Goal: Information Seeking & Learning: Learn about a topic

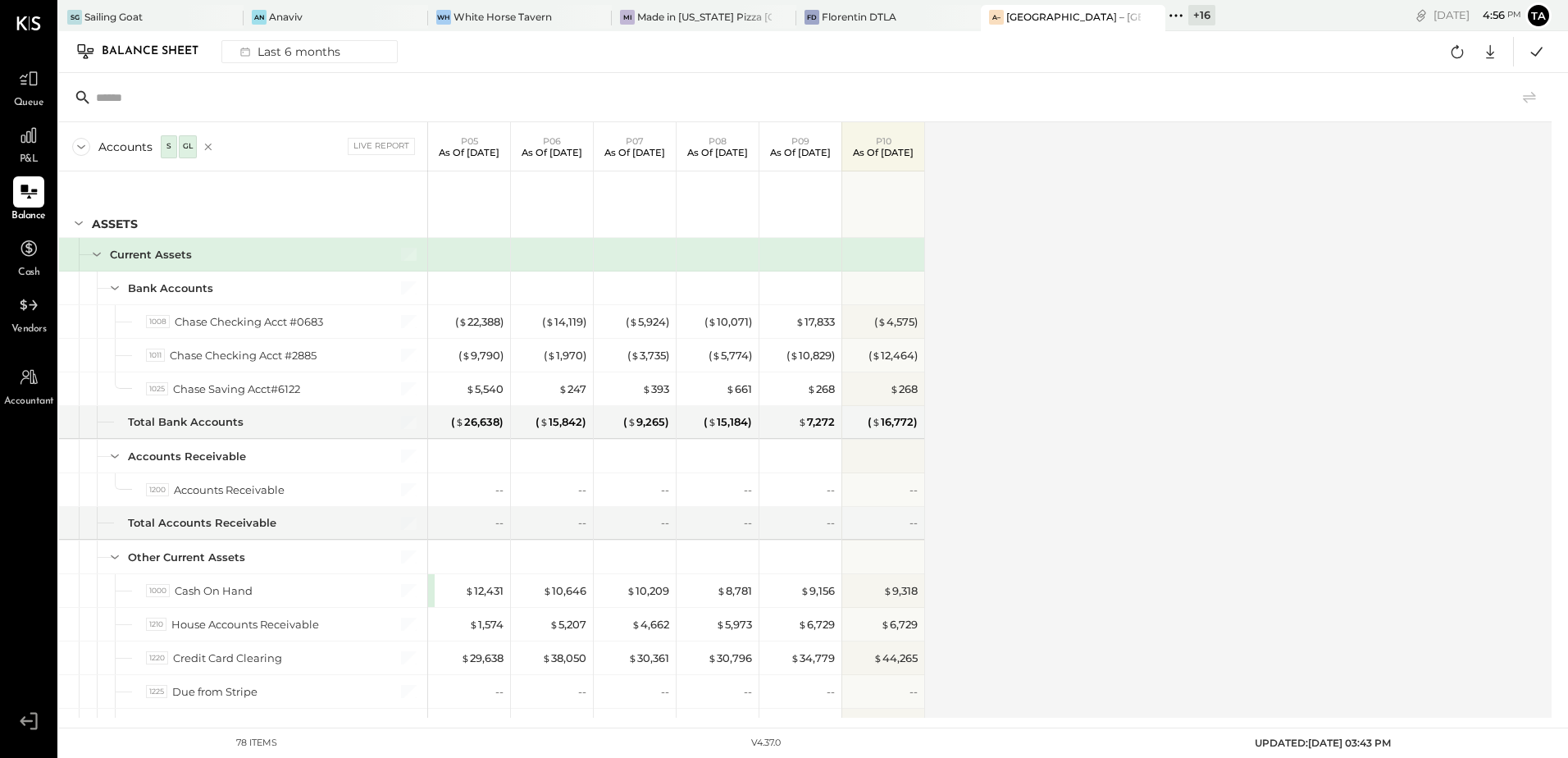
click at [1031, 530] on div "Accounts S GL Live Report P05 As of [DATE] P06 As of [DATE] P07 As of [DATE] P0…" at bounding box center [806, 420] width 1495 height 596
drag, startPoint x: 26, startPoint y: 200, endPoint x: 1174, endPoint y: 412, distance: 1167.4
click at [26, 200] on icon at bounding box center [28, 192] width 19 height 19
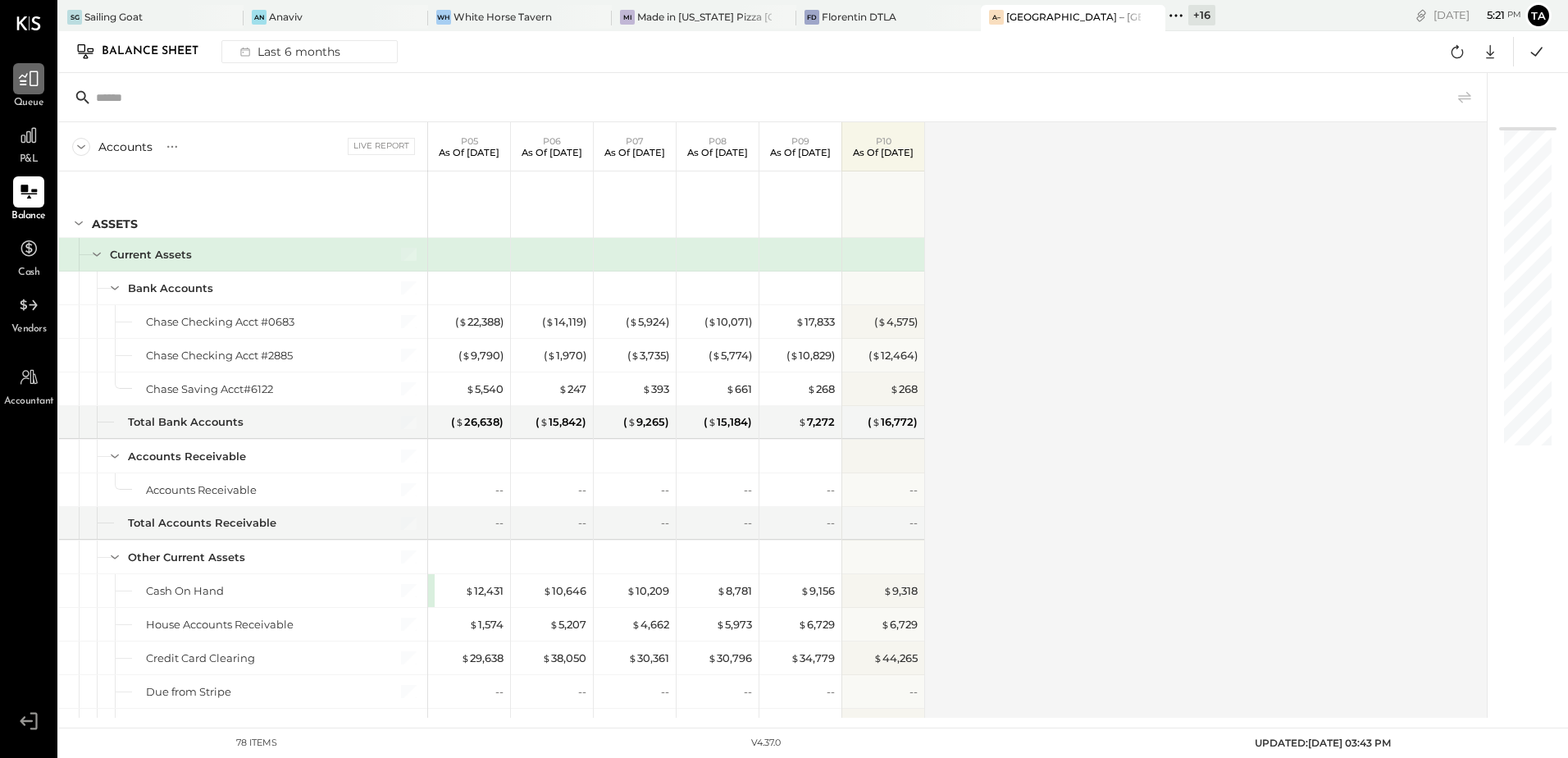
click at [42, 82] on div at bounding box center [28, 79] width 31 height 31
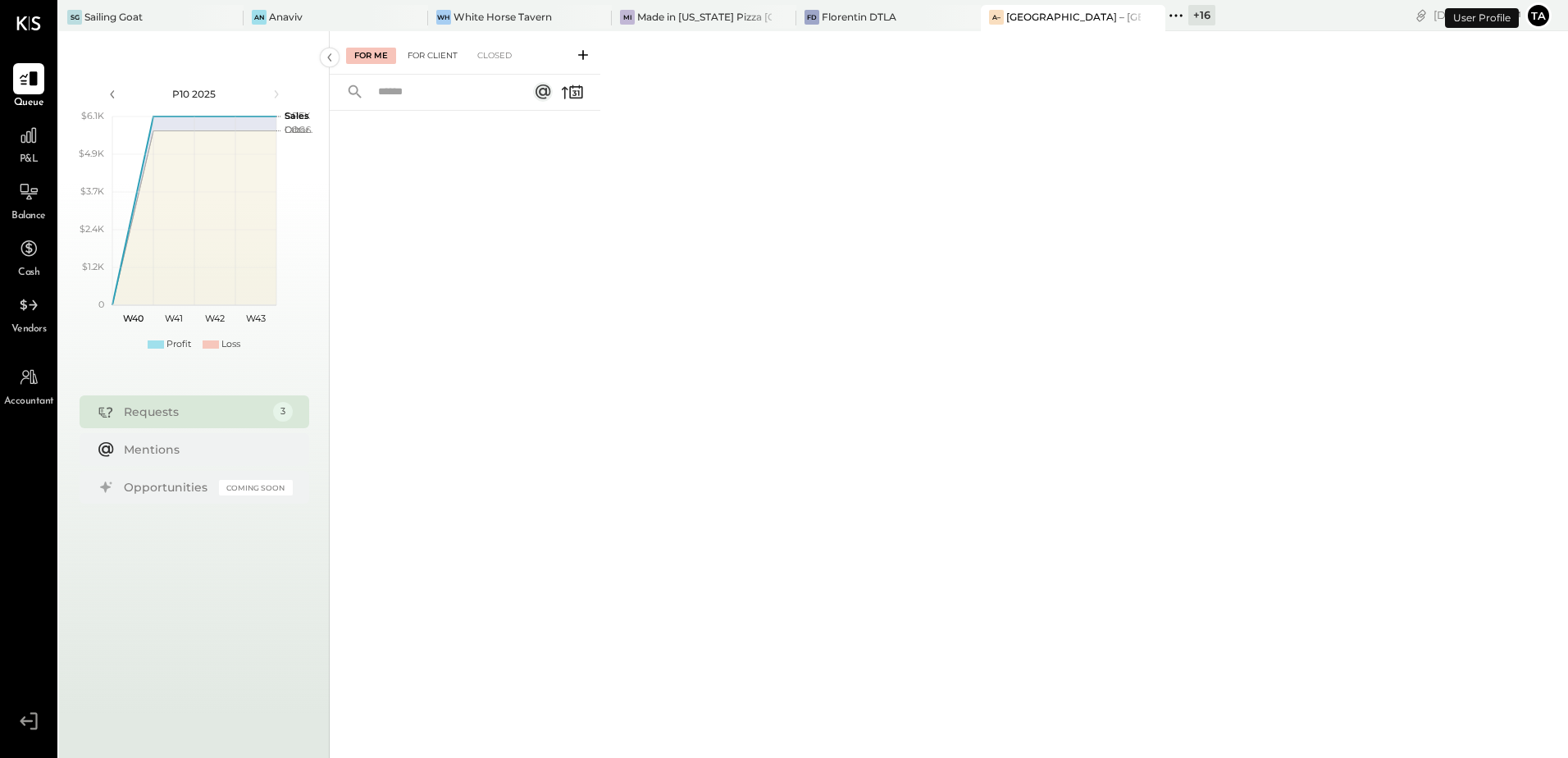
click at [443, 56] on div "For Client" at bounding box center [433, 56] width 66 height 16
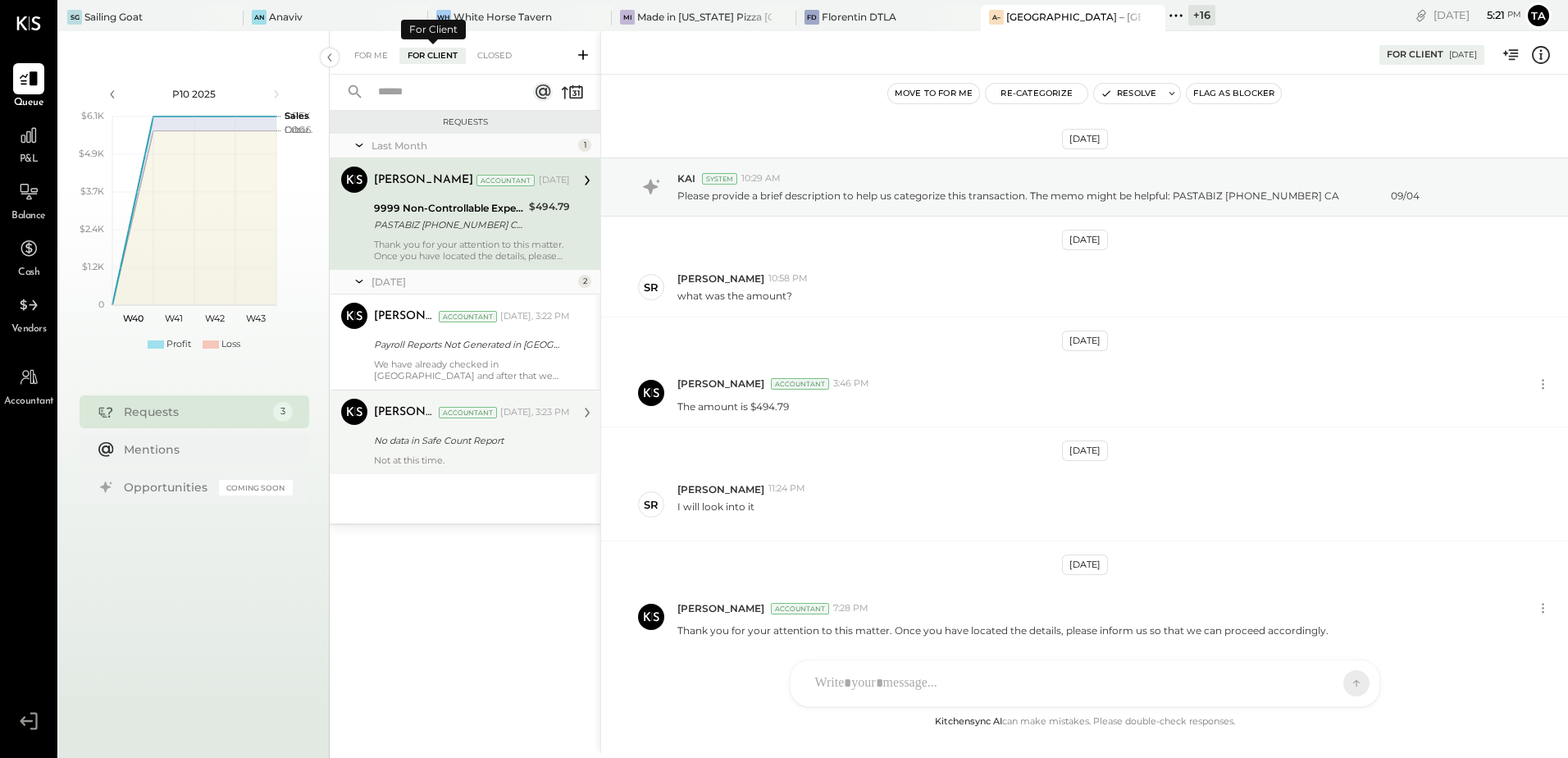
scroll to position [61, 0]
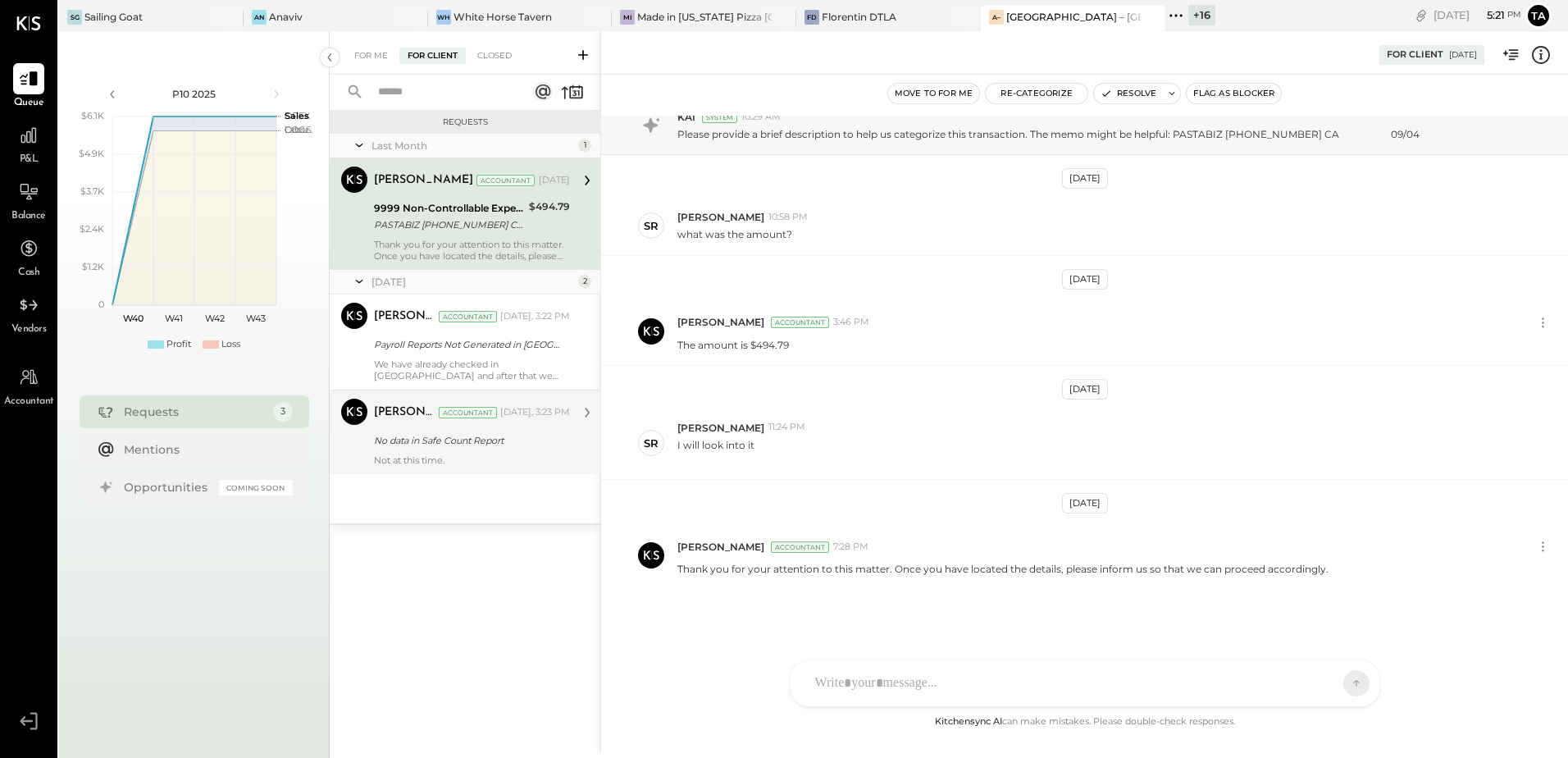
click at [465, 434] on div "No data in Safe Count Report" at bounding box center [469, 441] width 191 height 16
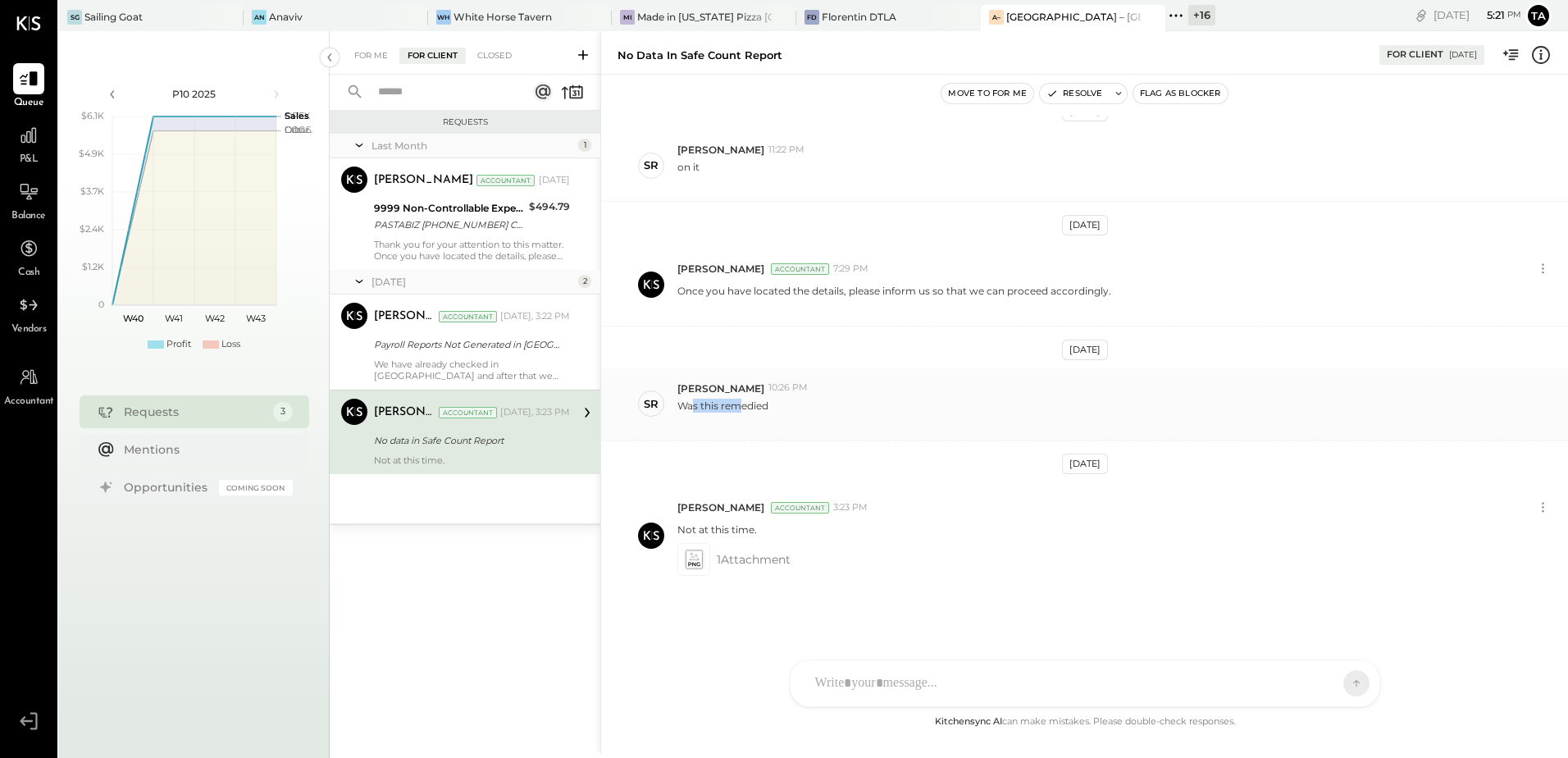
drag, startPoint x: 696, startPoint y: 409, endPoint x: 774, endPoint y: 402, distance: 78.3
click at [772, 402] on div "Was this remedied" at bounding box center [1115, 411] width 877 height 31
drag, startPoint x: 774, startPoint y: 402, endPoint x: 967, endPoint y: 401, distance: 193.0
click at [967, 401] on div "Was this remedied" at bounding box center [1115, 411] width 877 height 31
drag, startPoint x: 699, startPoint y: 406, endPoint x: 768, endPoint y: 406, distance: 69.0
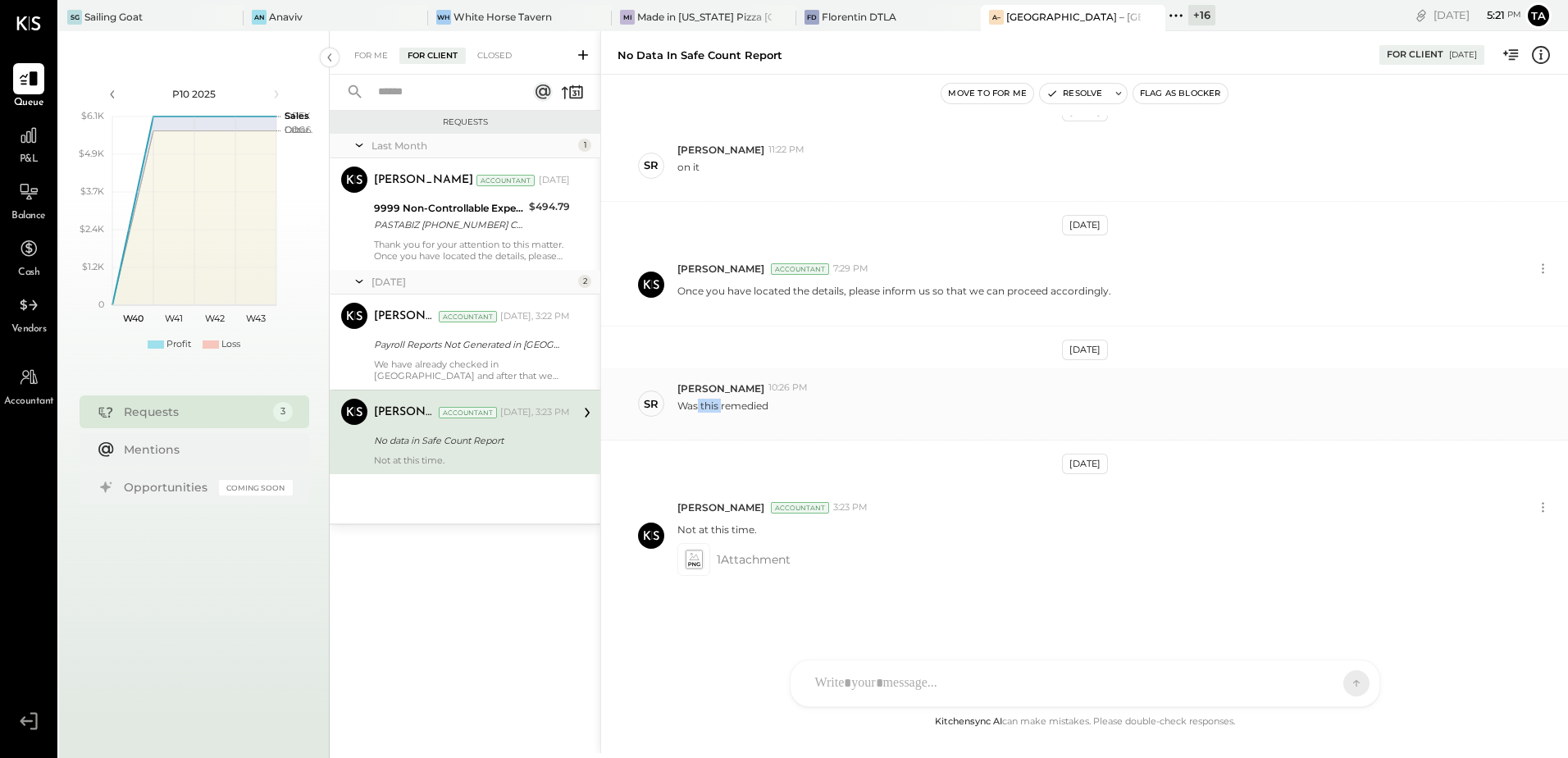
click at [768, 406] on p "Was this remedied" at bounding box center [722, 412] width 91 height 27
drag, startPoint x: 768, startPoint y: 406, endPoint x: 856, endPoint y: 511, distance: 137.0
click at [883, 428] on div "SR [PERSON_NAME] 10:26 PM Was this remedied" at bounding box center [1084, 404] width 967 height 72
click at [701, 564] on icon at bounding box center [693, 559] width 17 height 19
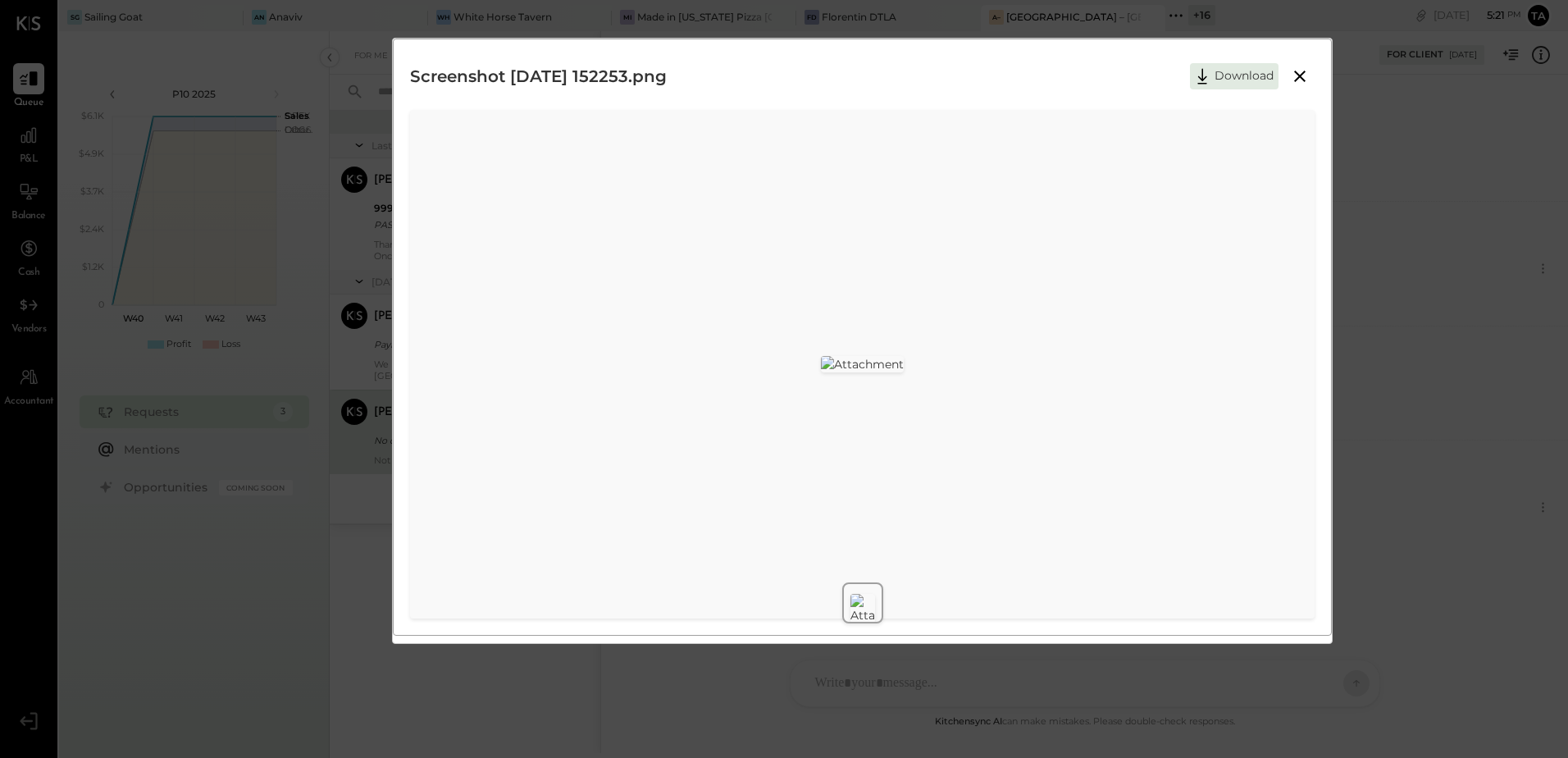
click at [1302, 82] on icon at bounding box center [1299, 75] width 19 height 19
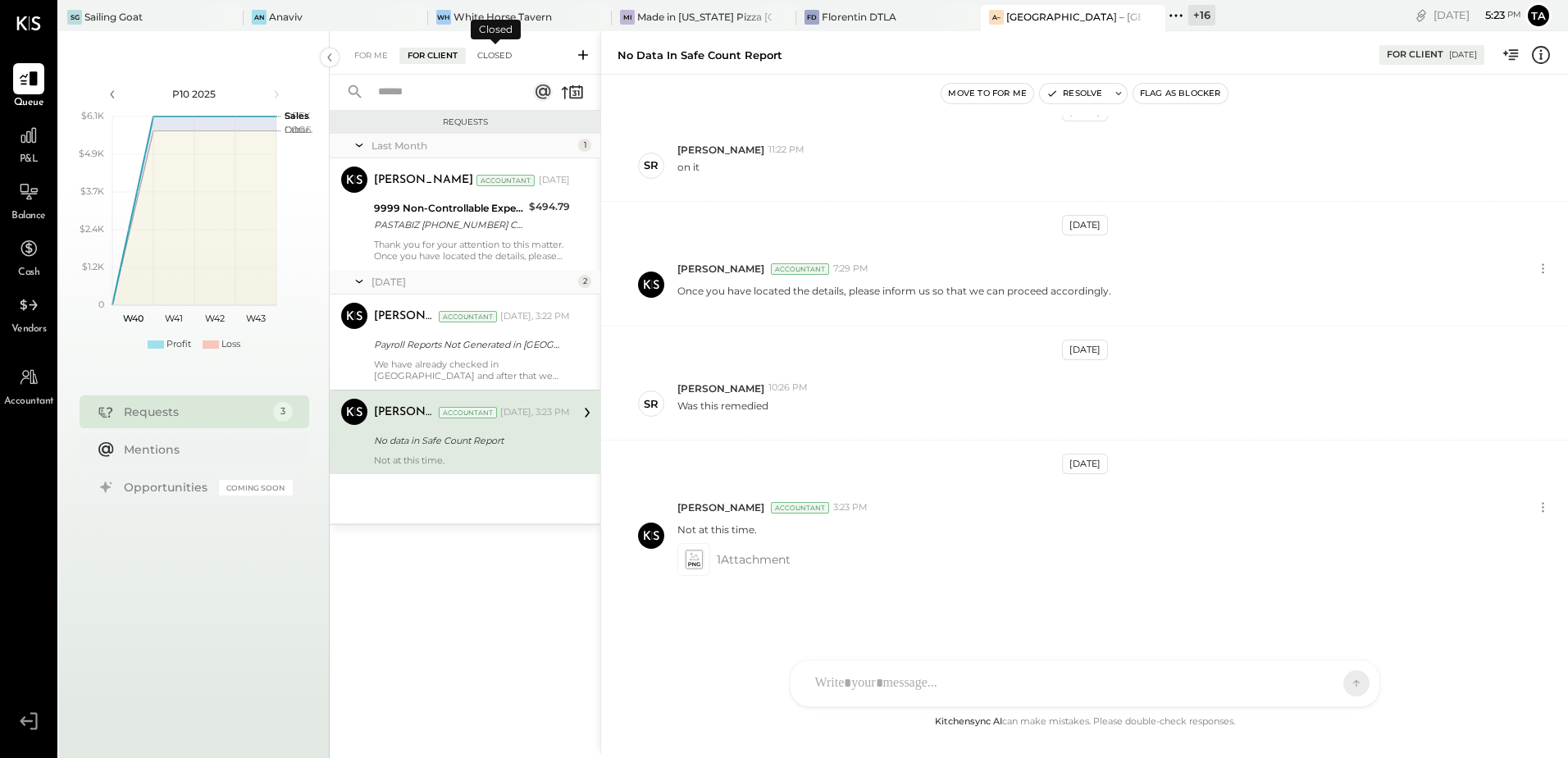
click at [486, 50] on div "Closed" at bounding box center [494, 56] width 50 height 16
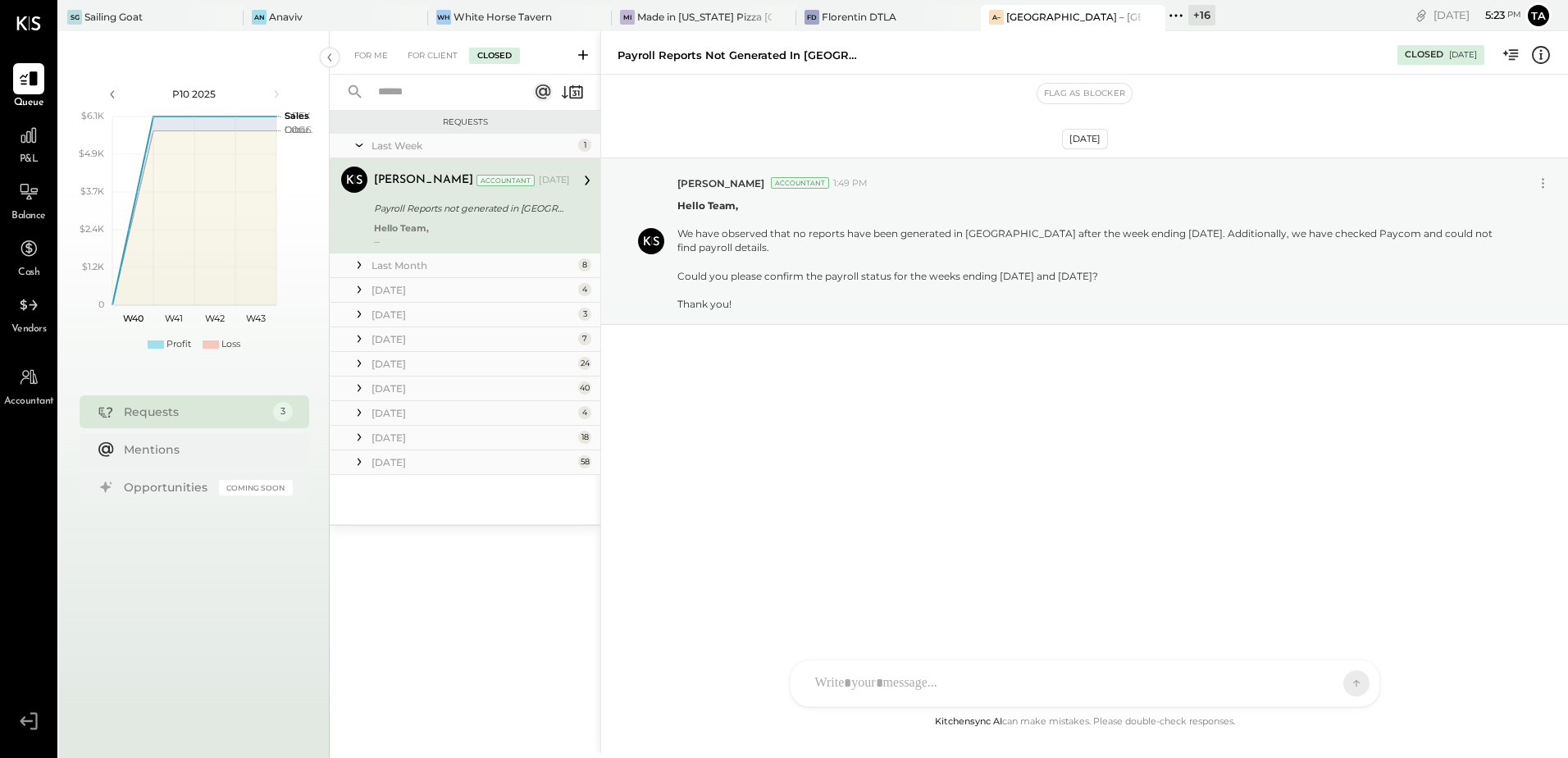
click at [432, 96] on input "text" at bounding box center [443, 93] width 148 height 27
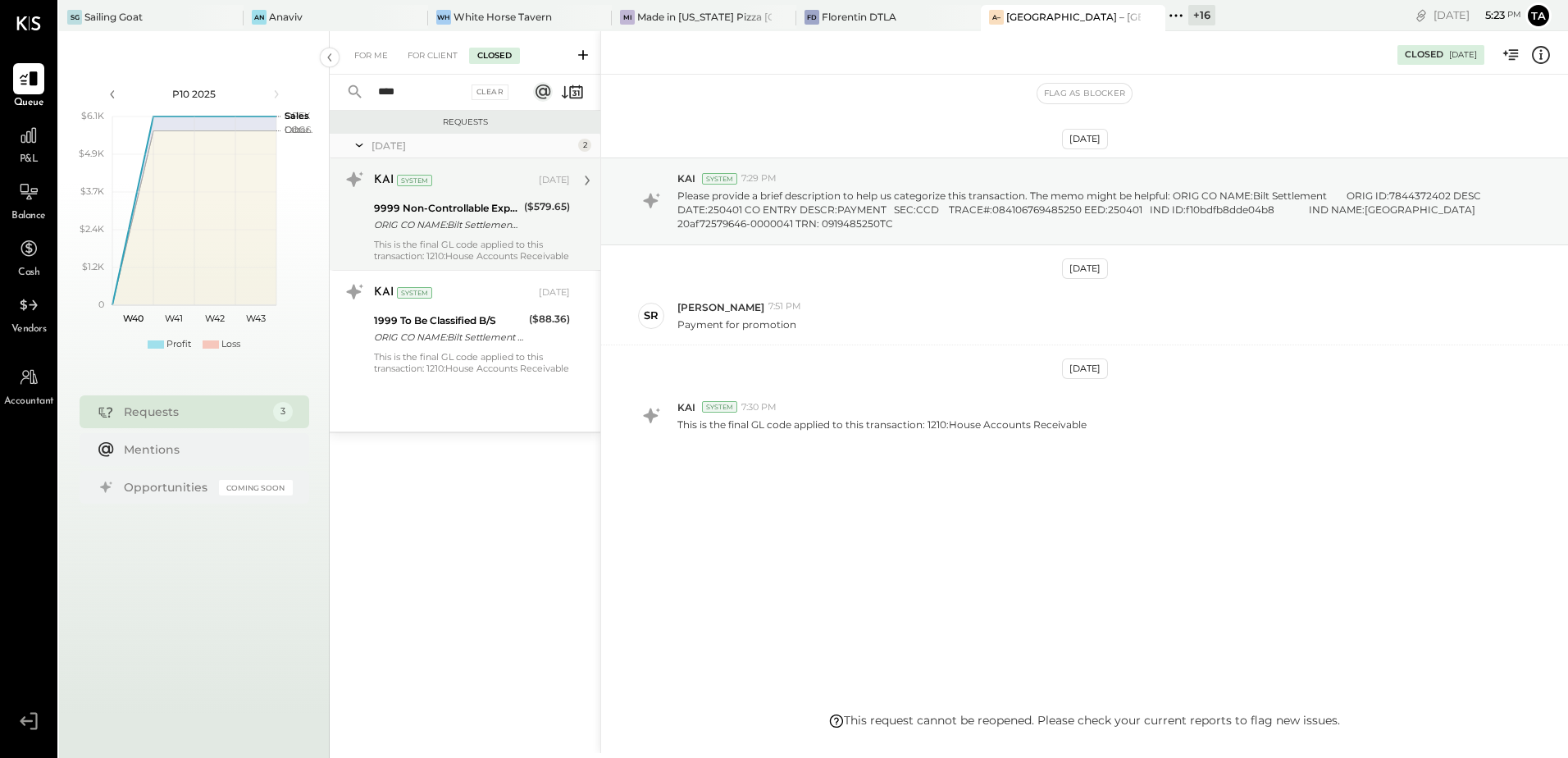
type input "****"
click at [457, 236] on div "KAI System [DATE] 9999 Non-Controllable Expenses:Other Income and Expenses:To B…" at bounding box center [472, 214] width 196 height 95
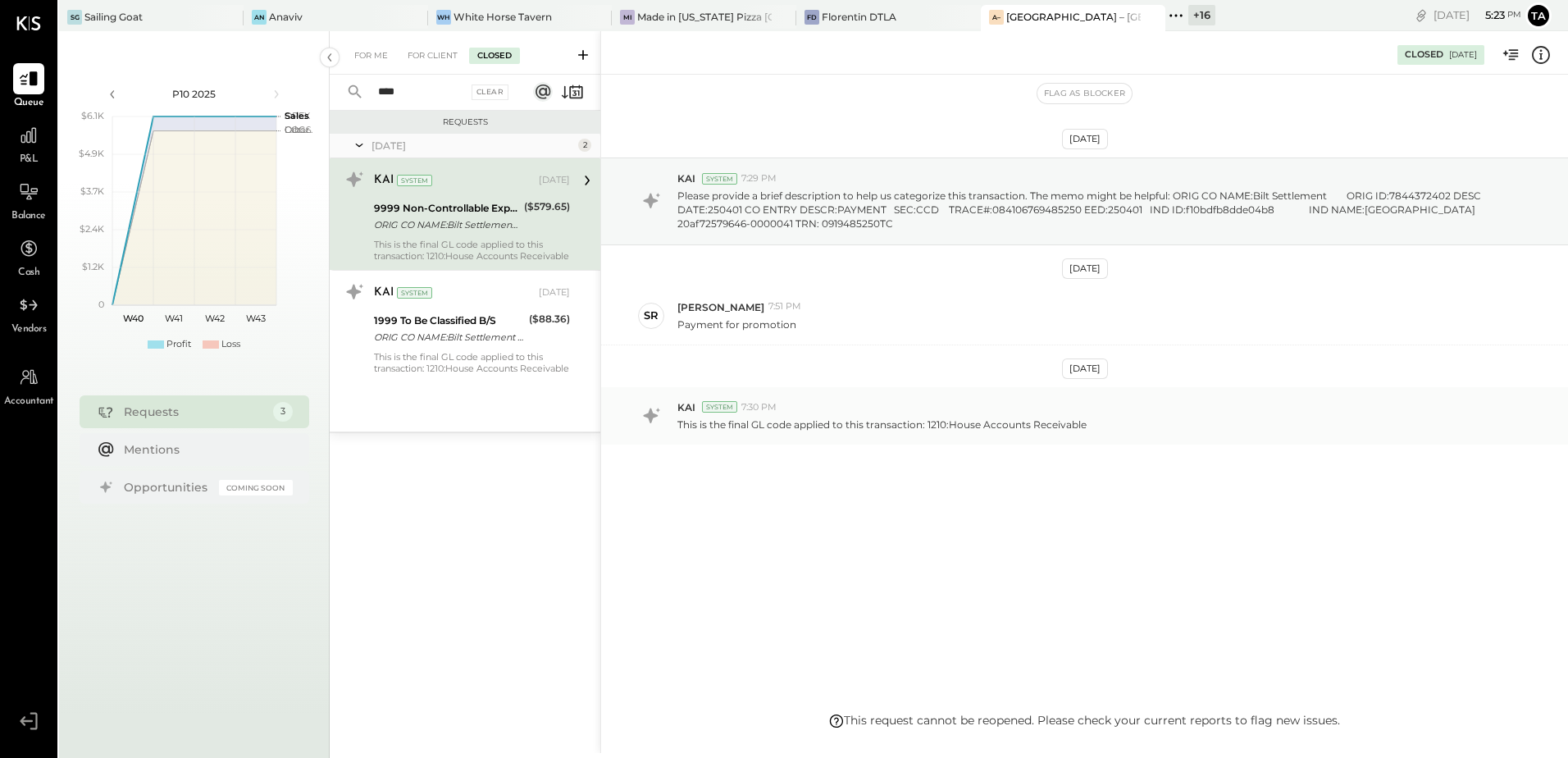
click at [899, 424] on p "This is the final GL code applied to this transaction: 1210:House Accounts Rece…" at bounding box center [882, 423] width 409 height 14
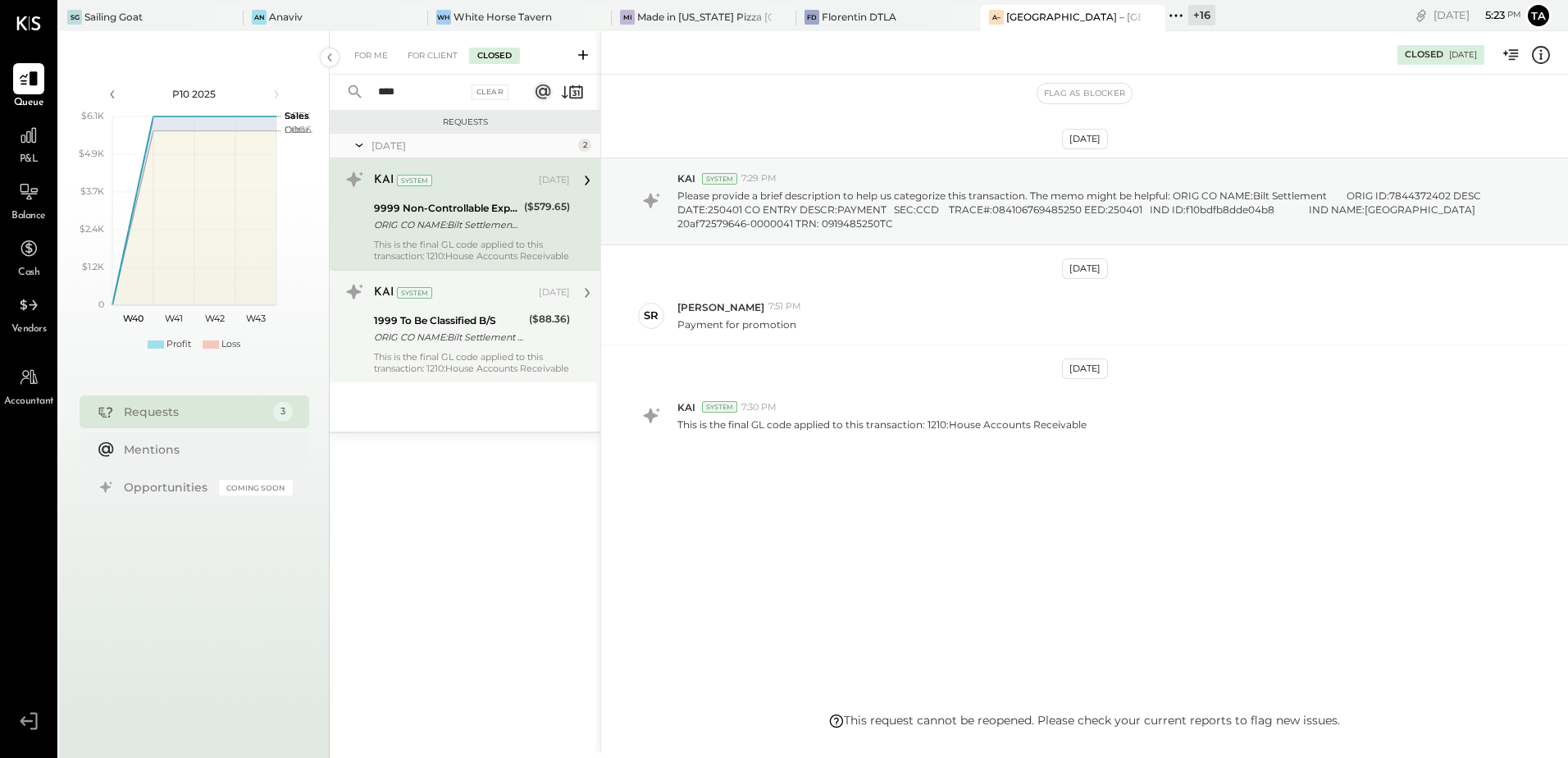
click at [410, 346] on div "1999 To Be Classified B/S ORIG CO NAME:Bilt Settlement ORIG ID:7844372402 DESC …" at bounding box center [449, 328] width 150 height 36
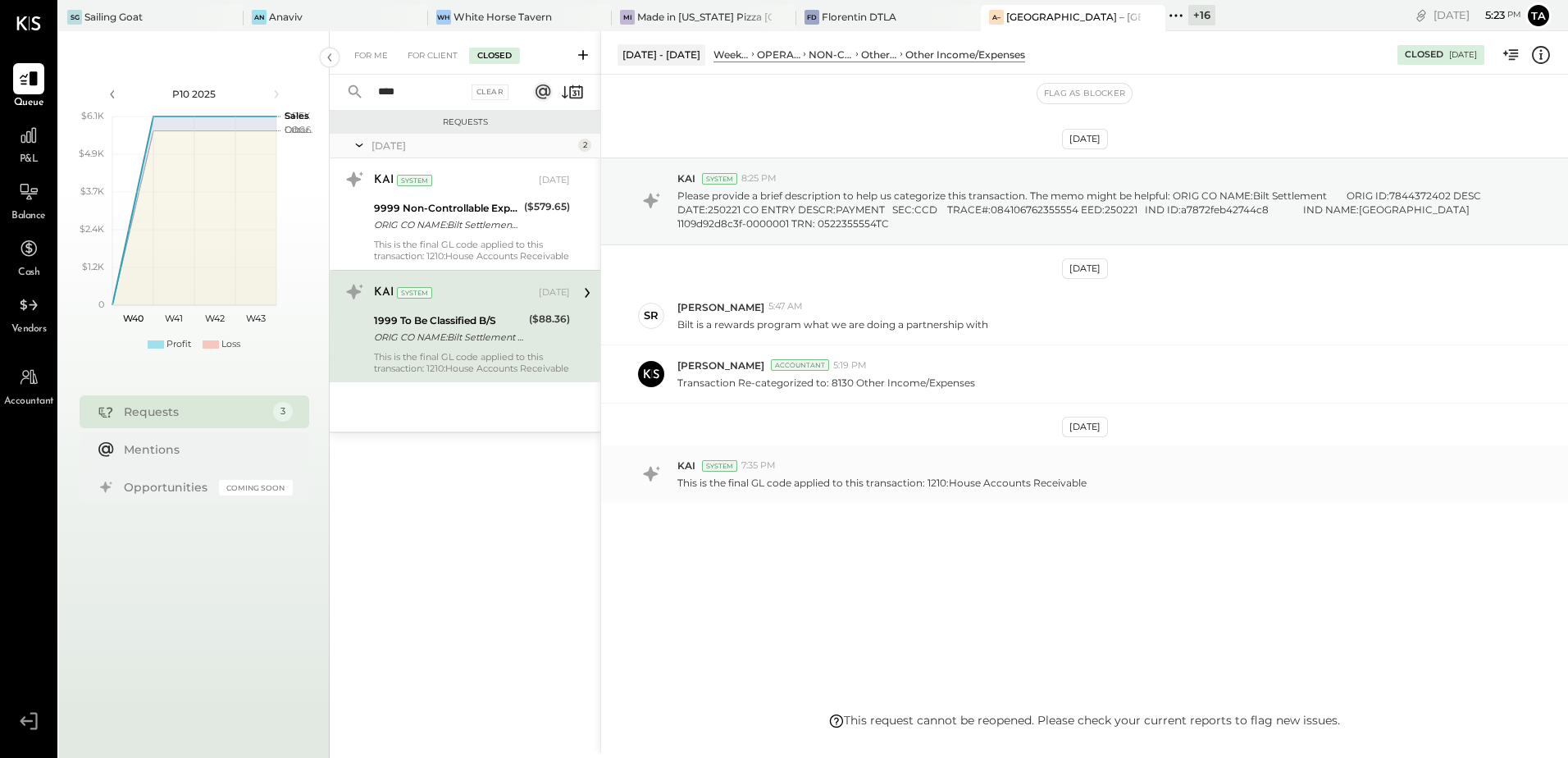
click at [863, 490] on div "KAI System 7:35 PM This is the final GL code applied to this transaction: 1210:…" at bounding box center [1084, 474] width 967 height 58
drag, startPoint x: 744, startPoint y: 329, endPoint x: 798, endPoint y: 326, distance: 54.1
click at [798, 326] on p "Bilt is a rewards program what we are doing a partnership with" at bounding box center [832, 324] width 311 height 14
drag, startPoint x: 798, startPoint y: 326, endPoint x: 863, endPoint y: 331, distance: 65.2
click at [863, 331] on div "SR [PERSON_NAME] 5:47 AM Bilt is a rewards program what we are doing a partners…" at bounding box center [1084, 316] width 967 height 59
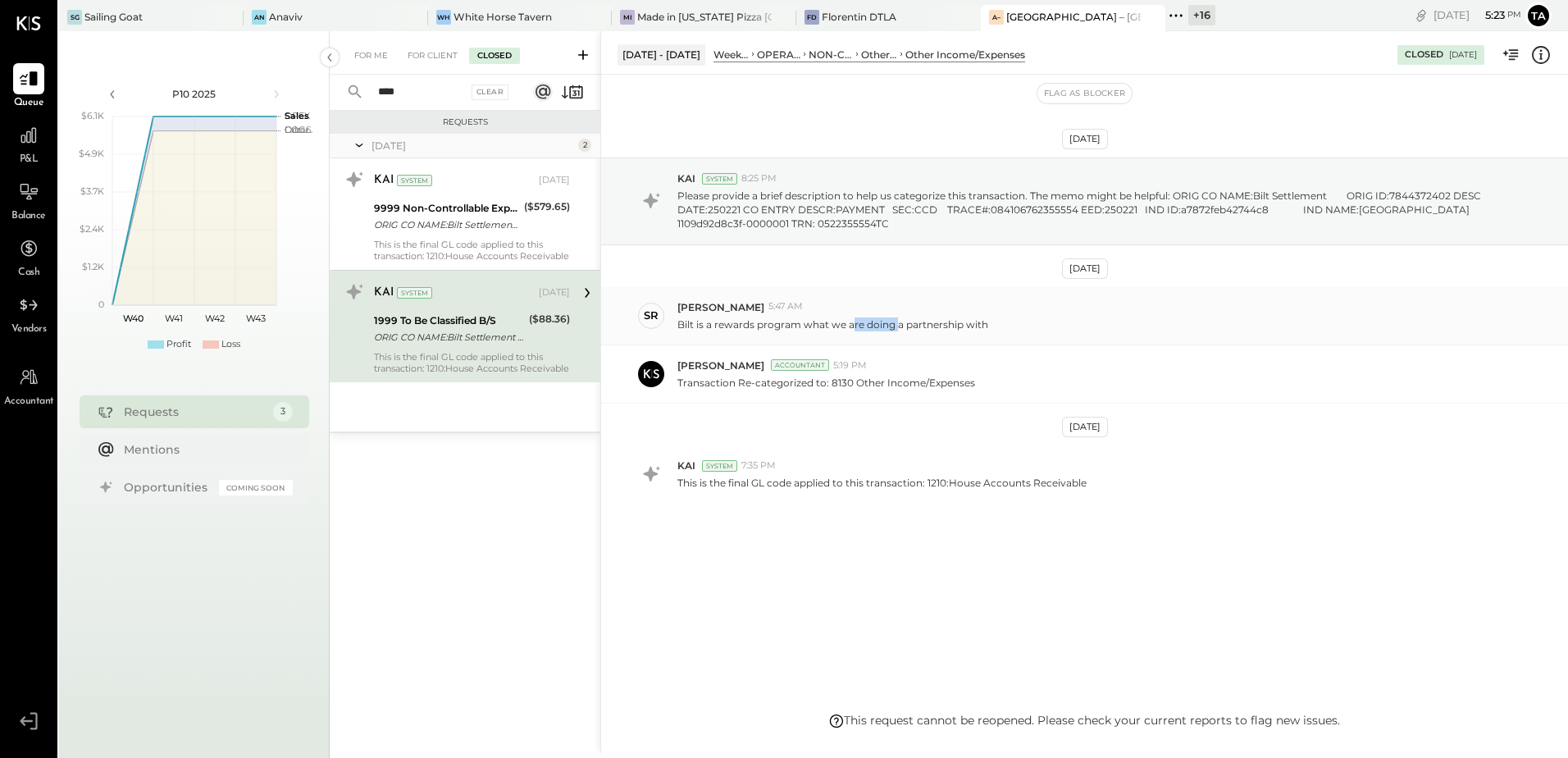
drag, startPoint x: 852, startPoint y: 327, endPoint x: 903, endPoint y: 327, distance: 51.0
click at [903, 327] on p "Bilt is a rewards program what we are doing a partnership with" at bounding box center [832, 324] width 311 height 14
drag, startPoint x: 903, startPoint y: 327, endPoint x: 1042, endPoint y: 346, distance: 140.3
click at [1042, 346] on div "[PERSON_NAME] Accountant 5:19 PM Transaction Re-categorized to: 8130 Other Inco…" at bounding box center [1084, 375] width 967 height 59
click at [1032, 335] on div "SR [PERSON_NAME] 5:47 AM Bilt is a rewards program what we are doing a partners…" at bounding box center [1084, 316] width 967 height 59
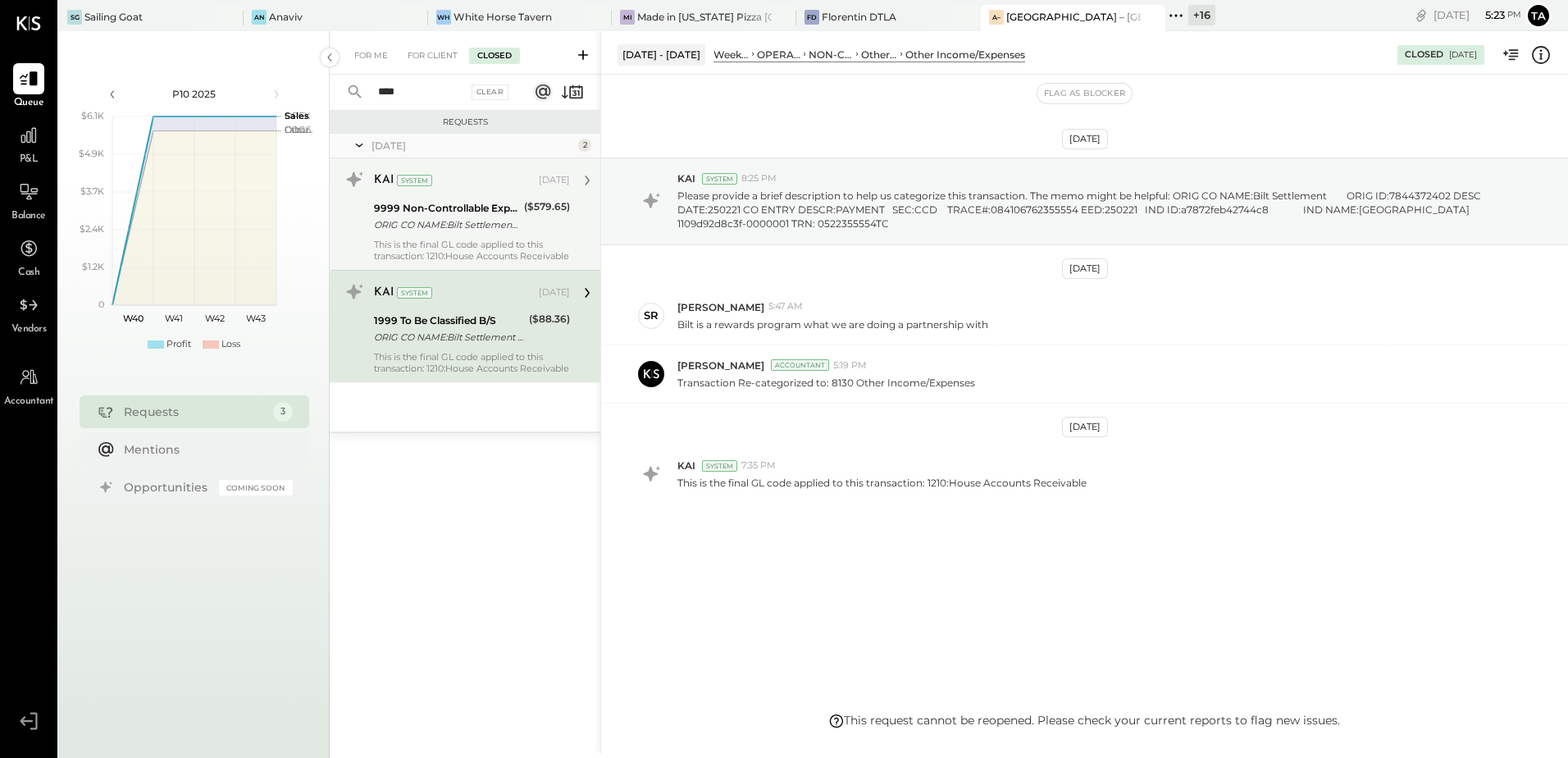
click at [508, 233] on div "9999 Non-Controllable Expenses:Other Income and Expenses:To Be Classified P&L O…" at bounding box center [446, 216] width 145 height 36
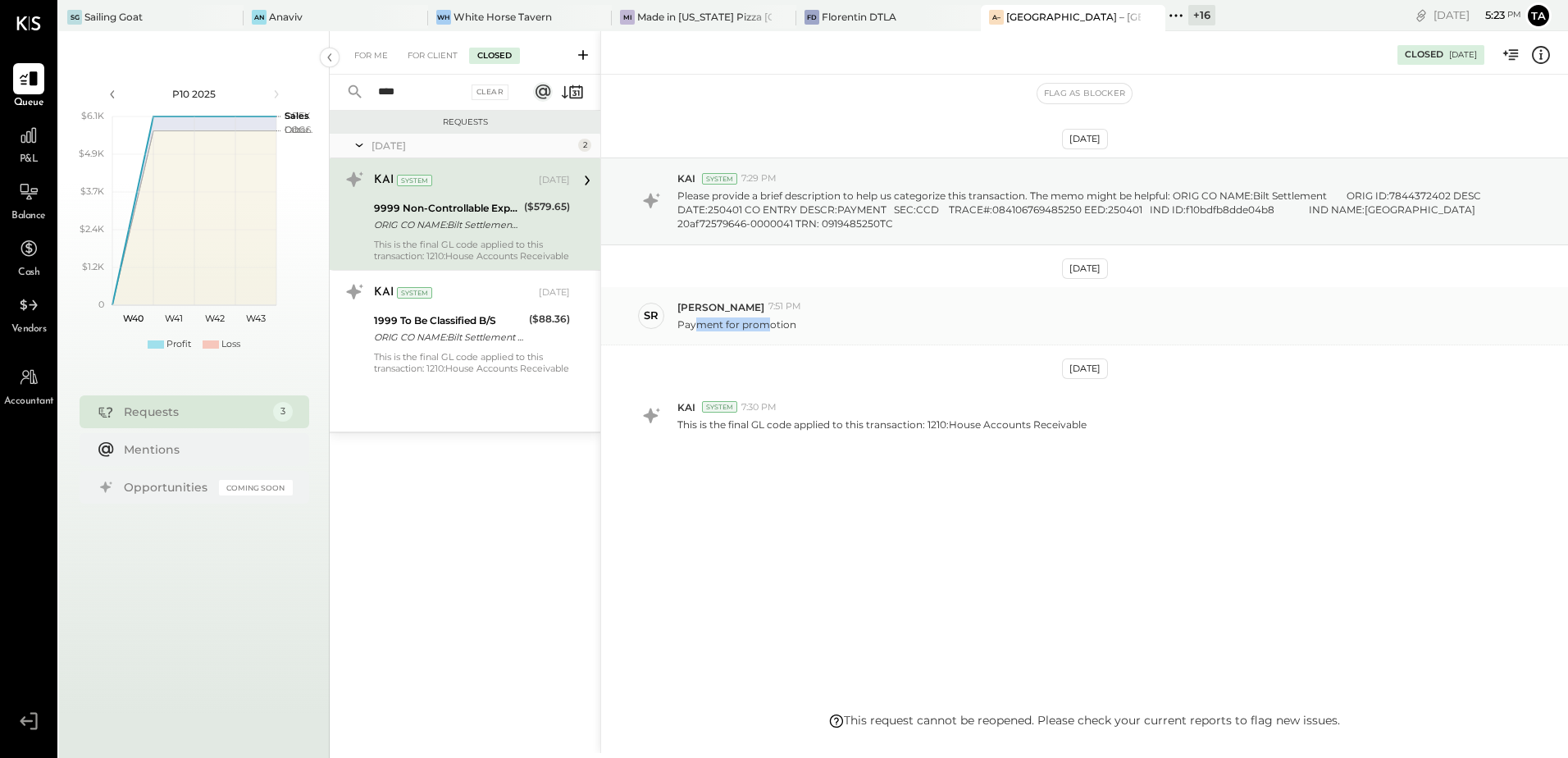
drag, startPoint x: 700, startPoint y: 324, endPoint x: 772, endPoint y: 324, distance: 72.0
click at [772, 324] on p "Payment for promotion" at bounding box center [737, 324] width 119 height 14
drag, startPoint x: 772, startPoint y: 324, endPoint x: 922, endPoint y: 339, distance: 150.7
click at [922, 339] on div "SR [PERSON_NAME] 7:51 PM Payment for promotion" at bounding box center [1084, 316] width 967 height 59
click at [433, 234] on div "9999 Non-Controllable Expenses:Other Income and Expenses:To Be Classified P&L O…" at bounding box center [446, 216] width 145 height 36
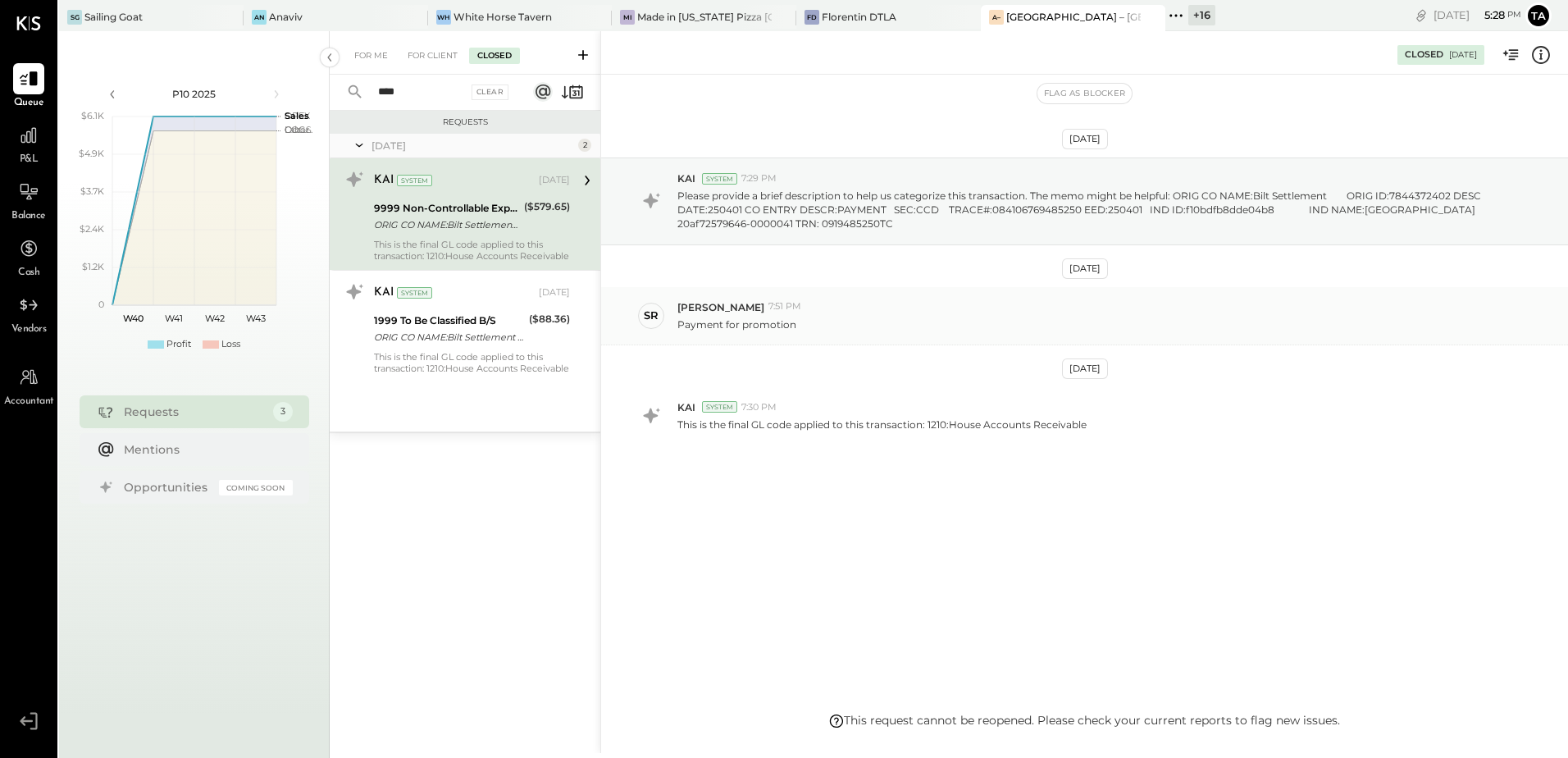
click at [881, 308] on div "[PERSON_NAME] 7:51 PM" at bounding box center [1115, 306] width 877 height 14
drag, startPoint x: 865, startPoint y: 432, endPoint x: 950, endPoint y: 434, distance: 85.0
click at [950, 434] on div "KAI System 7:30 PM This is the final GL code applied to this transaction: 1210:…" at bounding box center [1084, 415] width 967 height 58
drag, startPoint x: 950, startPoint y: 434, endPoint x: 1092, endPoint y: 489, distance: 152.3
click at [1092, 489] on div "[DATE] KAI System 7:29 PM Please provide a brief description to help us categor…" at bounding box center [1084, 341] width 967 height 452
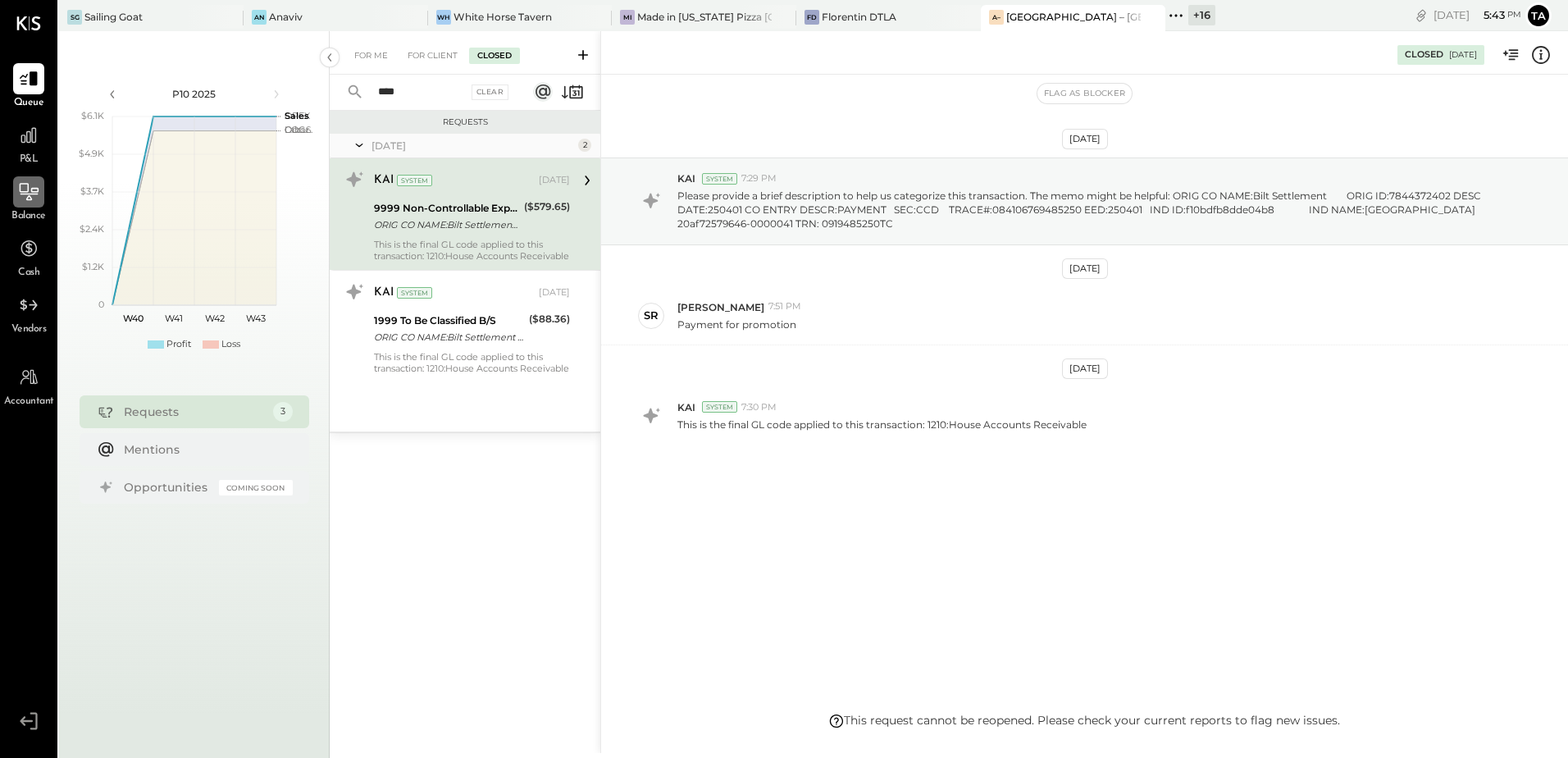
click at [21, 202] on icon at bounding box center [28, 192] width 21 height 21
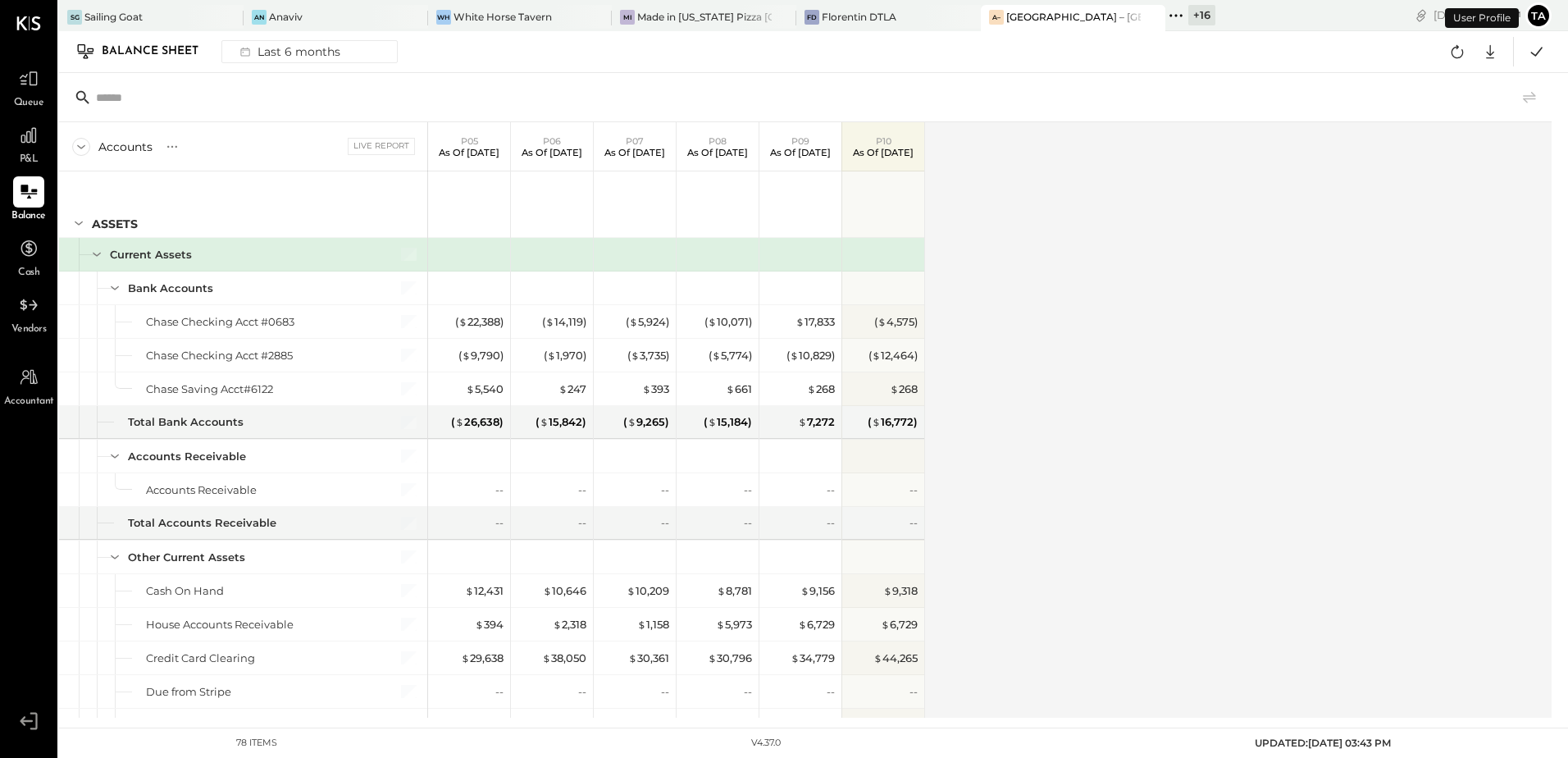
click at [175, 148] on icon at bounding box center [172, 147] width 16 height 16
click at [191, 152] on div "GL" at bounding box center [188, 146] width 16 height 14
click at [1155, 393] on div "Accounts S GL Live Report P05 As of [DATE] P06 As of [DATE] P07 As of [DATE] P0…" at bounding box center [806, 420] width 1495 height 596
click at [1458, 47] on icon at bounding box center [1457, 51] width 12 height 13
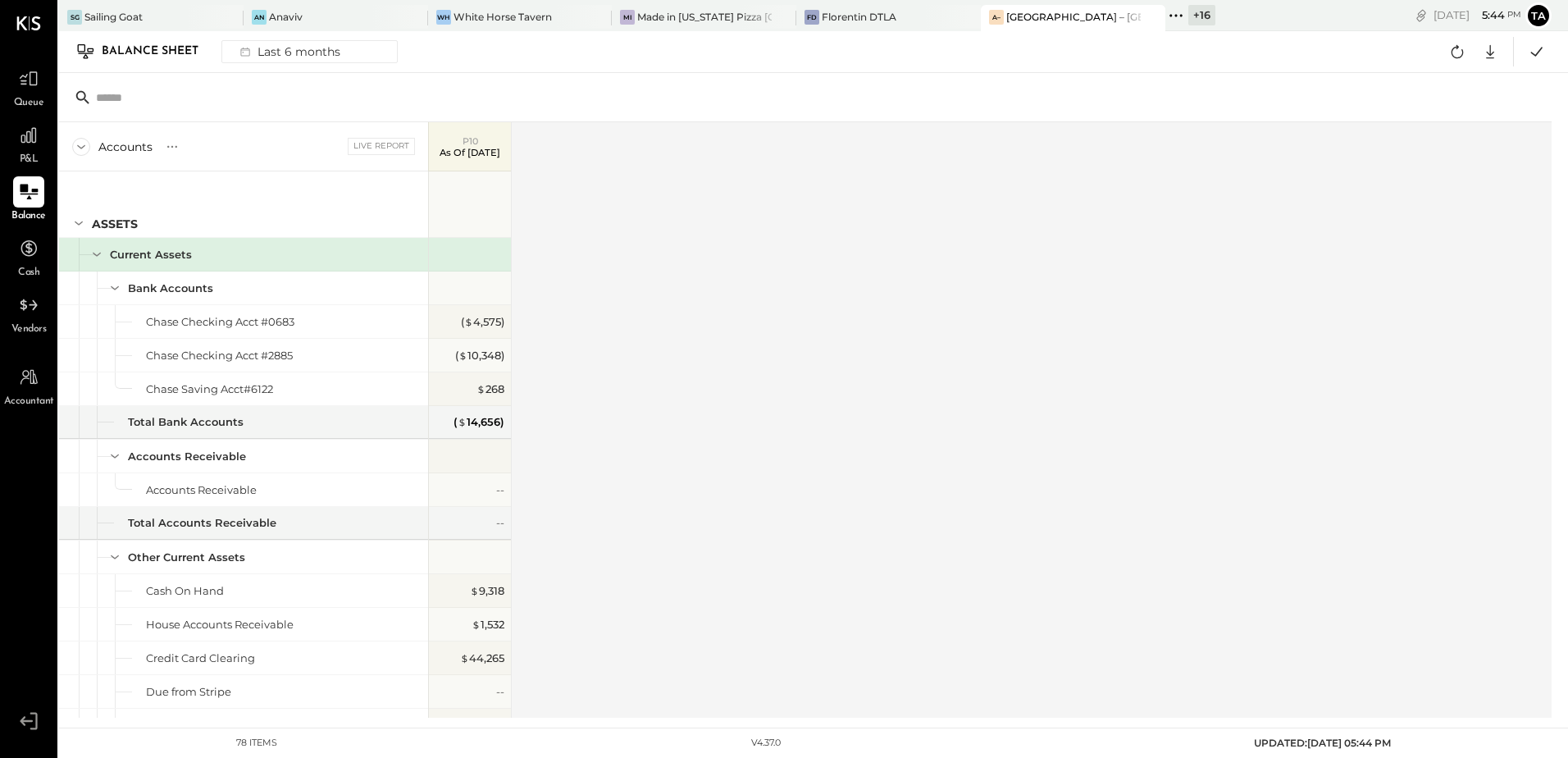
click at [32, 199] on icon at bounding box center [28, 192] width 21 height 21
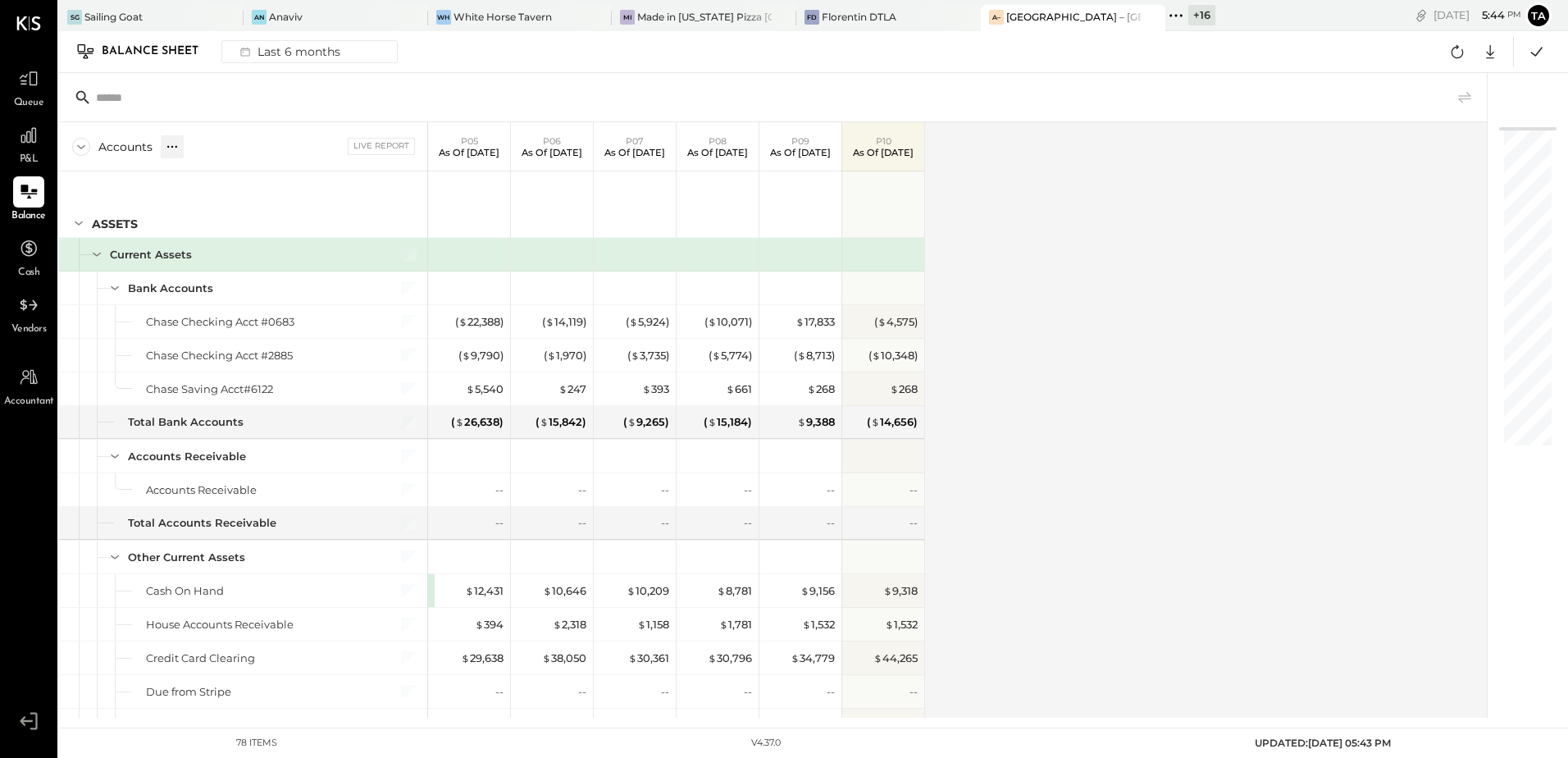
click at [166, 147] on icon at bounding box center [172, 147] width 16 height 16
click at [190, 149] on div "GL" at bounding box center [188, 146] width 16 height 14
click at [29, 93] on div at bounding box center [28, 79] width 31 height 31
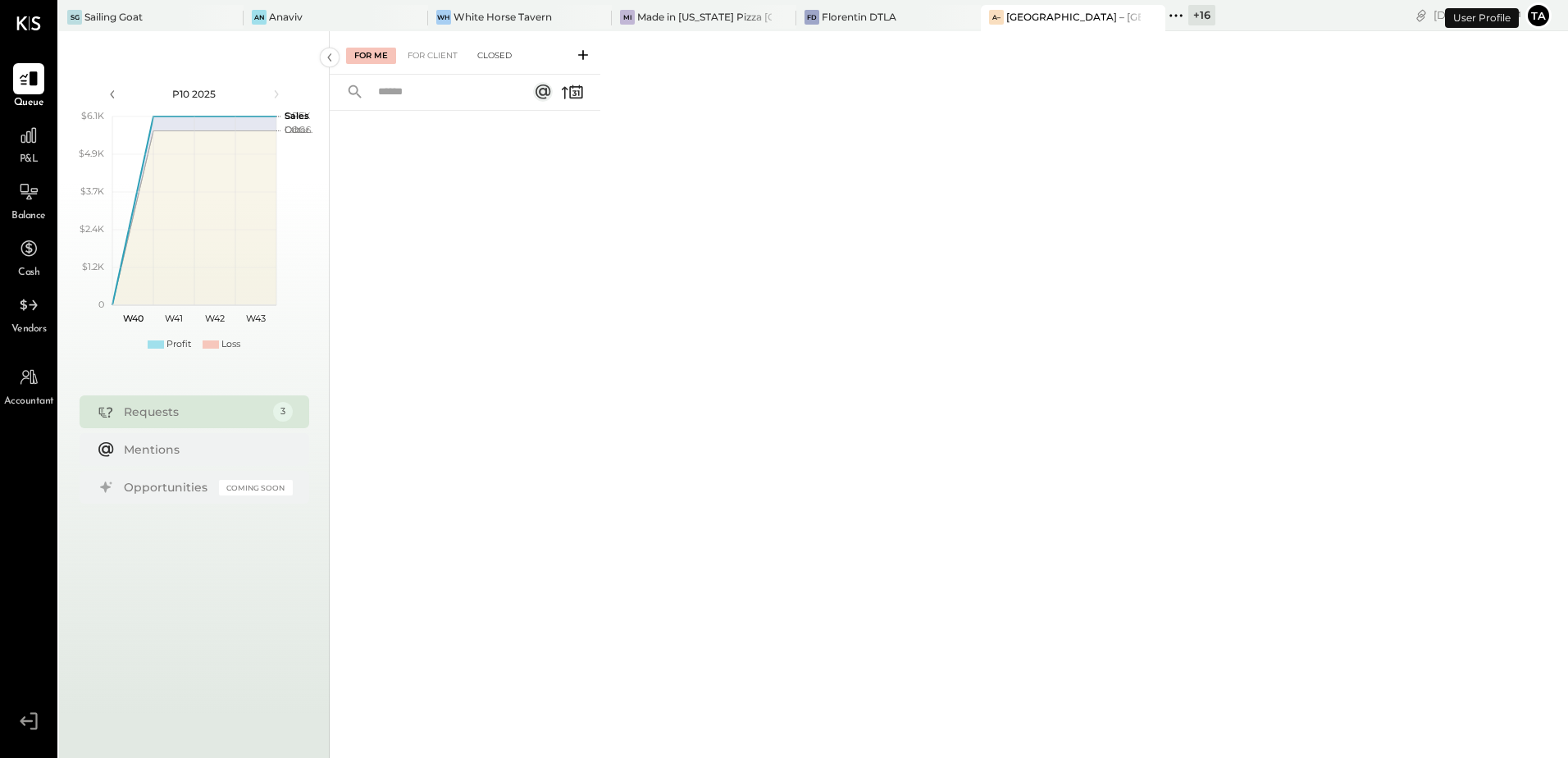
click at [486, 58] on div "Closed" at bounding box center [494, 56] width 50 height 16
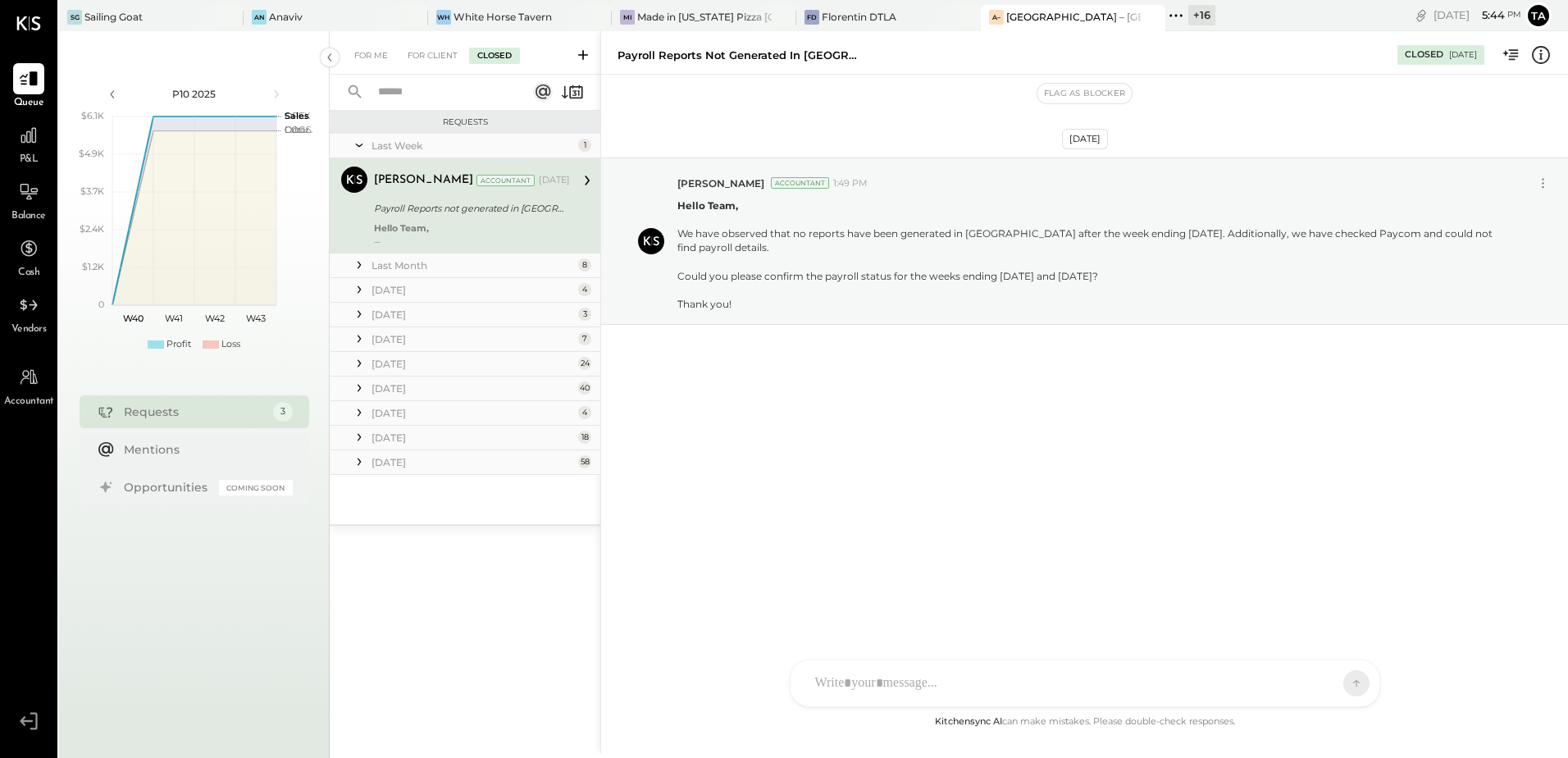
click at [460, 95] on input "text" at bounding box center [443, 93] width 148 height 27
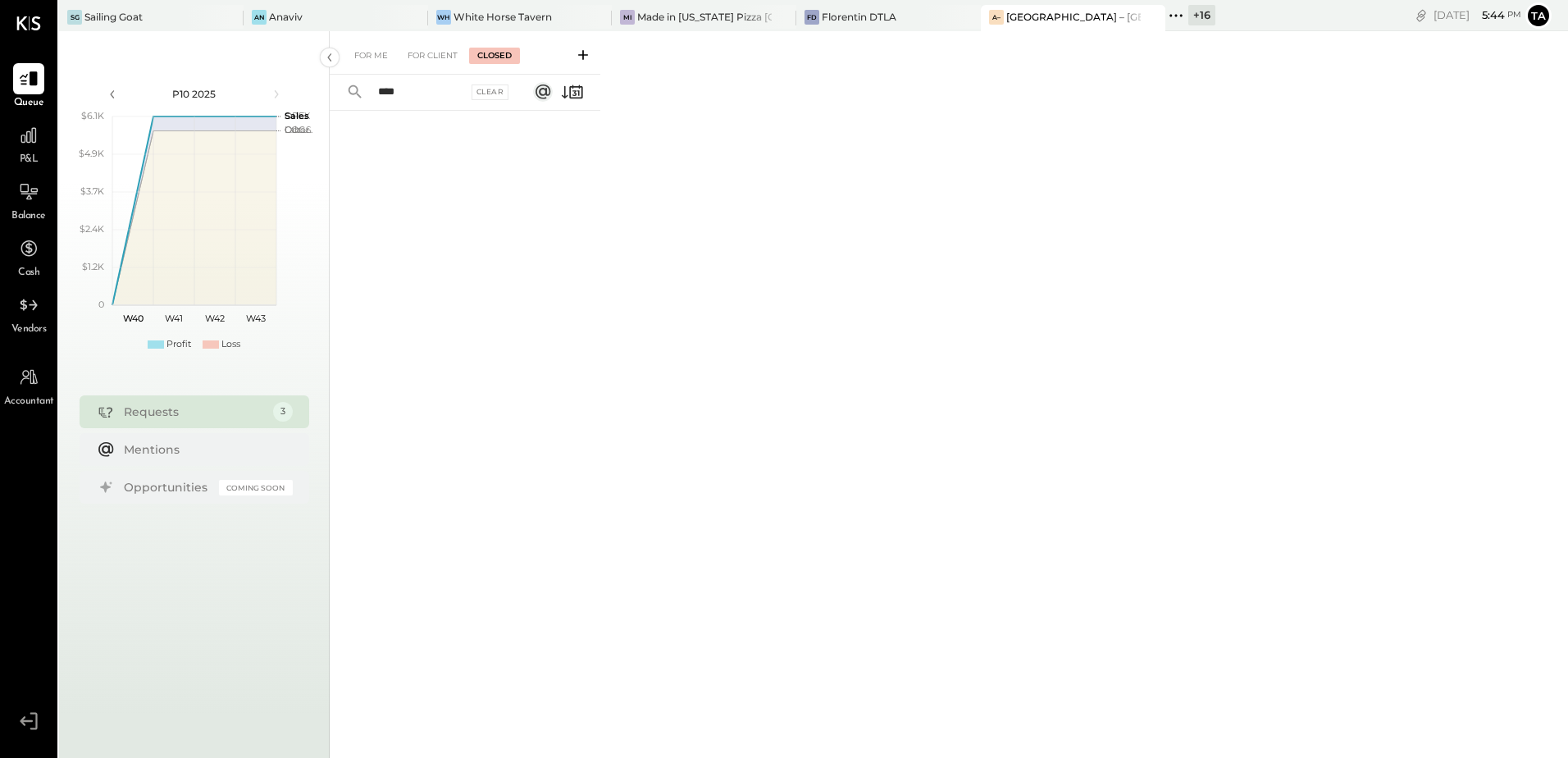
type input "*****"
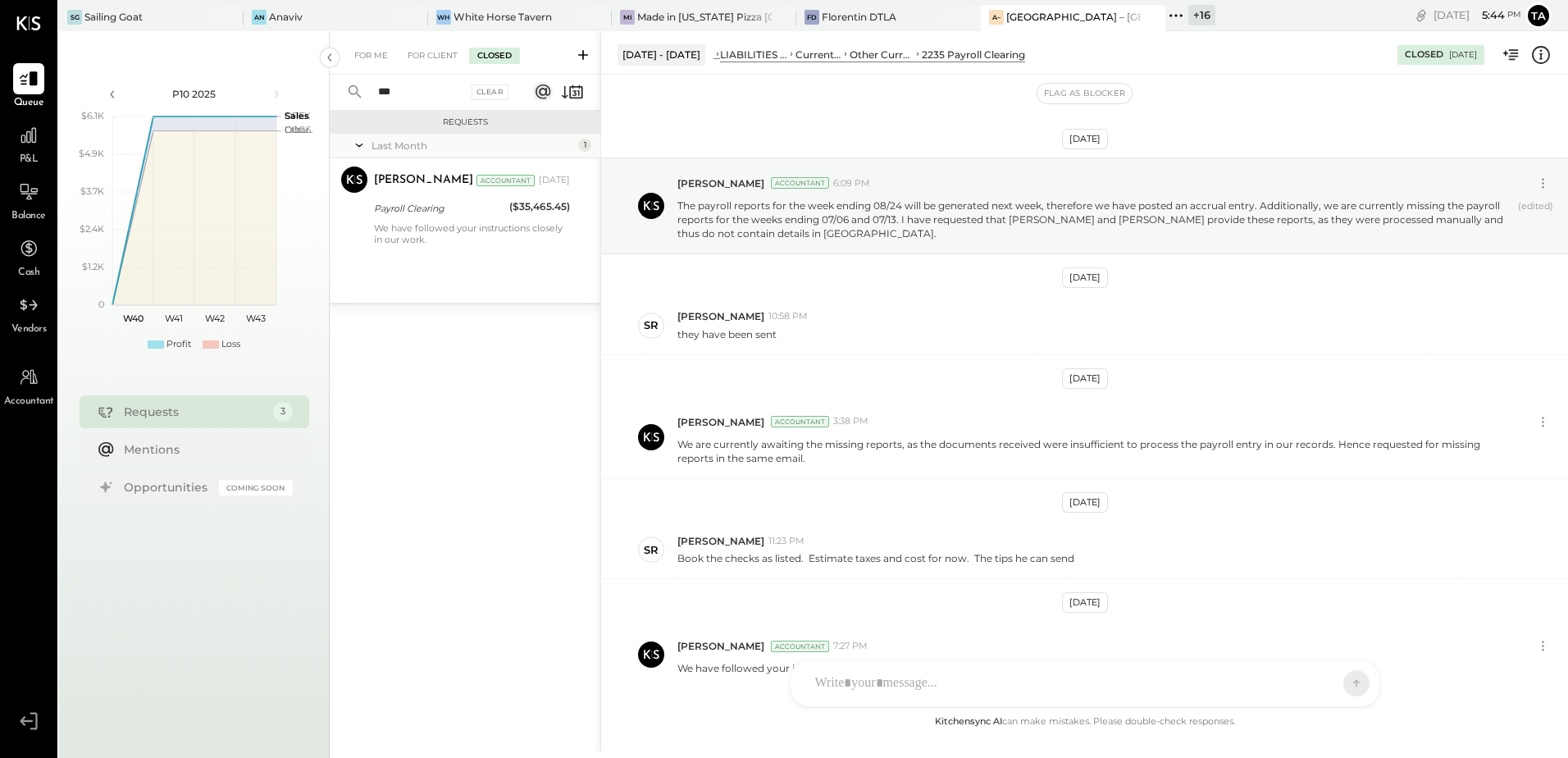
scroll to position [99, 0]
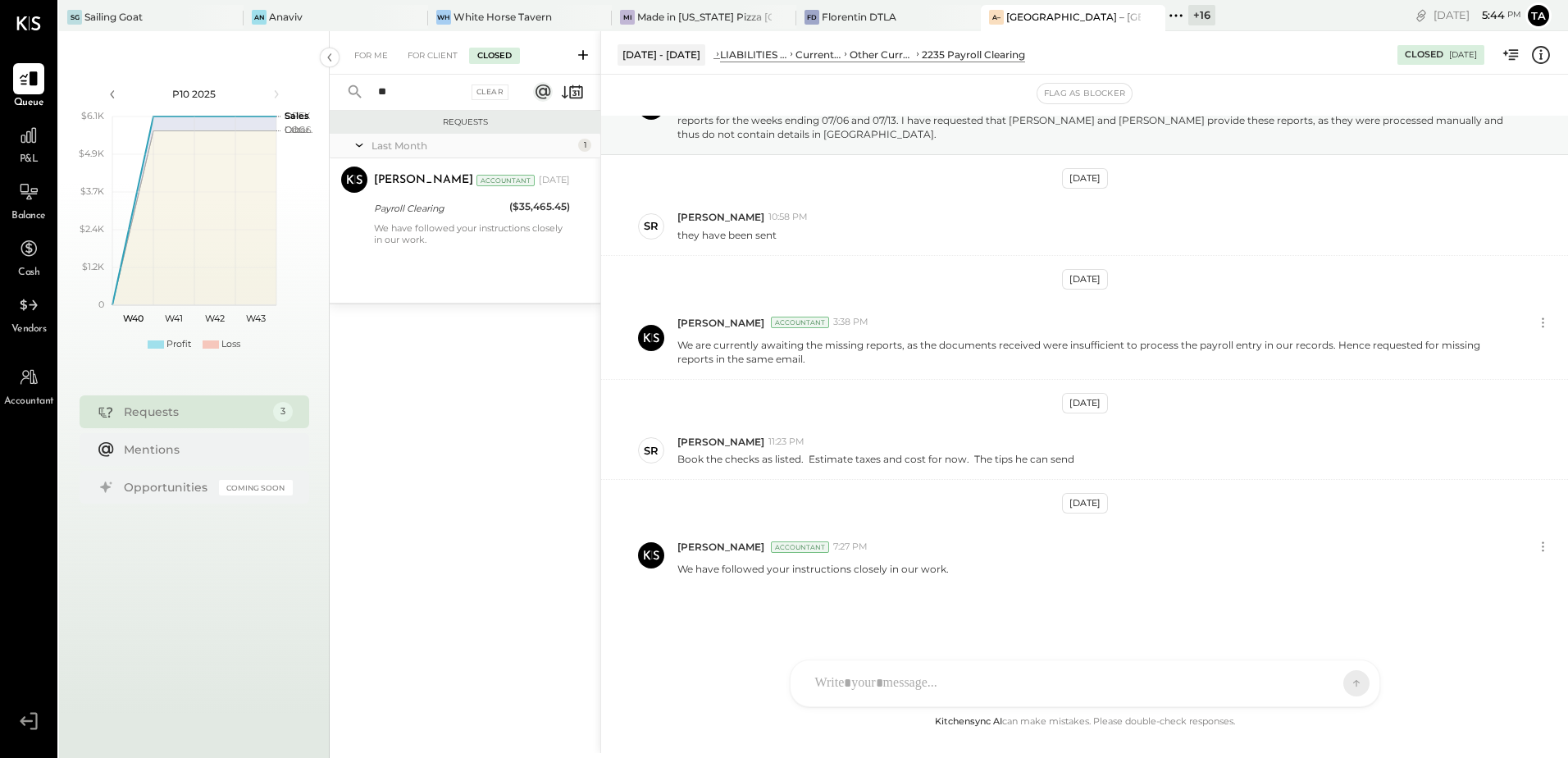
type input "*"
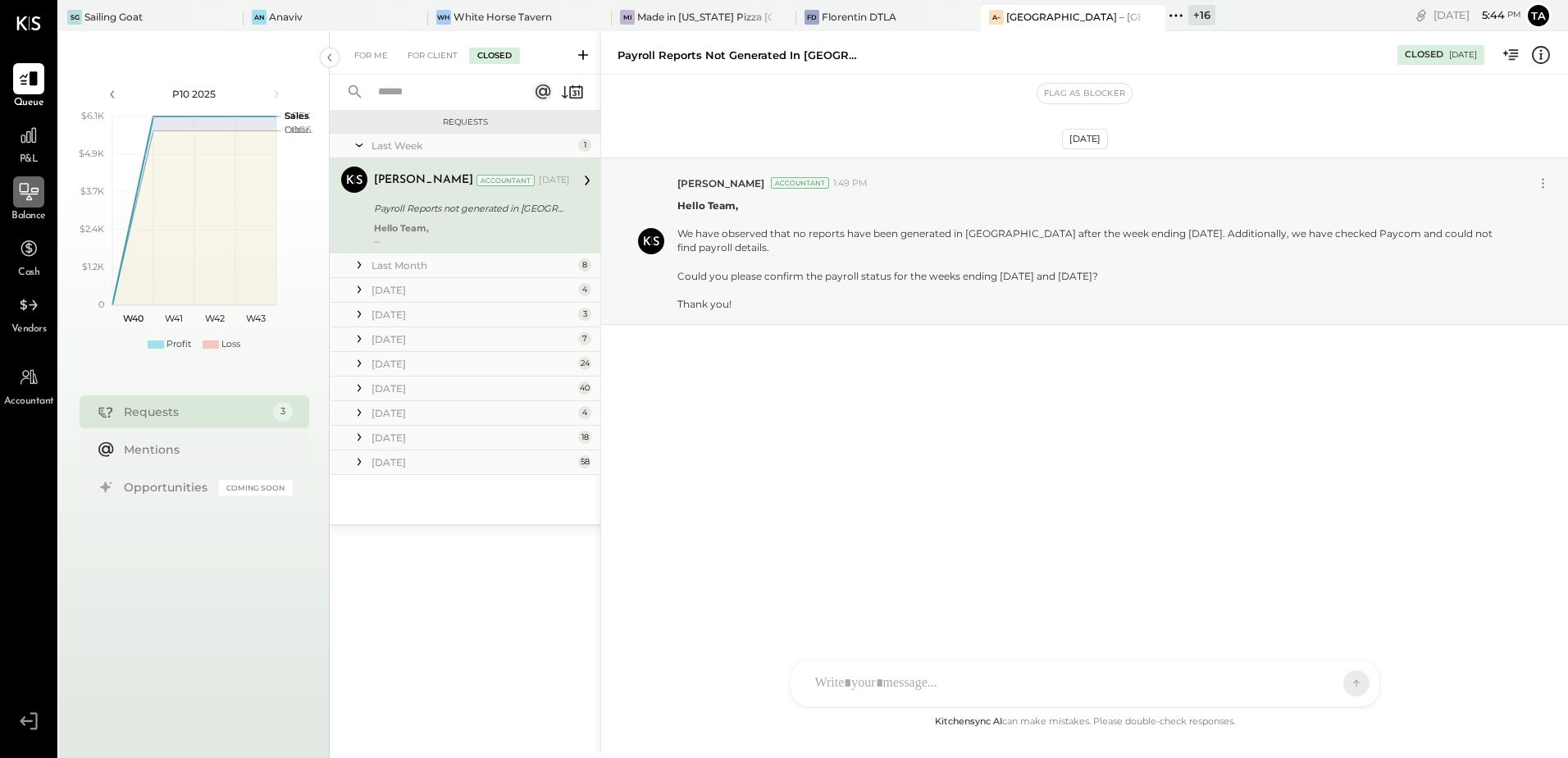
click at [16, 202] on div at bounding box center [28, 192] width 31 height 31
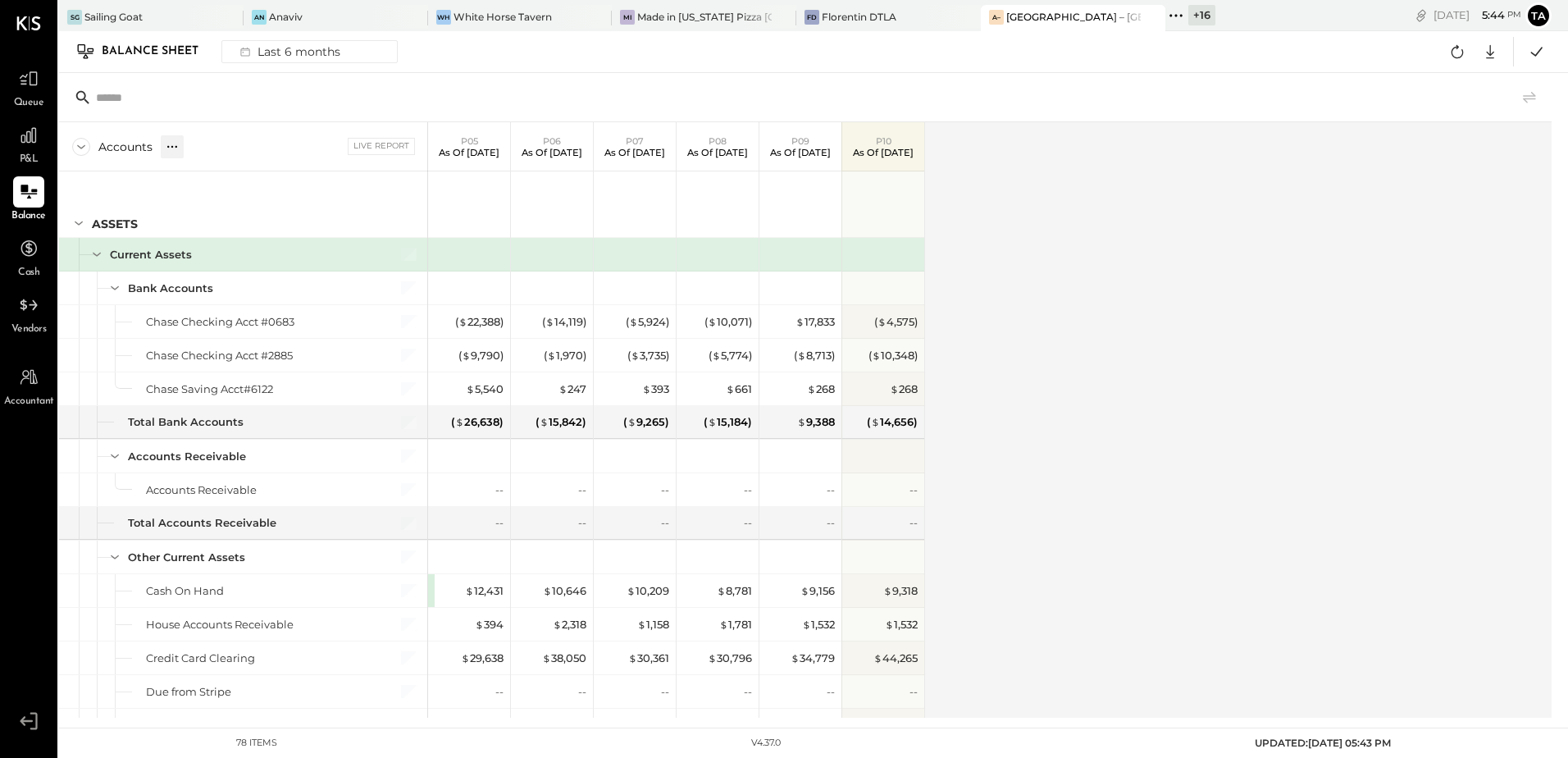
click at [169, 150] on icon at bounding box center [172, 147] width 16 height 16
click at [190, 152] on div "GL" at bounding box center [188, 146] width 16 height 14
click at [1134, 470] on div "Accounts S GL Live Report P05 As of [DATE] P06 As of [DATE] P07 As of [DATE] P0…" at bounding box center [806, 420] width 1495 height 596
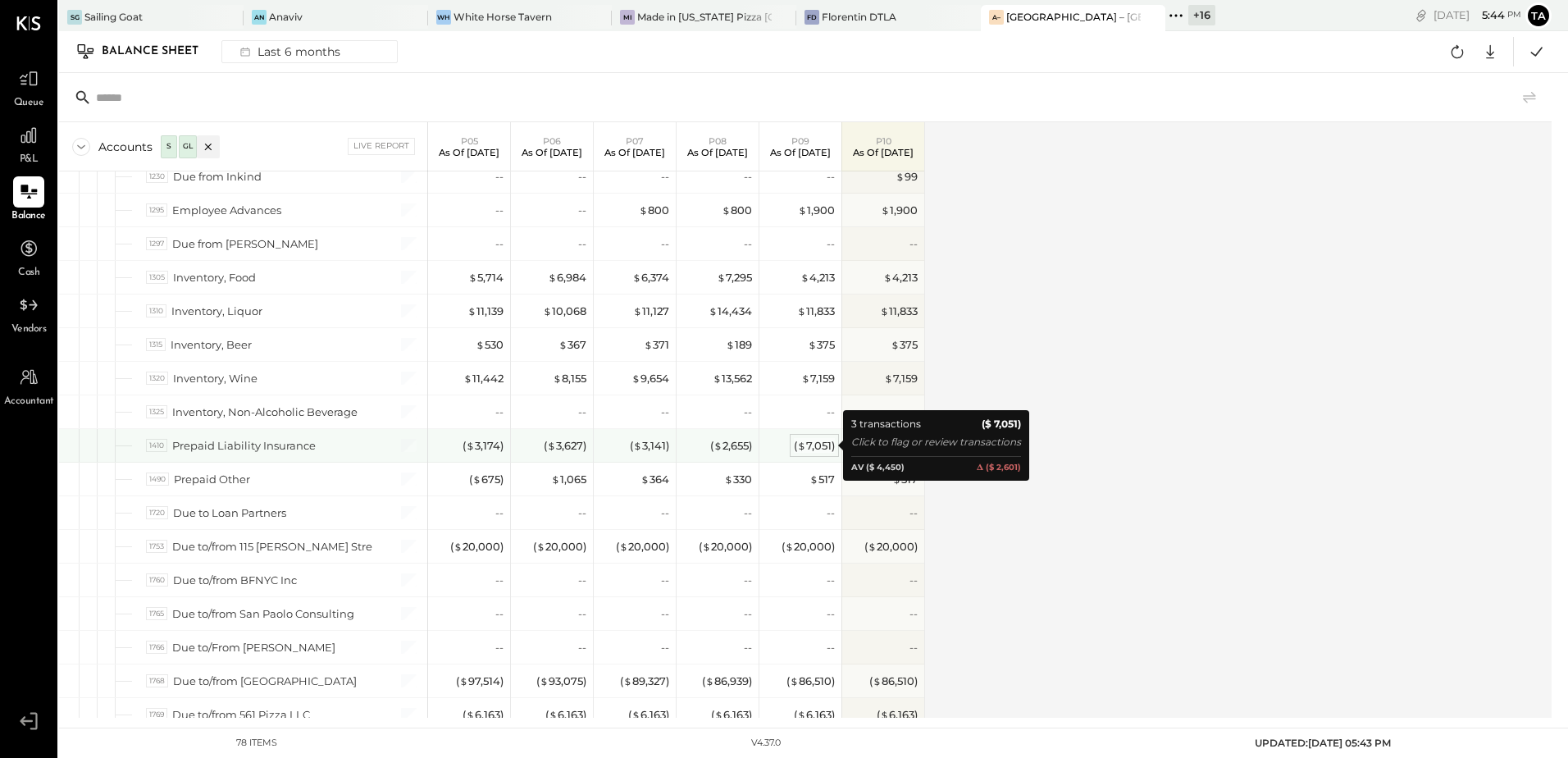
click at [815, 449] on div "( $ 7,051 )" at bounding box center [814, 445] width 41 height 16
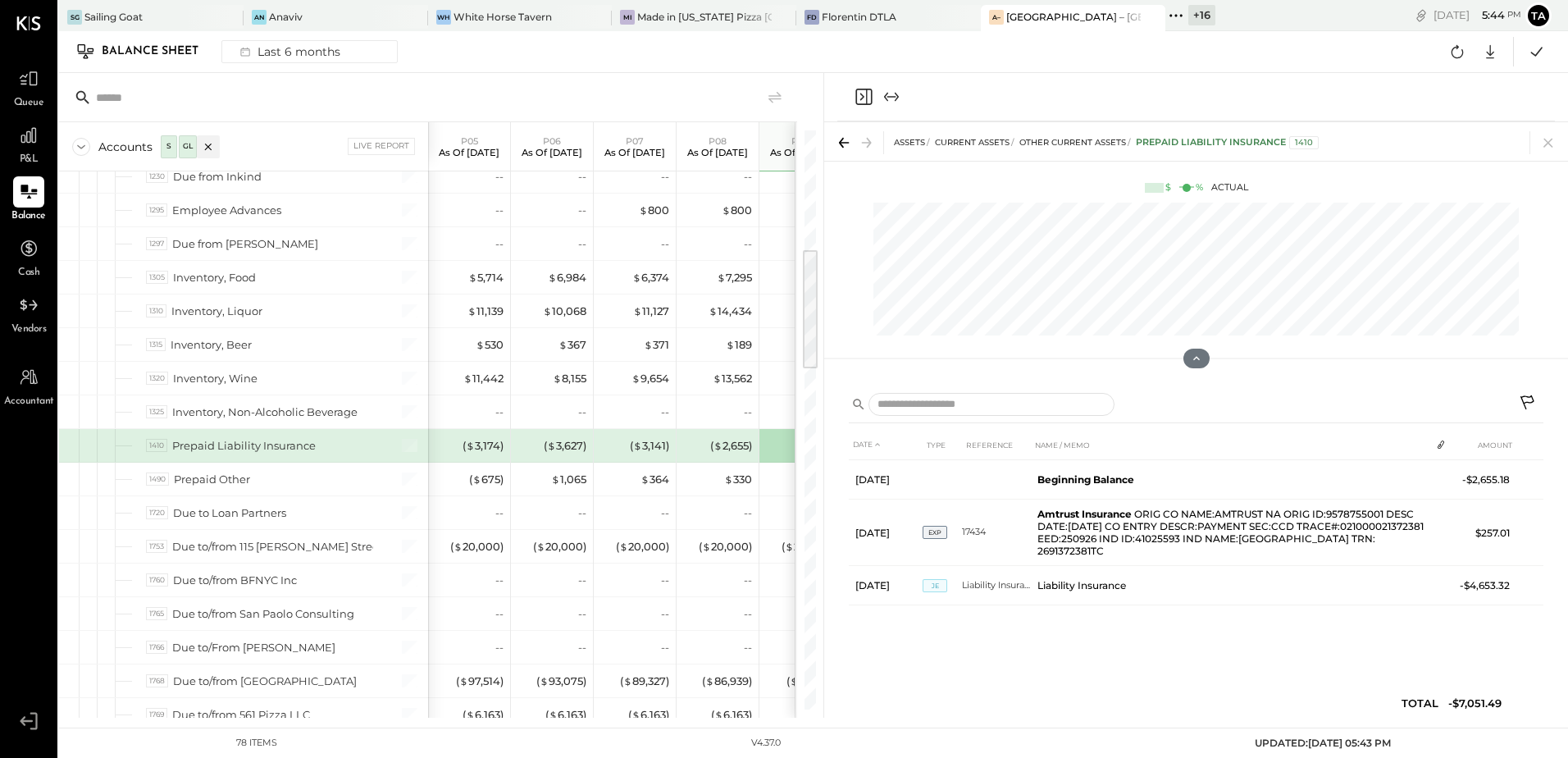
click at [1526, 401] on icon at bounding box center [1527, 401] width 14 height 14
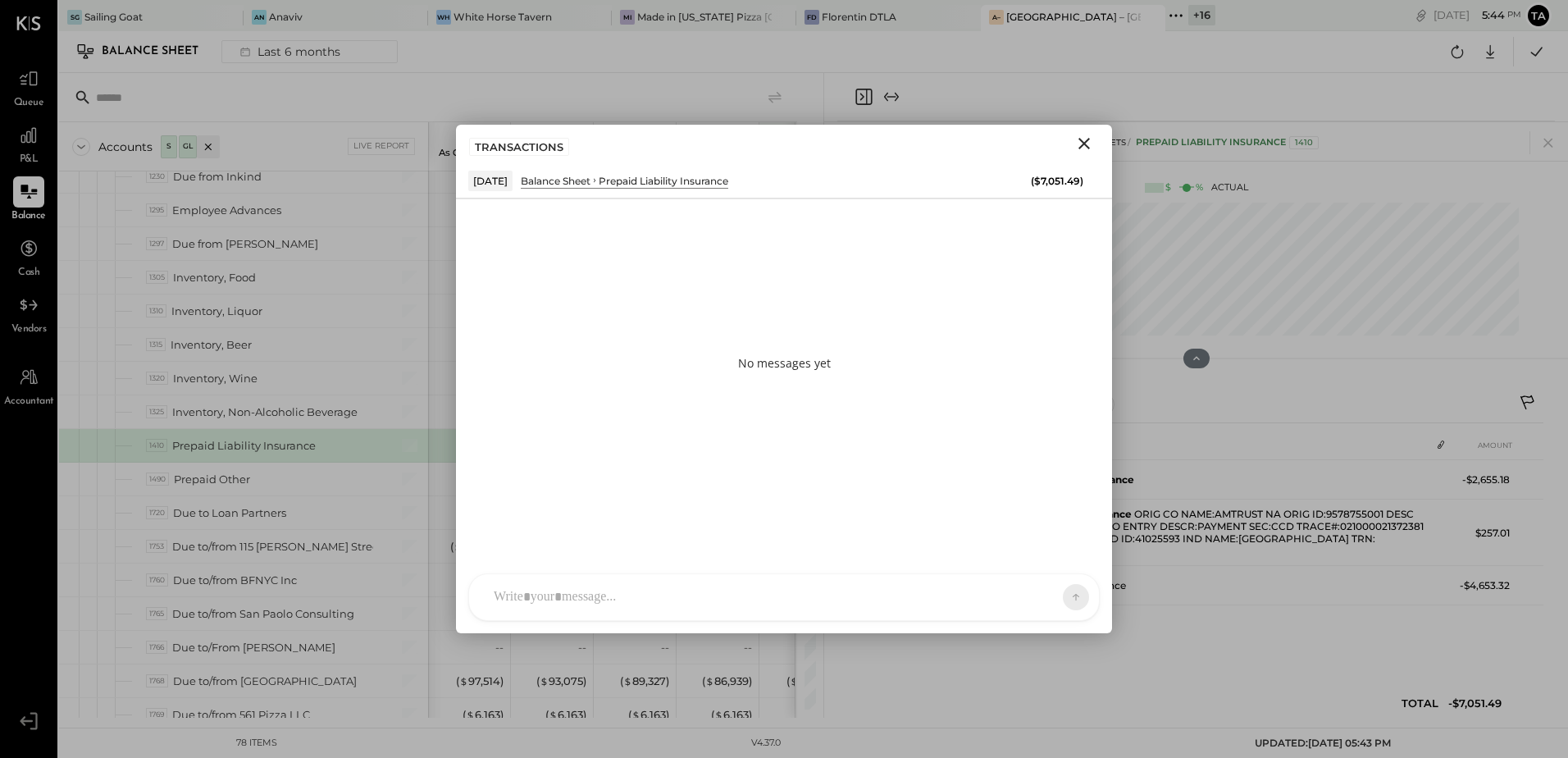
click at [678, 589] on div at bounding box center [769, 597] width 567 height 36
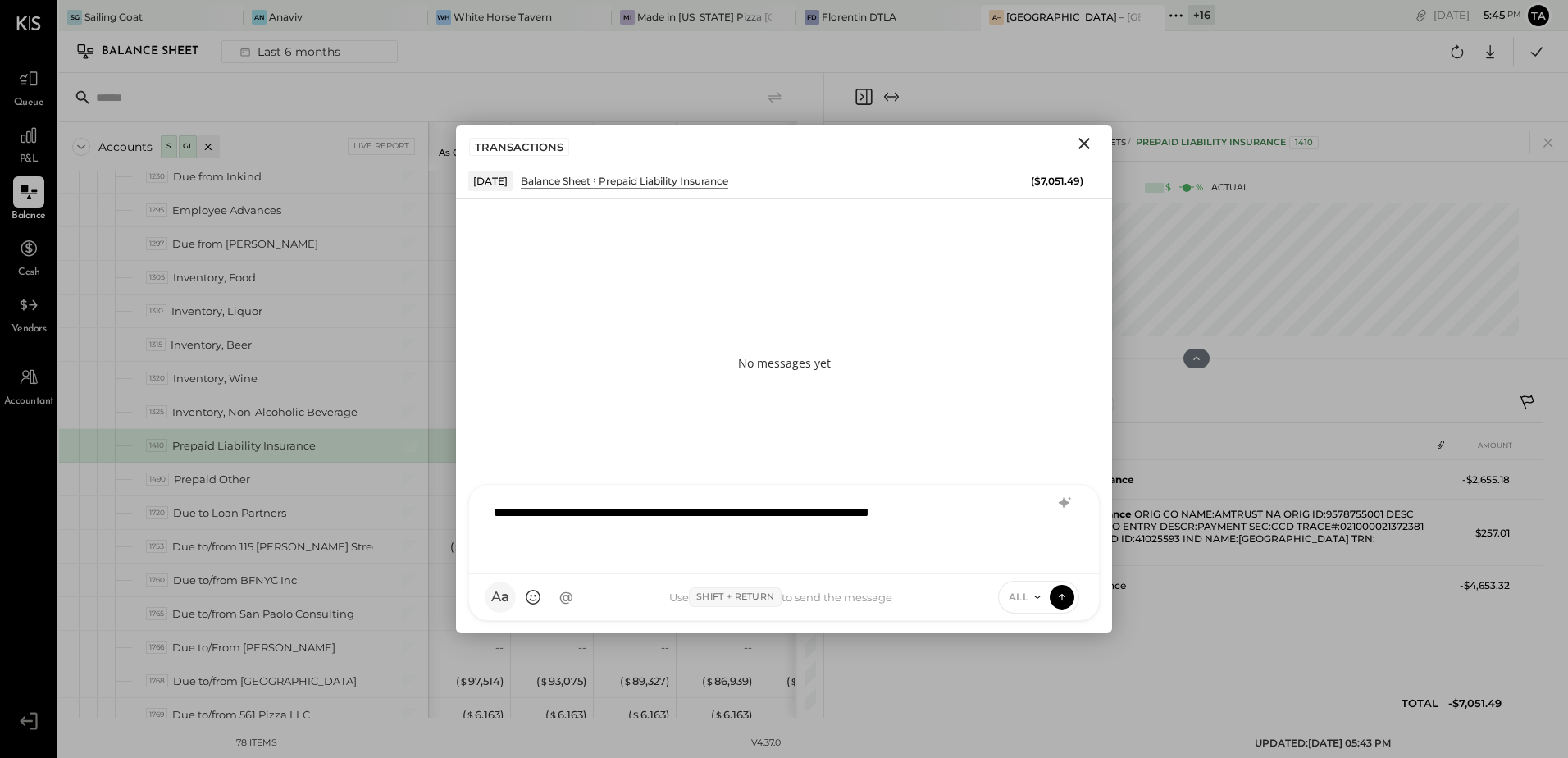
click at [502, 599] on span "a" at bounding box center [505, 597] width 8 height 17
click at [1013, 523] on div "**********" at bounding box center [784, 528] width 597 height 66
click at [677, 479] on icon "button" at bounding box center [675, 478] width 8 height 8
click at [689, 531] on div "**********" at bounding box center [784, 528] width 597 height 66
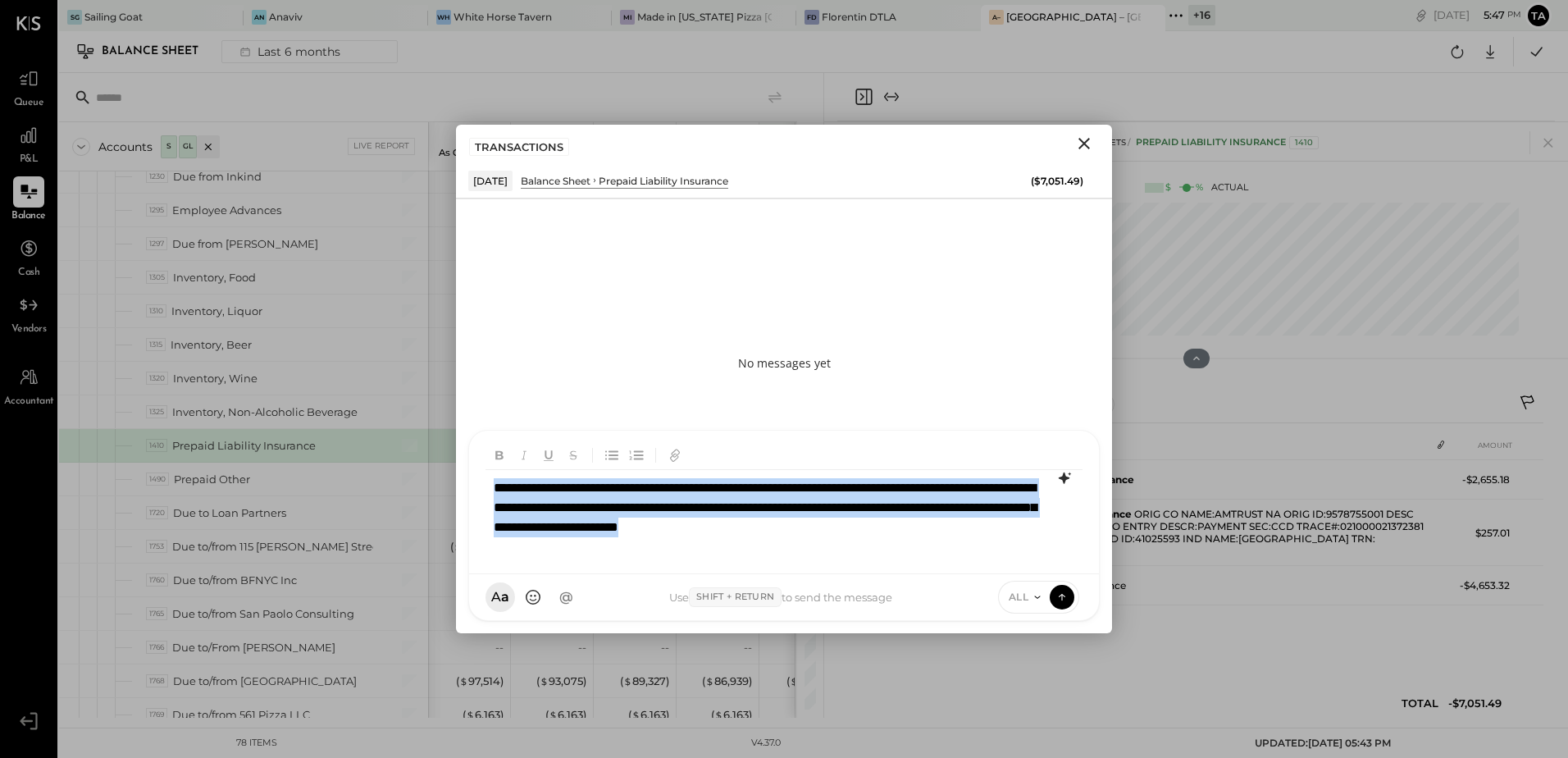
click at [1063, 484] on icon at bounding box center [1064, 478] width 19 height 19
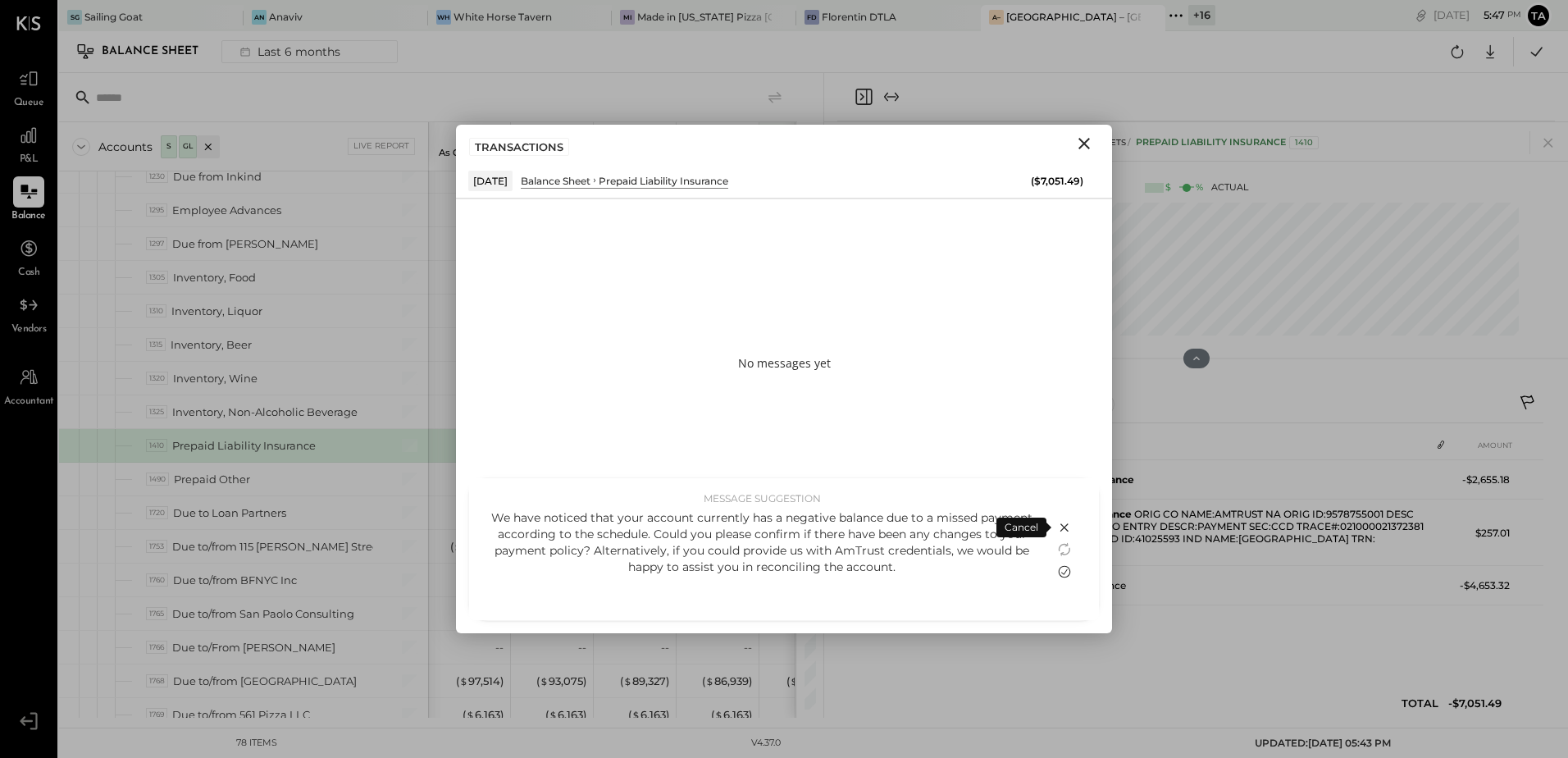
click at [1066, 574] on icon at bounding box center [1064, 571] width 19 height 19
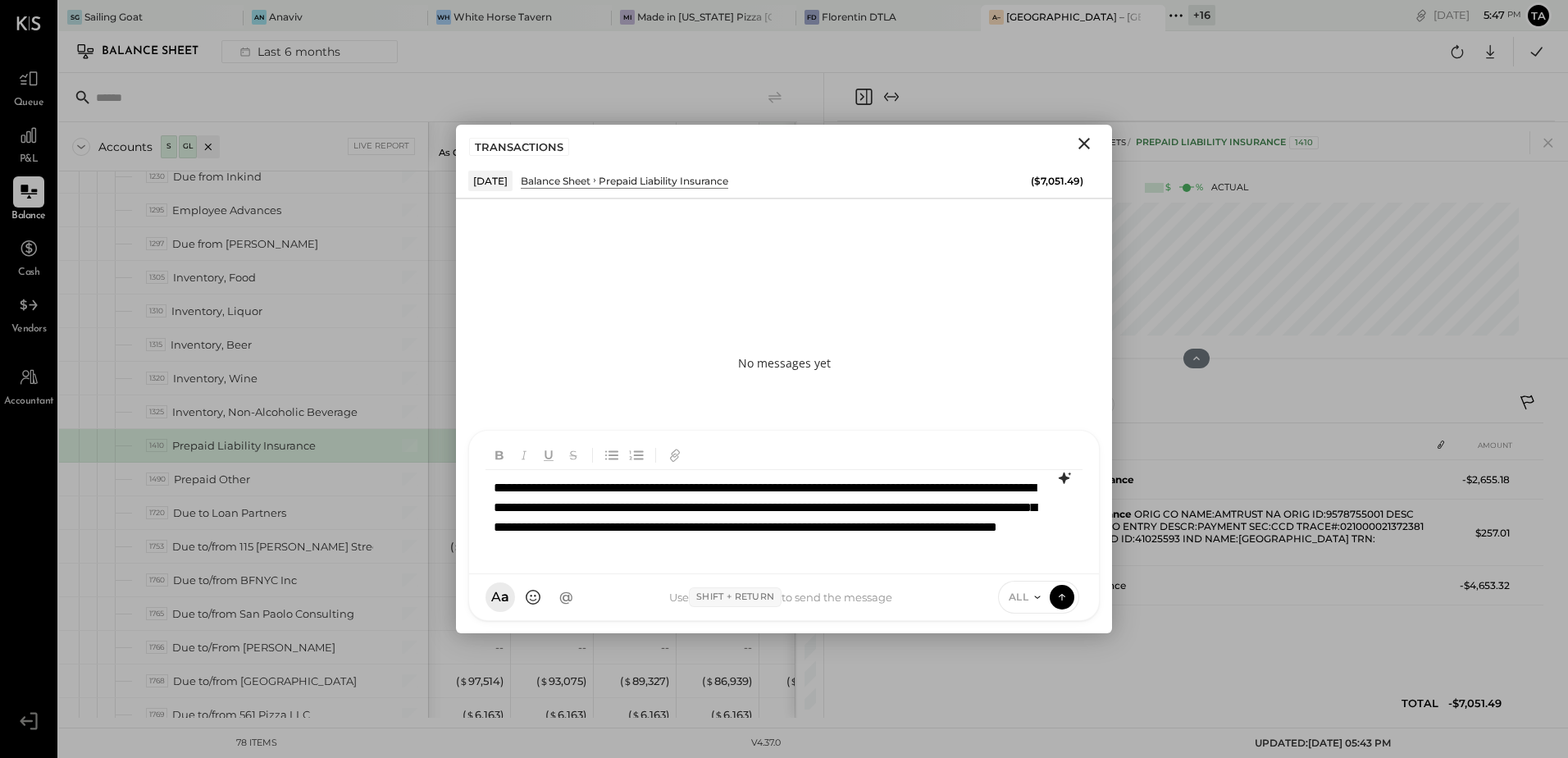
click at [699, 493] on div "**********" at bounding box center [784, 527] width 596 height 114
click at [645, 484] on div "**********" at bounding box center [784, 527] width 596 height 114
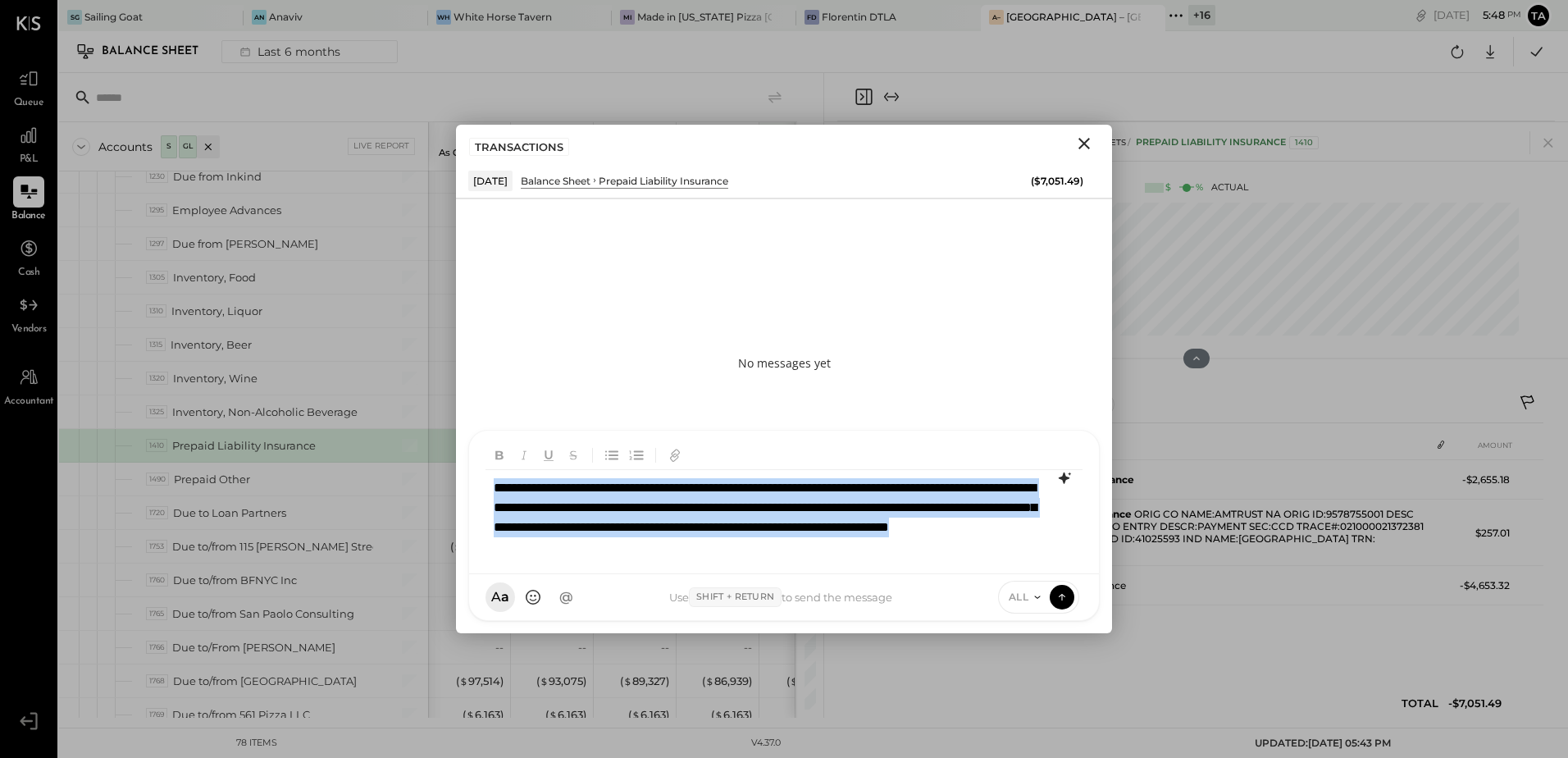
copy div "**********"
click at [1063, 482] on icon at bounding box center [1064, 478] width 11 height 12
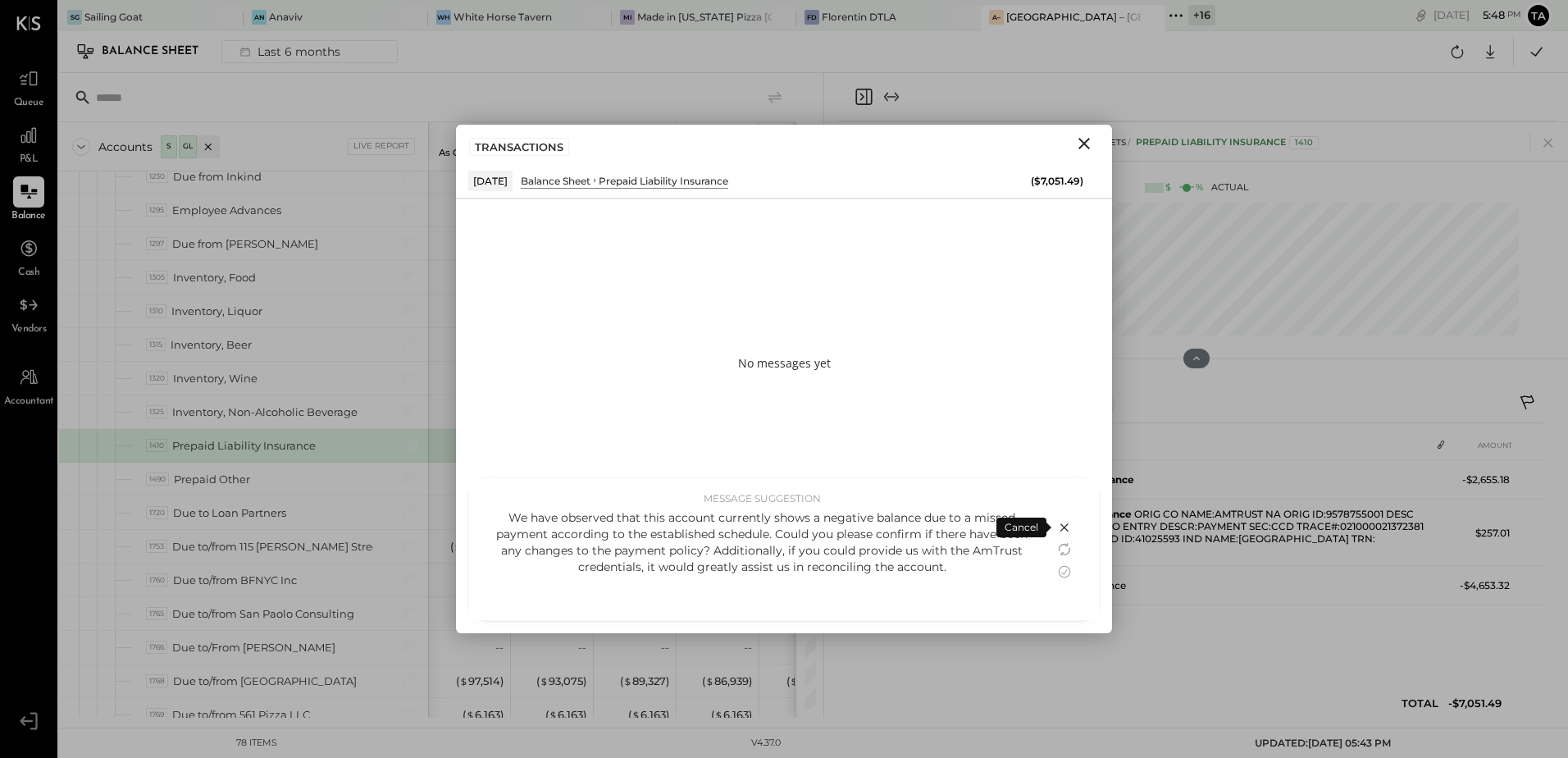
drag, startPoint x: 918, startPoint y: 531, endPoint x: 832, endPoint y: 532, distance: 86.0
click at [832, 532] on p "We have observed that this account currently shows a negative balance due to a …" at bounding box center [762, 543] width 553 height 66
click at [1064, 572] on icon at bounding box center [1064, 571] width 19 height 19
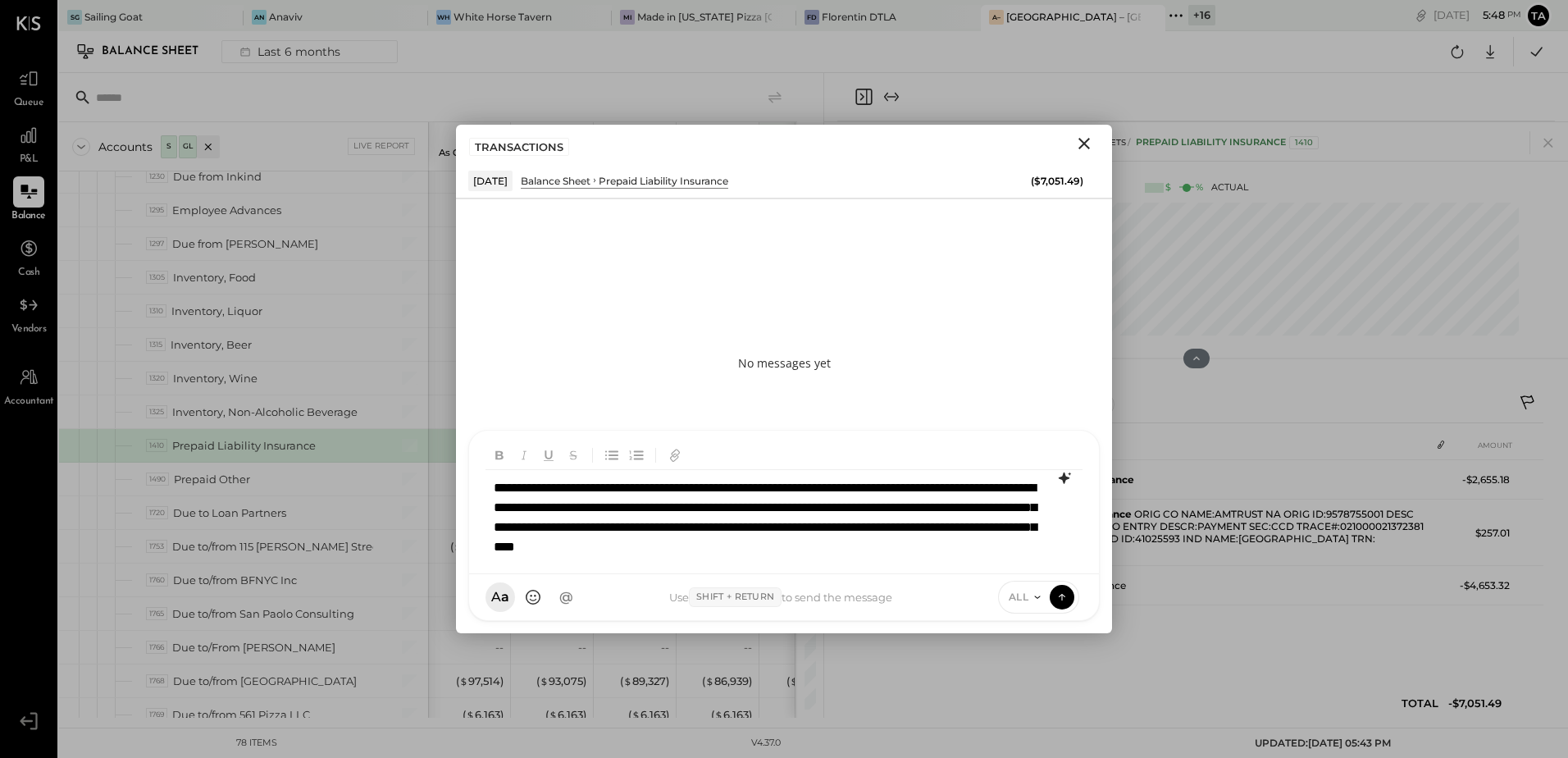
scroll to position [24, 0]
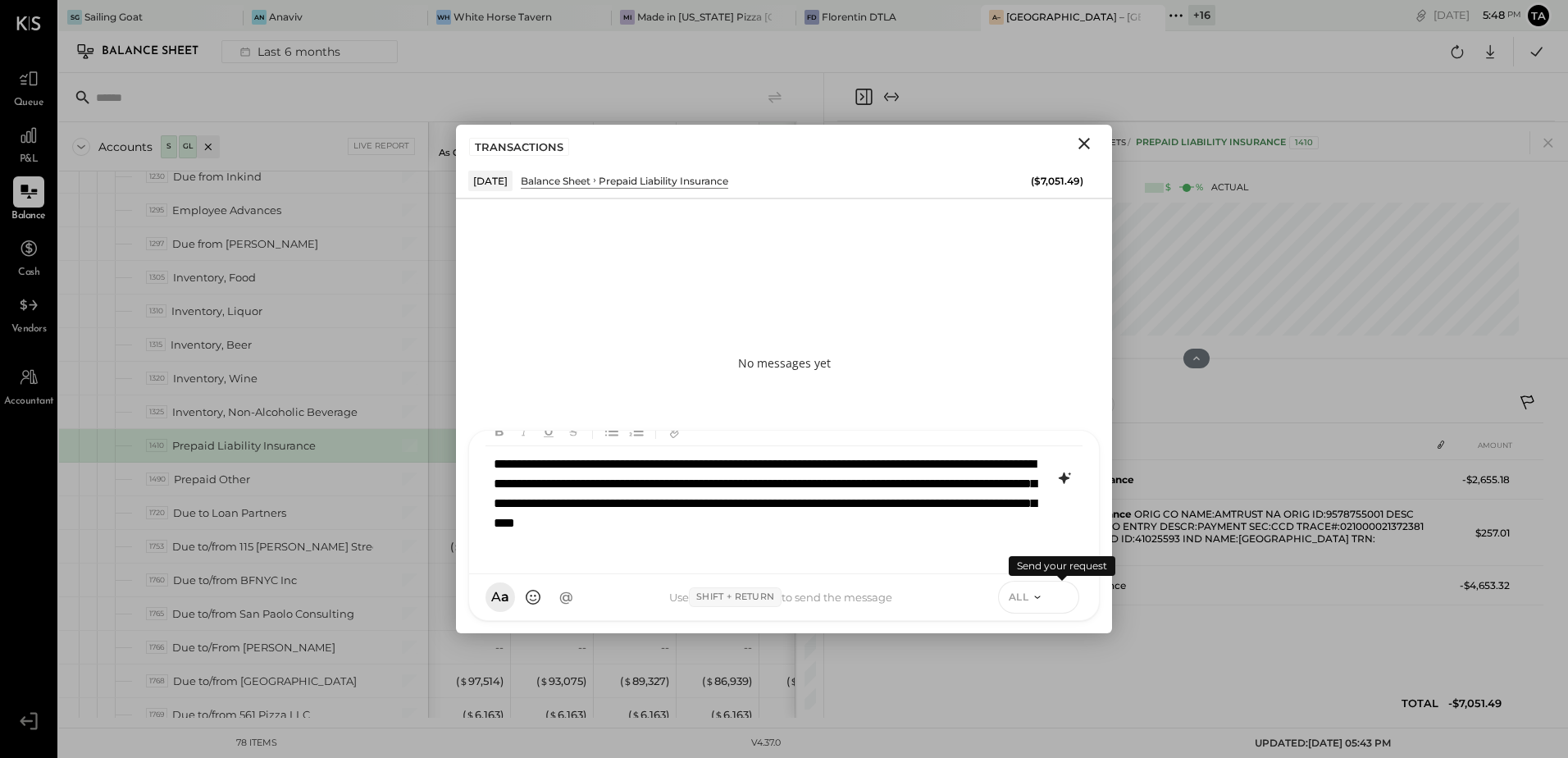
click at [1060, 603] on icon at bounding box center [1062, 597] width 15 height 16
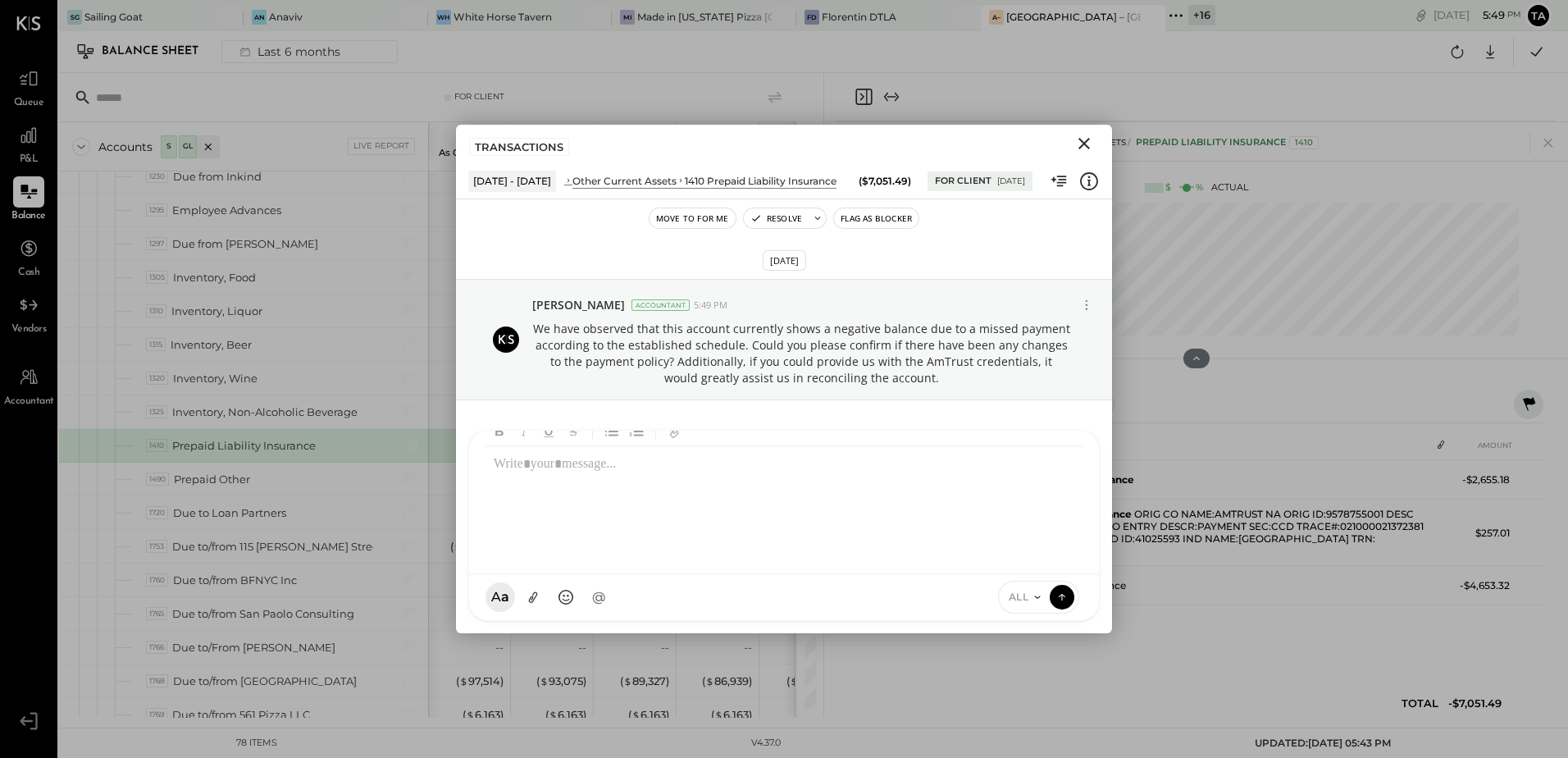
click at [1079, 144] on icon "Close" at bounding box center [1083, 143] width 19 height 19
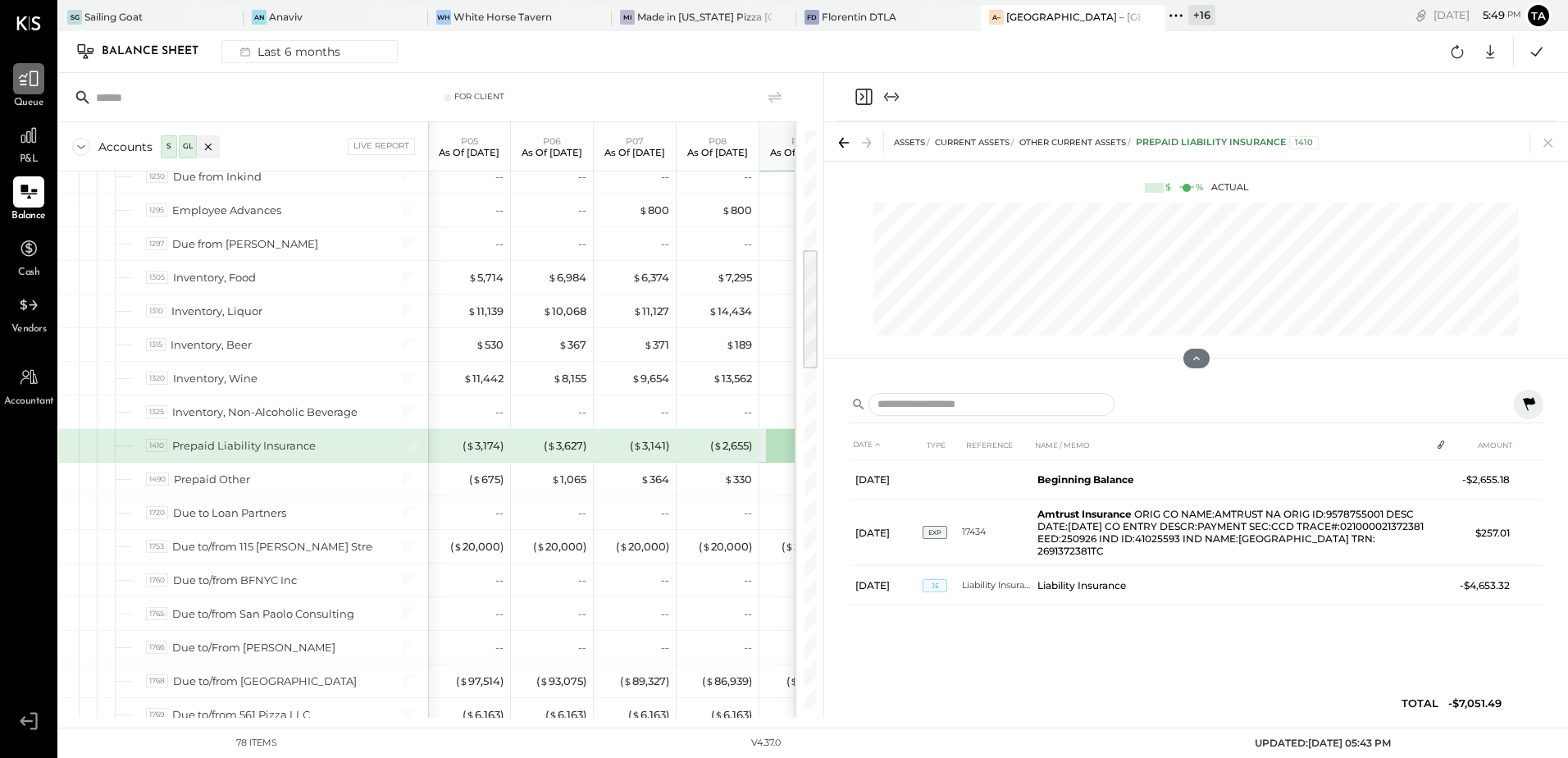
click at [33, 78] on icon at bounding box center [28, 78] width 21 height 21
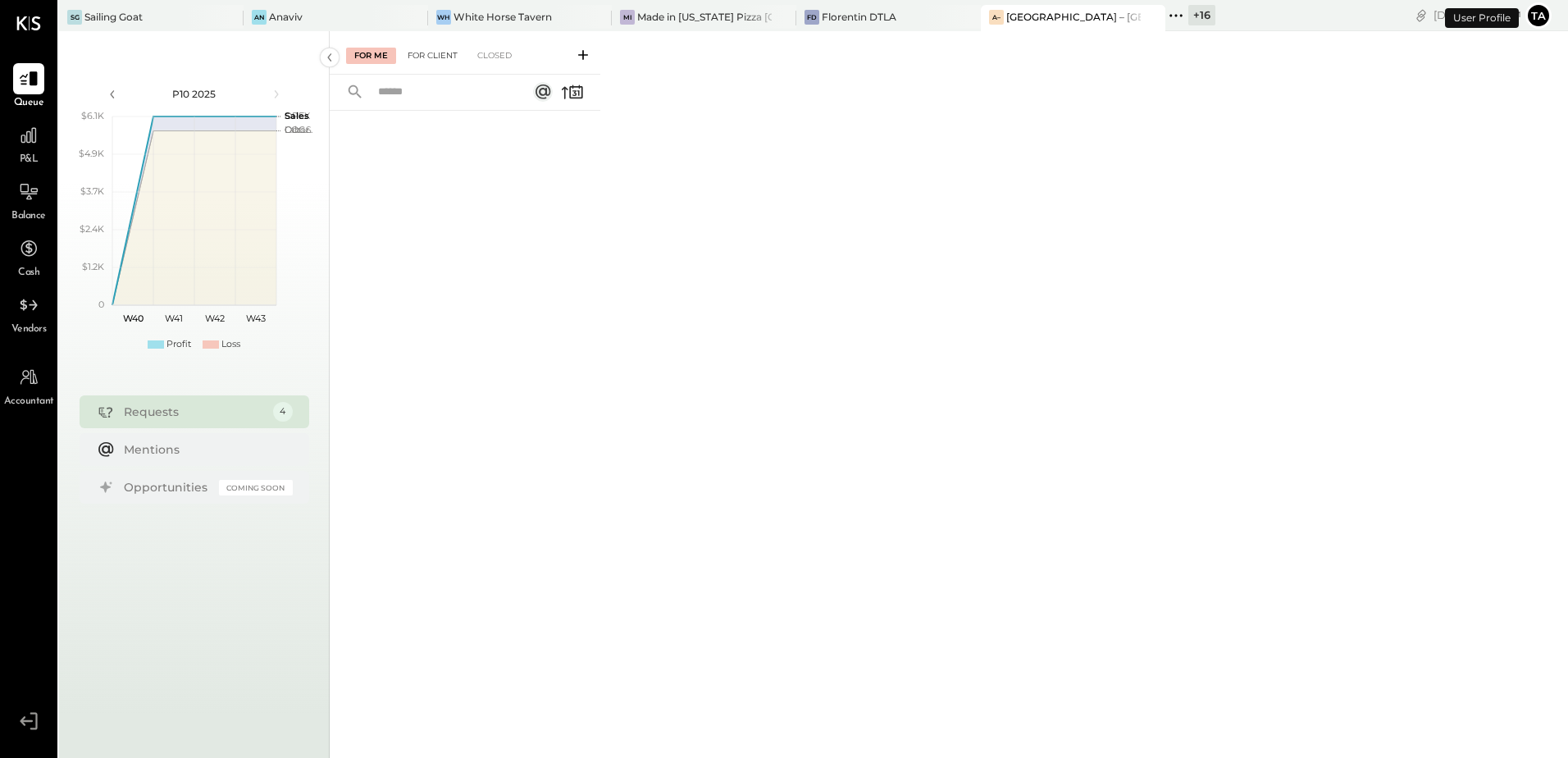
click at [443, 54] on div "For Client" at bounding box center [433, 56] width 66 height 16
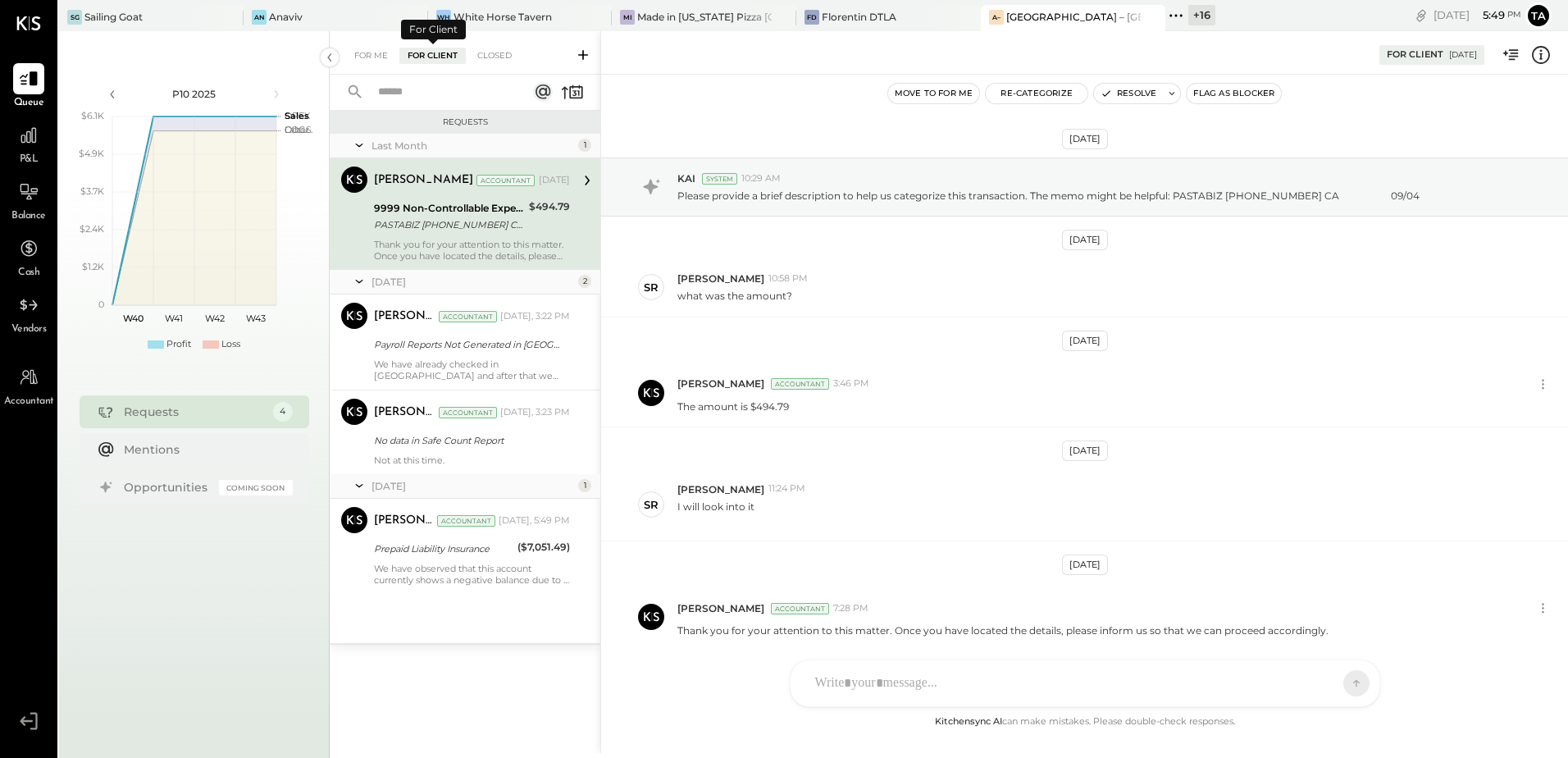
scroll to position [61, 0]
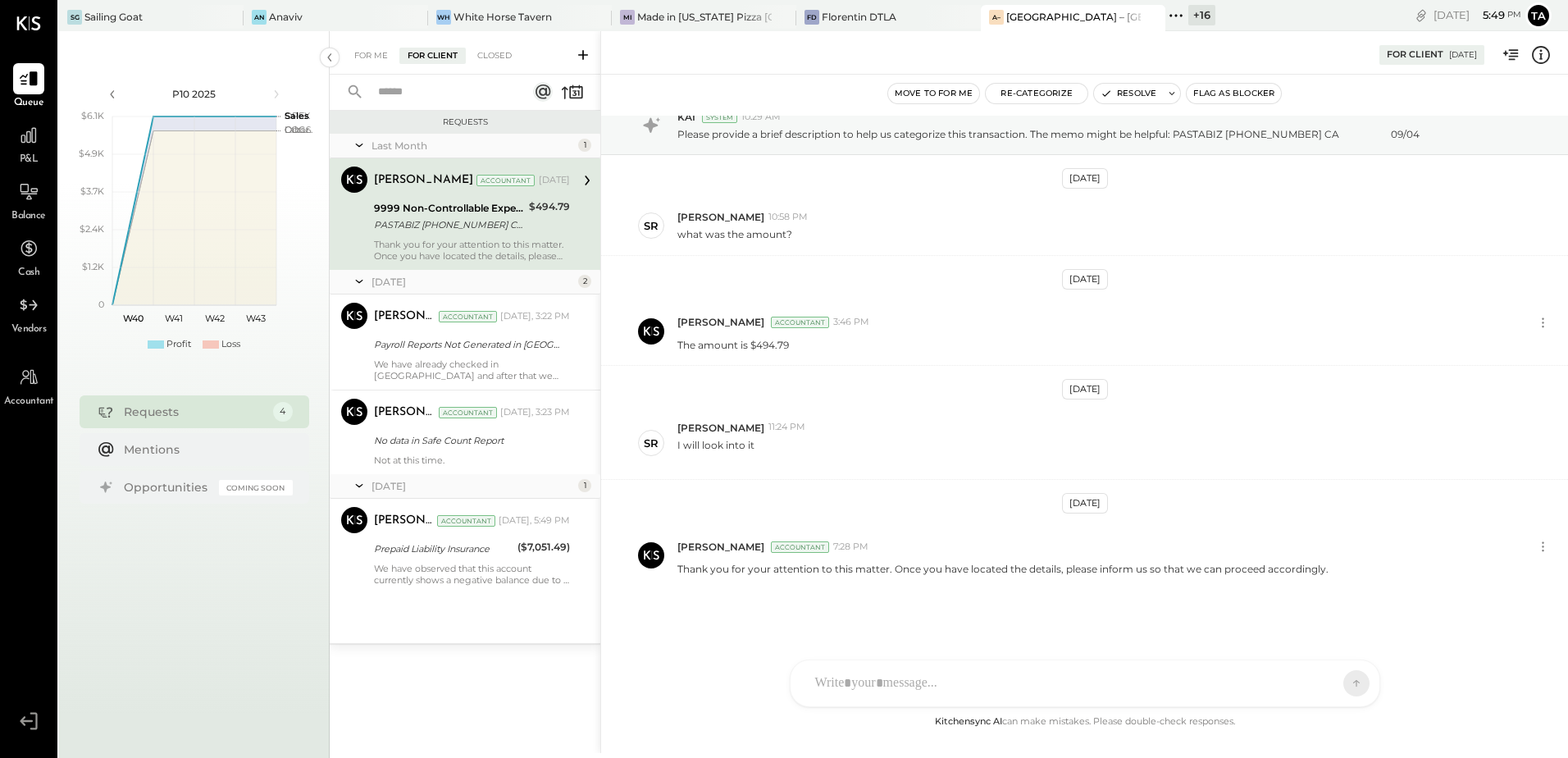
click at [438, 226] on div "PASTABIZ [PHONE_NUMBER] CA 09/04" at bounding box center [449, 225] width 150 height 16
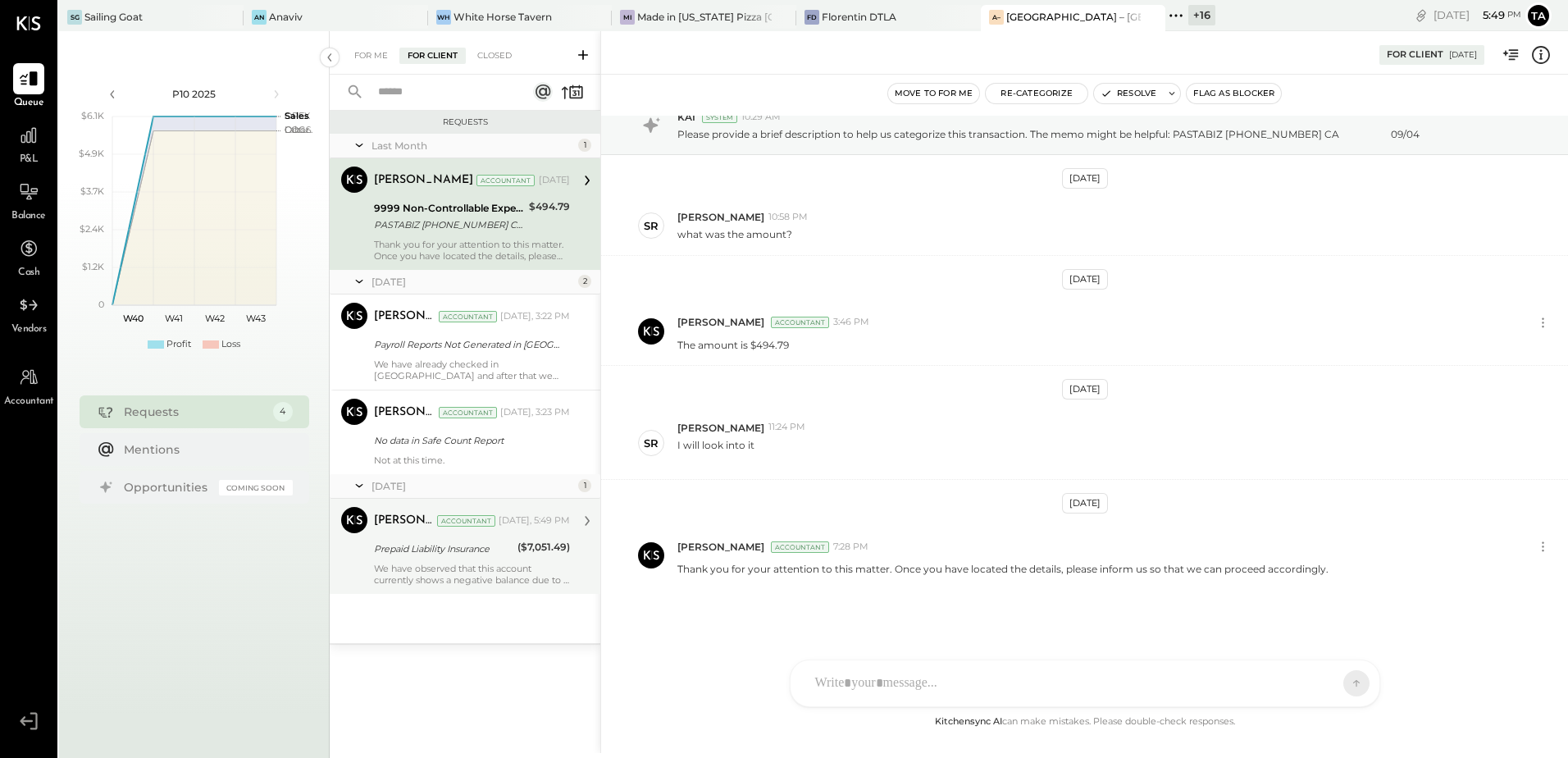
click at [455, 559] on div "[PERSON_NAME] Accountant [DATE], 5:49 PM Prepaid Liability Insurance ($7,051.49…" at bounding box center [472, 546] width 196 height 79
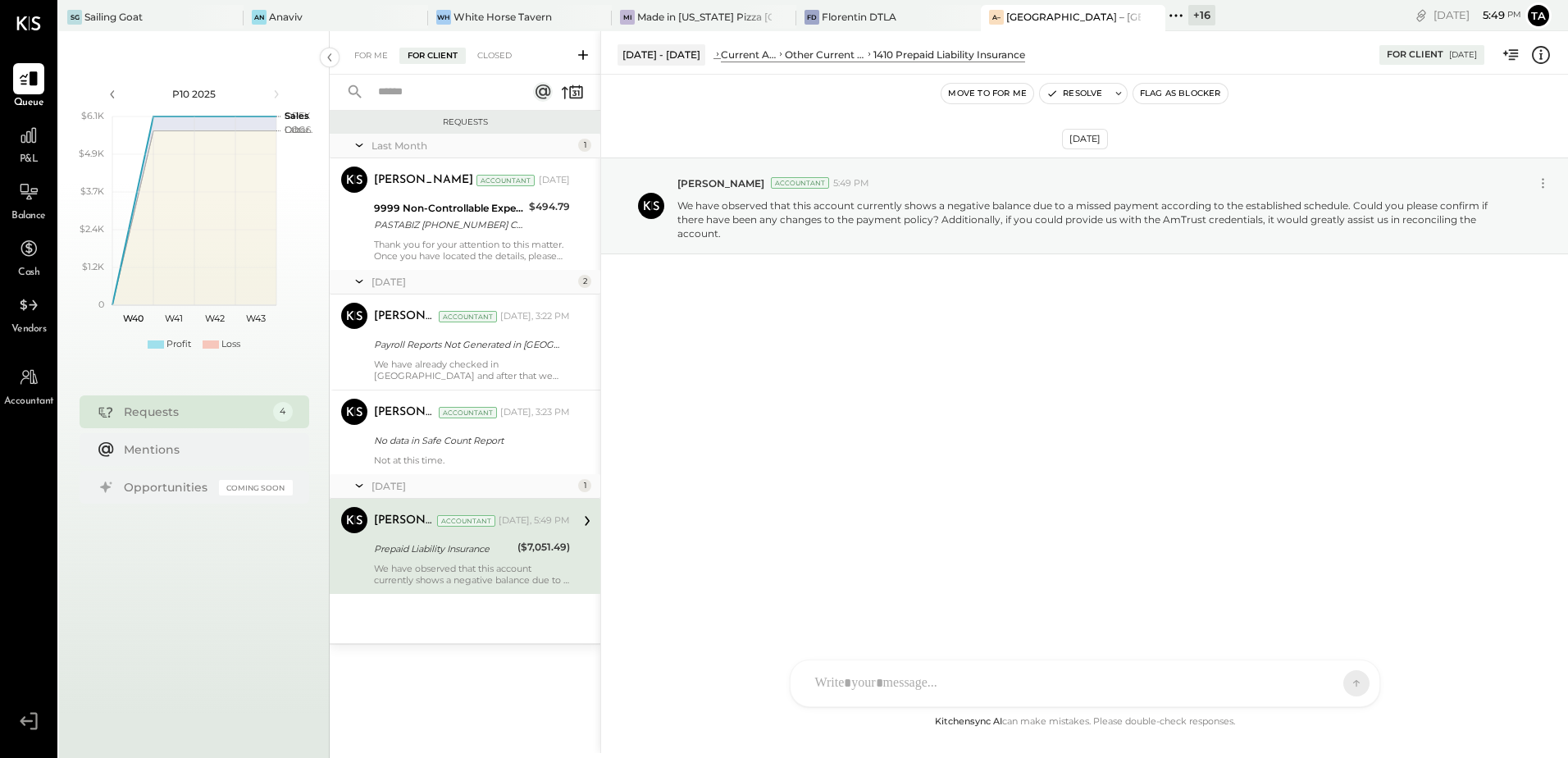
click at [930, 692] on div at bounding box center [1069, 683] width 526 height 36
click at [852, 687] on icon at bounding box center [853, 683] width 17 height 17
click at [861, 542] on div at bounding box center [1084, 552] width 556 height 66
click at [1332, 687] on button at bounding box center [1342, 682] width 25 height 25
click at [907, 401] on div "[DATE] [PERSON_NAME] Accountant 5:49 PM We have observed that this account curr…" at bounding box center [1084, 300] width 967 height 369
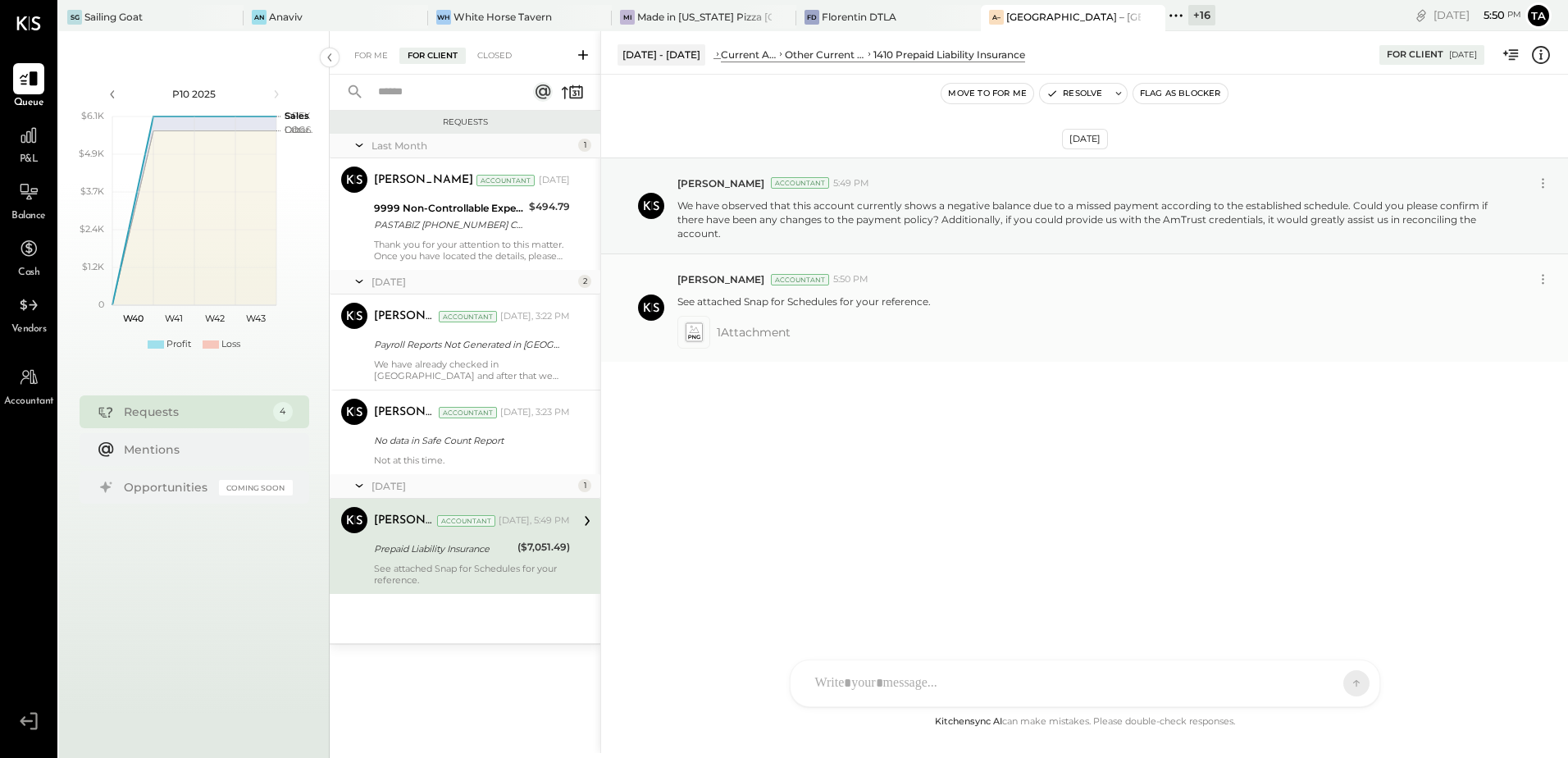
click at [692, 332] on icon at bounding box center [694, 329] width 10 height 7
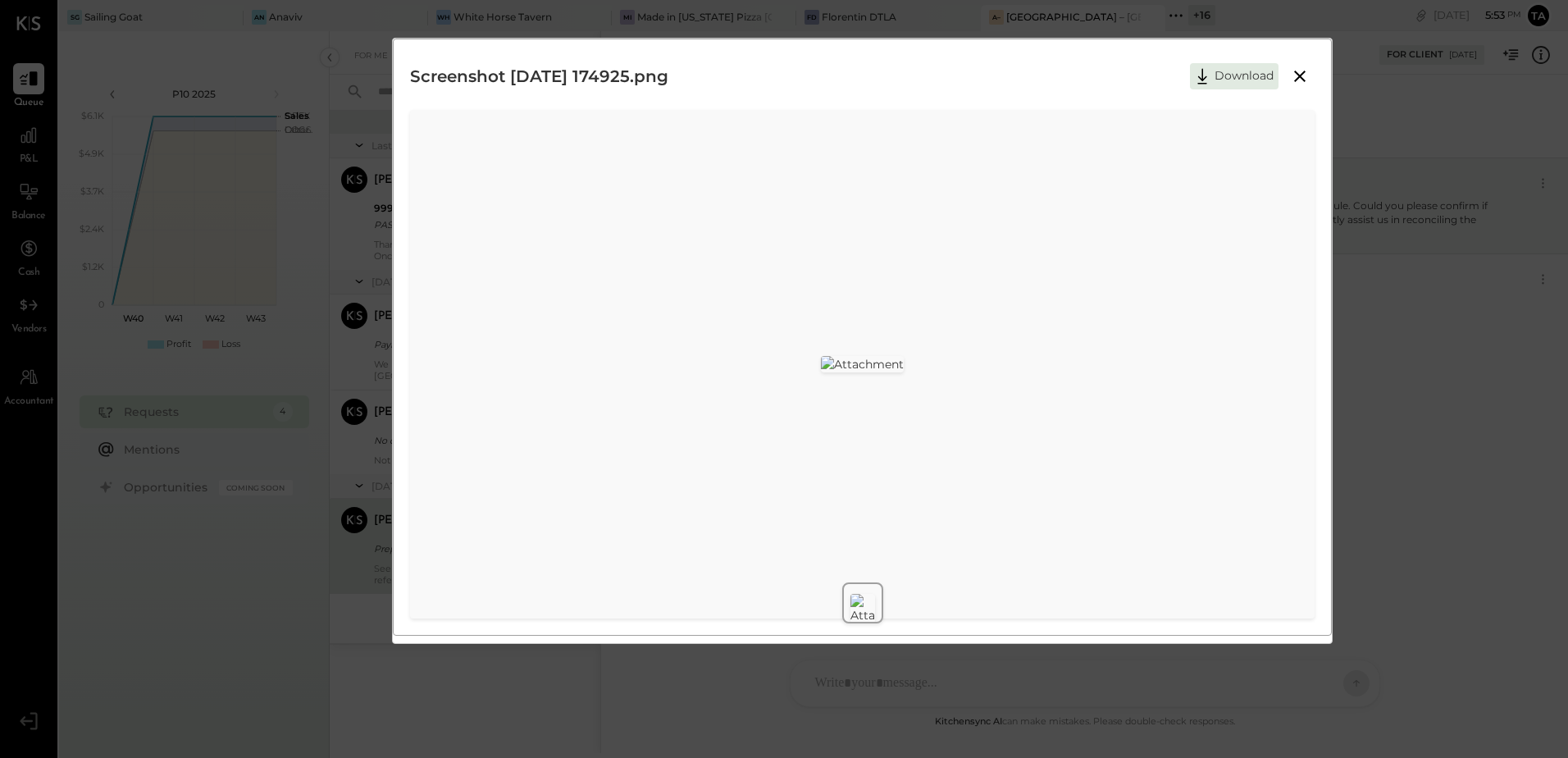
click at [1299, 82] on icon at bounding box center [1299, 75] width 19 height 19
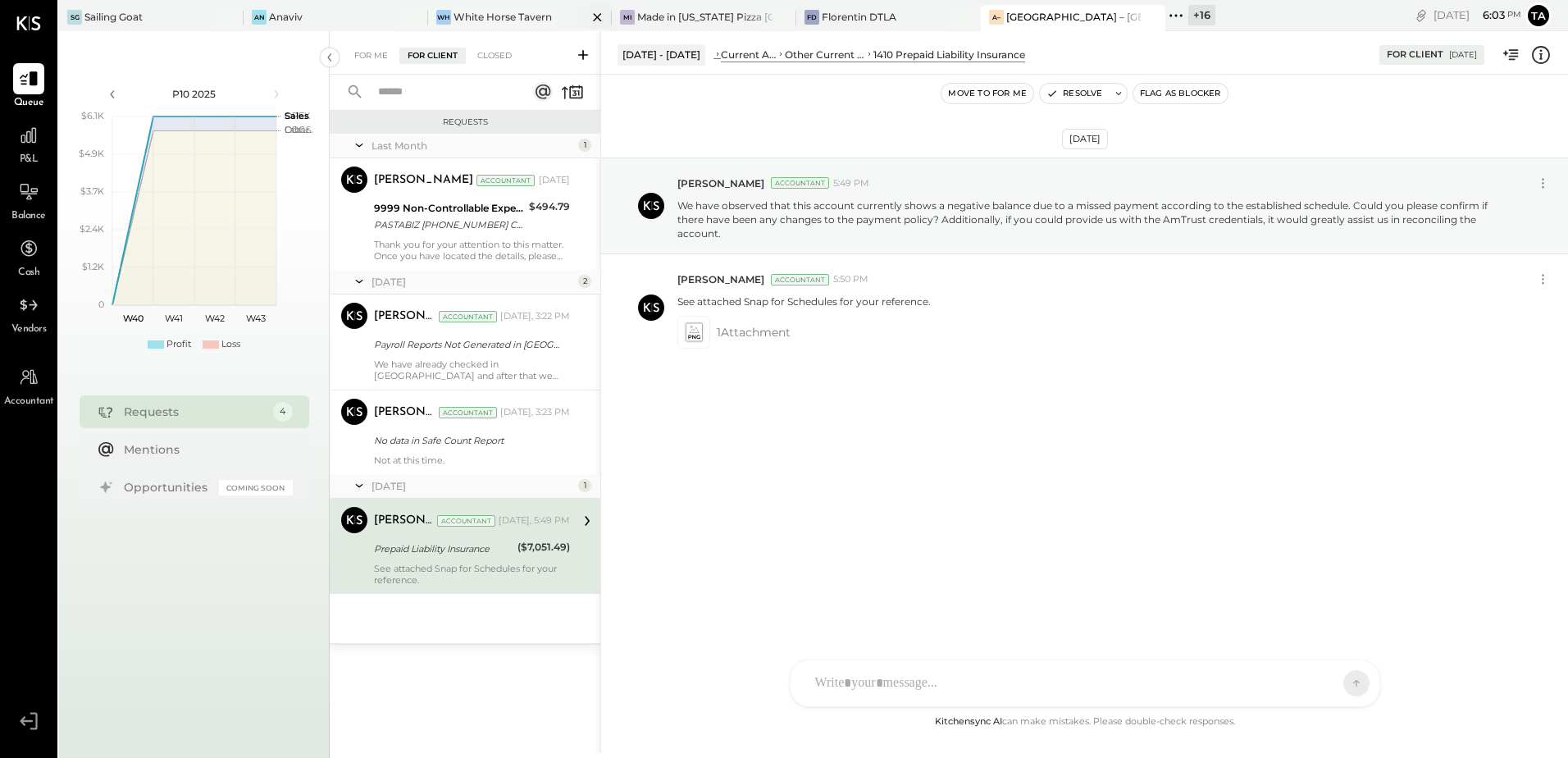
click at [504, 21] on div "White Horse Tavern" at bounding box center [502, 16] width 98 height 14
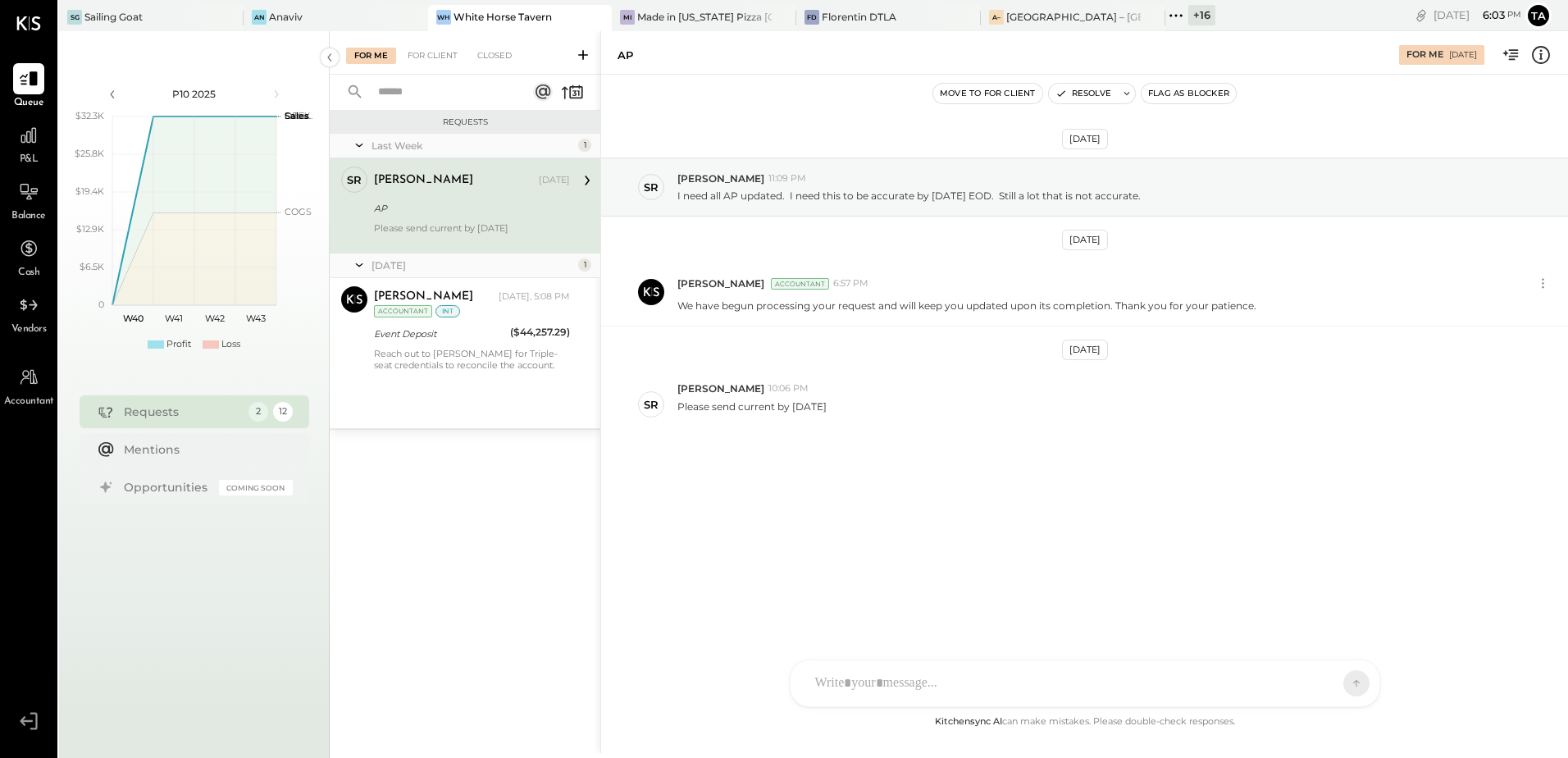
click at [432, 206] on div "AP" at bounding box center [469, 208] width 191 height 16
click at [974, 670] on div at bounding box center [1069, 683] width 526 height 36
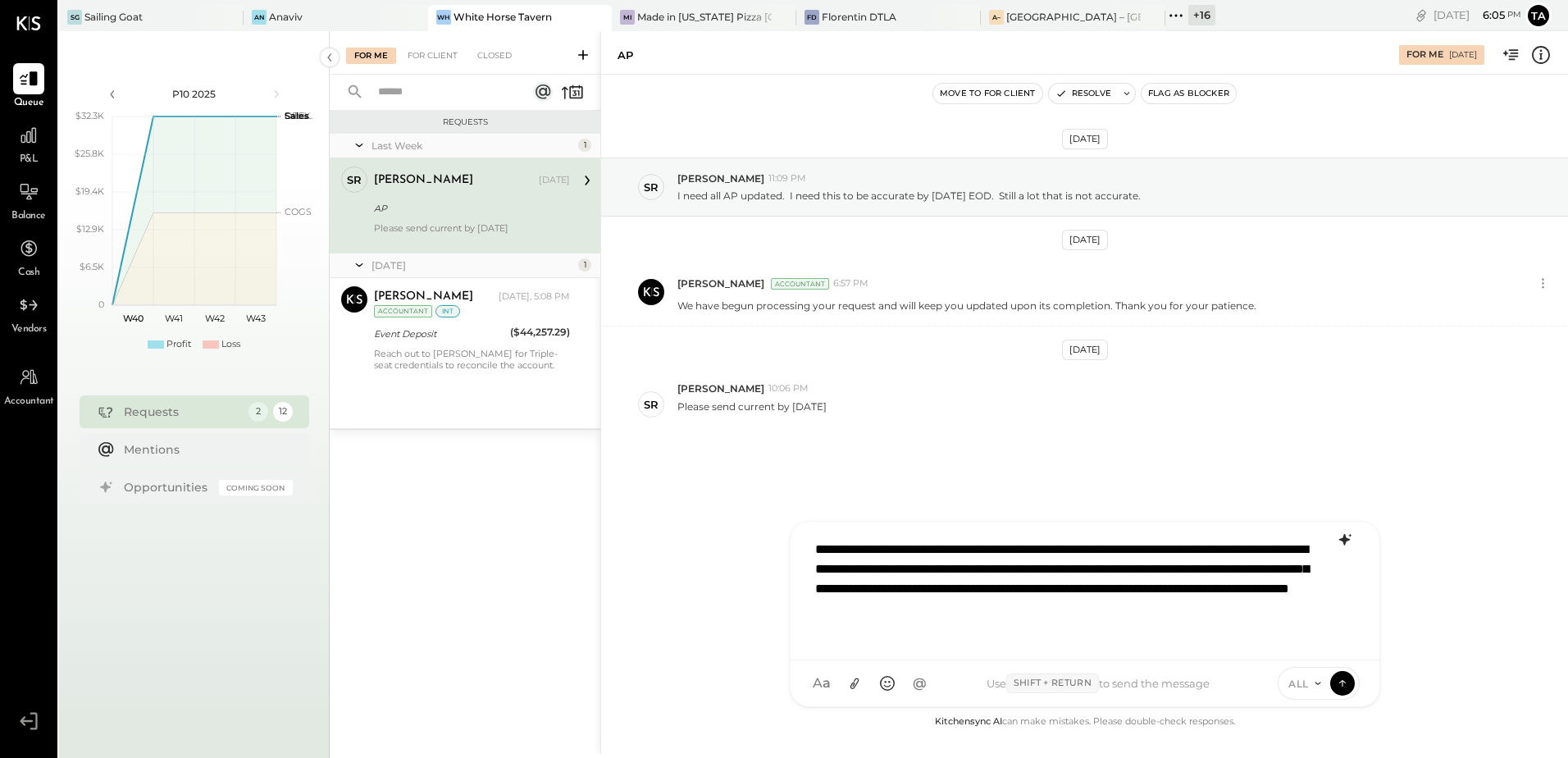
click at [1343, 542] on icon at bounding box center [1343, 539] width 11 height 12
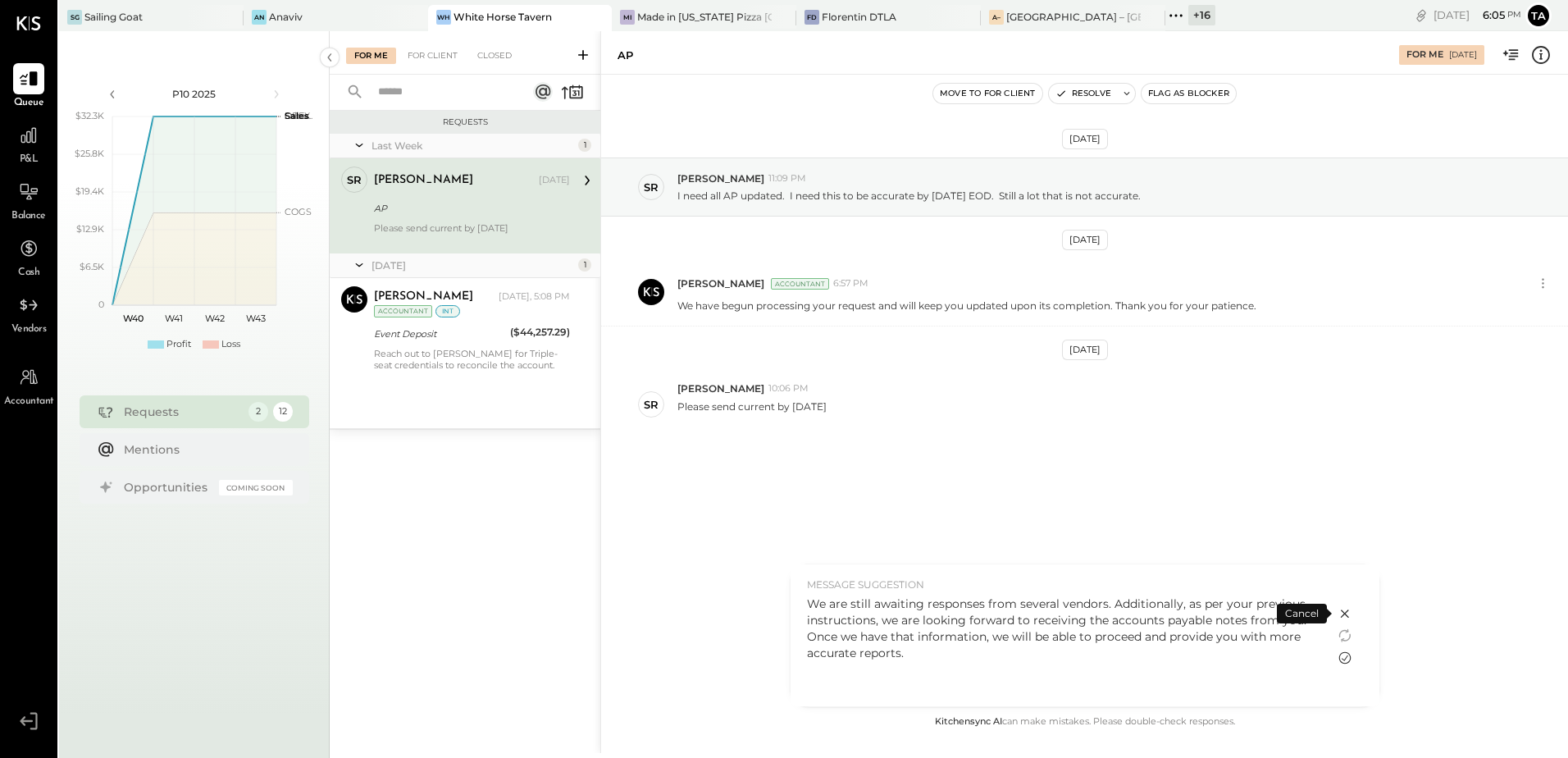
click at [1343, 656] on icon at bounding box center [1344, 657] width 19 height 19
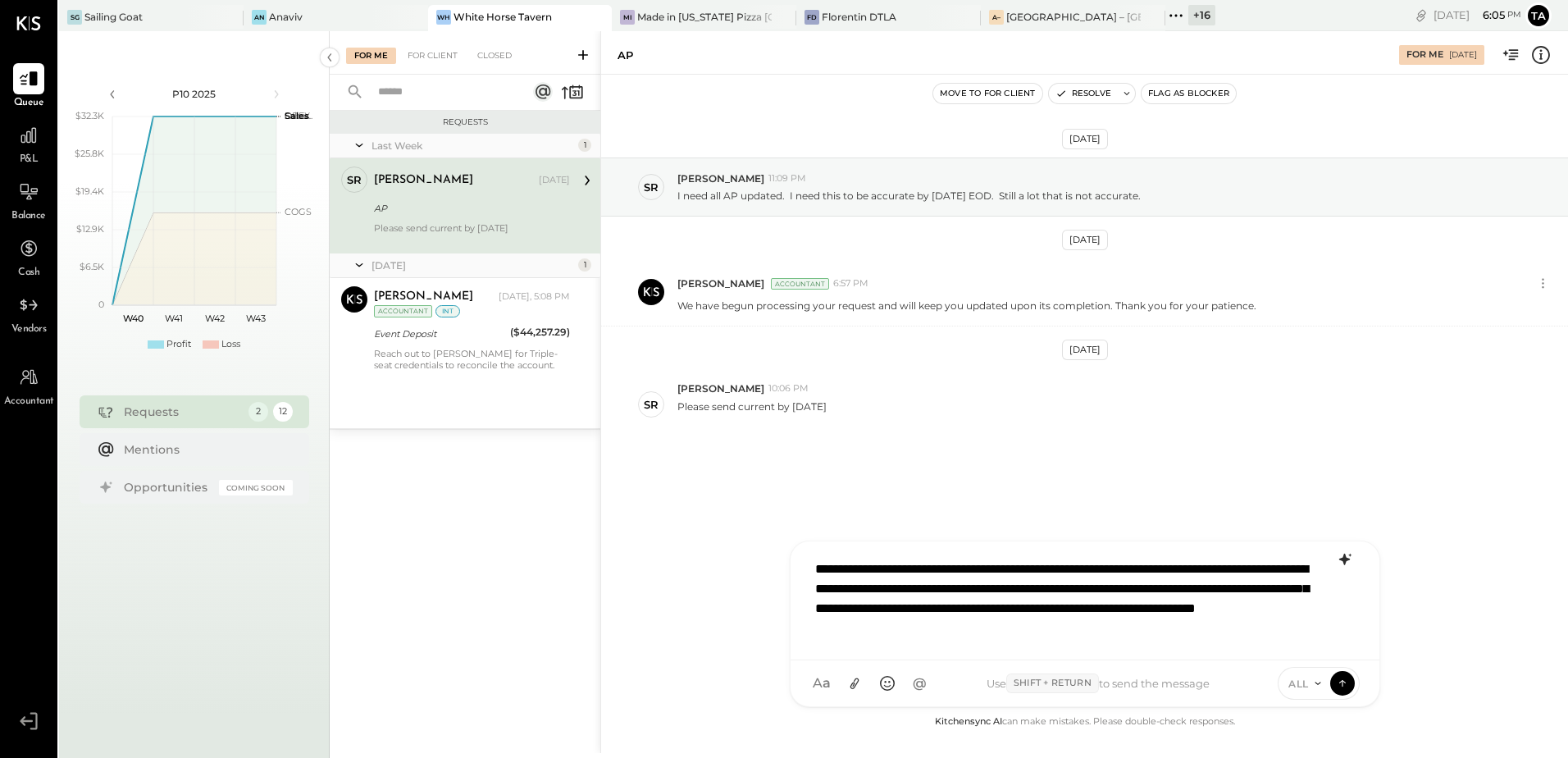
click at [1100, 571] on div "**********" at bounding box center [1084, 599] width 556 height 95
click at [961, 587] on div "**********" at bounding box center [1084, 599] width 556 height 95
click at [1189, 627] on div "**********" at bounding box center [1084, 599] width 556 height 95
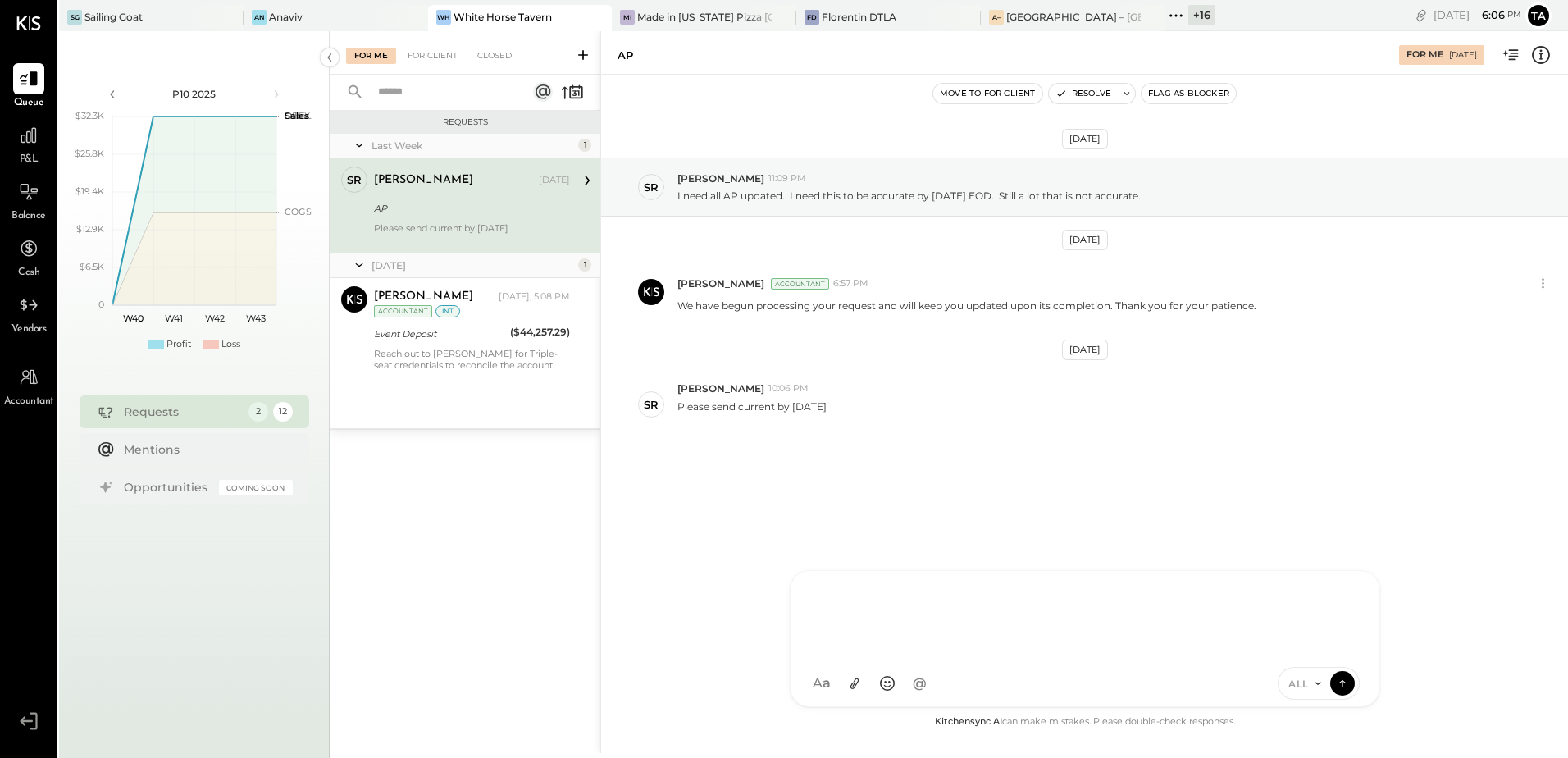
click at [895, 466] on div "[DATE] SR [PERSON_NAME] 11:09 PM I need all AP updated. I need this to be accur…" at bounding box center [1084, 339] width 967 height 448
click at [1127, 95] on icon at bounding box center [1126, 93] width 12 height 12
click at [1133, 151] on textarea at bounding box center [1191, 153] width 256 height 43
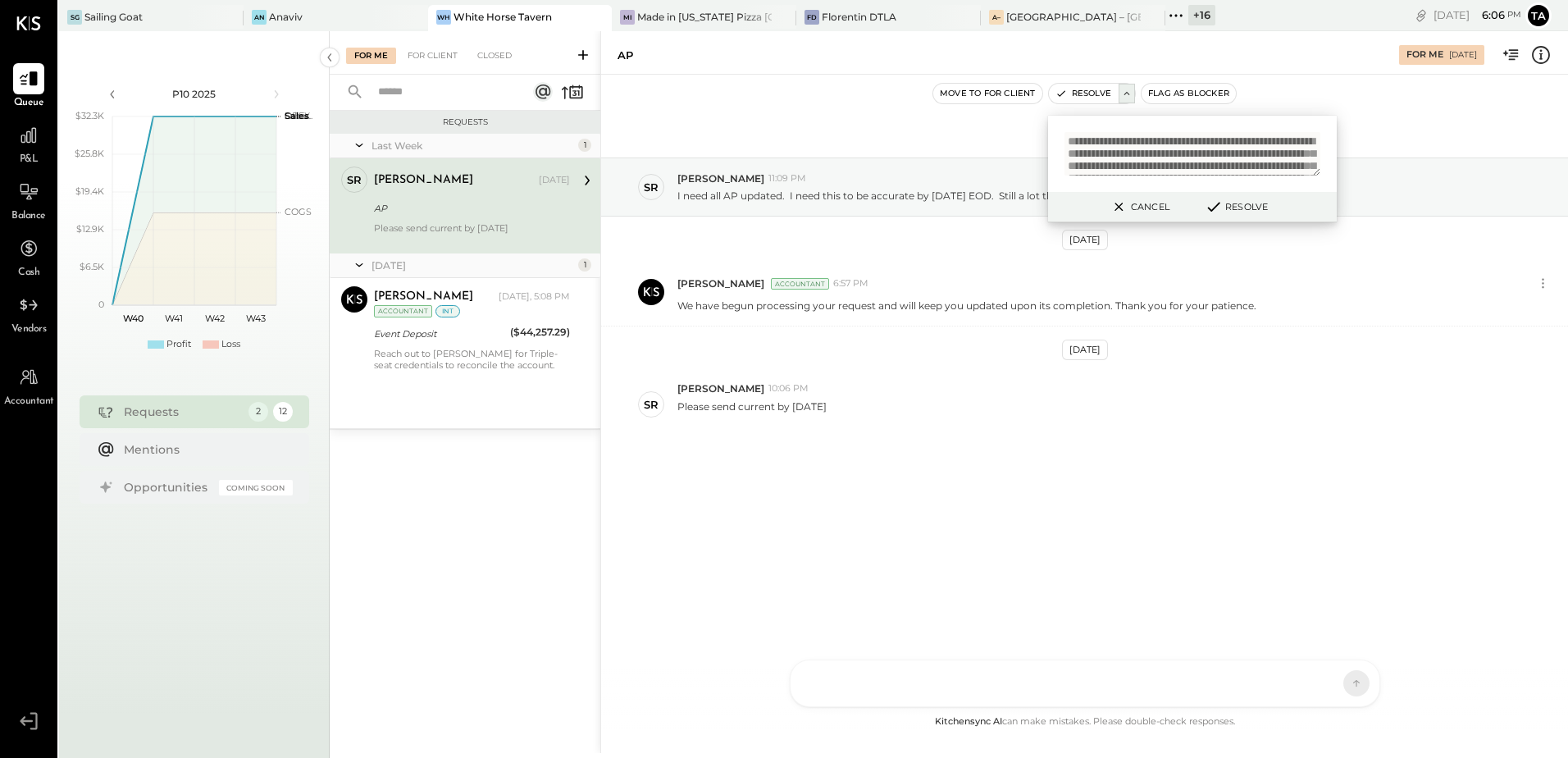
scroll to position [63, 0]
type textarea "**********"
click at [1242, 212] on button "Resolve" at bounding box center [1235, 206] width 74 height 19
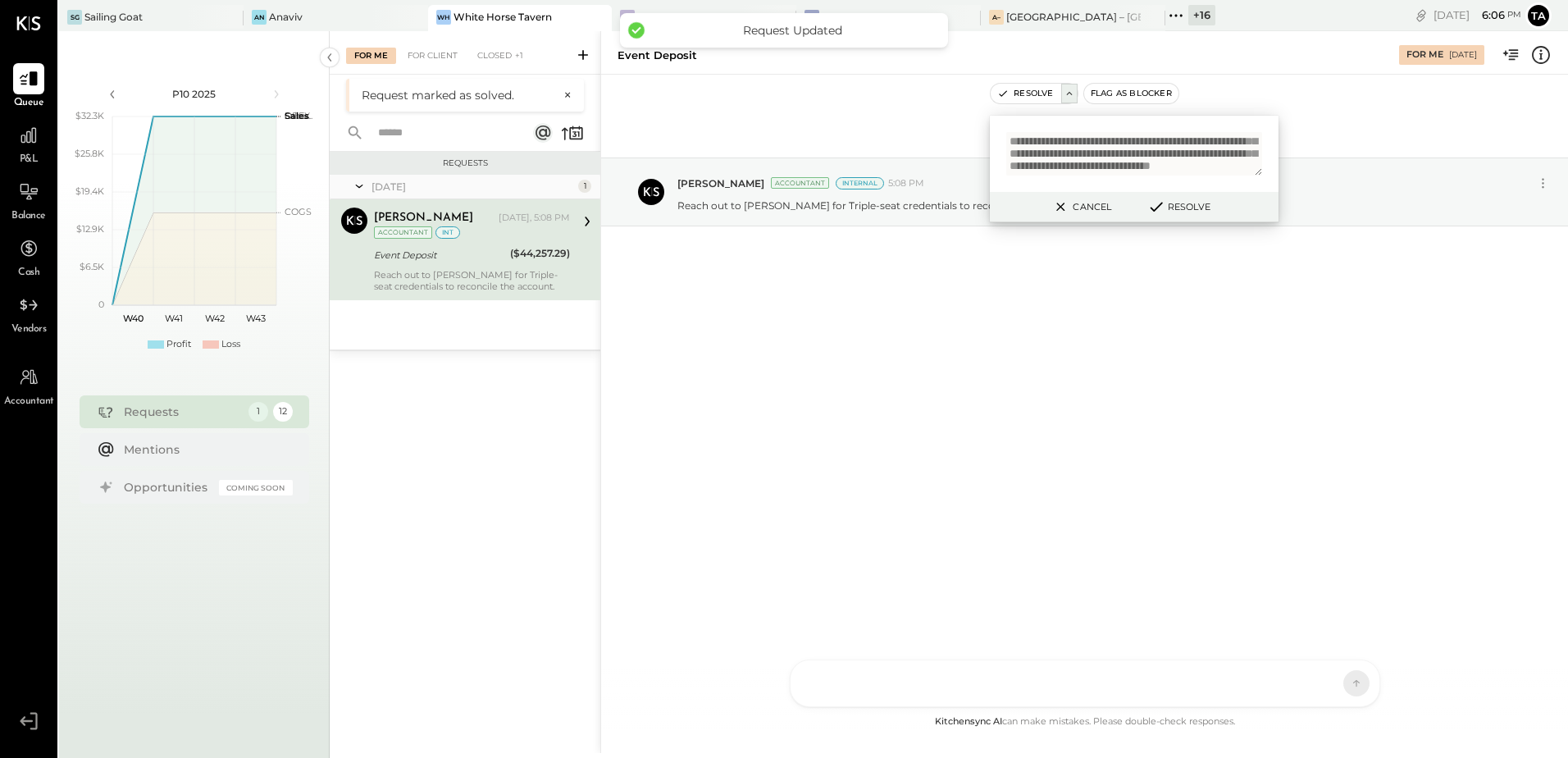
drag, startPoint x: 882, startPoint y: 445, endPoint x: 873, endPoint y: 423, distance: 23.8
click at [881, 447] on div "[DATE] [PERSON_NAME] Accountant Internal 5:08 PM Reach out to [GEOGRAPHIC_DATA]…" at bounding box center [1084, 392] width 967 height 637
click at [1083, 209] on button "Cancel" at bounding box center [1080, 206] width 71 height 21
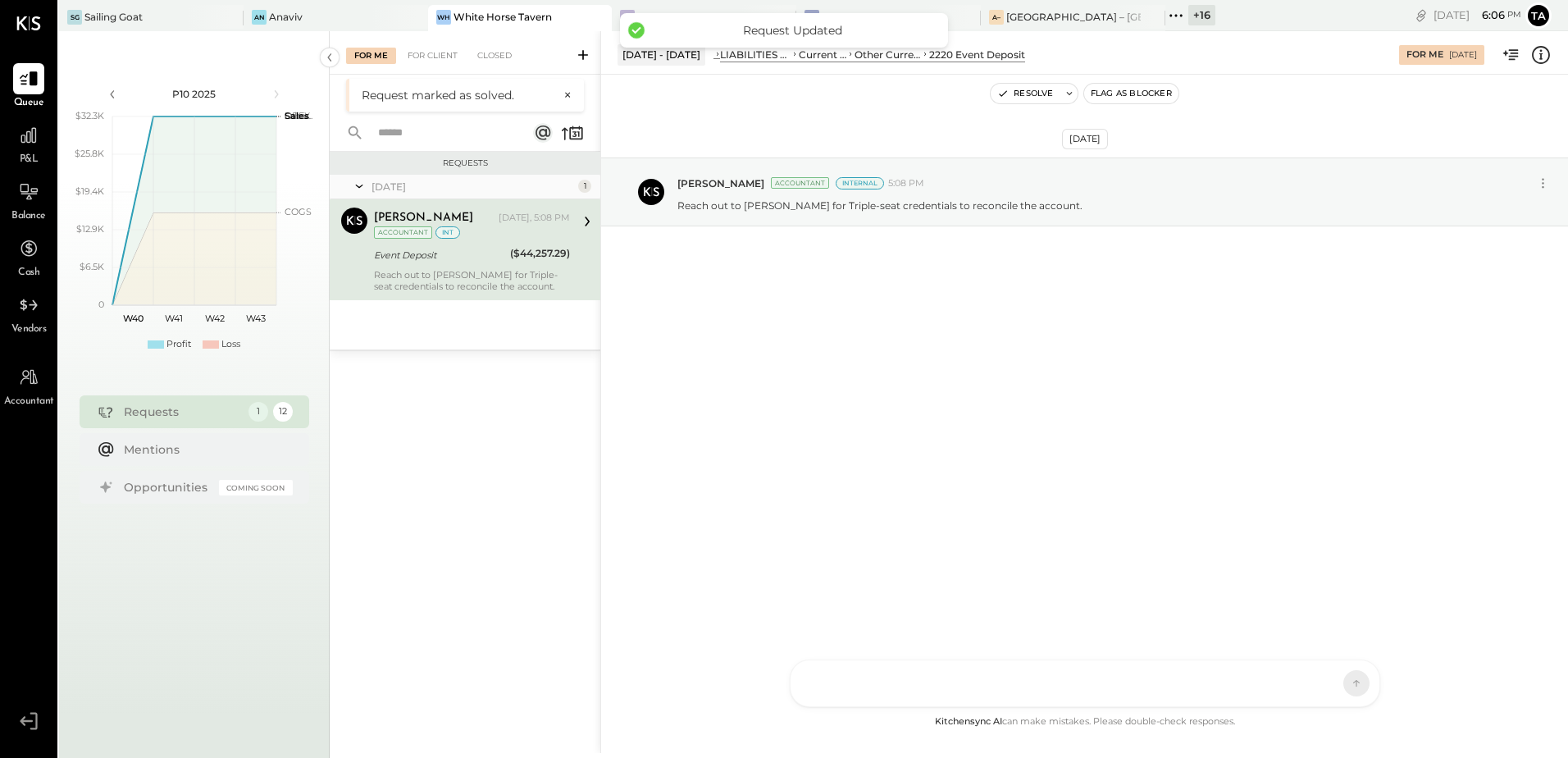
click at [1064, 451] on div "[DATE] [PERSON_NAME] Accountant Internal 5:08 PM Reach out to [GEOGRAPHIC_DATA]…" at bounding box center [1084, 392] width 967 height 637
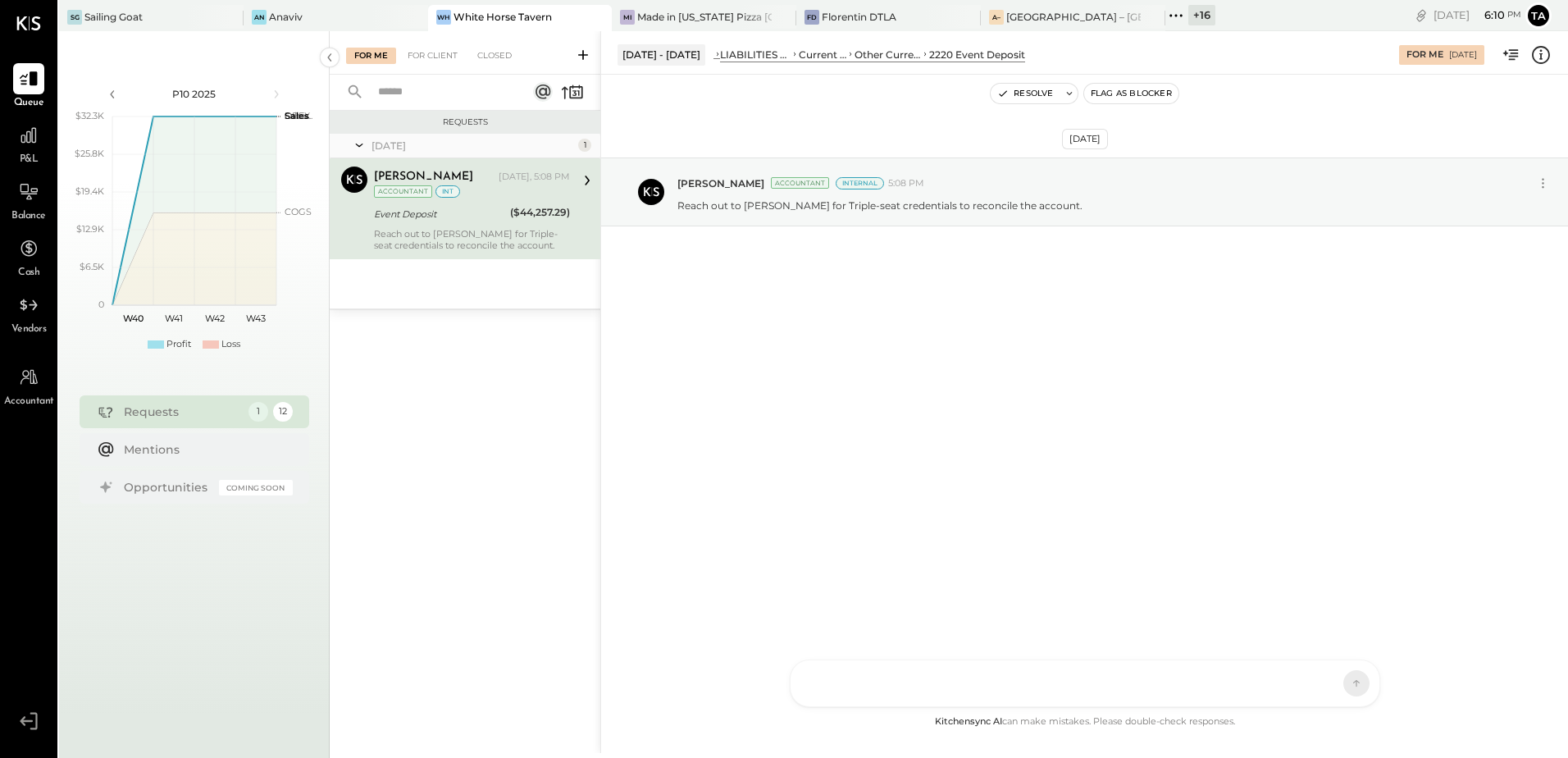
click at [1036, 31] on div "[DATE] - [DATE] LIABILITIES AND EQUITY Liabilities Current Liabilities Other Cu…" at bounding box center [1084, 52] width 967 height 43
click at [1036, 27] on div "A– [GEOGRAPHIC_DATA] – [GEOGRAPHIC_DATA]" at bounding box center [1072, 17] width 184 height 27
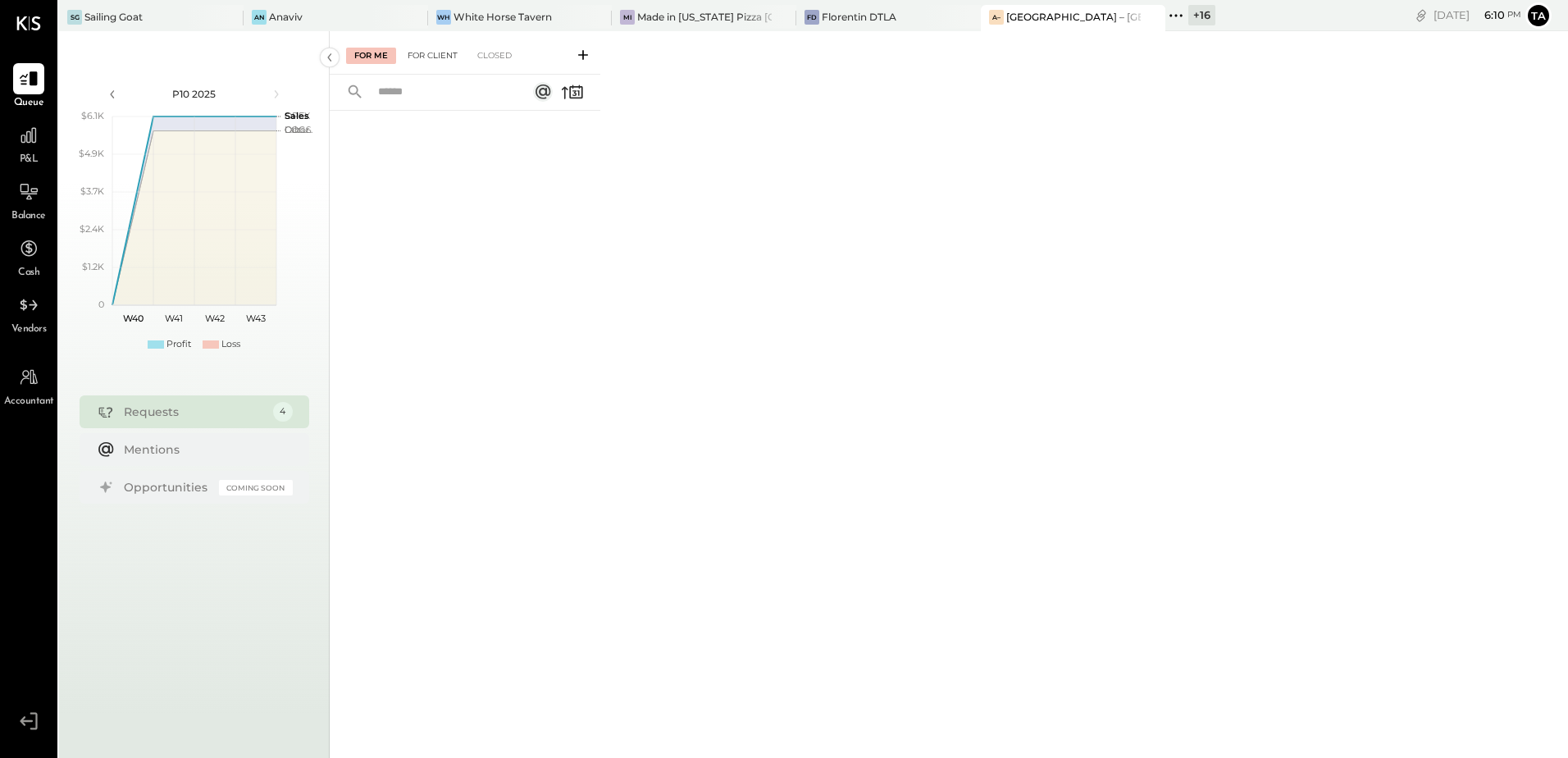
click at [424, 55] on div "For Client" at bounding box center [433, 56] width 66 height 16
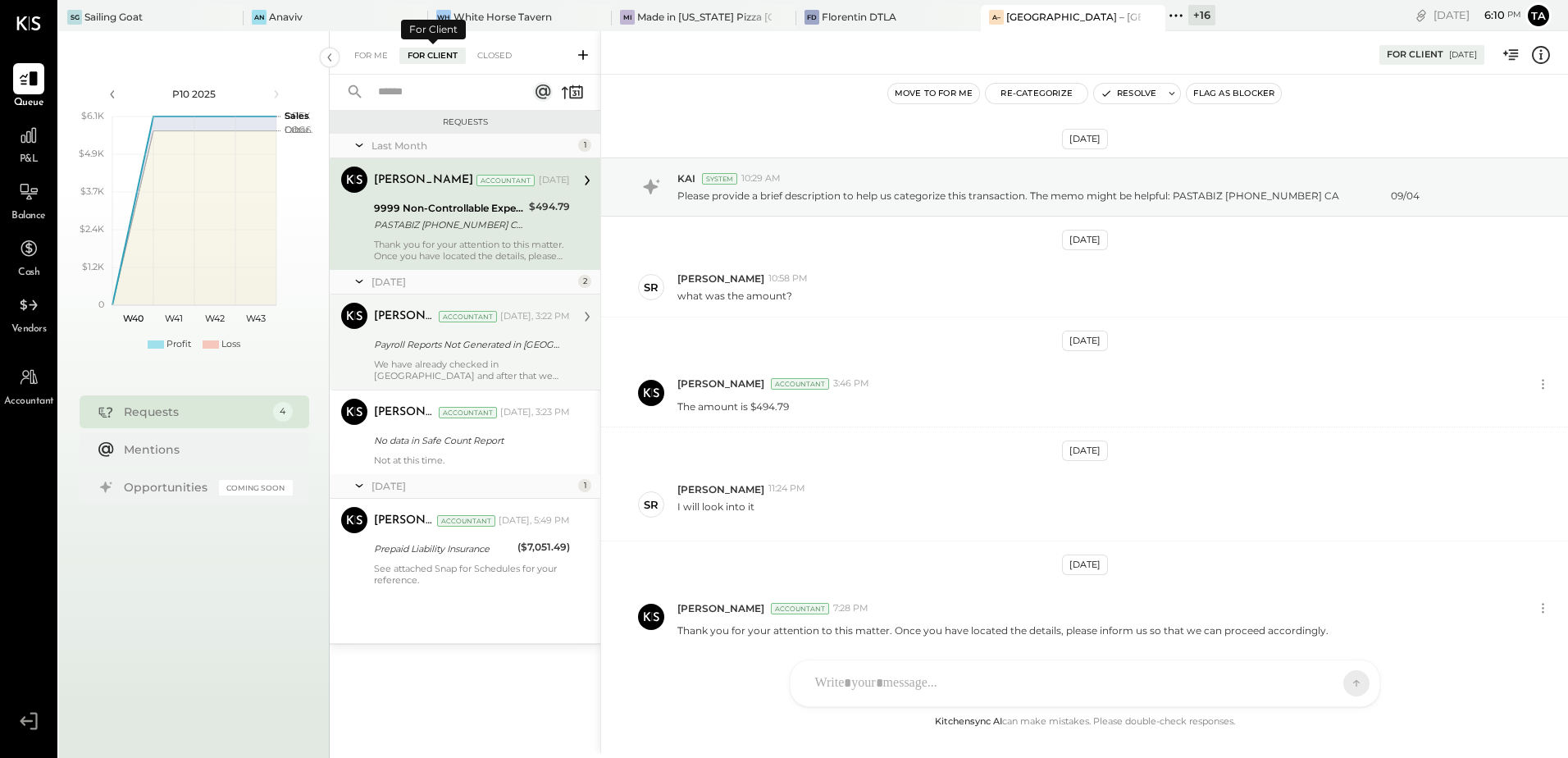
scroll to position [61, 0]
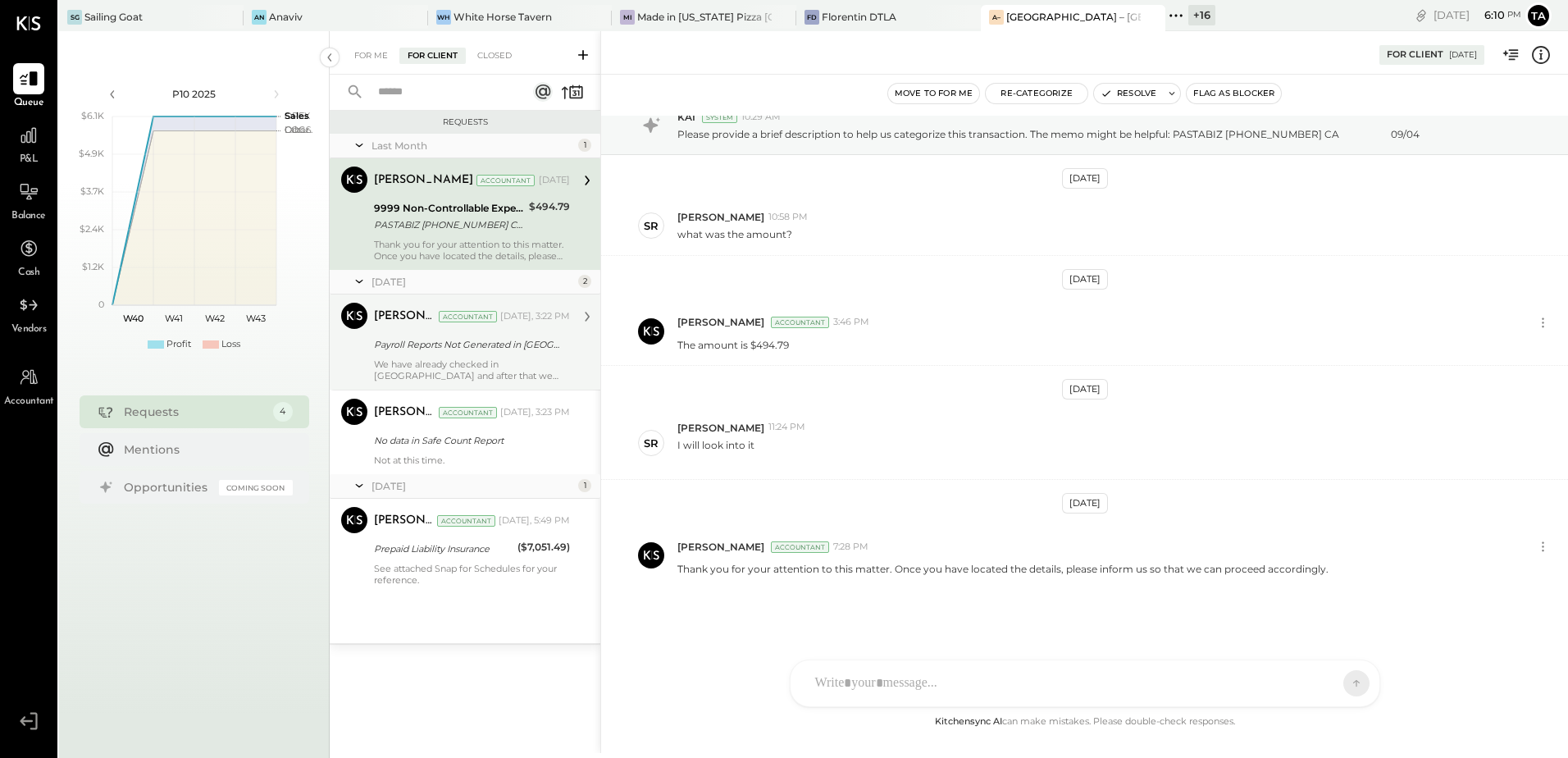
click at [460, 361] on p "We have already checked in [GEOGRAPHIC_DATA] and after that we have submitted a…" at bounding box center [472, 369] width 196 height 23
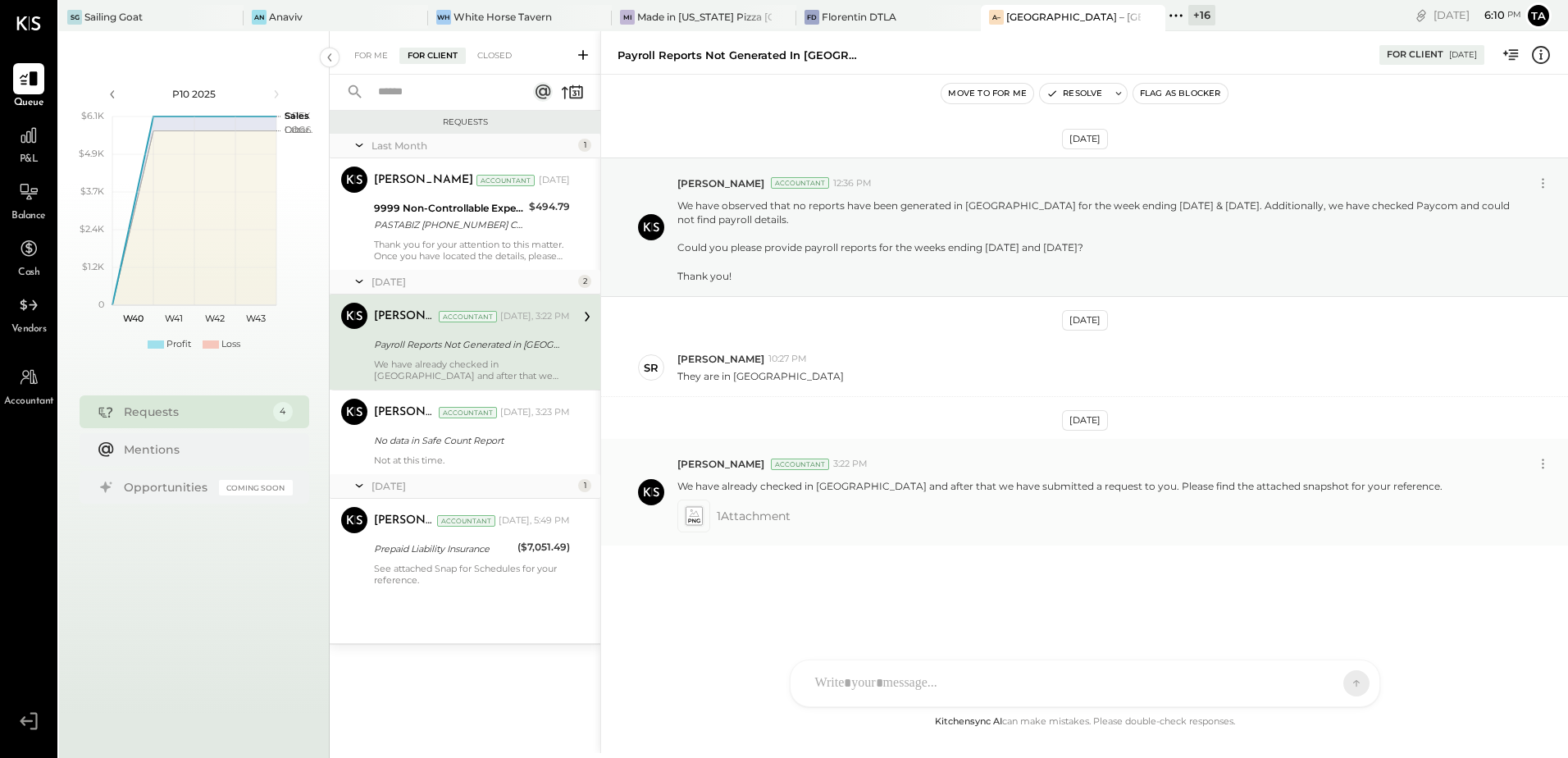
click at [703, 521] on icon at bounding box center [694, 515] width 20 height 23
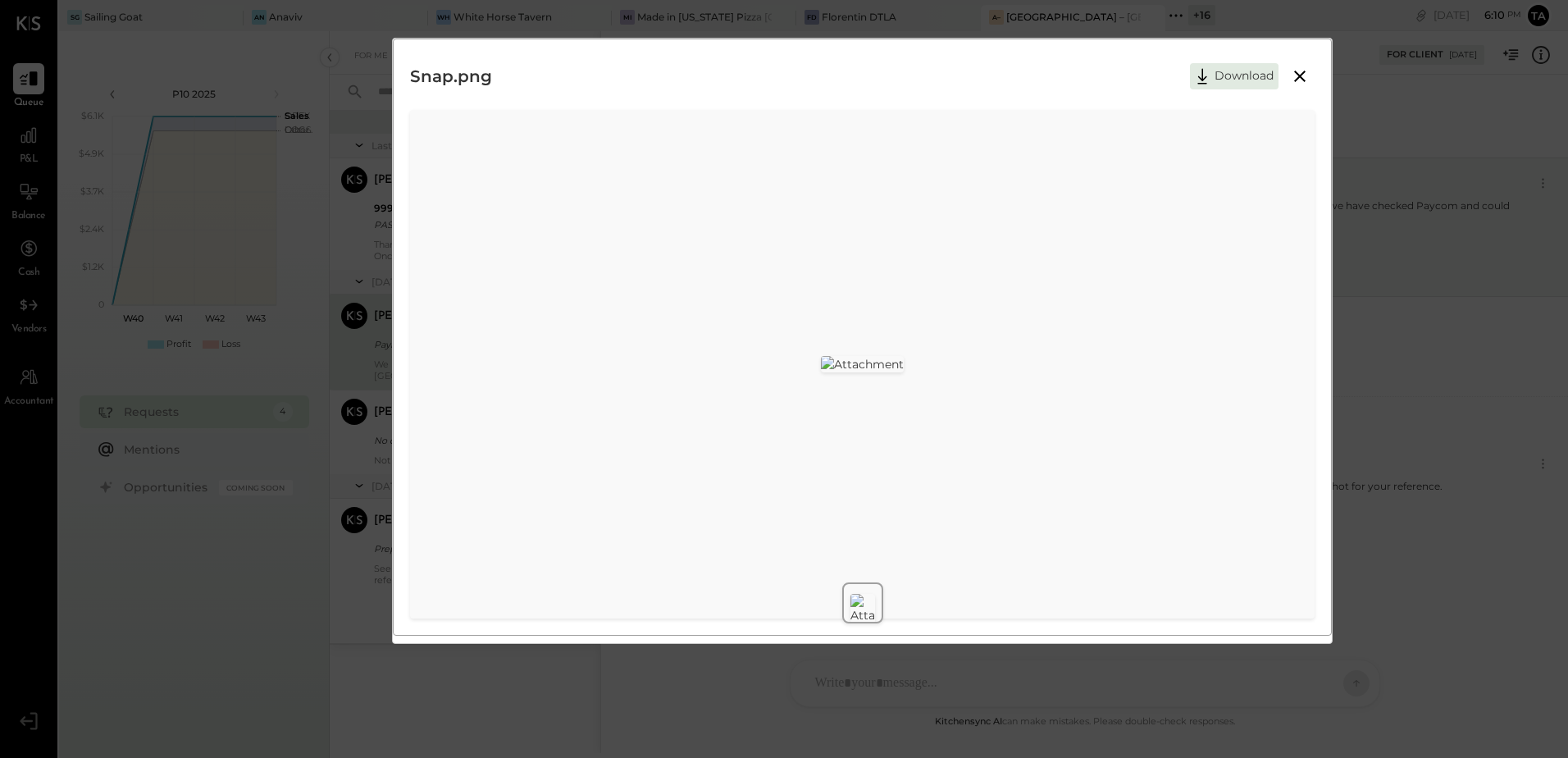
drag, startPoint x: 1300, startPoint y: 78, endPoint x: 1302, endPoint y: 91, distance: 13.2
click at [1301, 78] on icon at bounding box center [1299, 76] width 12 height 12
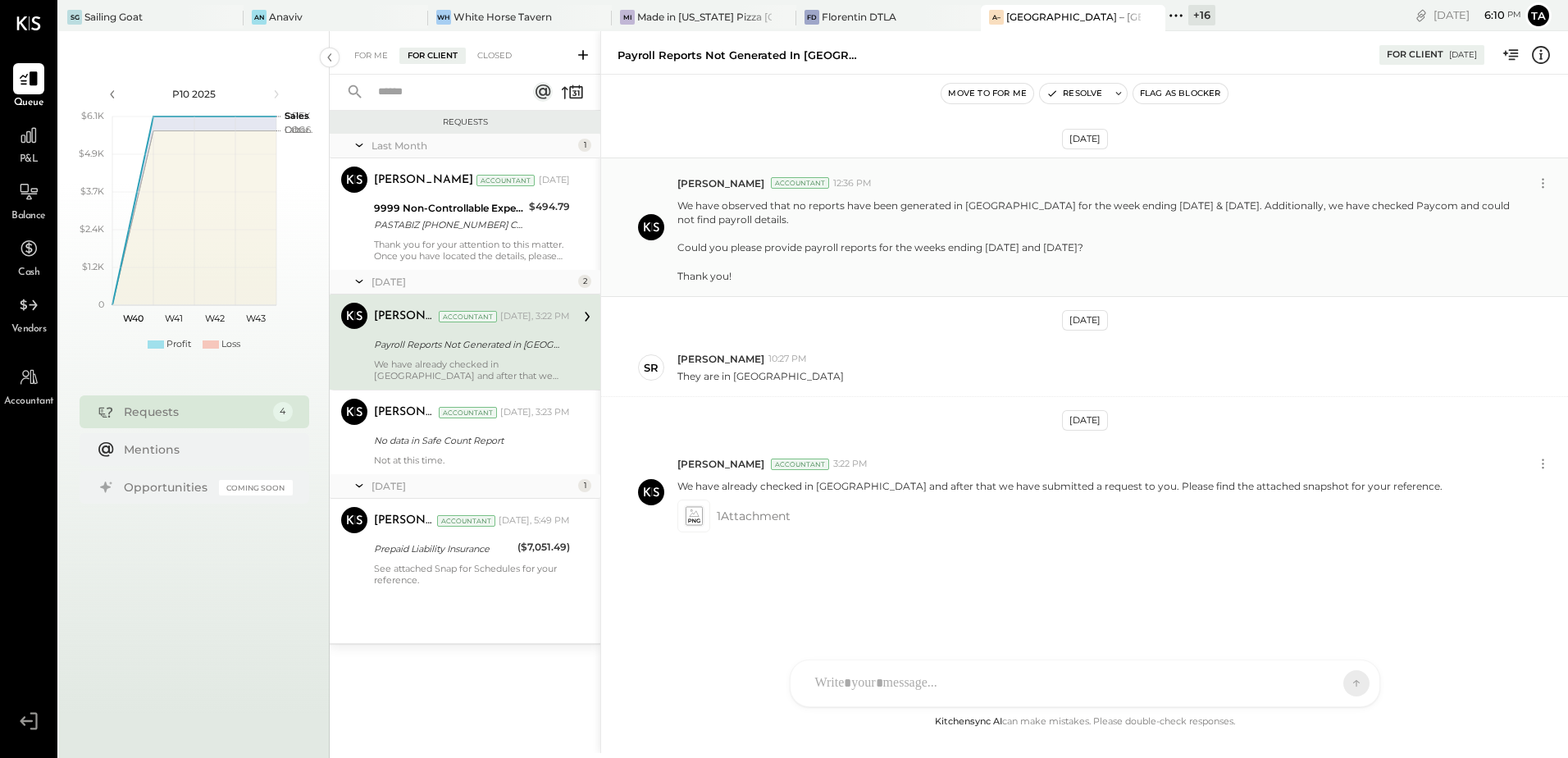
drag, startPoint x: 984, startPoint y: 247, endPoint x: 1155, endPoint y: 247, distance: 171.0
click at [1155, 247] on p "We have observed that no reports have been generated in [GEOGRAPHIC_DATA] for t…" at bounding box center [1094, 241] width 834 height 84
click at [925, 277] on p "We have observed that no reports have been generated in [GEOGRAPHIC_DATA] for t…" at bounding box center [1094, 241] width 834 height 84
click at [722, 389] on div "SR [PERSON_NAME] 10:27 PM They are in [GEOGRAPHIC_DATA]" at bounding box center [1084, 368] width 967 height 59
click at [1014, 492] on p "We have already checked in [GEOGRAPHIC_DATA] and after that we have submitted a…" at bounding box center [1059, 486] width 765 height 14
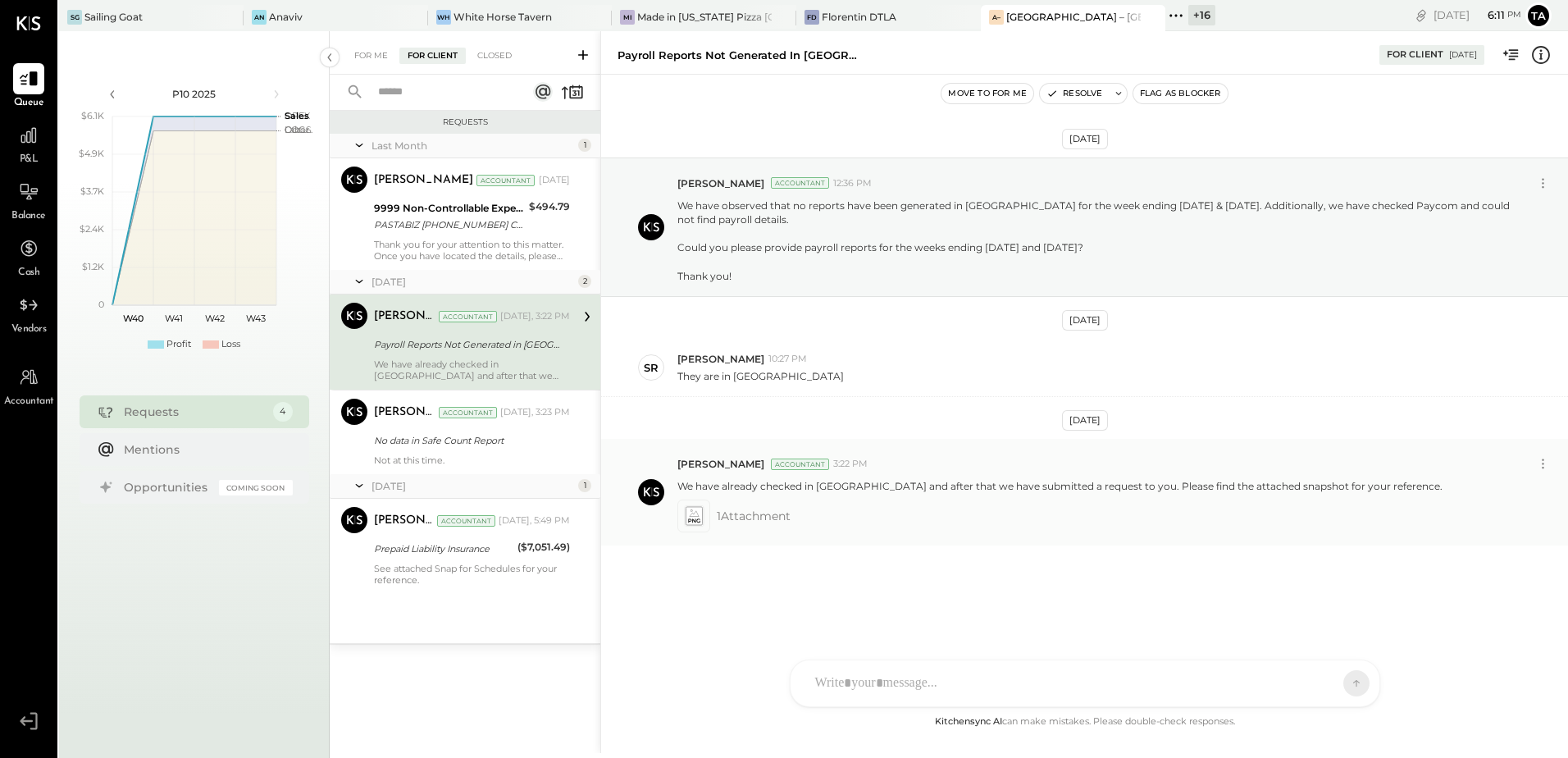
drag, startPoint x: 724, startPoint y: 493, endPoint x: 1219, endPoint y: 495, distance: 495.0
click at [1219, 495] on div "[PERSON_NAME] Accountant 3:22 PM We have already checked in [GEOGRAPHIC_DATA] a…" at bounding box center [1115, 492] width 877 height 81
drag, startPoint x: 1219, startPoint y: 495, endPoint x: 1226, endPoint y: 604, distance: 109.2
click at [1226, 604] on div "[DATE] [PERSON_NAME] Accountant 12:36 PM We have observed that no reports have …" at bounding box center [1084, 391] width 967 height 553
click at [37, 205] on div at bounding box center [28, 192] width 31 height 31
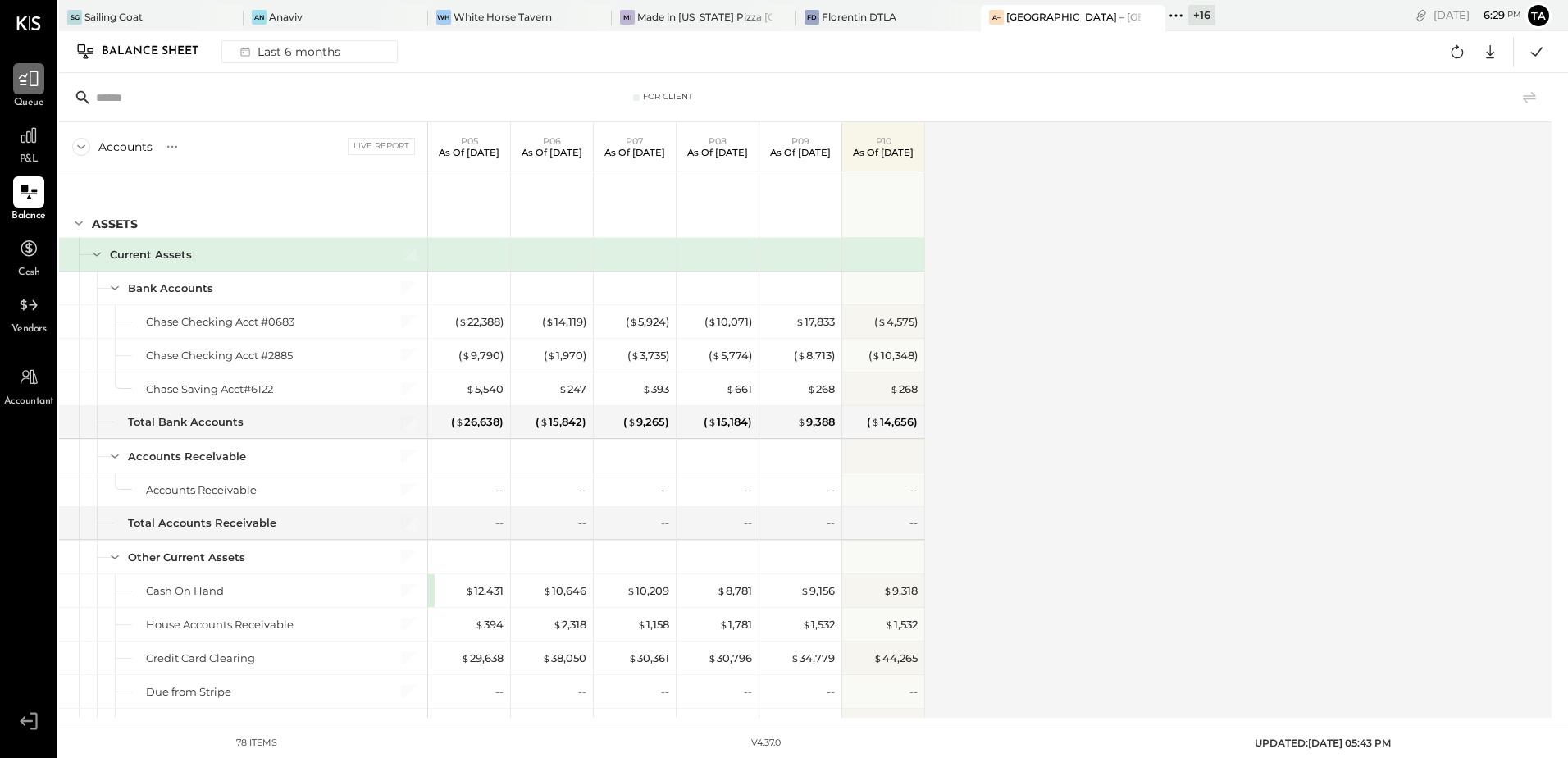
click at [13, 82] on div at bounding box center [28, 79] width 31 height 31
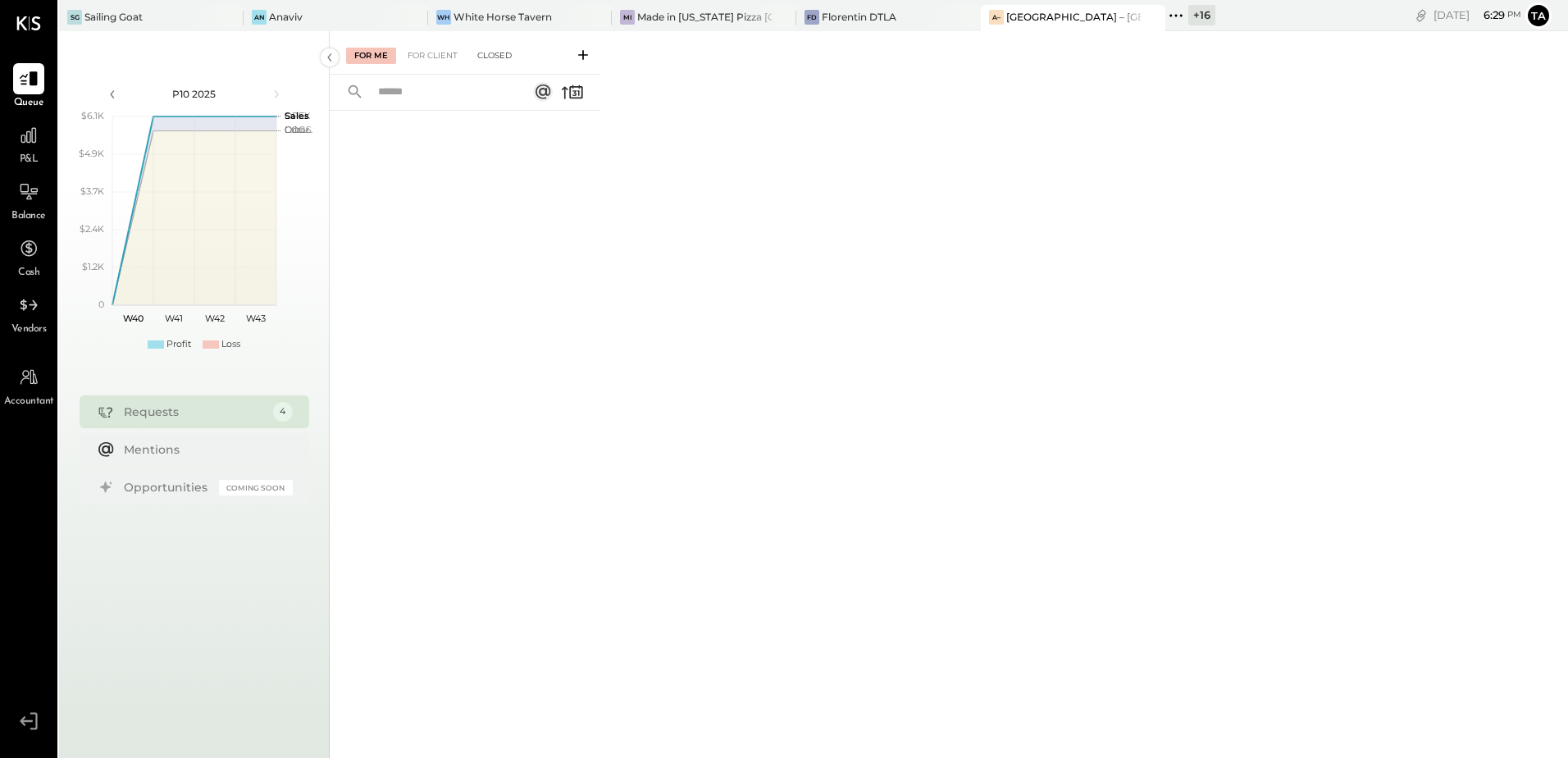
drag, startPoint x: 496, startPoint y: 50, endPoint x: 505, endPoint y: 60, distance: 13.5
click at [496, 50] on div "Closed" at bounding box center [494, 56] width 50 height 16
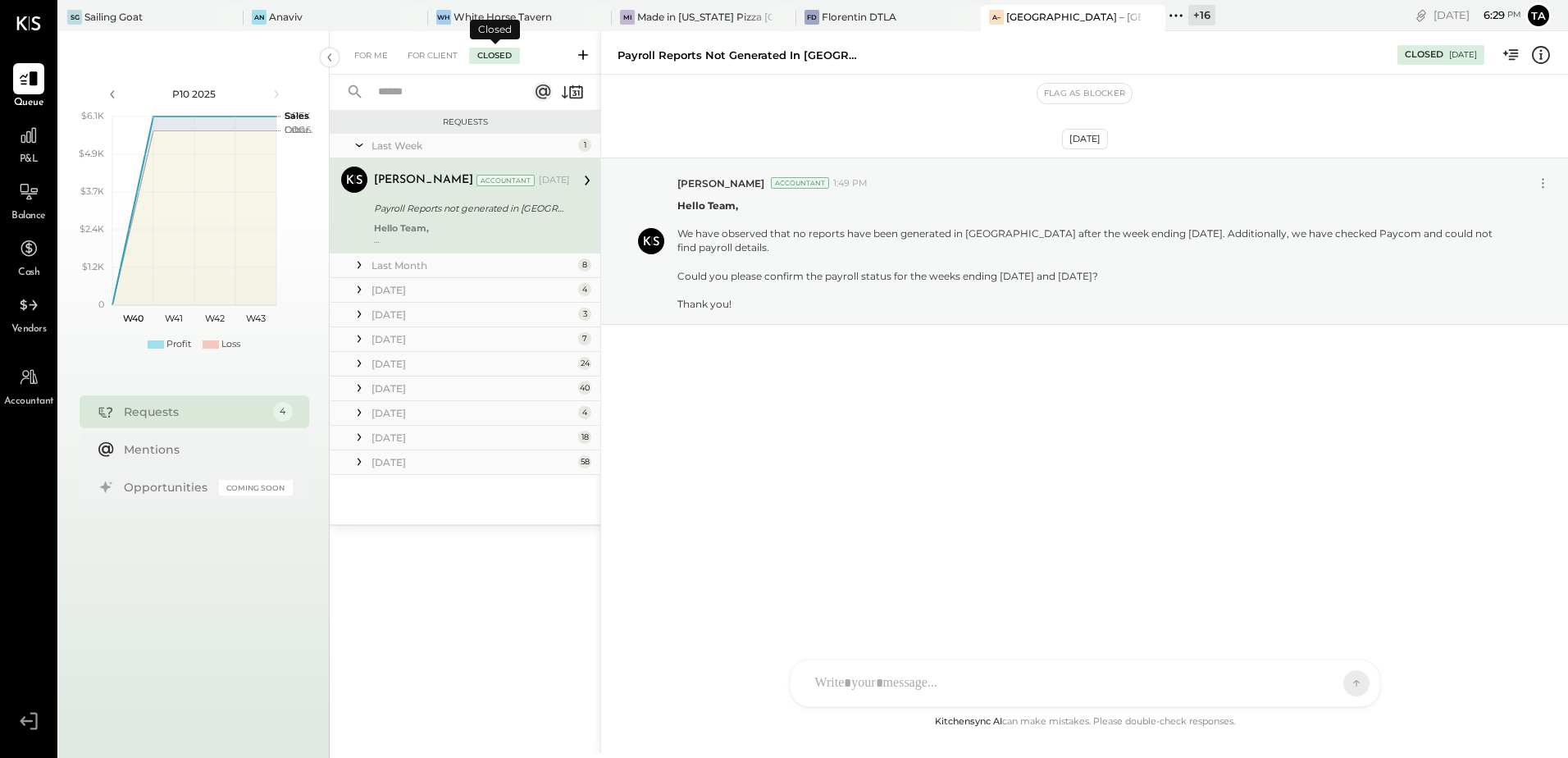
click at [494, 53] on div "Closed" at bounding box center [494, 56] width 50 height 16
click at [432, 93] on input "text" at bounding box center [443, 93] width 148 height 27
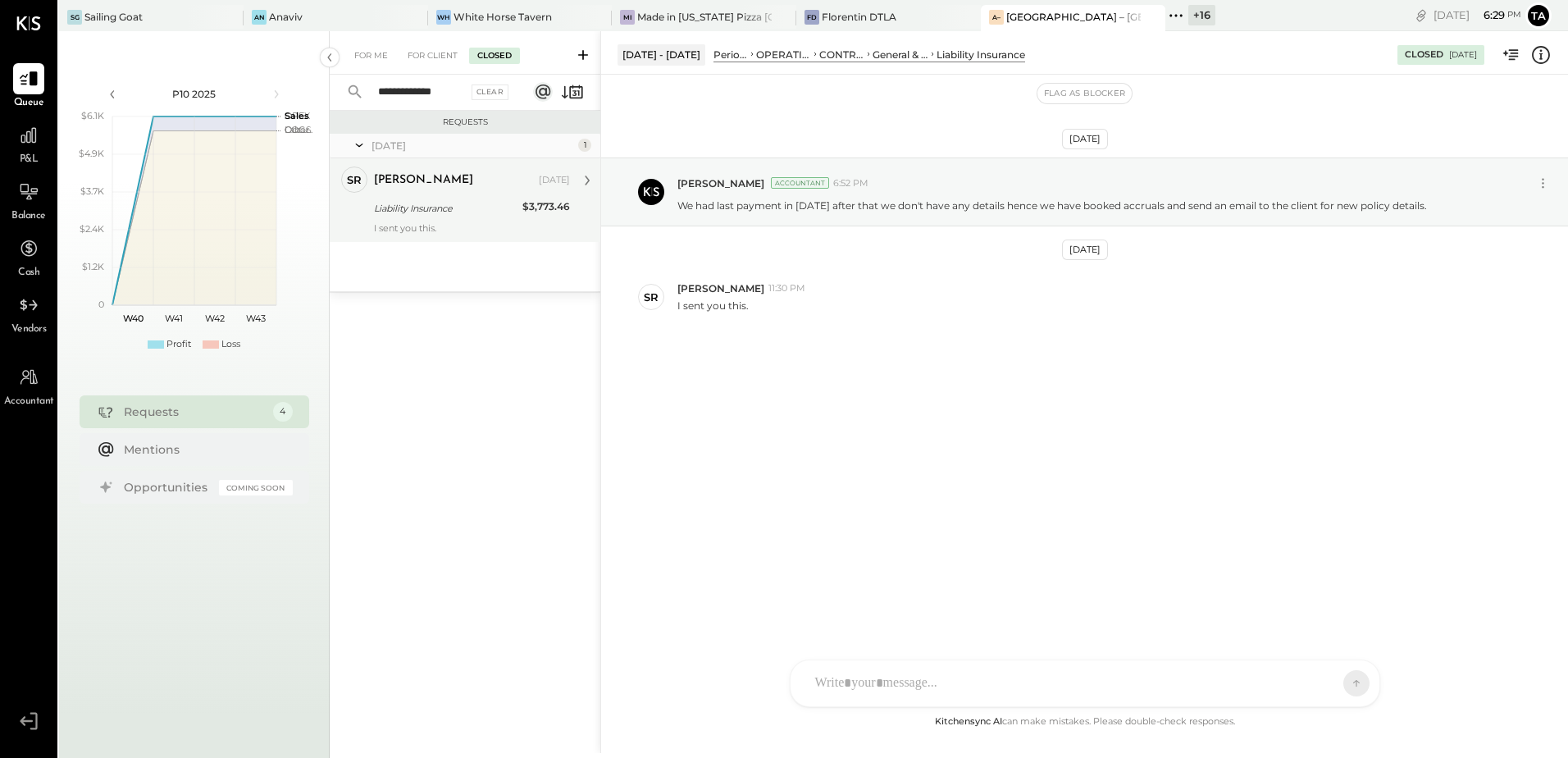
type input "**********"
click at [444, 209] on div "Liability Insurance" at bounding box center [445, 208] width 144 height 16
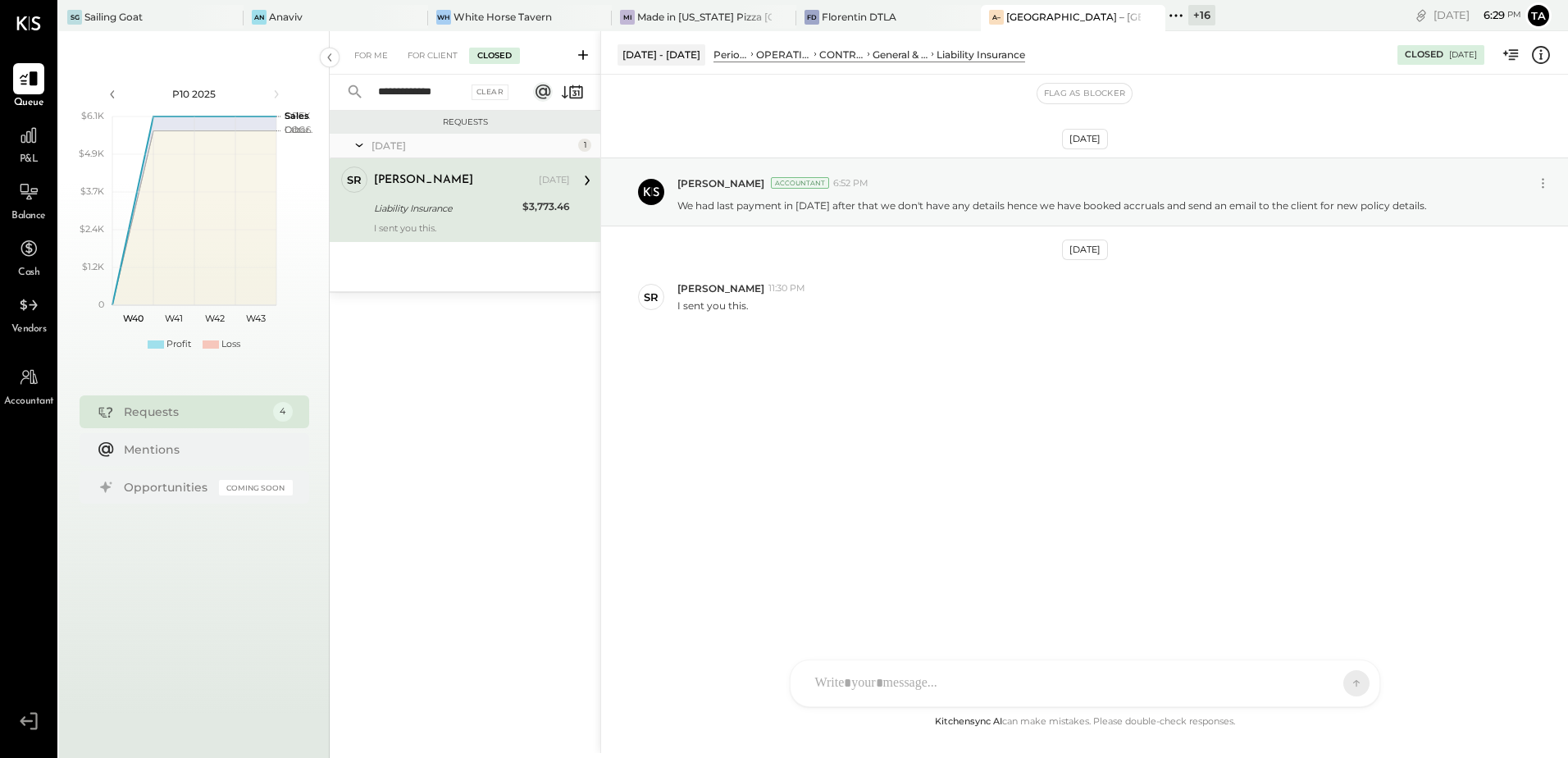
click at [812, 355] on div "[DATE] [PERSON_NAME] Accountant 6:52 PM We had last payment in [DATE] after tha…" at bounding box center [1084, 281] width 967 height 333
click at [699, 315] on div "SR [PERSON_NAME] 11:30 PM I sent you this." at bounding box center [1084, 297] width 967 height 58
drag, startPoint x: 699, startPoint y: 315, endPoint x: 787, endPoint y: 376, distance: 107.1
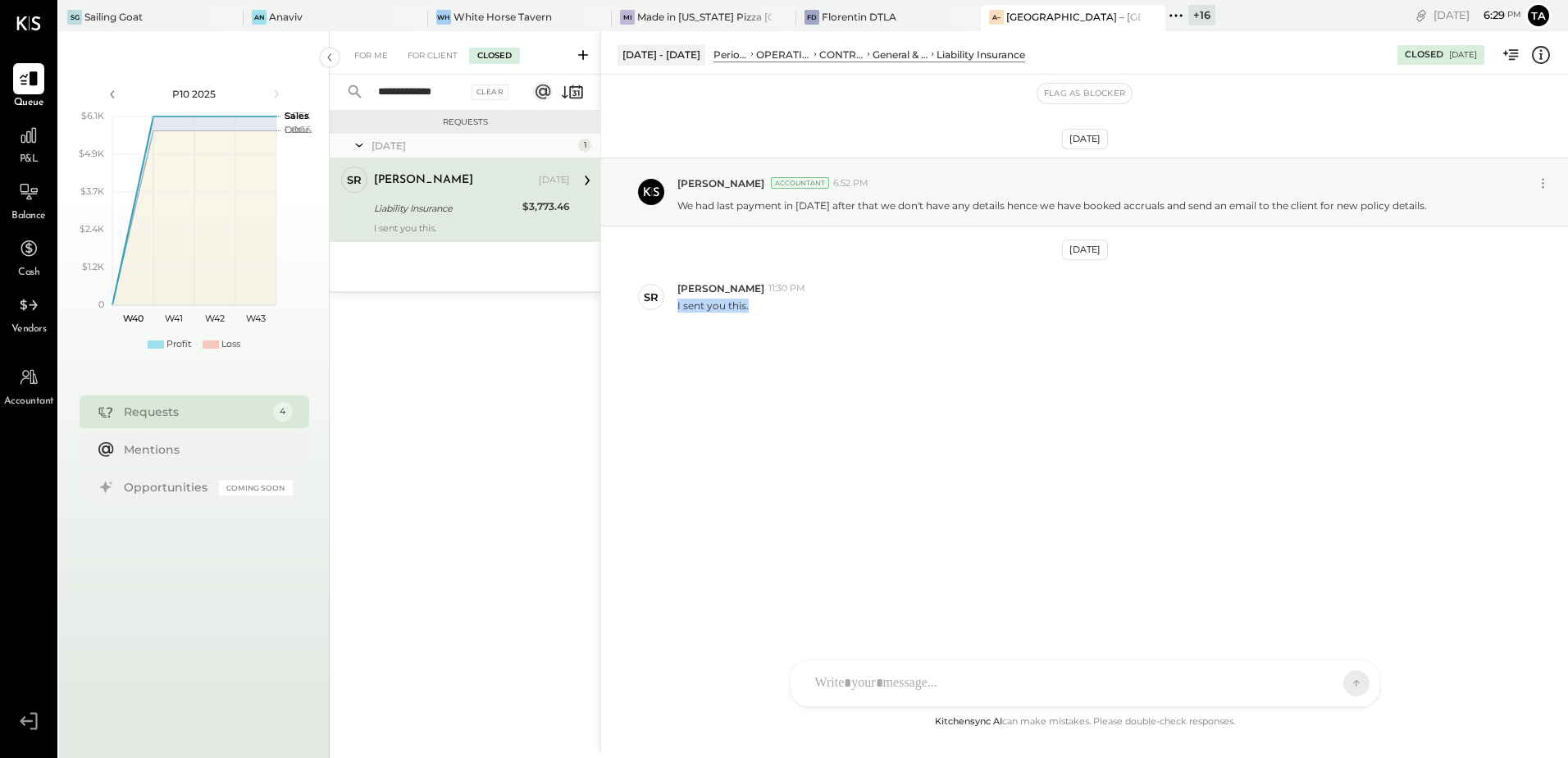
click at [787, 376] on div "[DATE] [PERSON_NAME] Accountant 6:52 PM We had last payment in [DATE] after tha…" at bounding box center [1084, 281] width 967 height 333
click at [806, 442] on div "[DATE] [PERSON_NAME] Accountant 6:52 PM We had last payment in [DATE] after tha…" at bounding box center [1084, 281] width 967 height 333
click at [27, 149] on div at bounding box center [28, 136] width 31 height 31
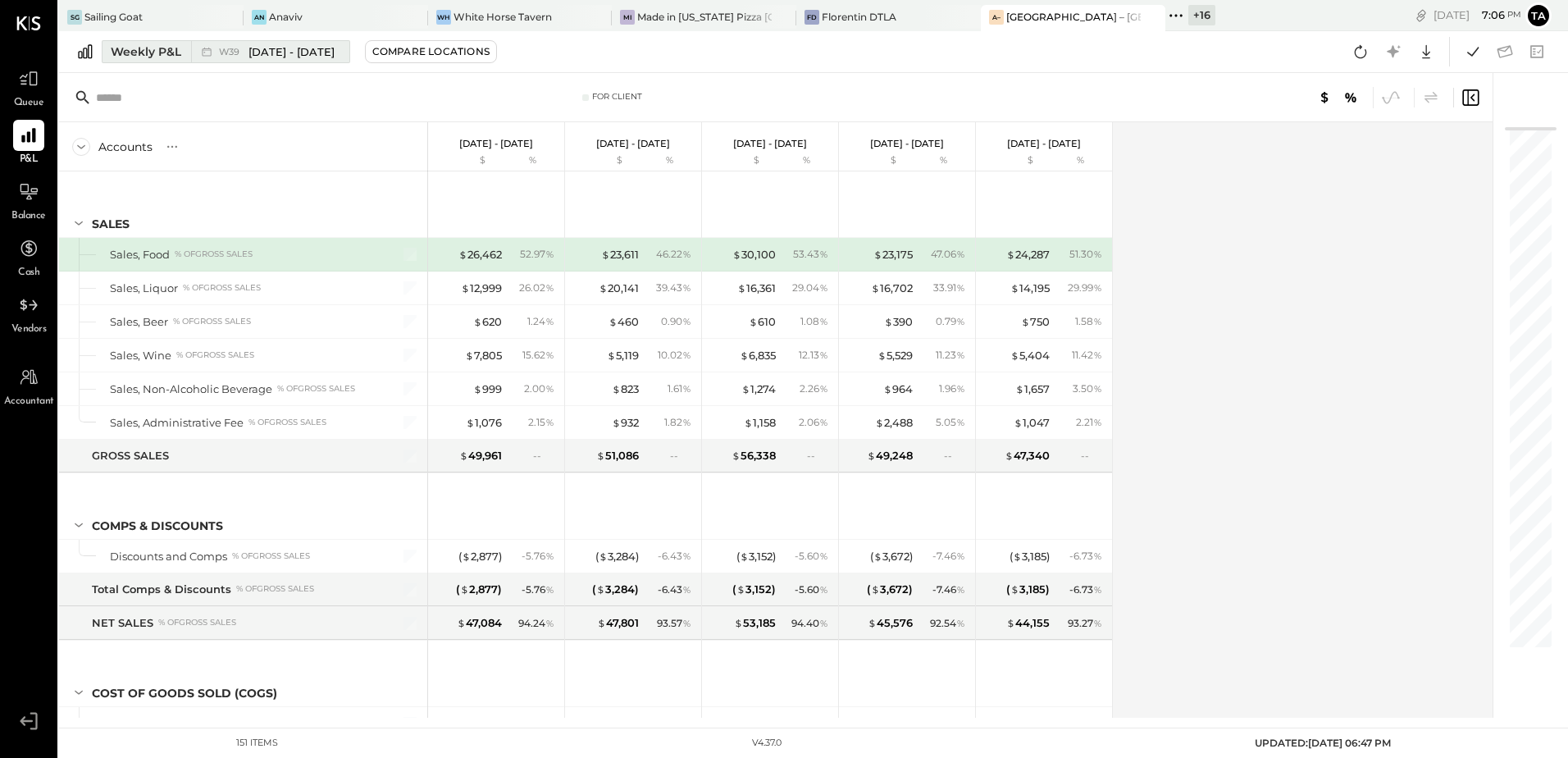
click at [214, 55] on div "W39 [DATE] - [DATE]" at bounding box center [266, 51] width 150 height 21
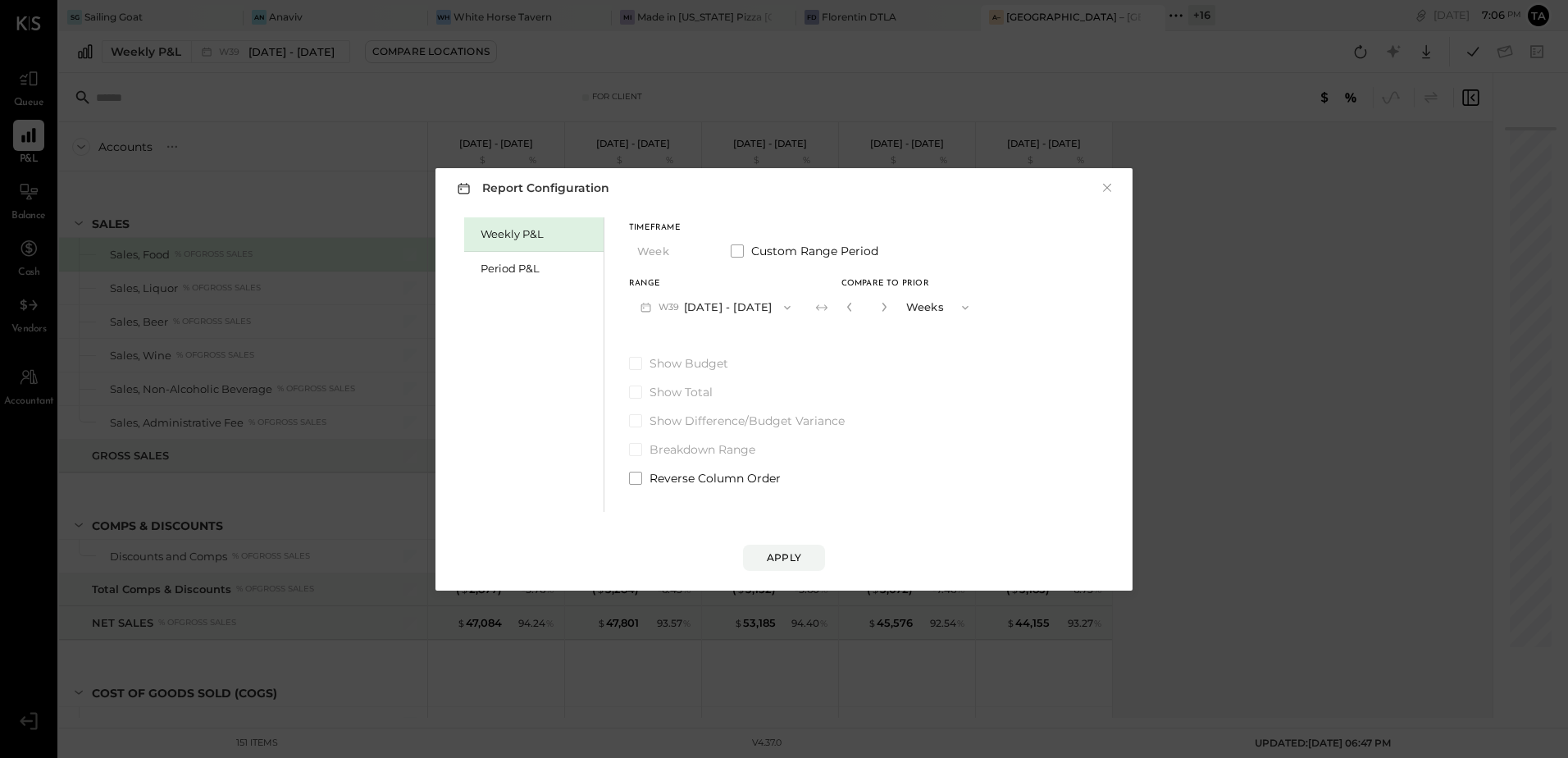
drag, startPoint x: 491, startPoint y: 267, endPoint x: 696, endPoint y: 346, distance: 219.7
click at [494, 266] on div "Period P&L" at bounding box center [537, 269] width 115 height 16
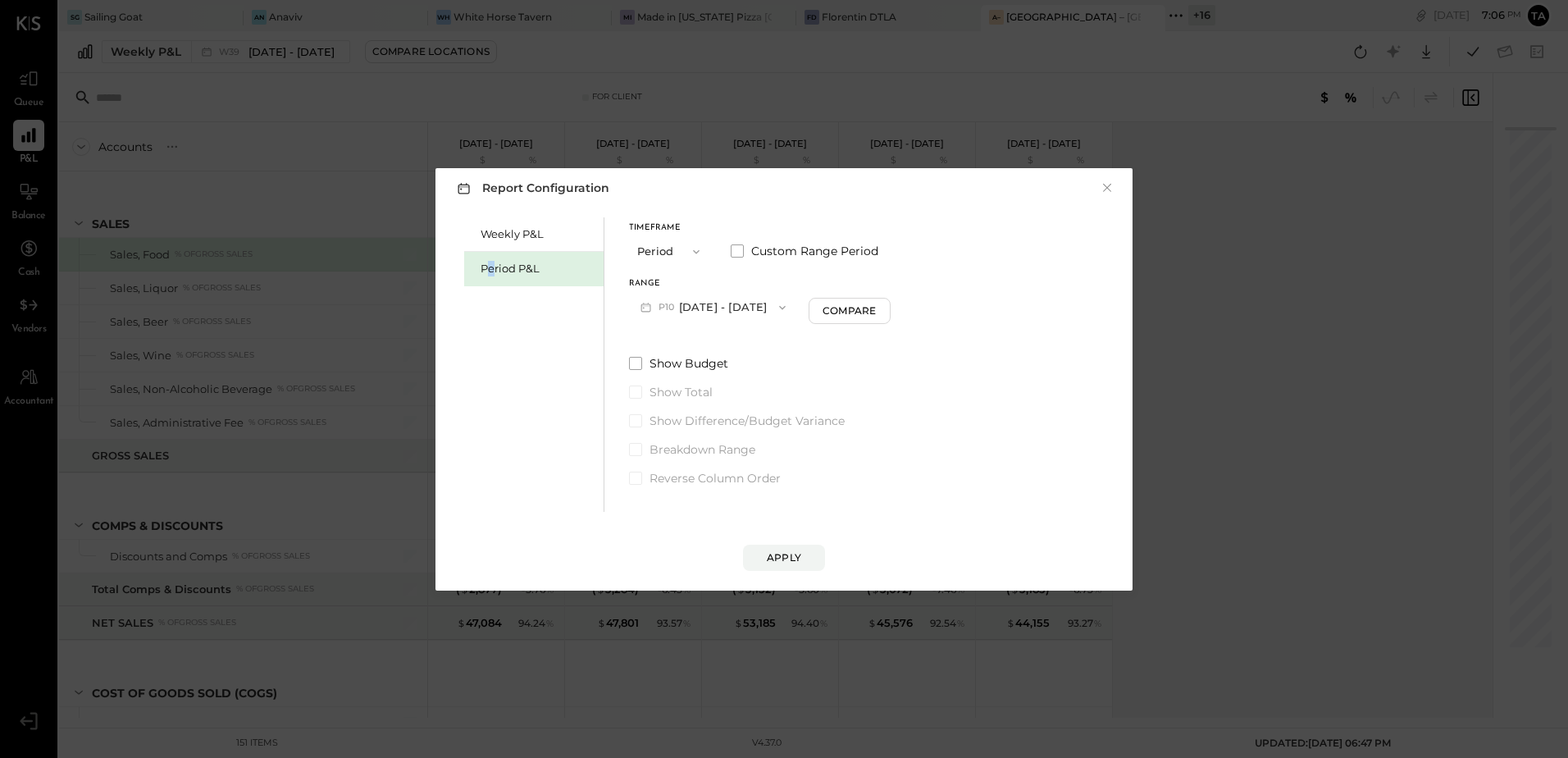
click at [684, 310] on button "P10 [DATE] - [DATE]" at bounding box center [712, 307] width 168 height 30
click at [683, 354] on div "P09 [DATE] - [DATE]" at bounding box center [723, 345] width 187 height 35
drag, startPoint x: 857, startPoint y: 319, endPoint x: 868, endPoint y: 326, distance: 13.0
click at [857, 318] on button "Compare" at bounding box center [851, 311] width 82 height 27
click at [888, 313] on button "button" at bounding box center [882, 307] width 13 height 18
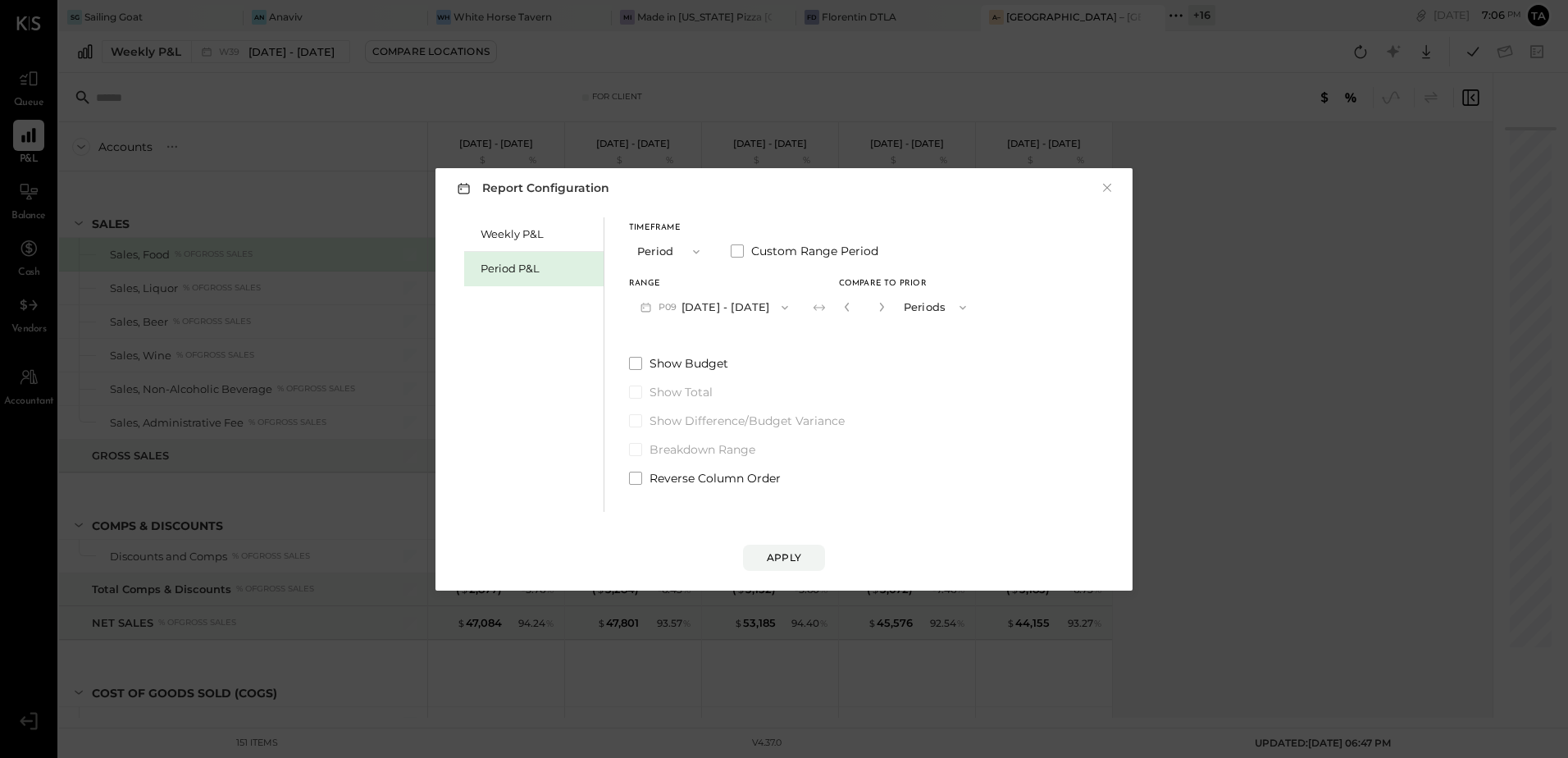
click at [888, 313] on button "button" at bounding box center [882, 307] width 13 height 18
type input "*"
click at [777, 562] on div "Apply" at bounding box center [784, 556] width 35 height 14
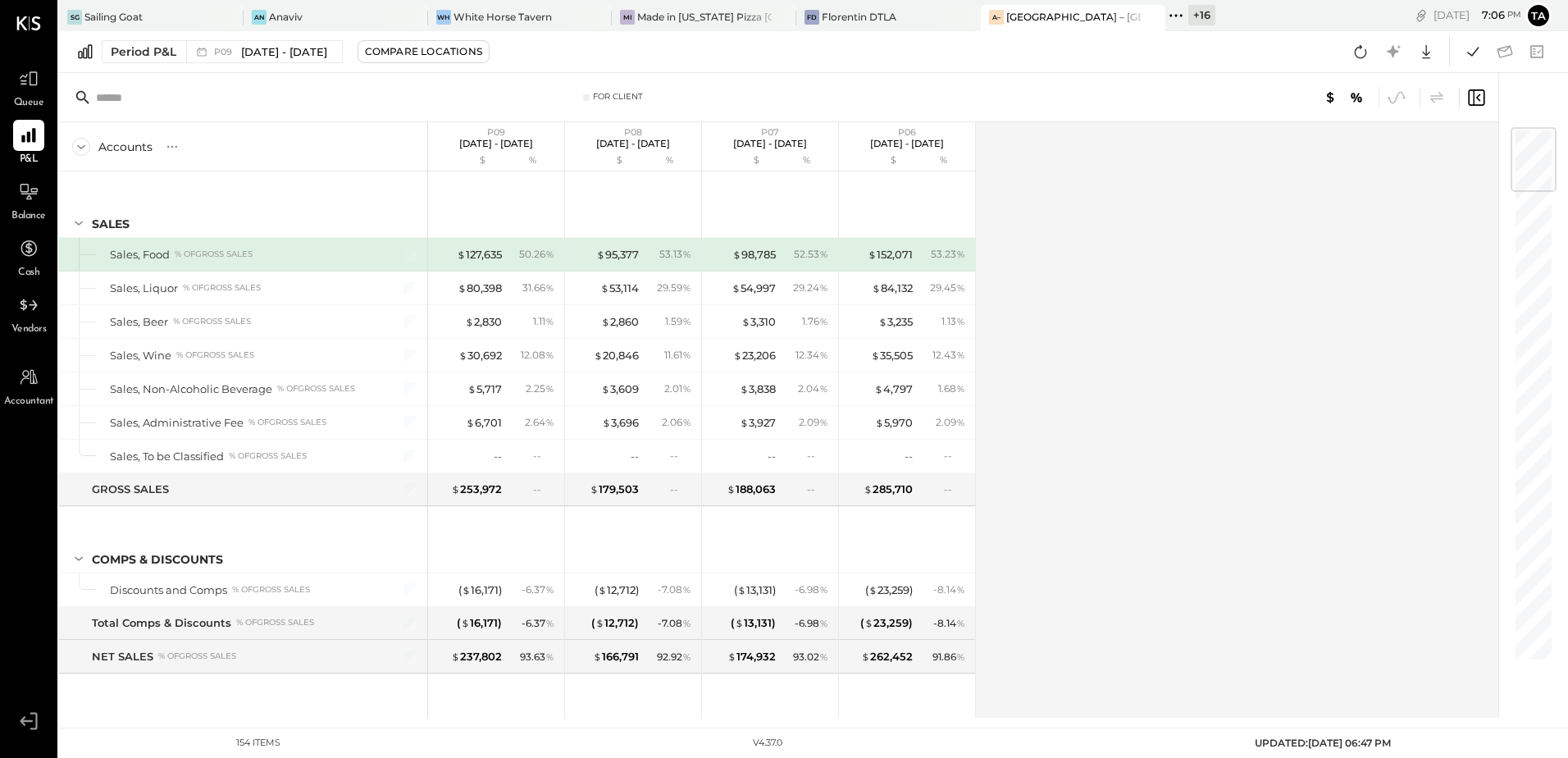
click at [1179, 573] on div "Accounts S % GL P09 [DATE] - [DATE] $ % P08 [DATE] - [DATE] $ % P07 [DATE] - [D…" at bounding box center [779, 420] width 1442 height 596
click at [1359, 56] on icon at bounding box center [1360, 51] width 21 height 21
click at [168, 153] on icon at bounding box center [172, 147] width 16 height 16
click at [206, 149] on div "GL" at bounding box center [206, 146] width 16 height 14
click at [1109, 368] on div "Accounts S % GL P09 [DATE] - [DATE] $ % P08 [DATE] - [DATE] $ % P07 [DATE] - [D…" at bounding box center [779, 420] width 1442 height 596
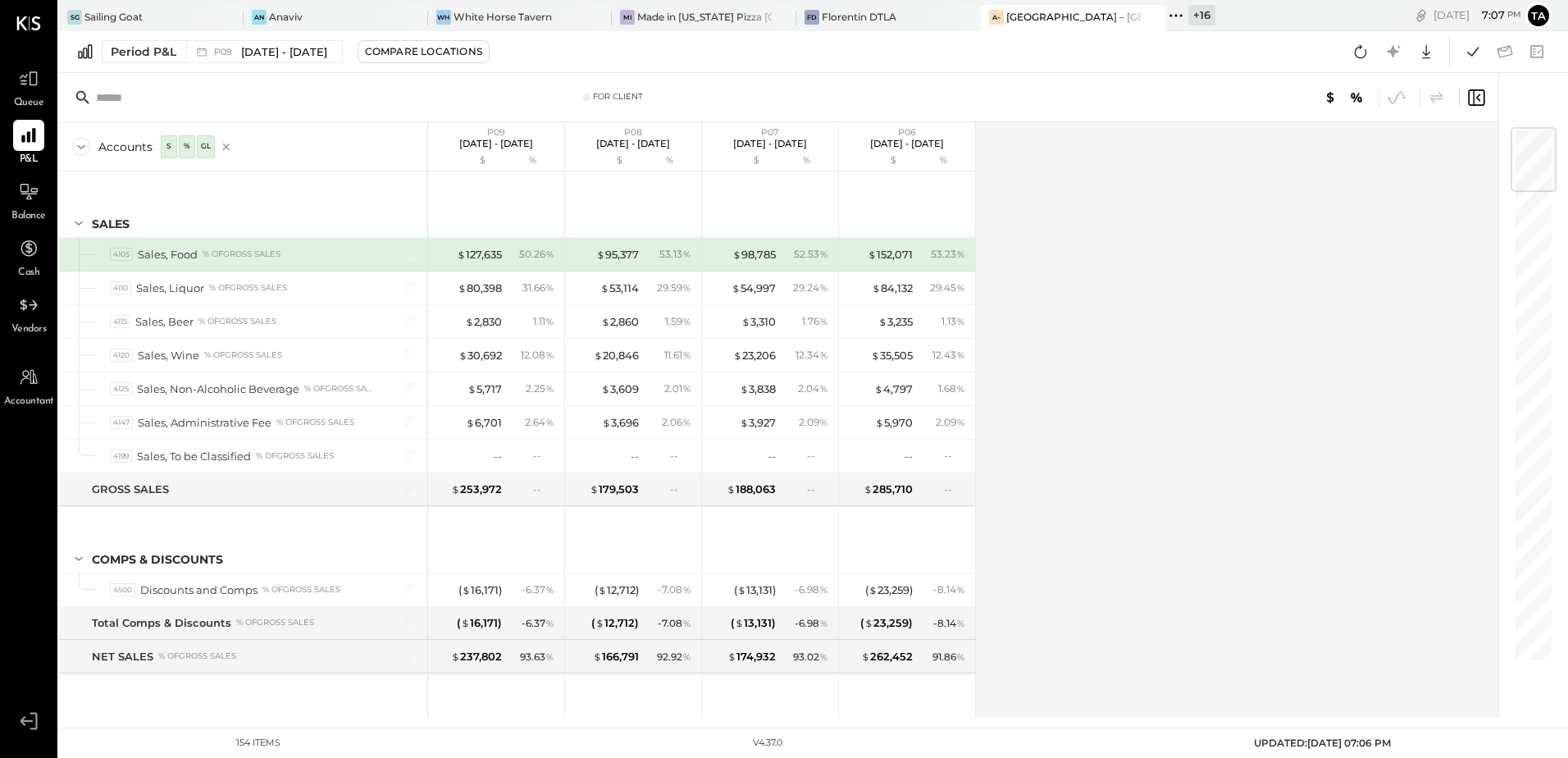
click at [1113, 342] on div "Accounts S % GL P09 [DATE] - [DATE] $ % P08 [DATE] - [DATE] $ % P07 [DATE] - [D…" at bounding box center [779, 420] width 1442 height 596
click at [1430, 59] on icon at bounding box center [1425, 51] width 21 height 21
click at [1354, 156] on div "Excel" at bounding box center [1375, 148] width 131 height 35
click at [1079, 236] on div "Accounts S % GL P09 [DATE] - [DATE] $ % P08 [DATE] - [DATE] $ % P07 [DATE] - [D…" at bounding box center [779, 420] width 1442 height 596
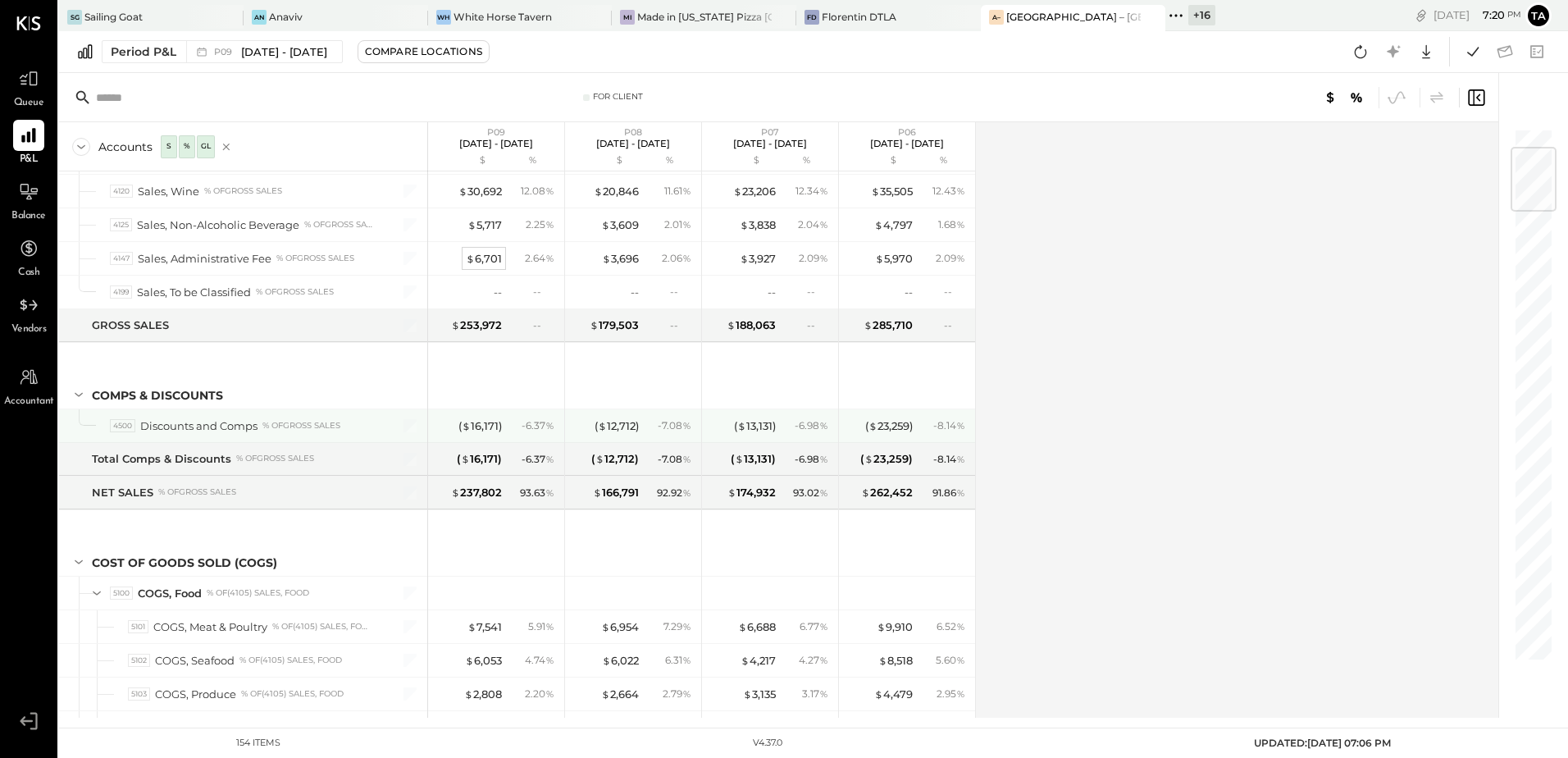
scroll to position [328, 0]
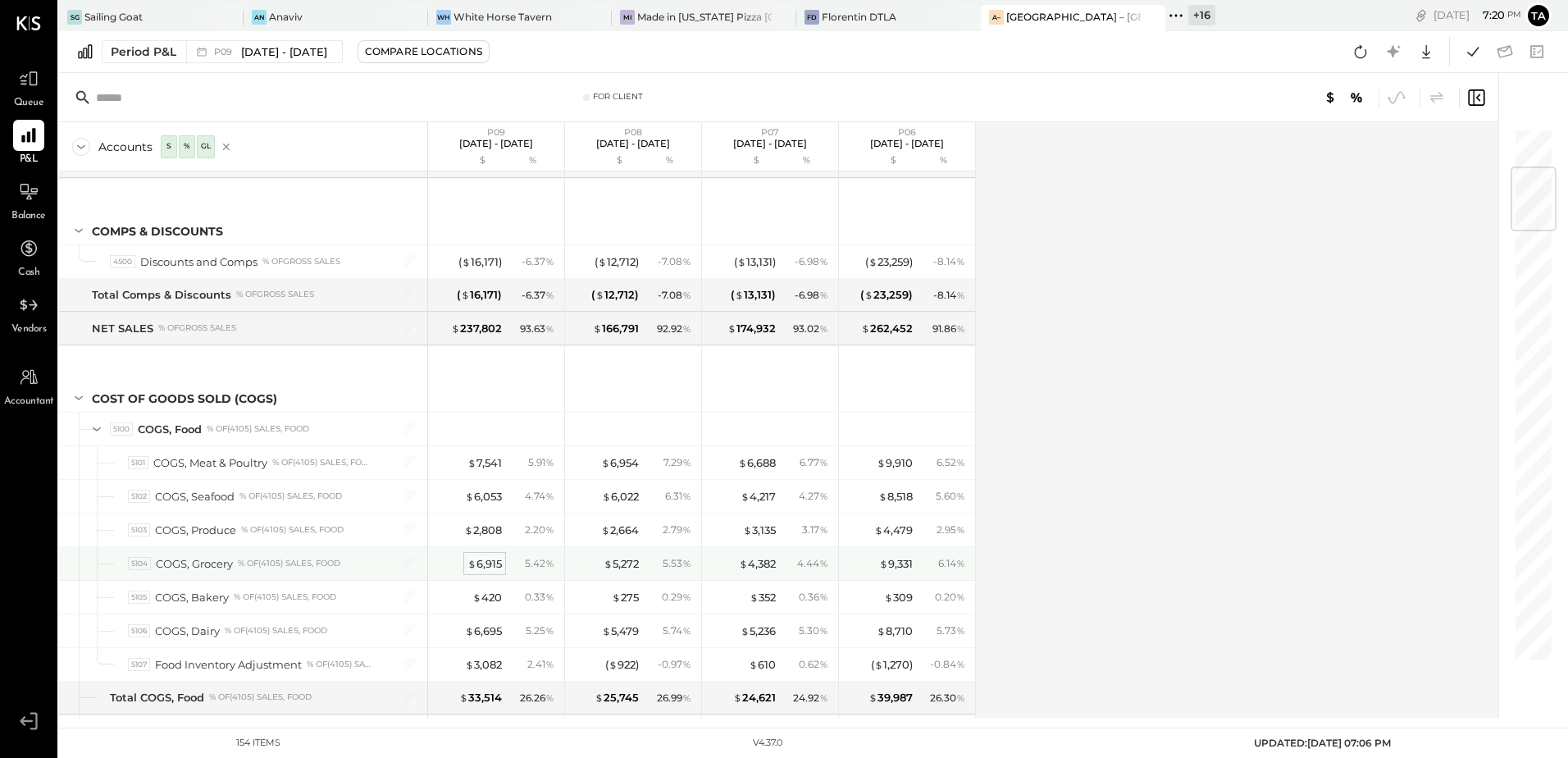
click at [489, 568] on div "$ 6,915" at bounding box center [485, 564] width 35 height 16
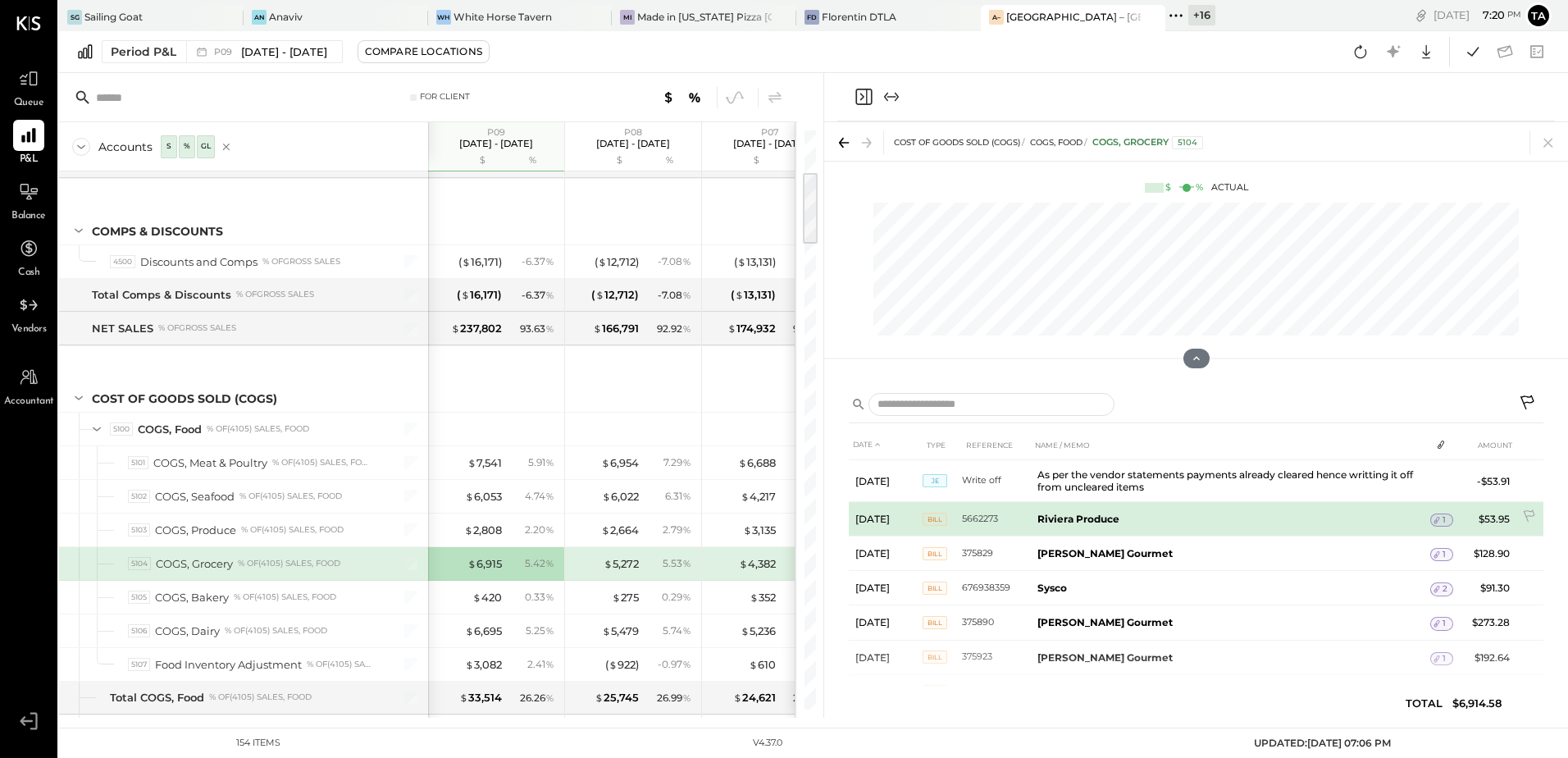
click at [1077, 516] on b "Riviera Produce" at bounding box center [1078, 518] width 82 height 12
click at [1437, 522] on icon at bounding box center [1436, 520] width 12 height 12
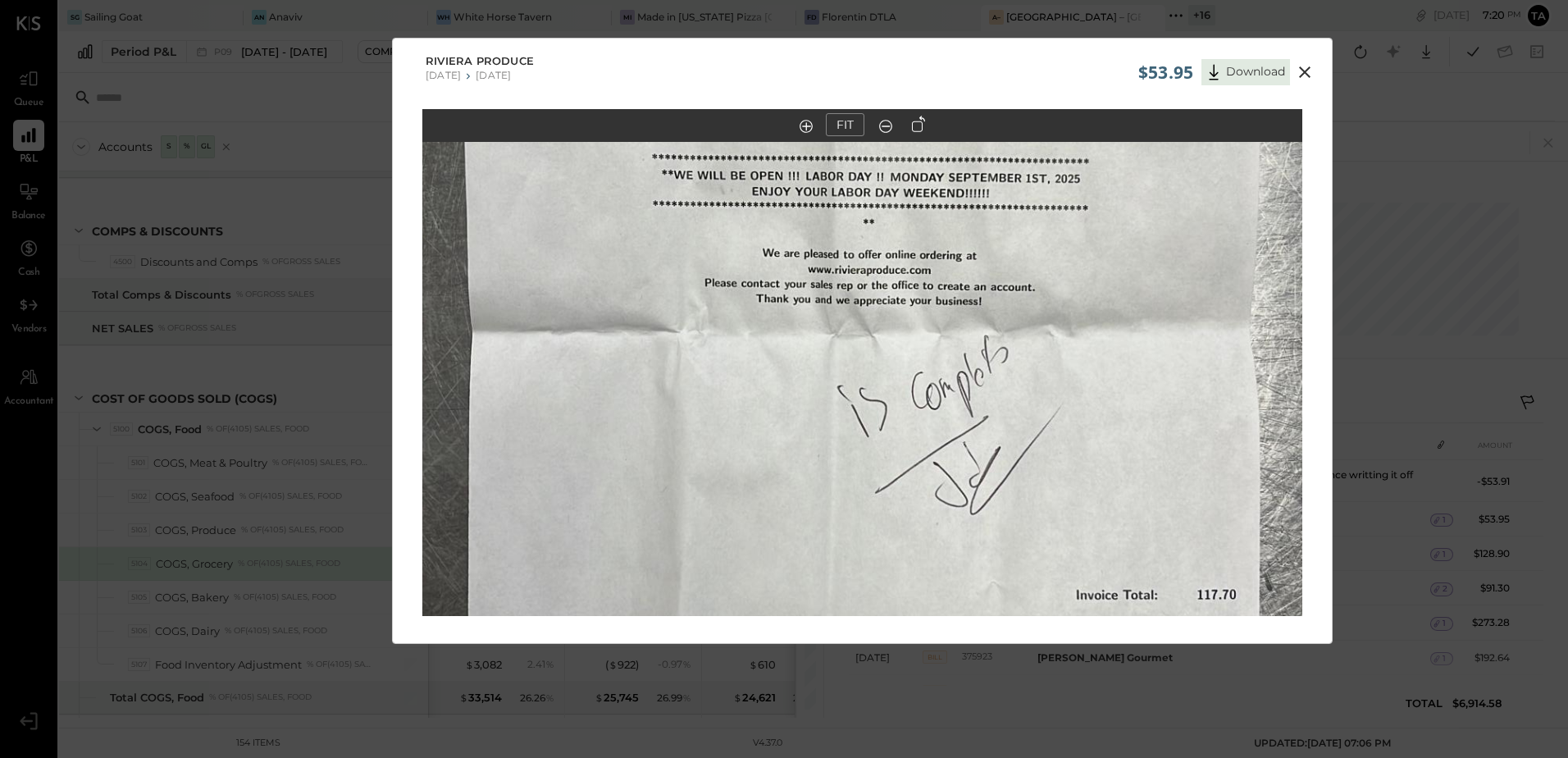
click at [1306, 74] on icon at bounding box center [1304, 71] width 12 height 12
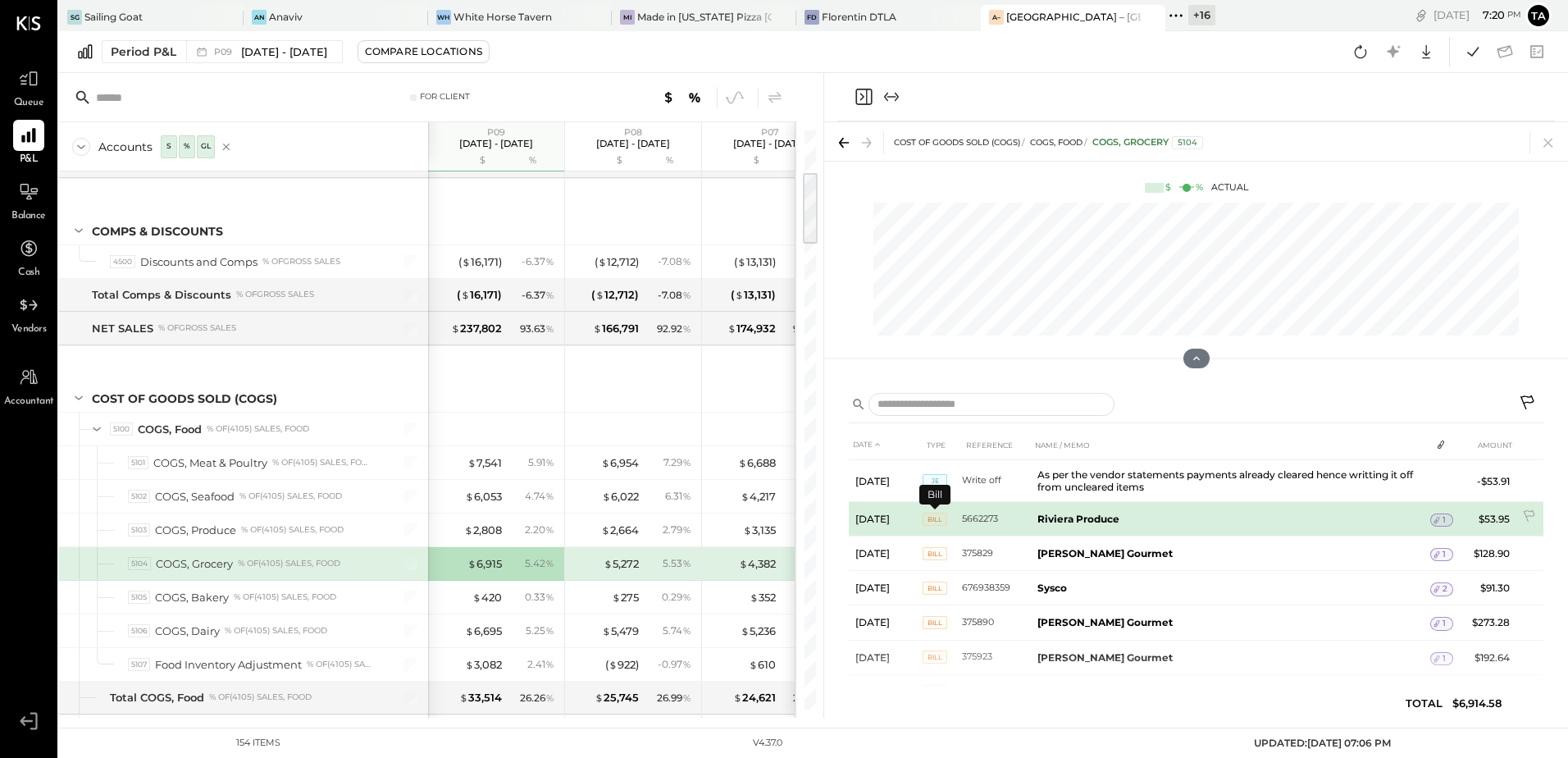
click at [938, 521] on span "BILL" at bounding box center [935, 519] width 25 height 13
click at [1034, 521] on td "Riviera Produce" at bounding box center [1231, 520] width 400 height 35
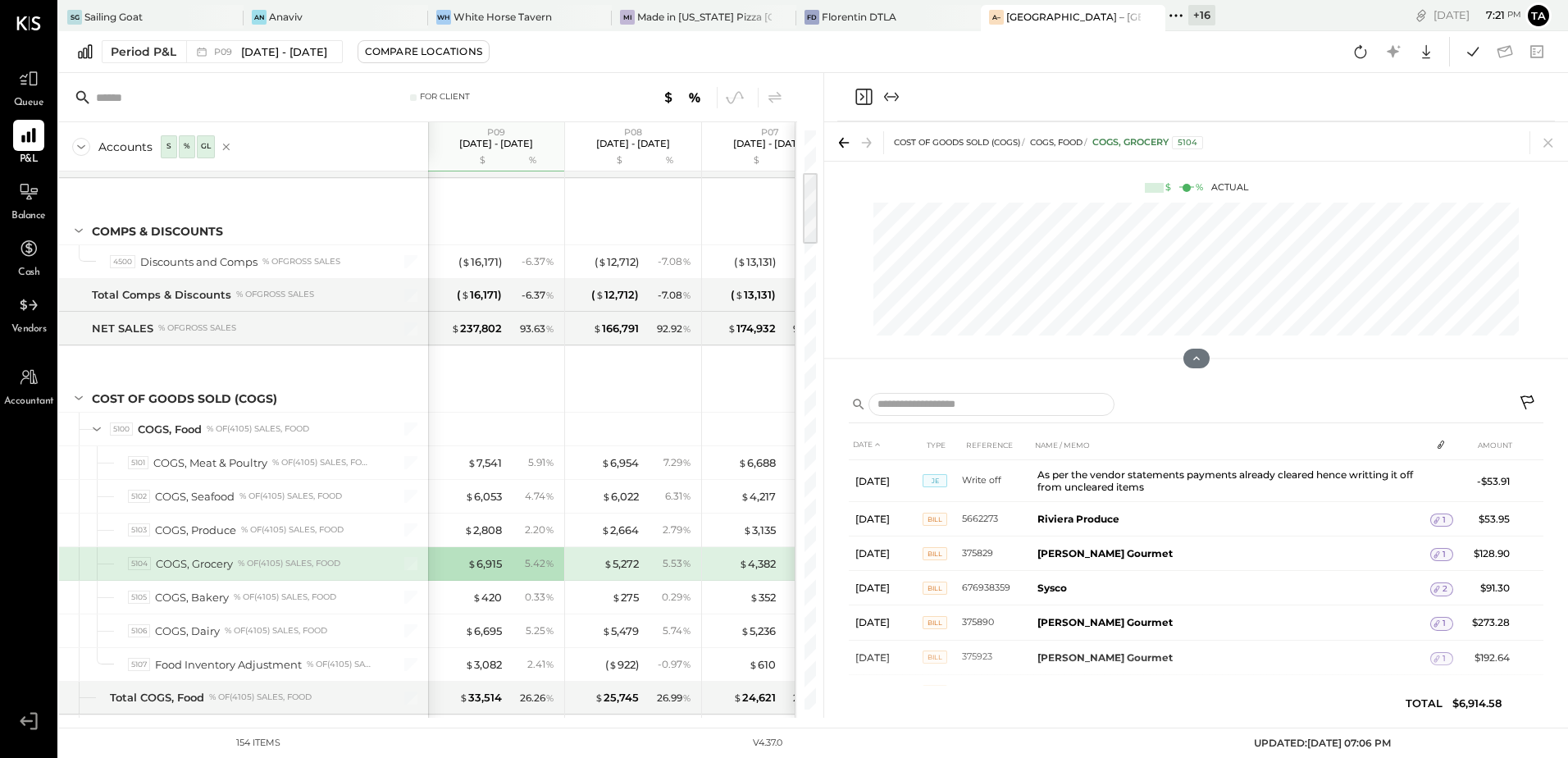
drag, startPoint x: 1547, startPoint y: 148, endPoint x: 637, endPoint y: 617, distance: 1023.7
click at [1547, 148] on icon at bounding box center [1548, 142] width 23 height 23
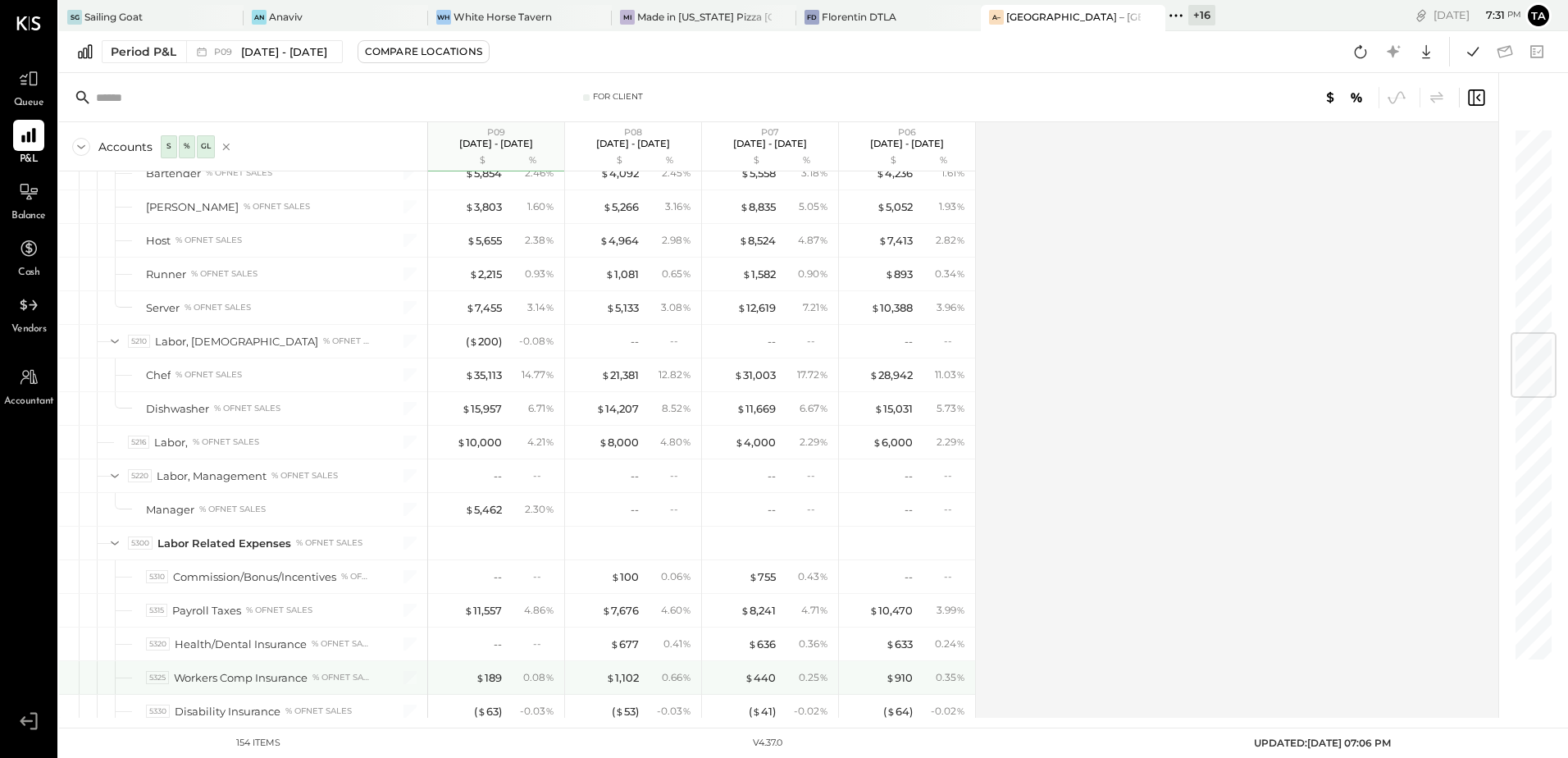
scroll to position [1722, 0]
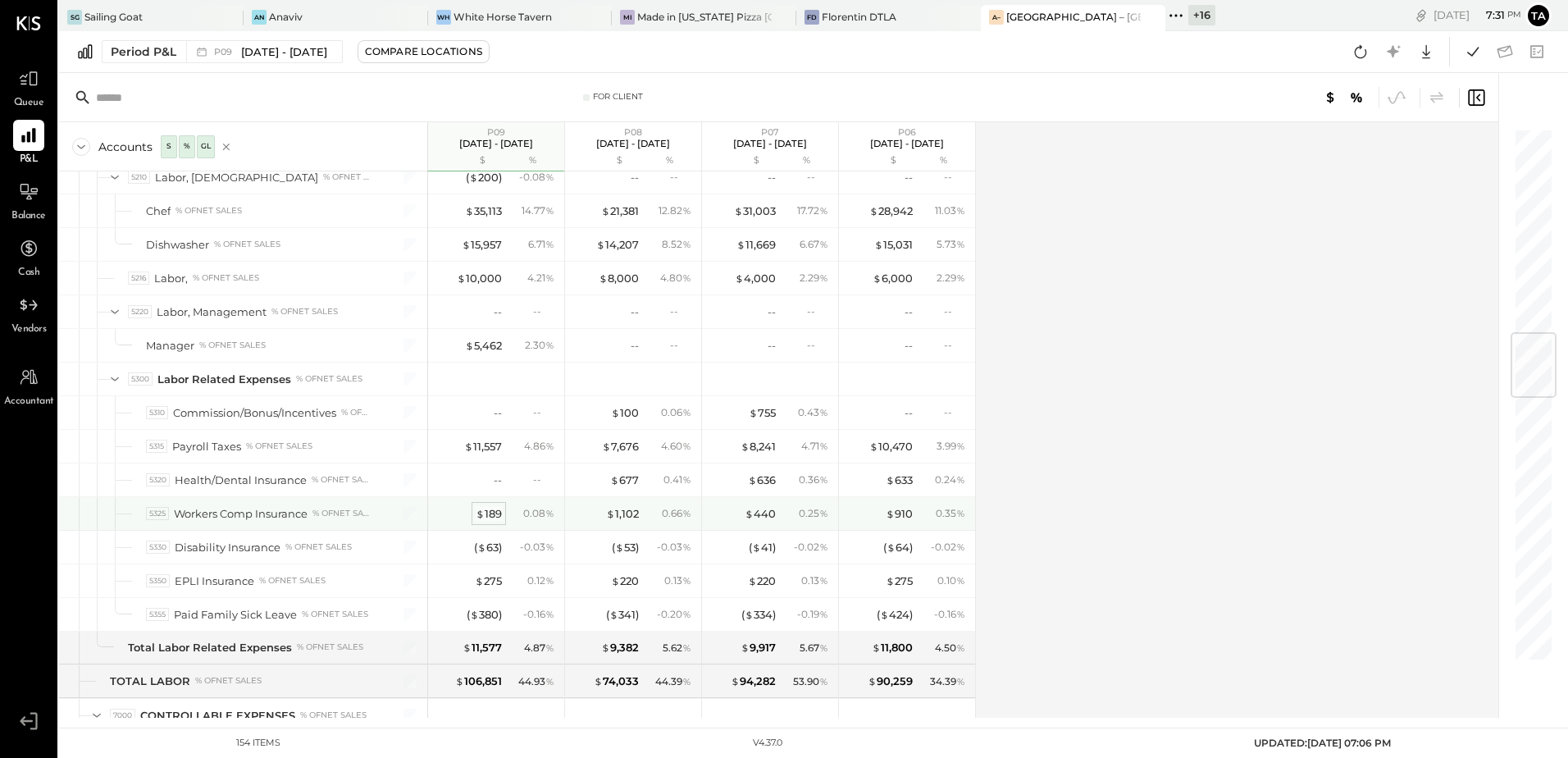
click at [491, 518] on div "$ 189" at bounding box center [488, 513] width 27 height 16
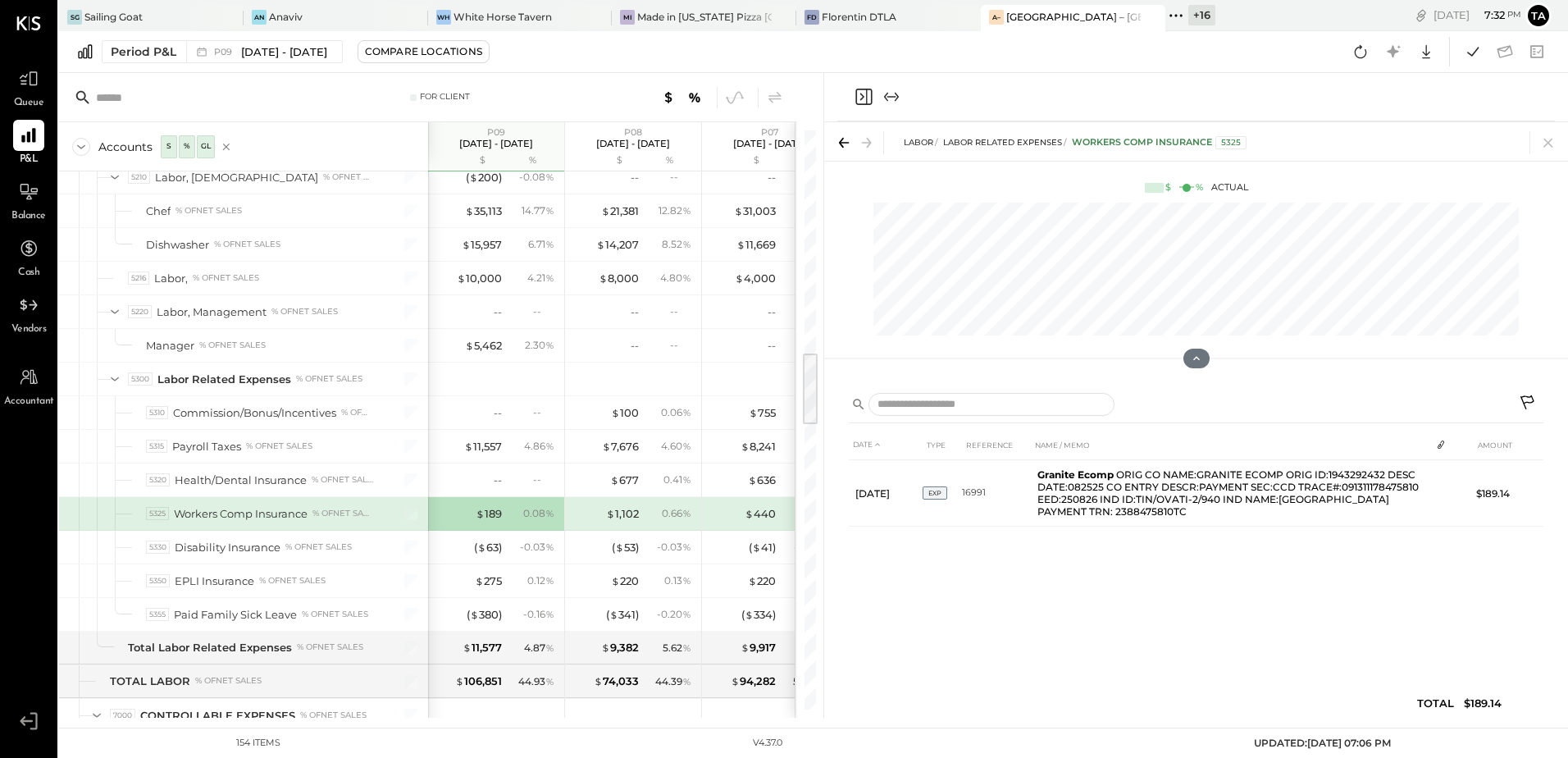
click at [1526, 406] on icon at bounding box center [1528, 403] width 19 height 19
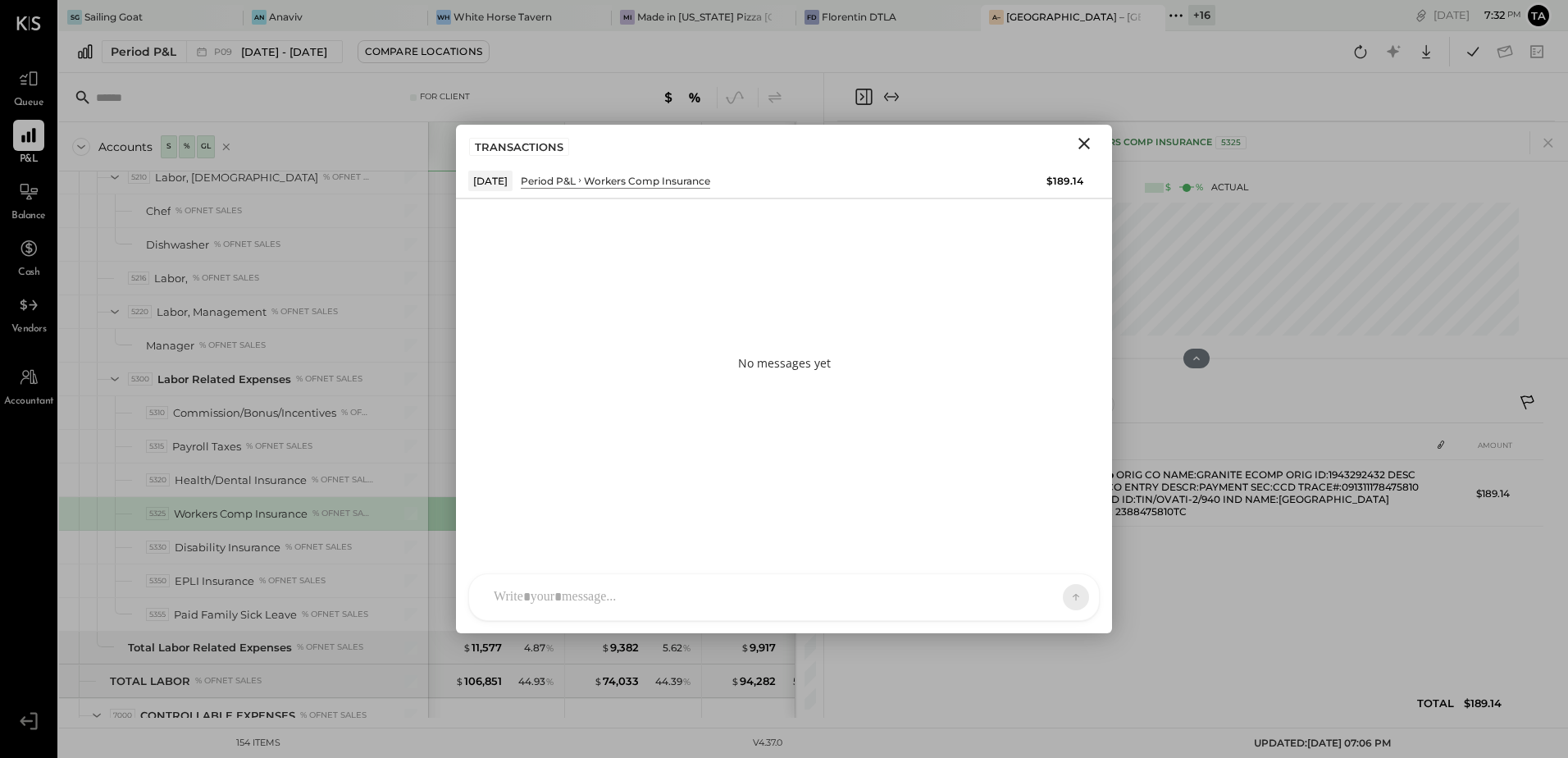
click at [755, 580] on div at bounding box center [769, 597] width 567 height 36
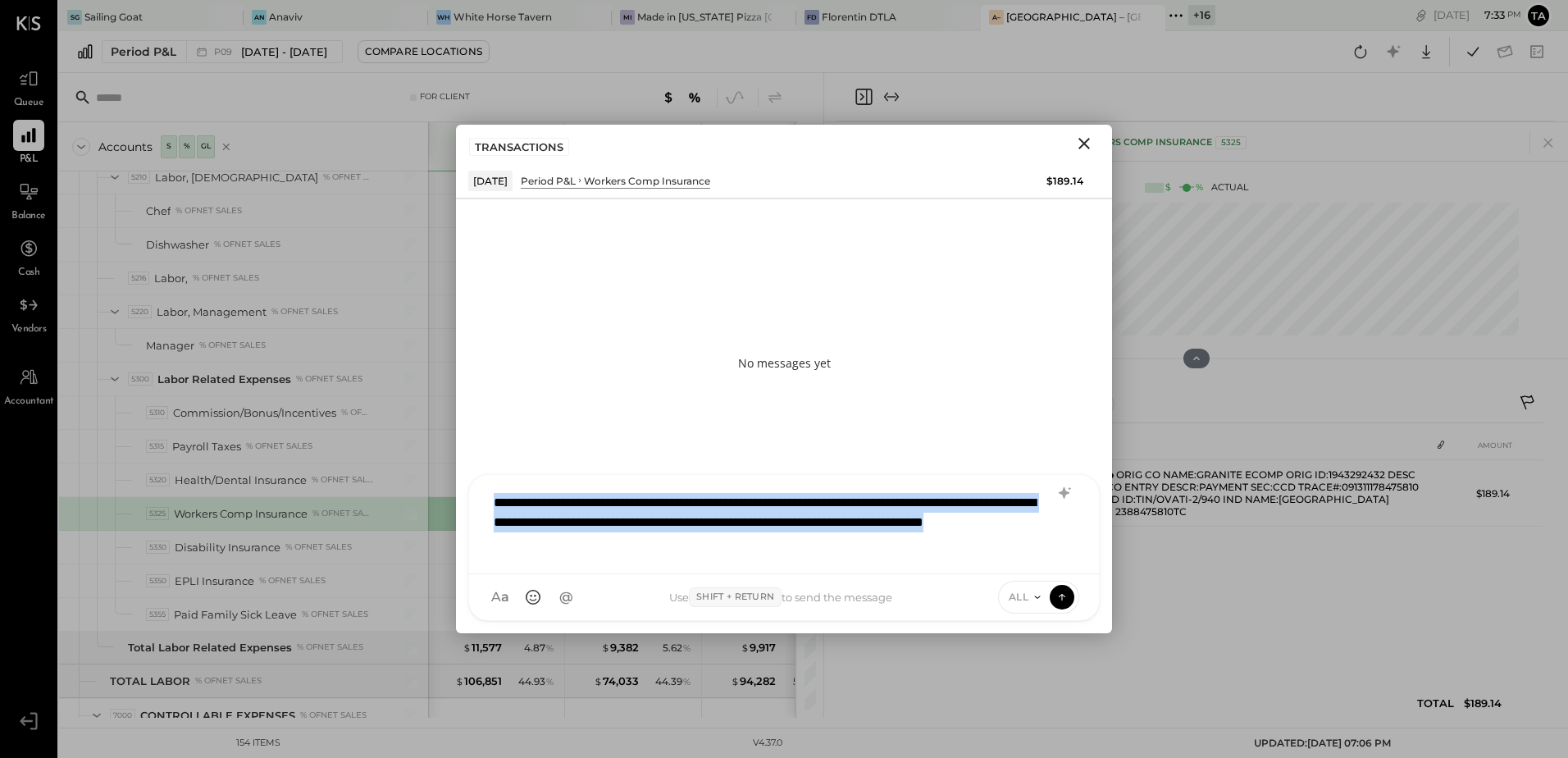
copy div "**********"
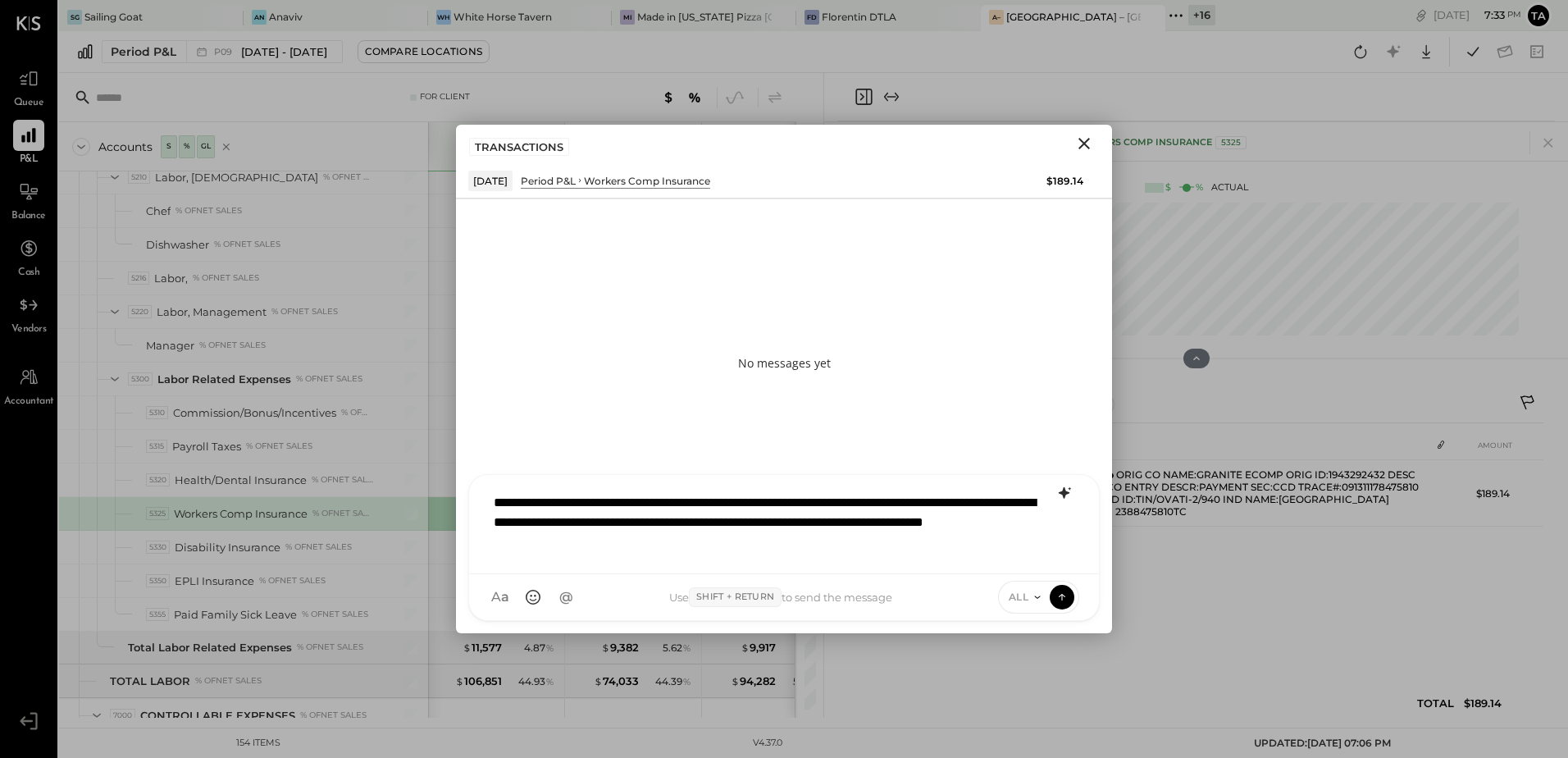
click at [1069, 495] on icon at bounding box center [1064, 492] width 19 height 19
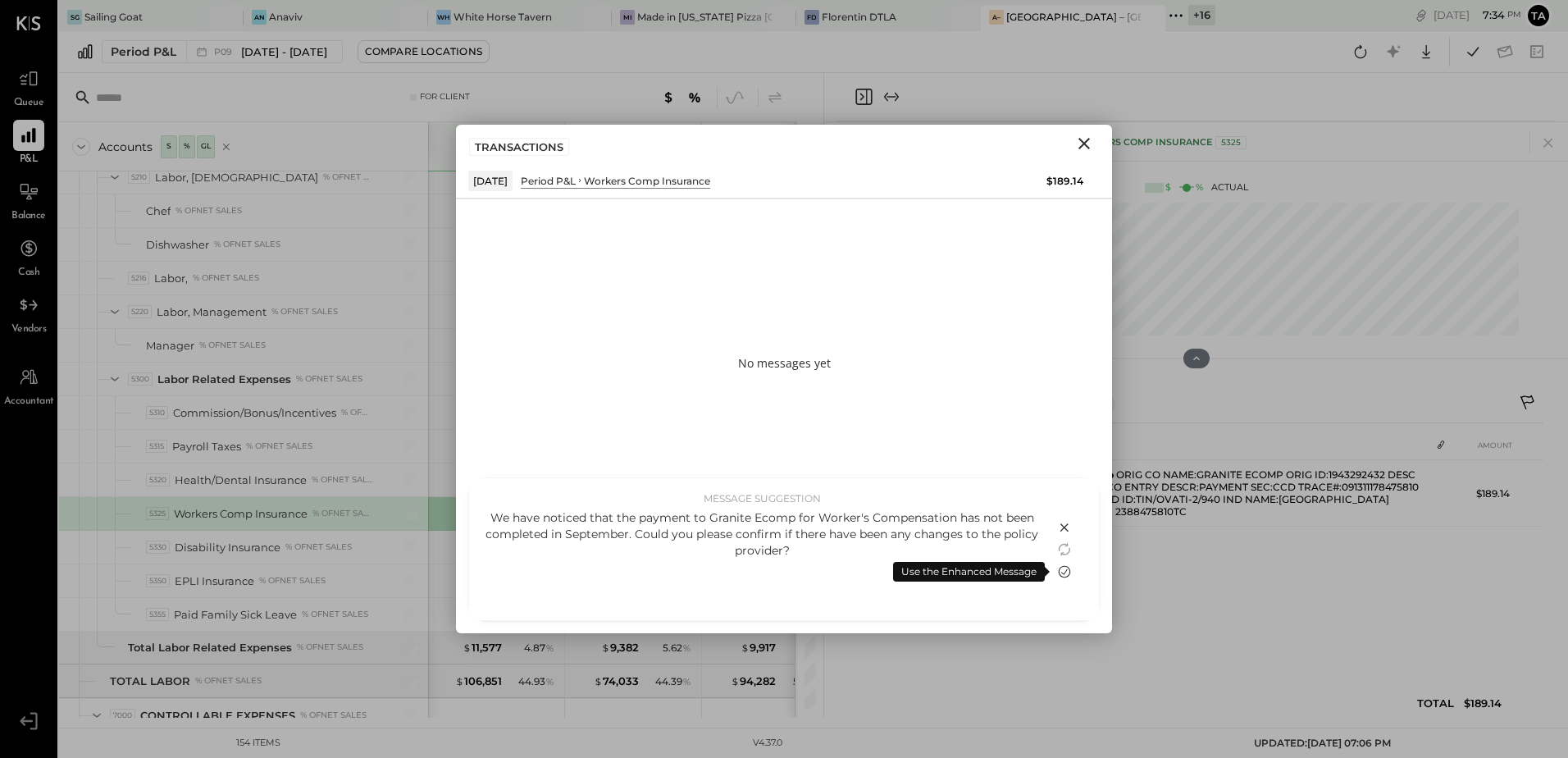
click at [1067, 575] on icon at bounding box center [1064, 571] width 19 height 19
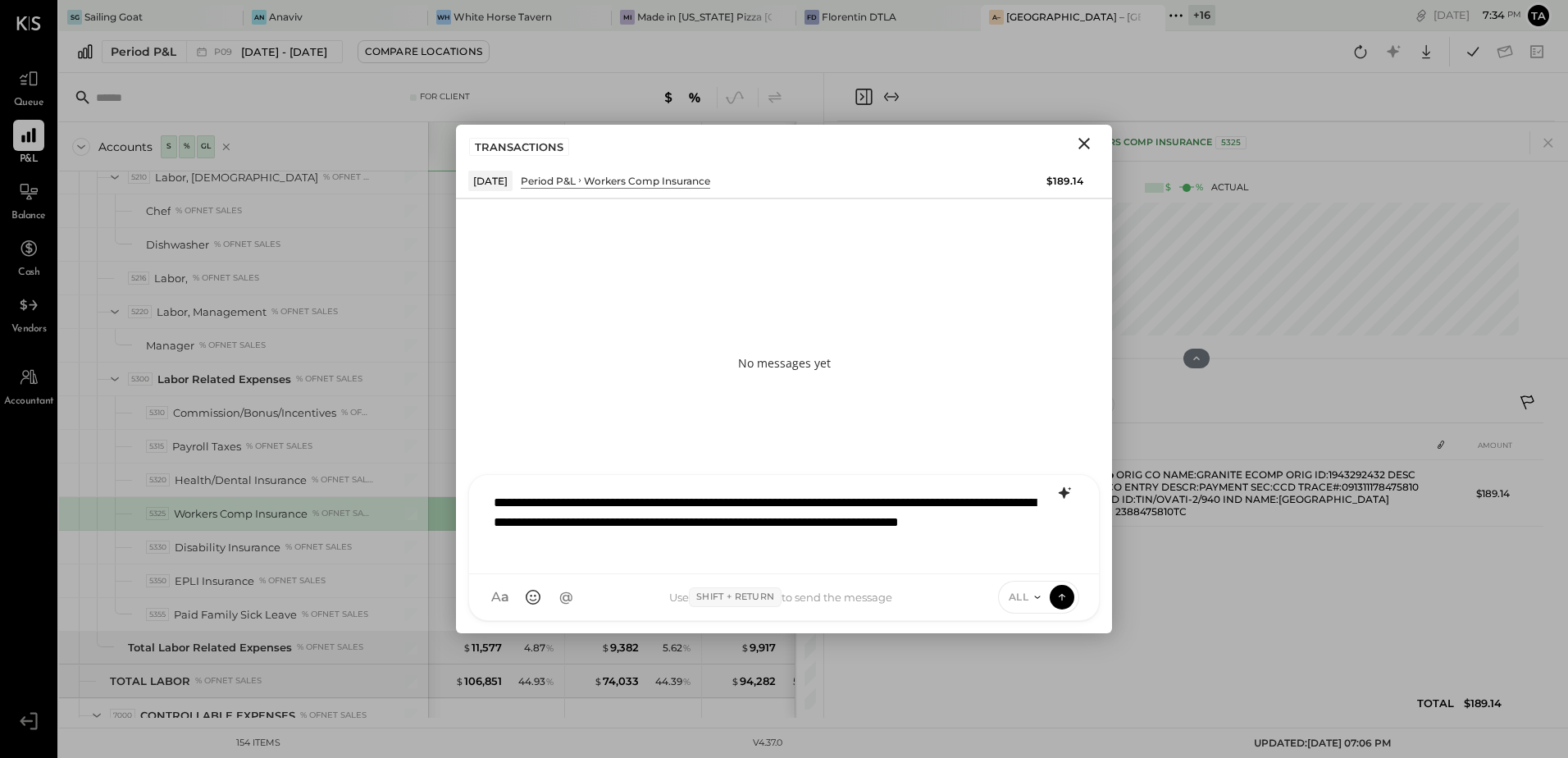
click at [659, 520] on div "**********" at bounding box center [784, 522] width 597 height 75
click at [781, 542] on div "**********" at bounding box center [784, 522] width 597 height 75
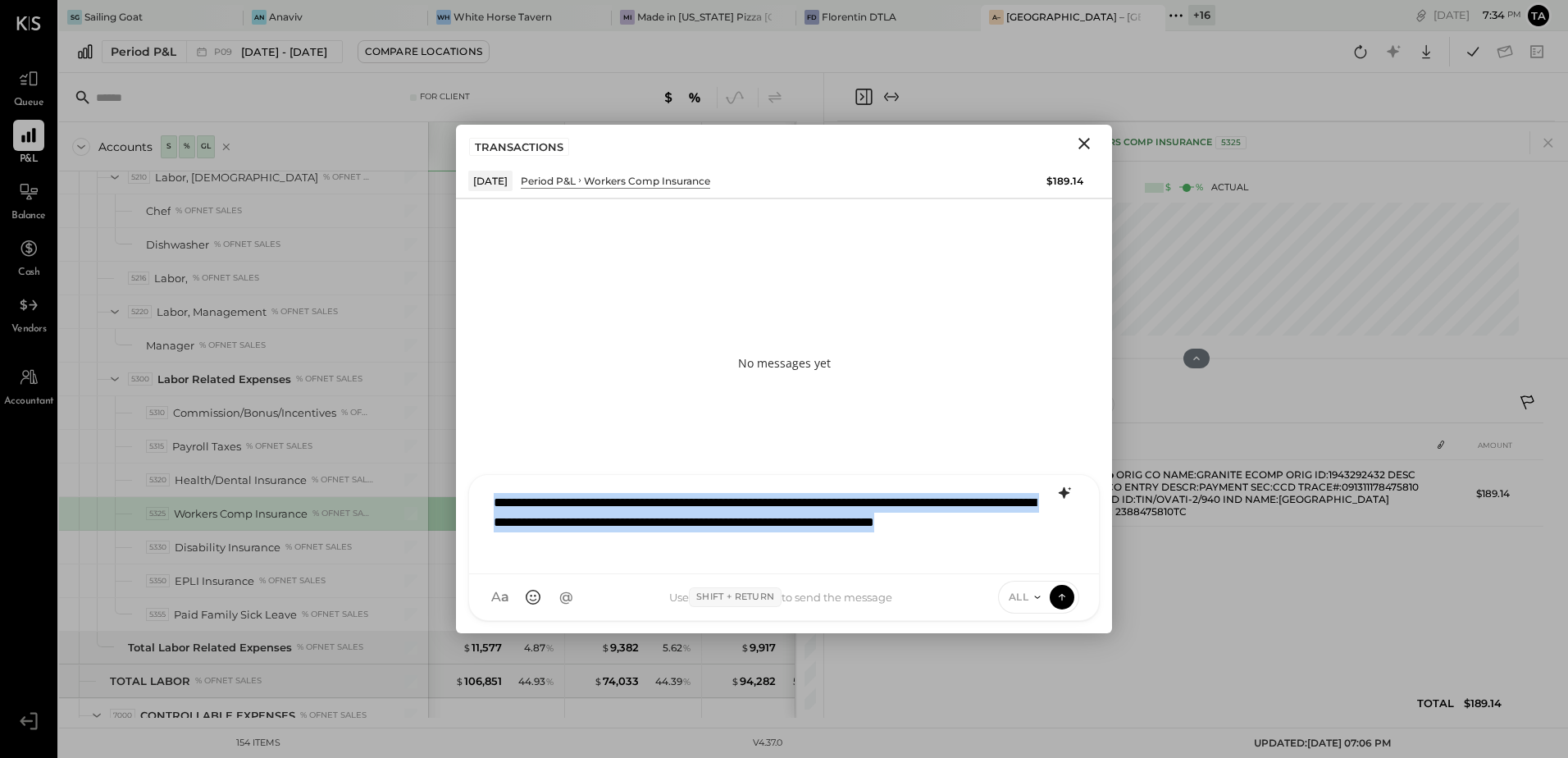
copy div "**********"
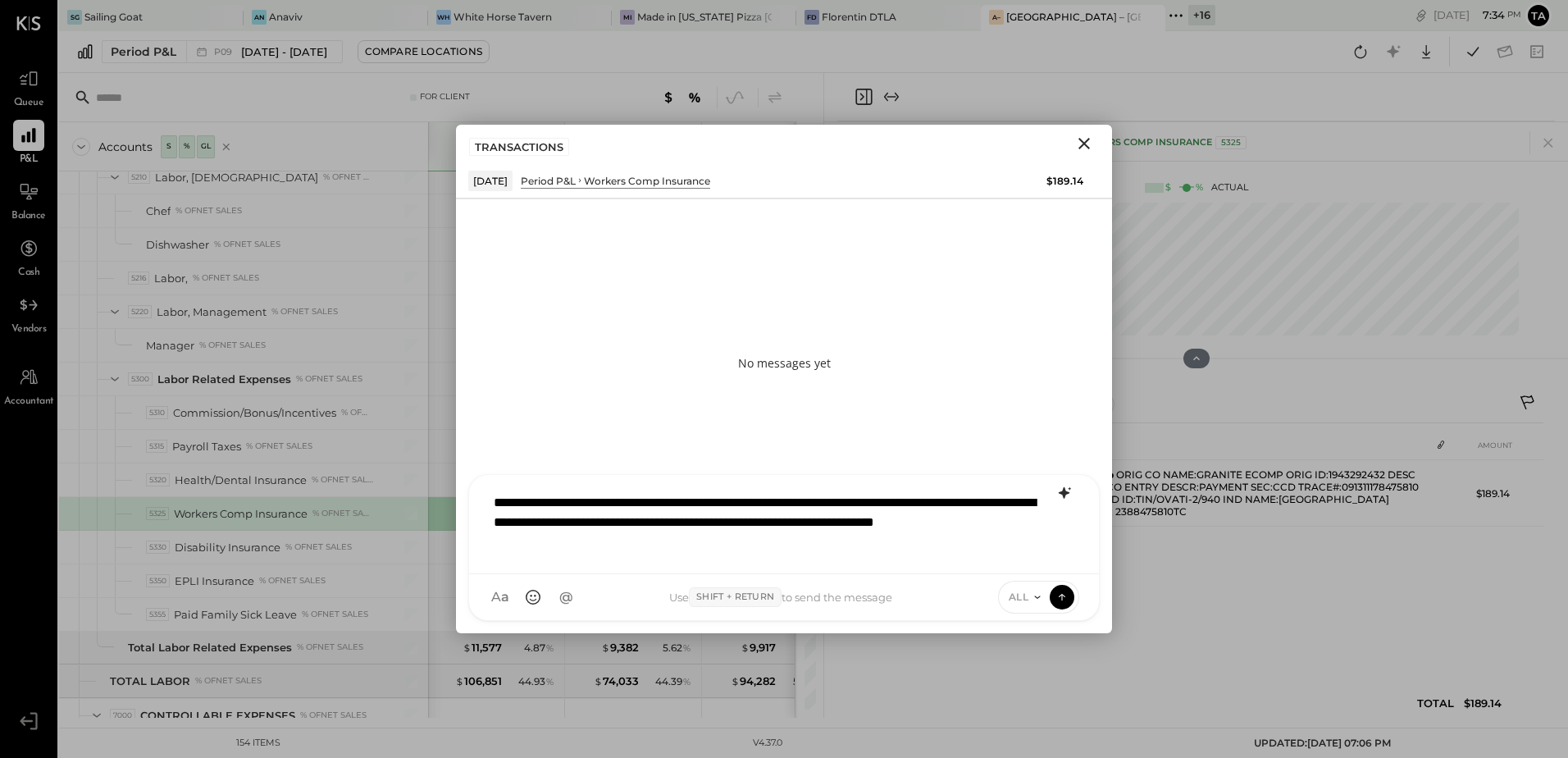
click at [1069, 495] on icon at bounding box center [1064, 492] width 19 height 19
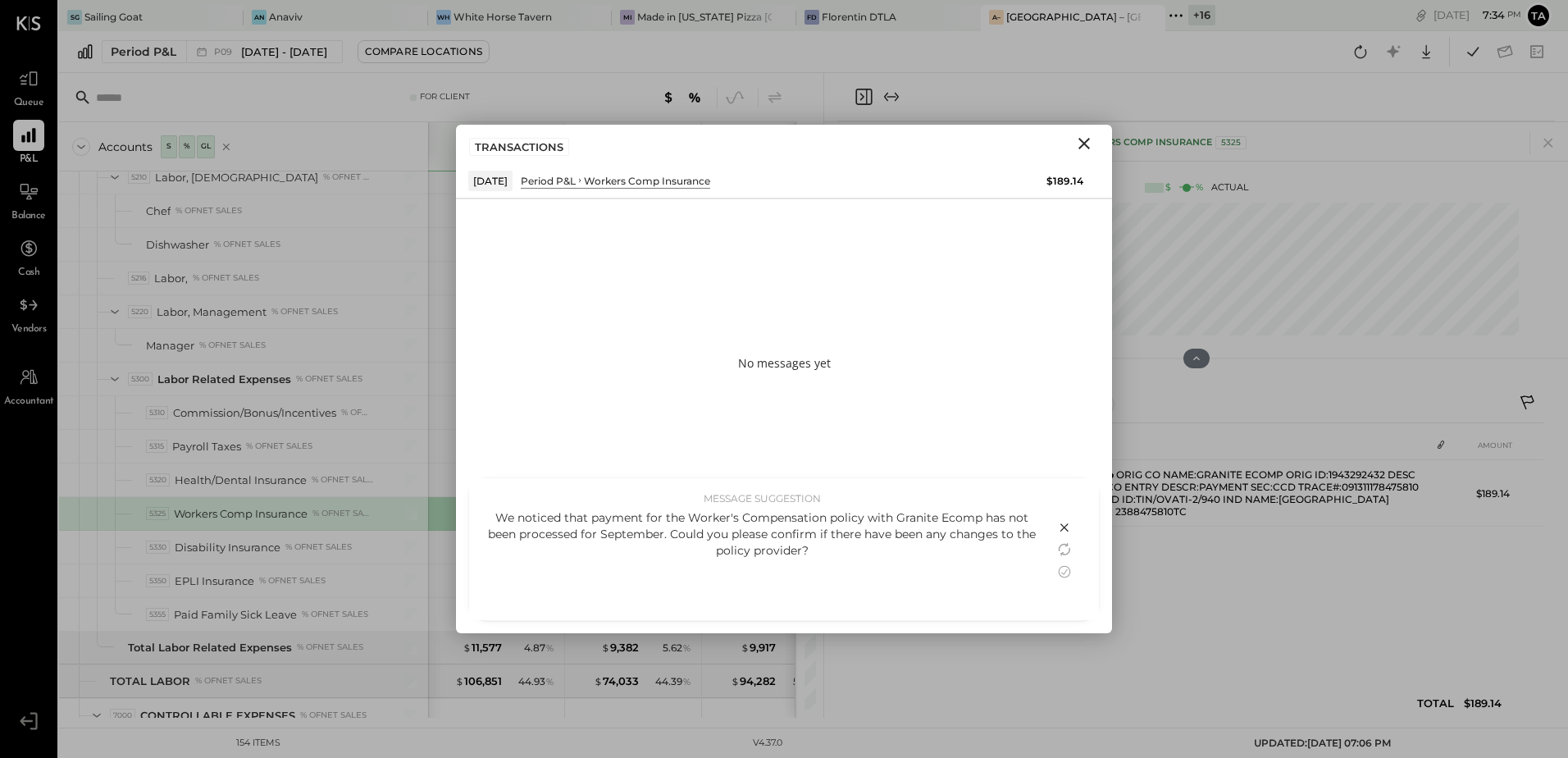
drag, startPoint x: 1064, startPoint y: 570, endPoint x: 546, endPoint y: 565, distance: 518.0
click at [1063, 570] on icon at bounding box center [1064, 571] width 19 height 19
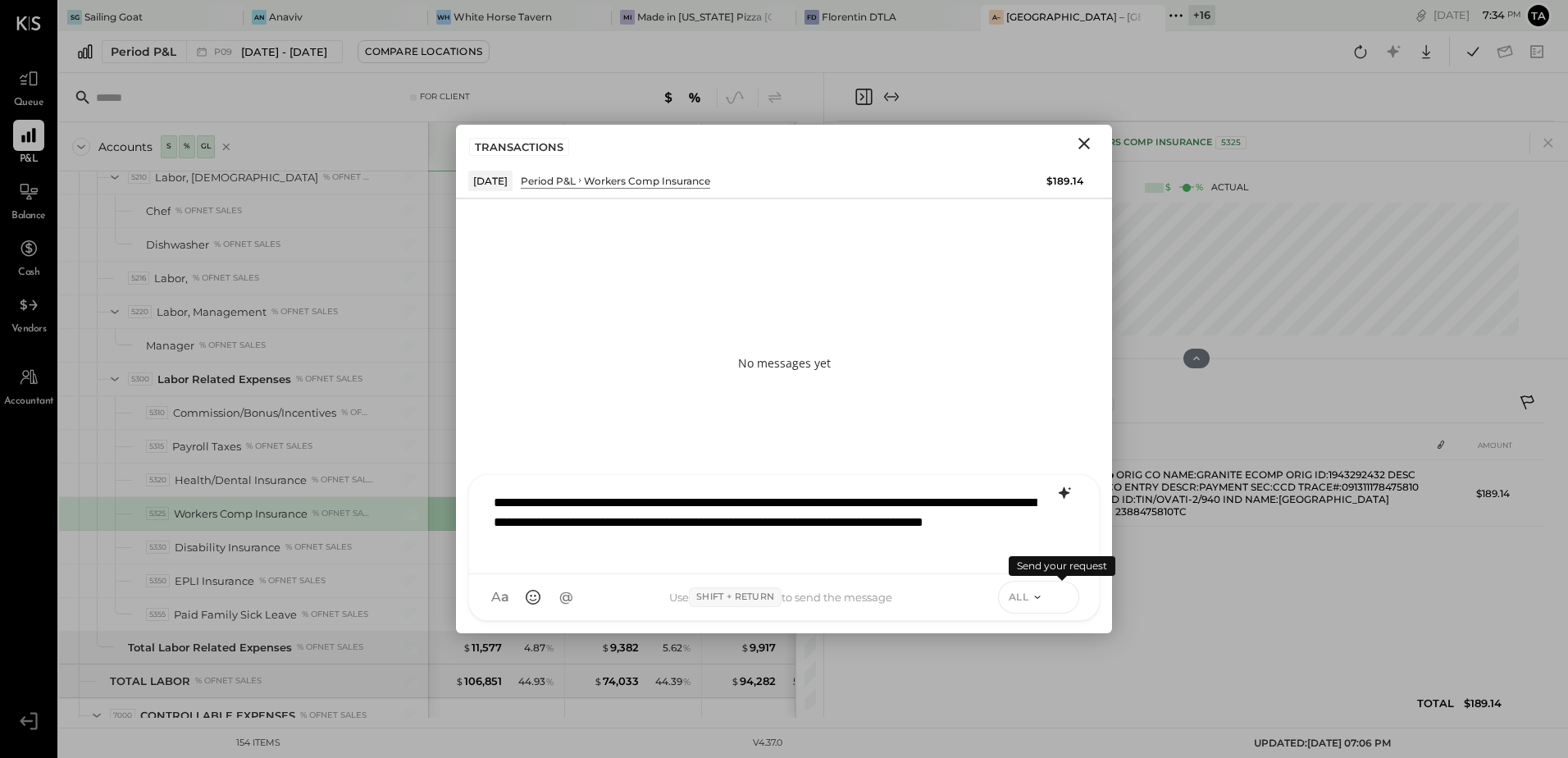
click at [1055, 599] on icon at bounding box center [1062, 597] width 15 height 16
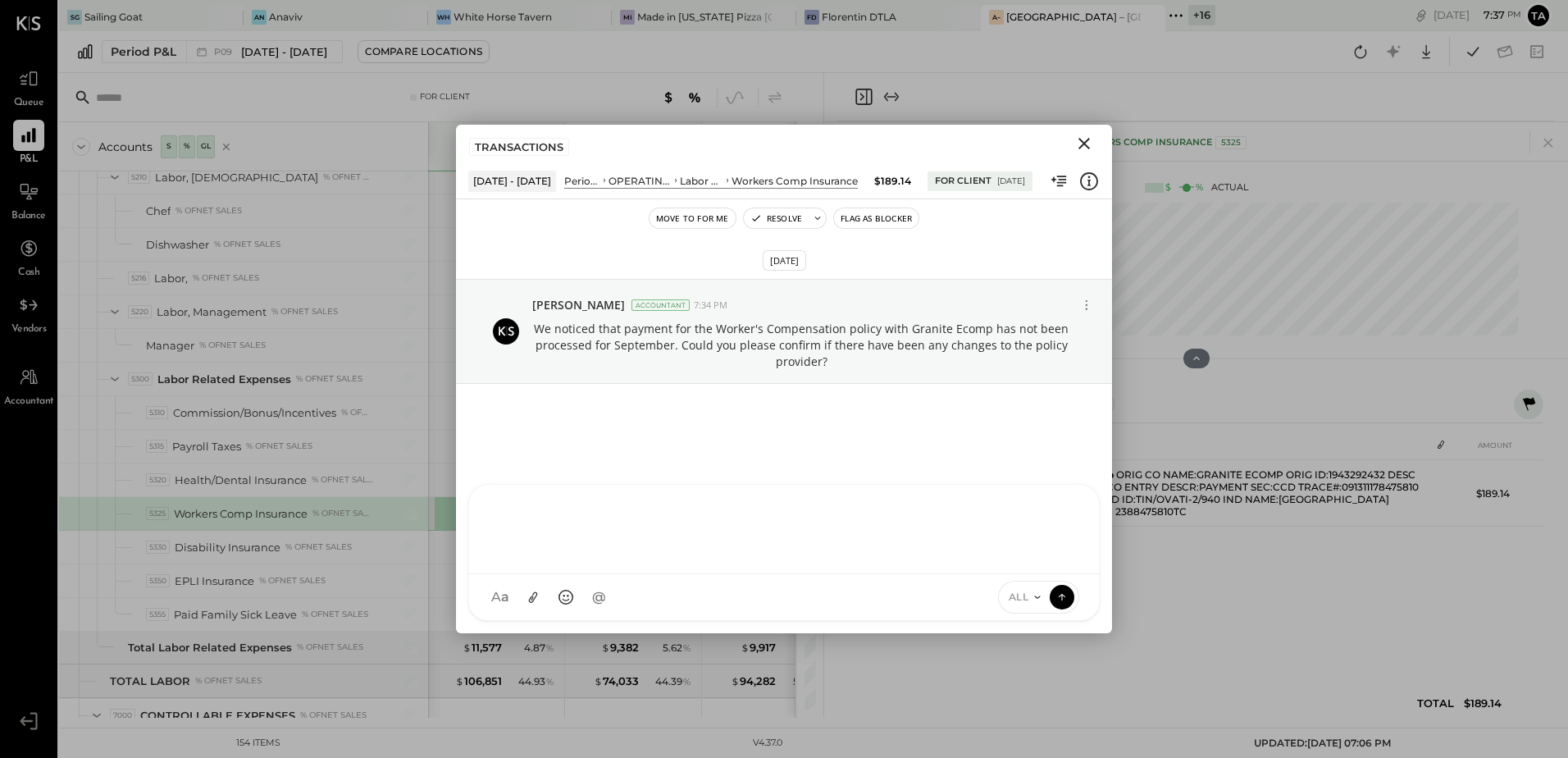
click at [1090, 145] on icon "Close" at bounding box center [1083, 143] width 19 height 19
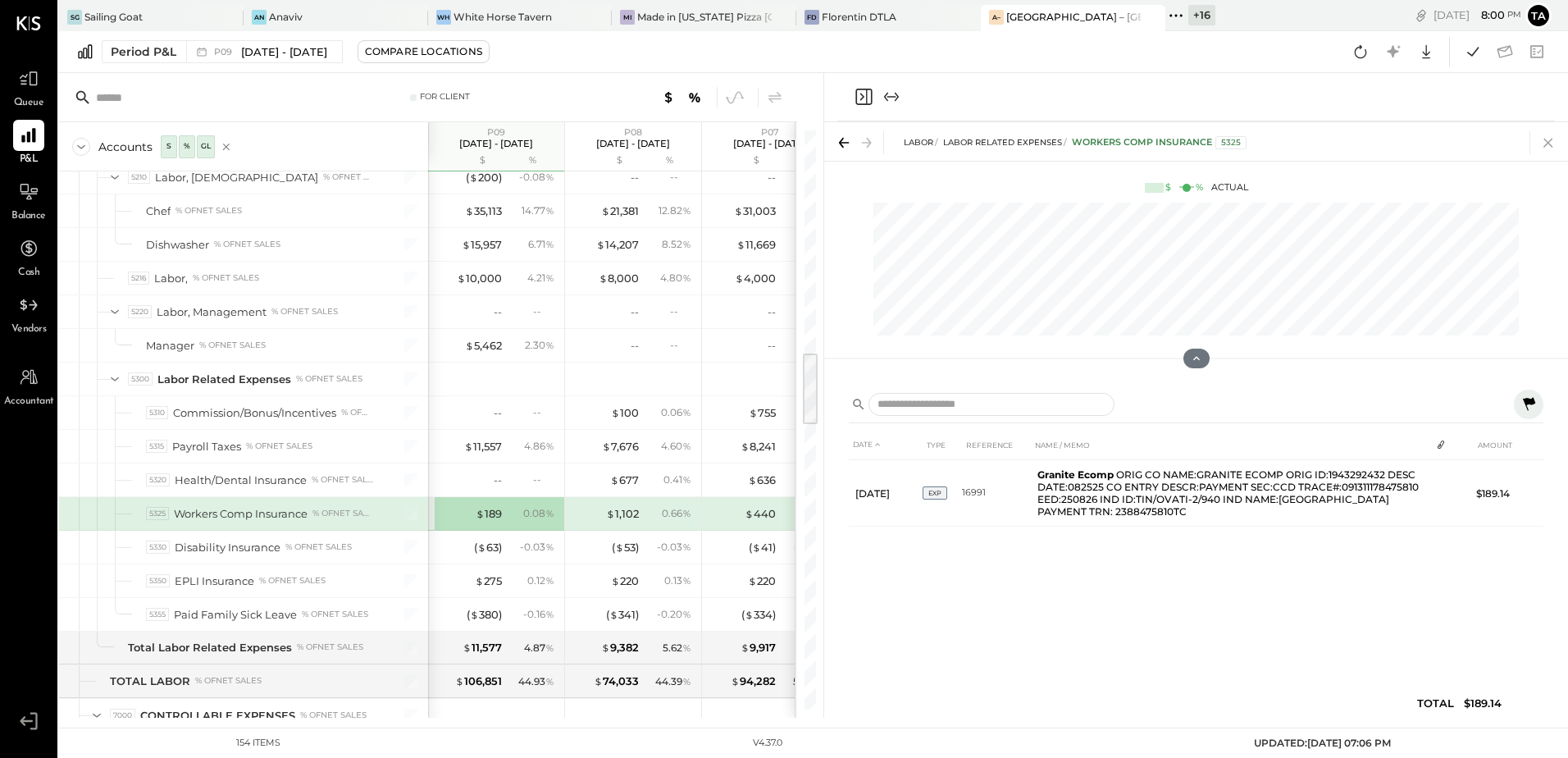
click at [1549, 148] on icon at bounding box center [1548, 142] width 23 height 23
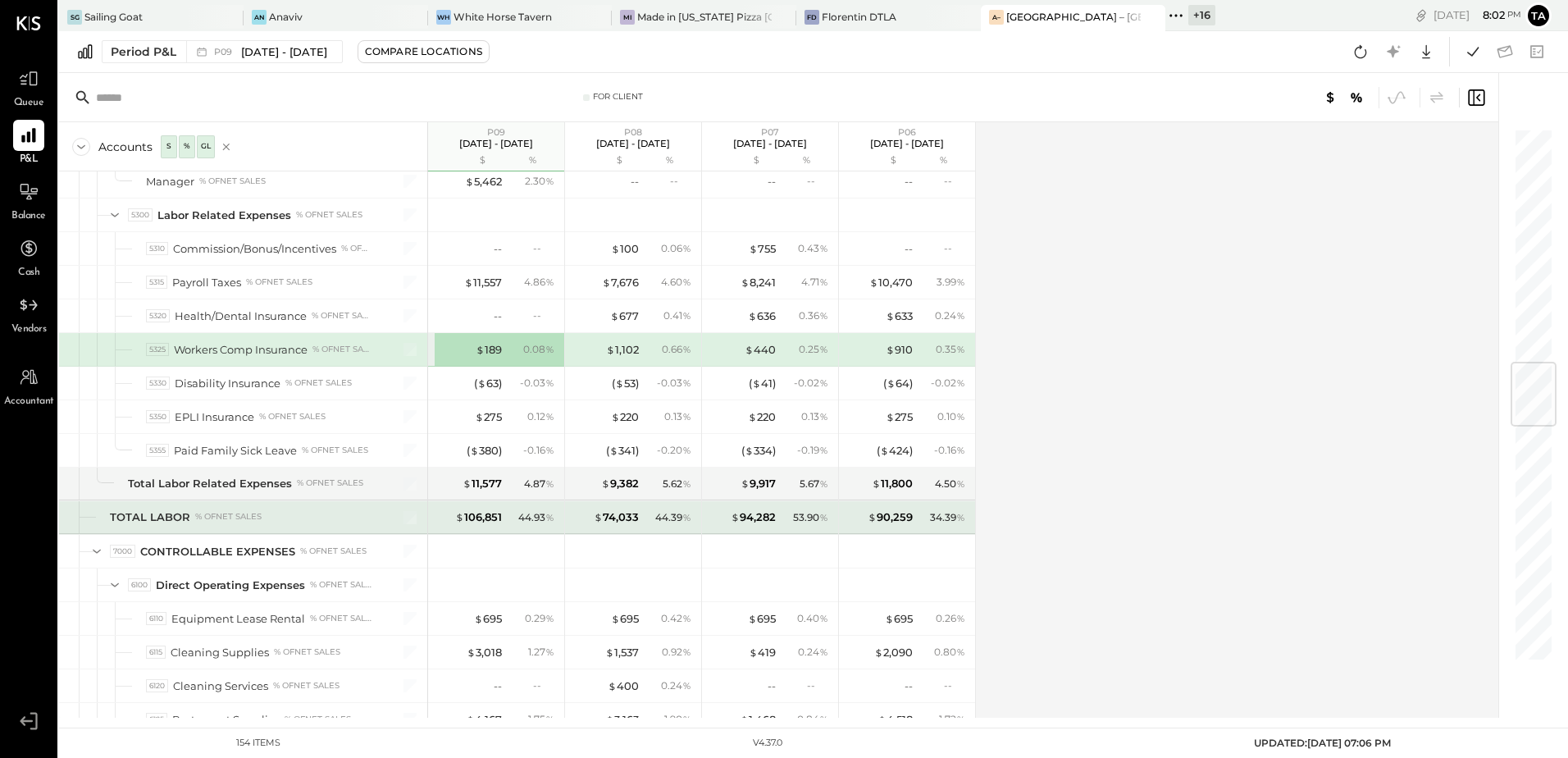
scroll to position [1968, 0]
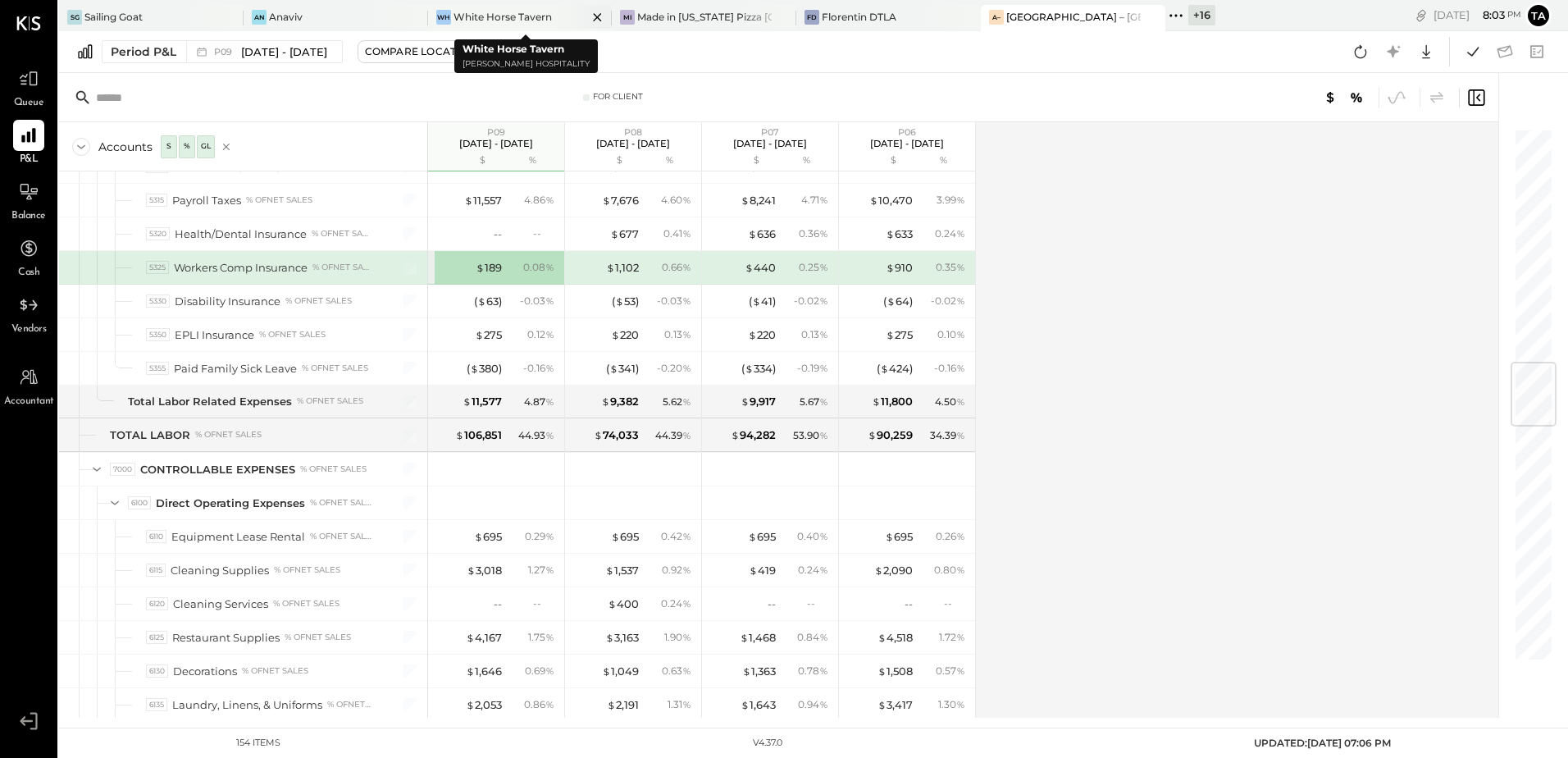
click at [478, 13] on div "White Horse Tavern" at bounding box center [502, 16] width 98 height 14
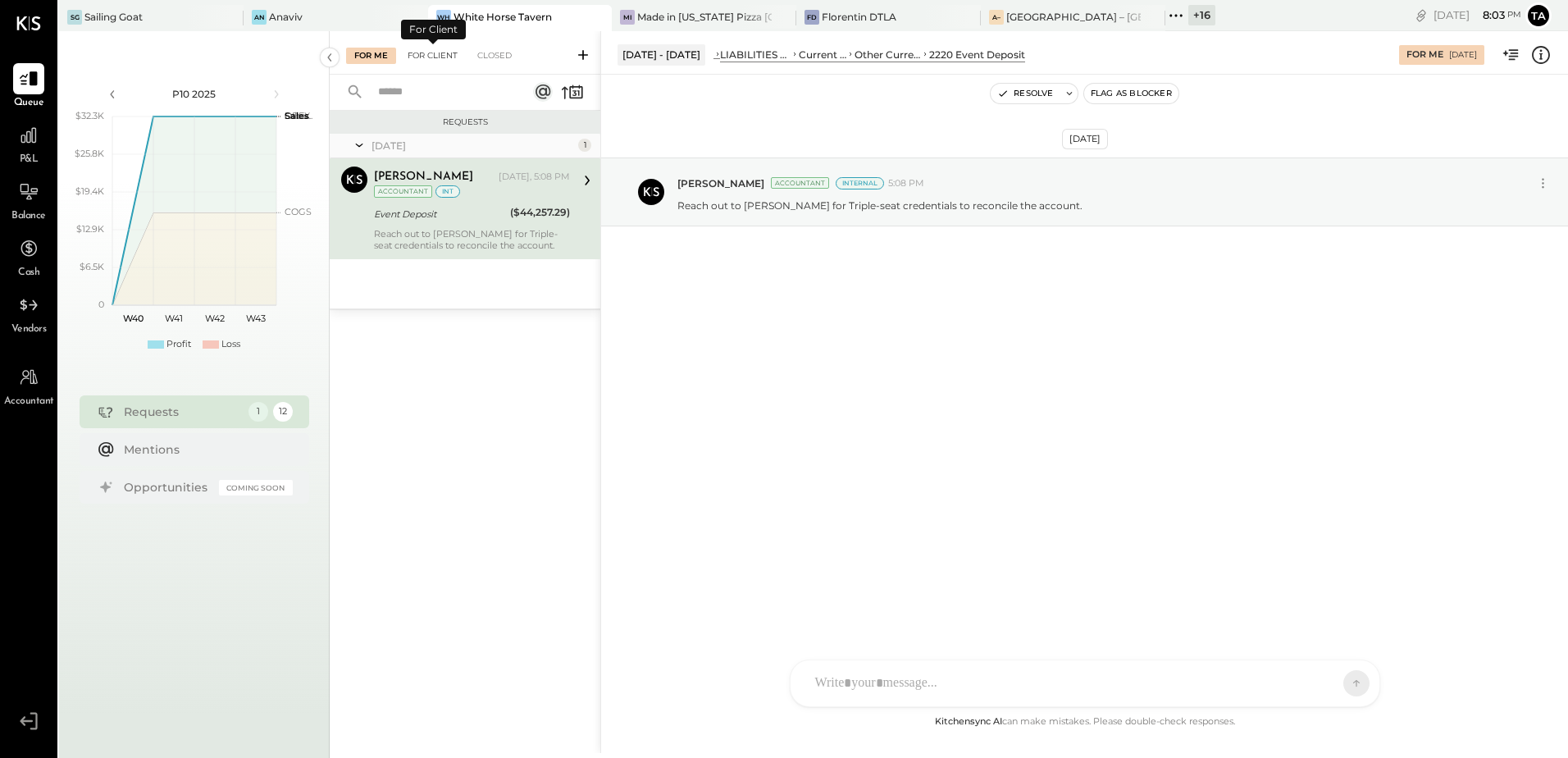
click at [433, 54] on div "For Client" at bounding box center [433, 56] width 66 height 16
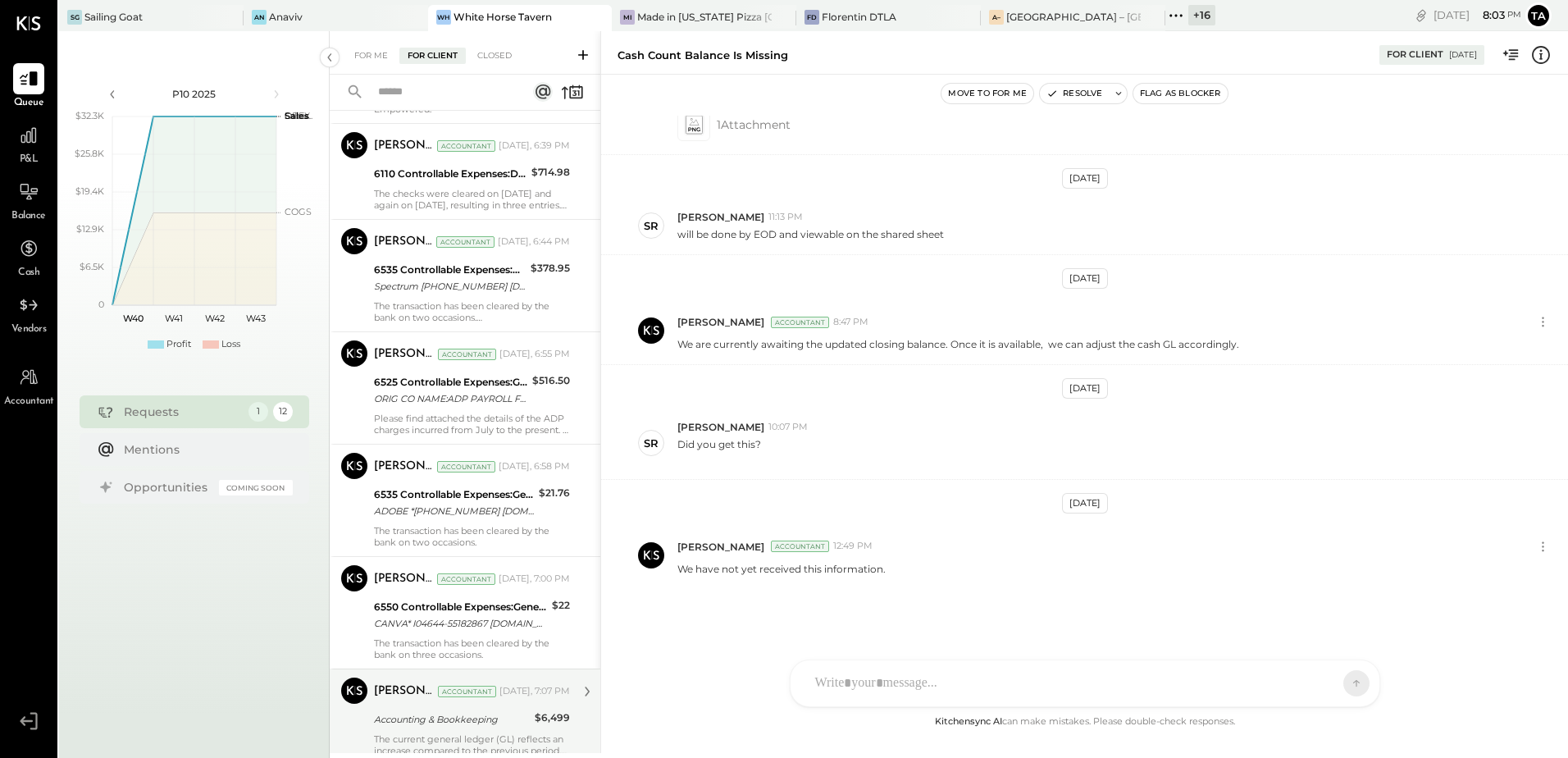
scroll to position [328, 0]
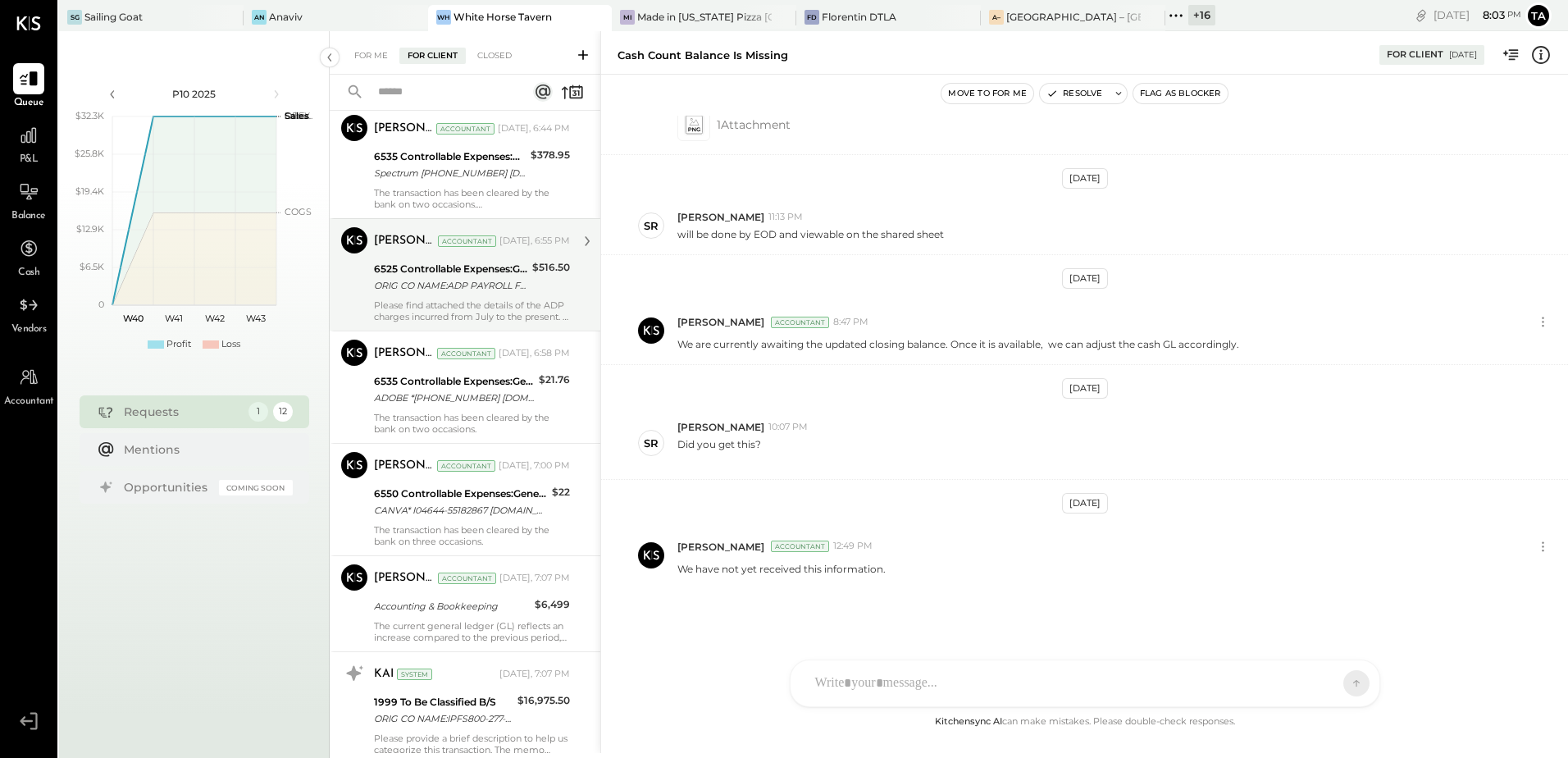
click at [432, 295] on div "[PERSON_NAME] Accountant [DATE], 6:55 PM 6525 Controllable Expenses:General & A…" at bounding box center [472, 275] width 196 height 95
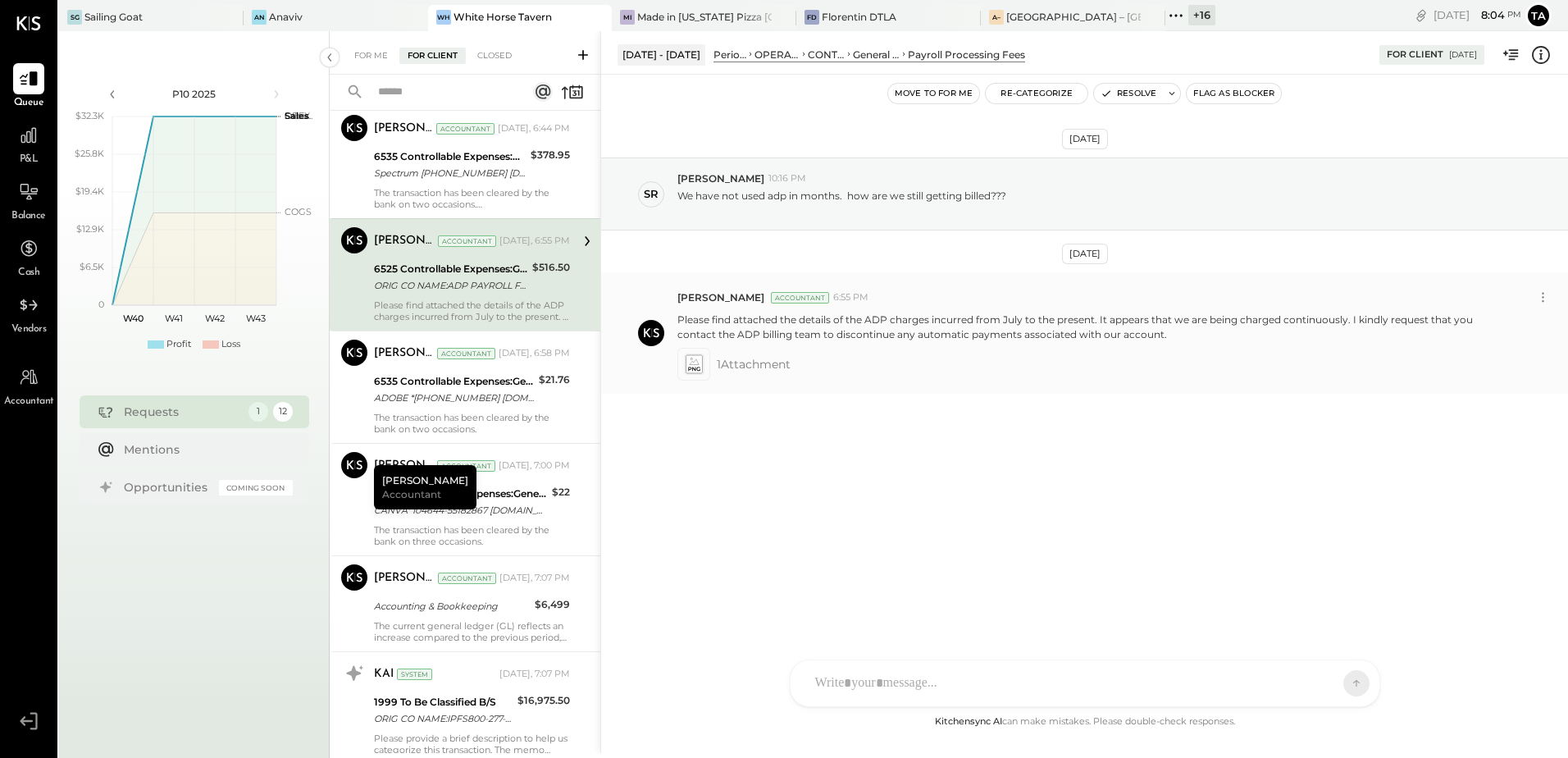
click at [902, 320] on p "Please find attached the details of the ADP charges incurred from July to the p…" at bounding box center [1094, 326] width 834 height 27
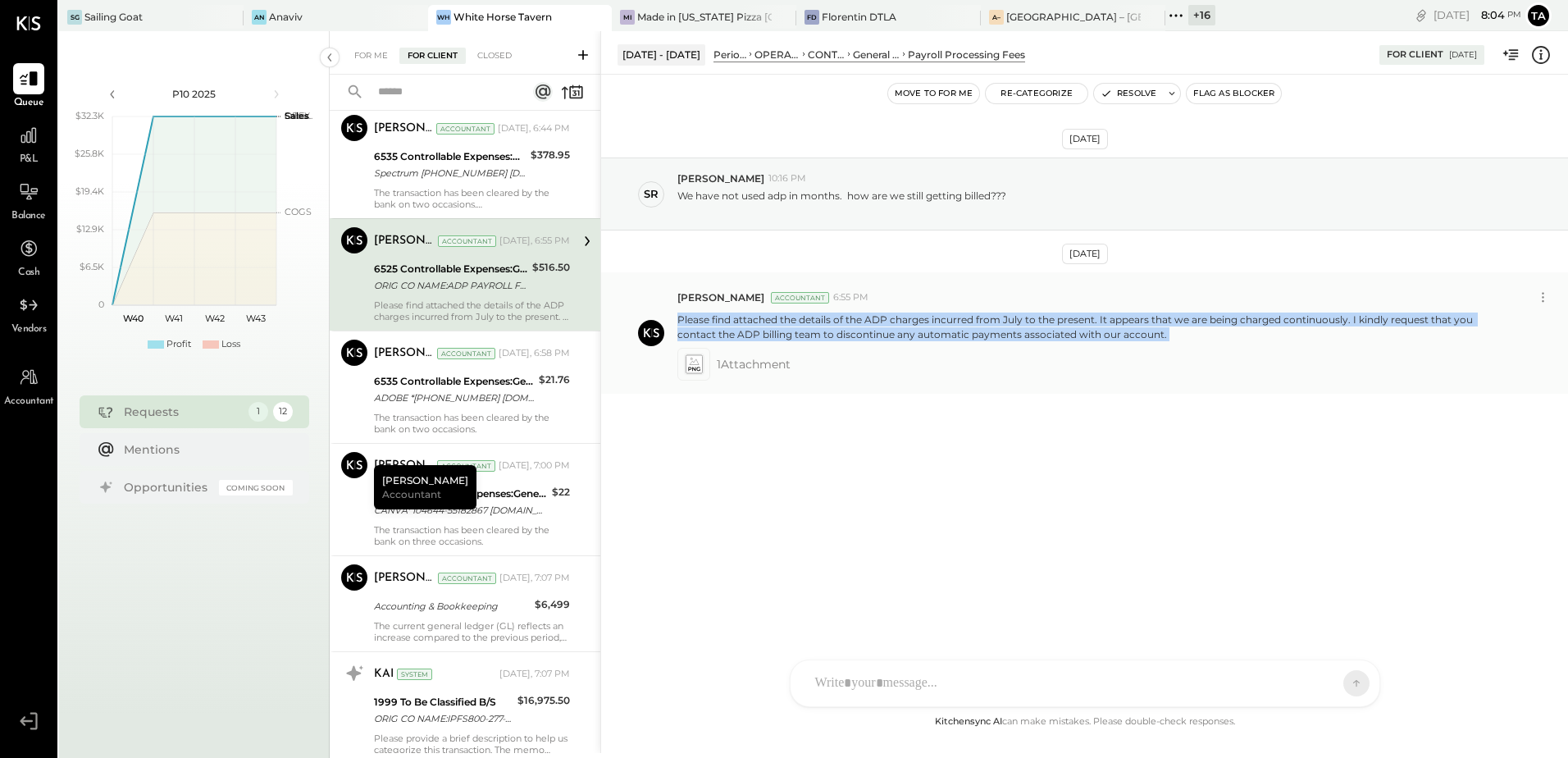
click at [902, 320] on p "Please find attached the details of the ADP charges incurred from July to the p…" at bounding box center [1094, 326] width 834 height 27
copy div "Please find attached the details of the ADP charges incurred from July to the p…"
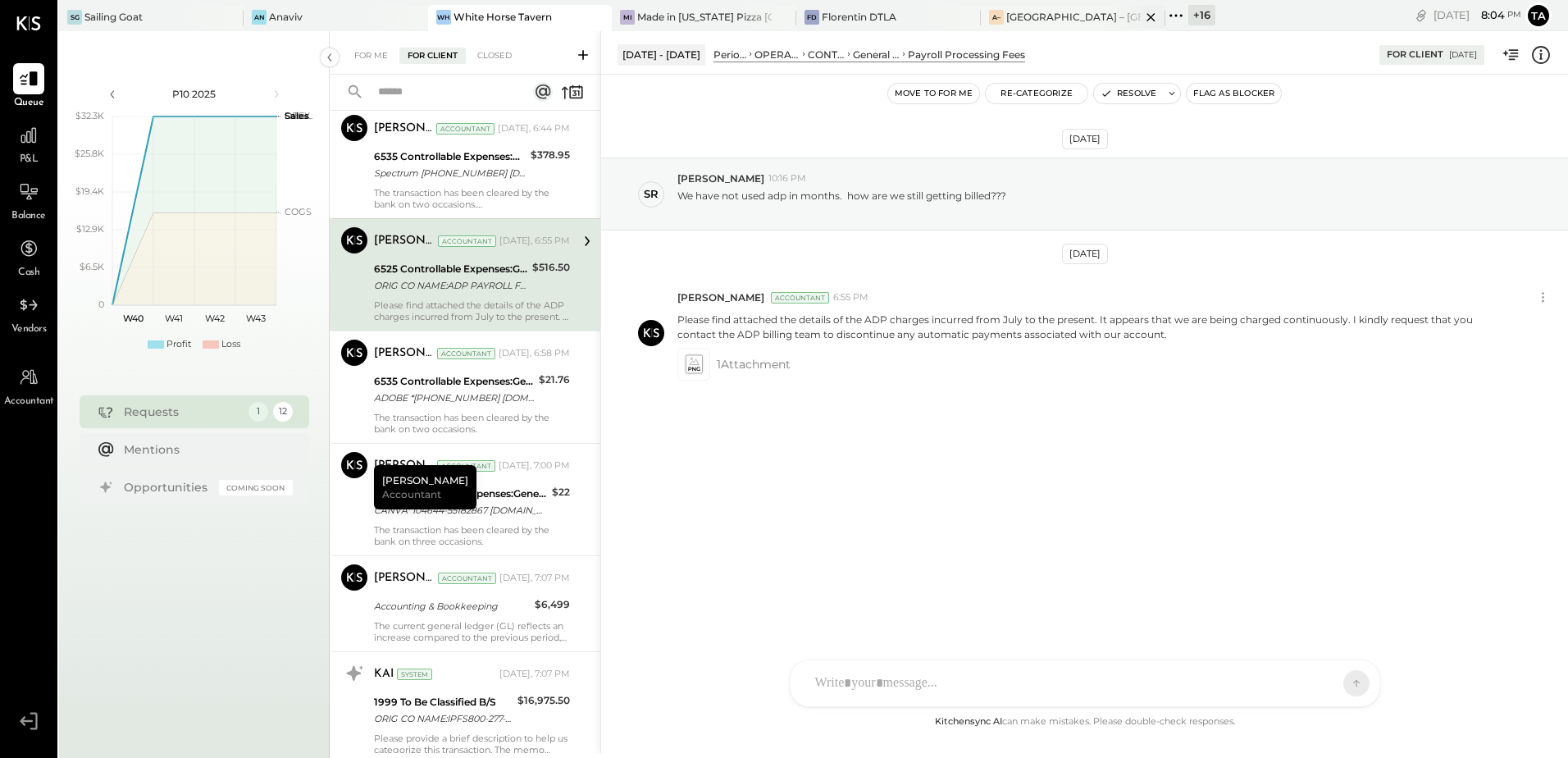
click at [1020, 8] on div "A– [GEOGRAPHIC_DATA] – [GEOGRAPHIC_DATA]" at bounding box center [1072, 17] width 184 height 27
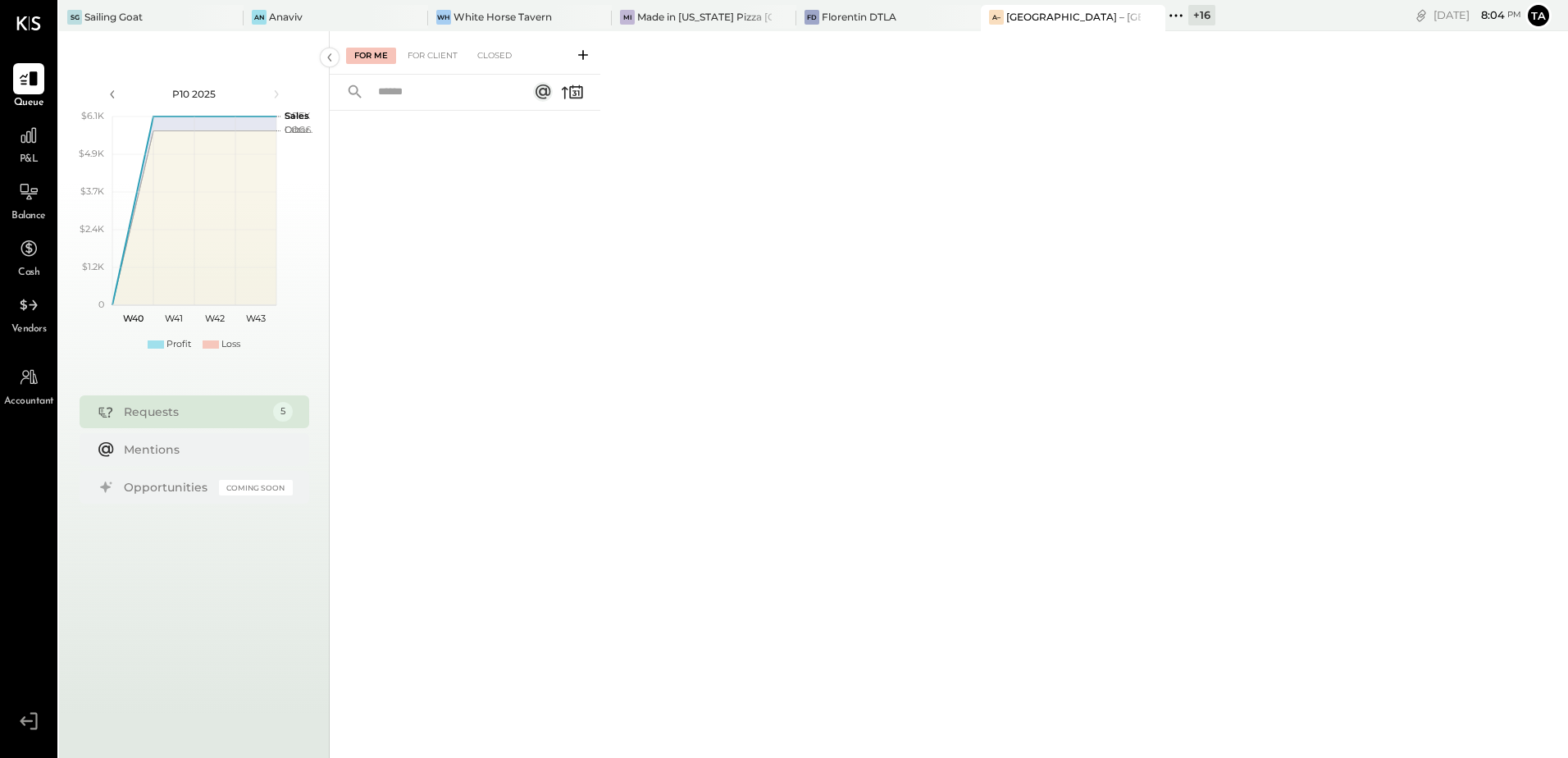
click at [30, 154] on span "P&L" at bounding box center [28, 159] width 19 height 15
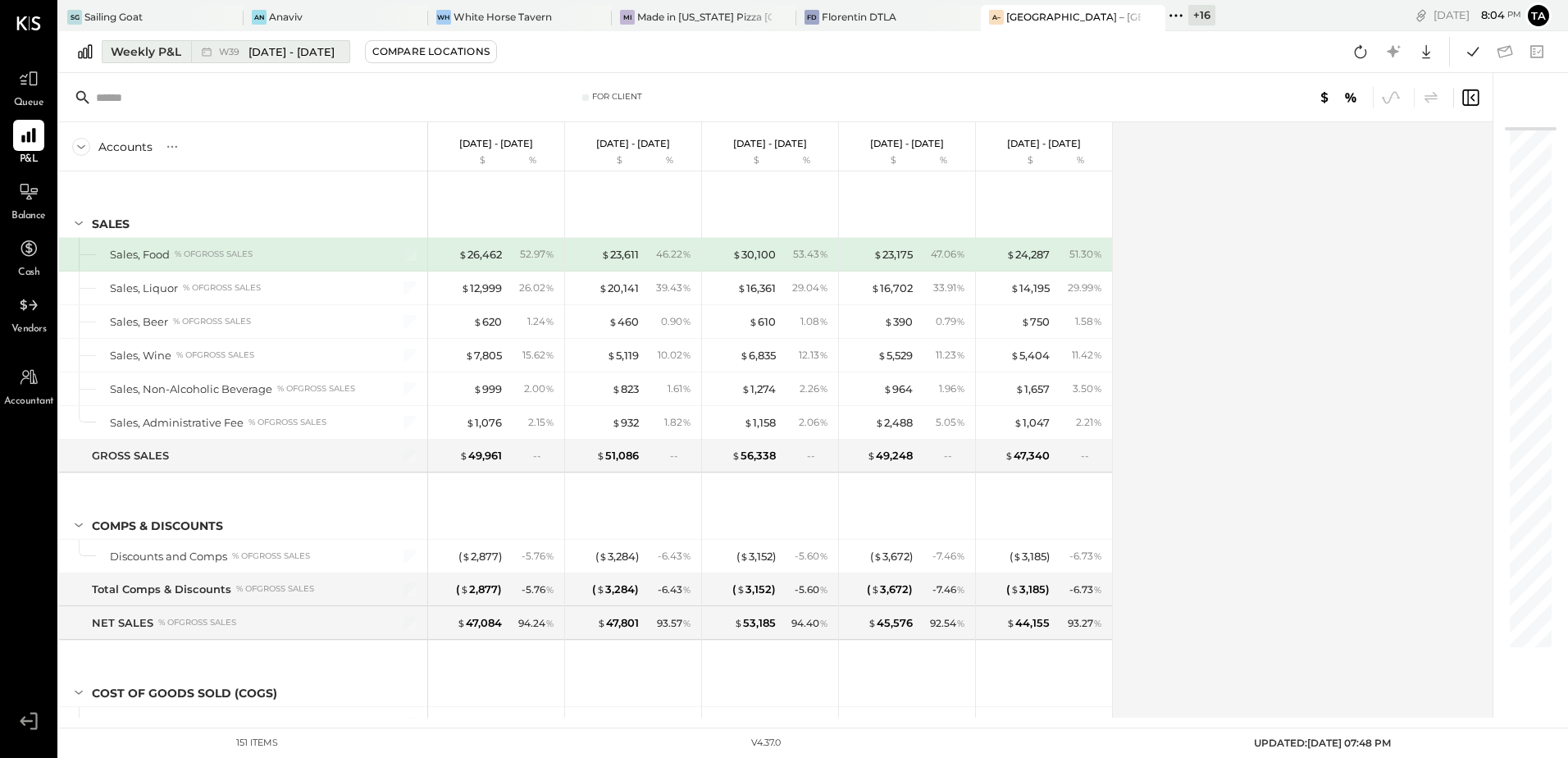
click at [139, 50] on div "Weekly P&L" at bounding box center [146, 51] width 71 height 16
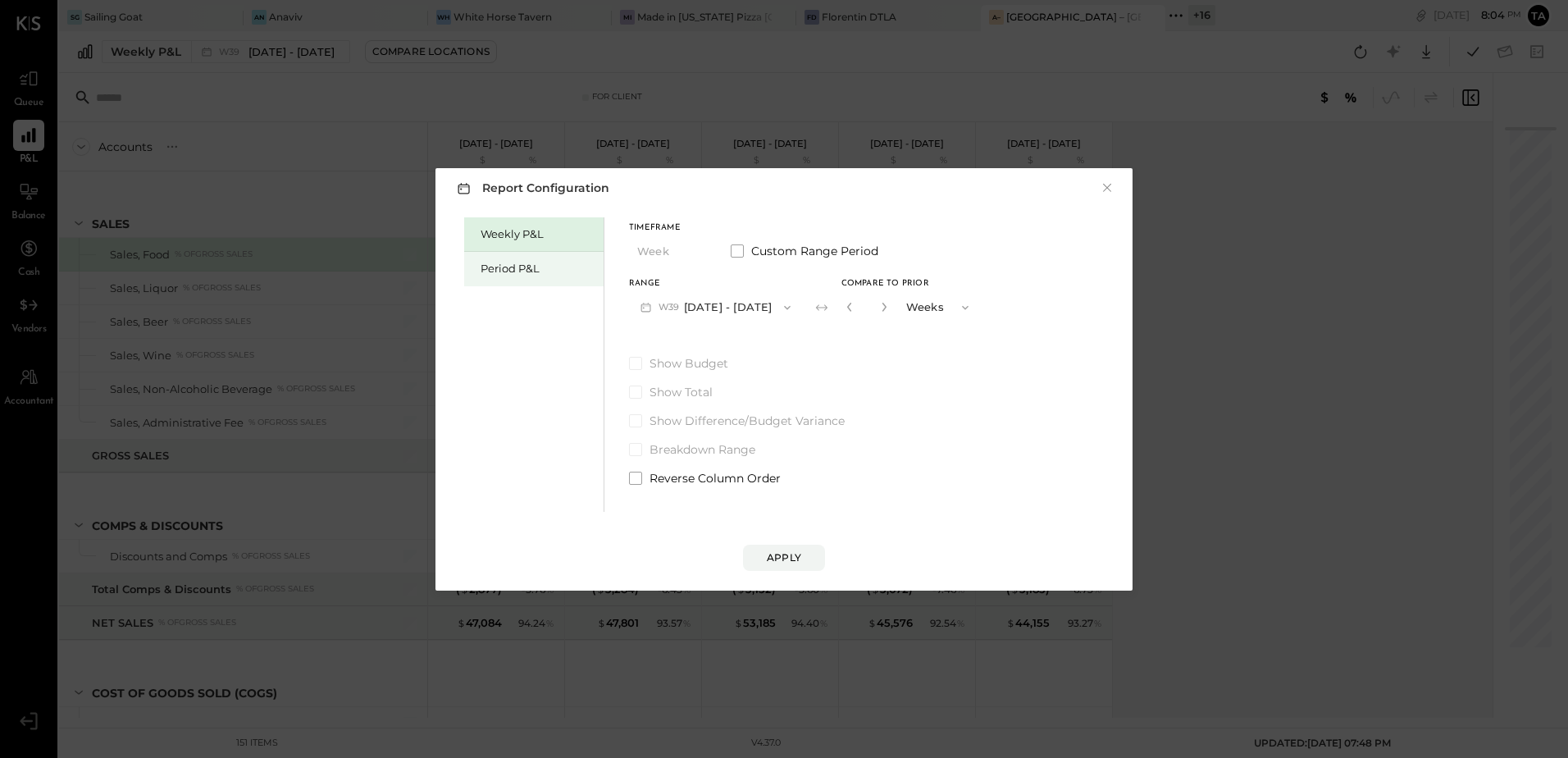
click at [502, 278] on div "Period P&L" at bounding box center [533, 269] width 139 height 35
click at [700, 311] on button "P10 [DATE] - [DATE]" at bounding box center [712, 307] width 168 height 30
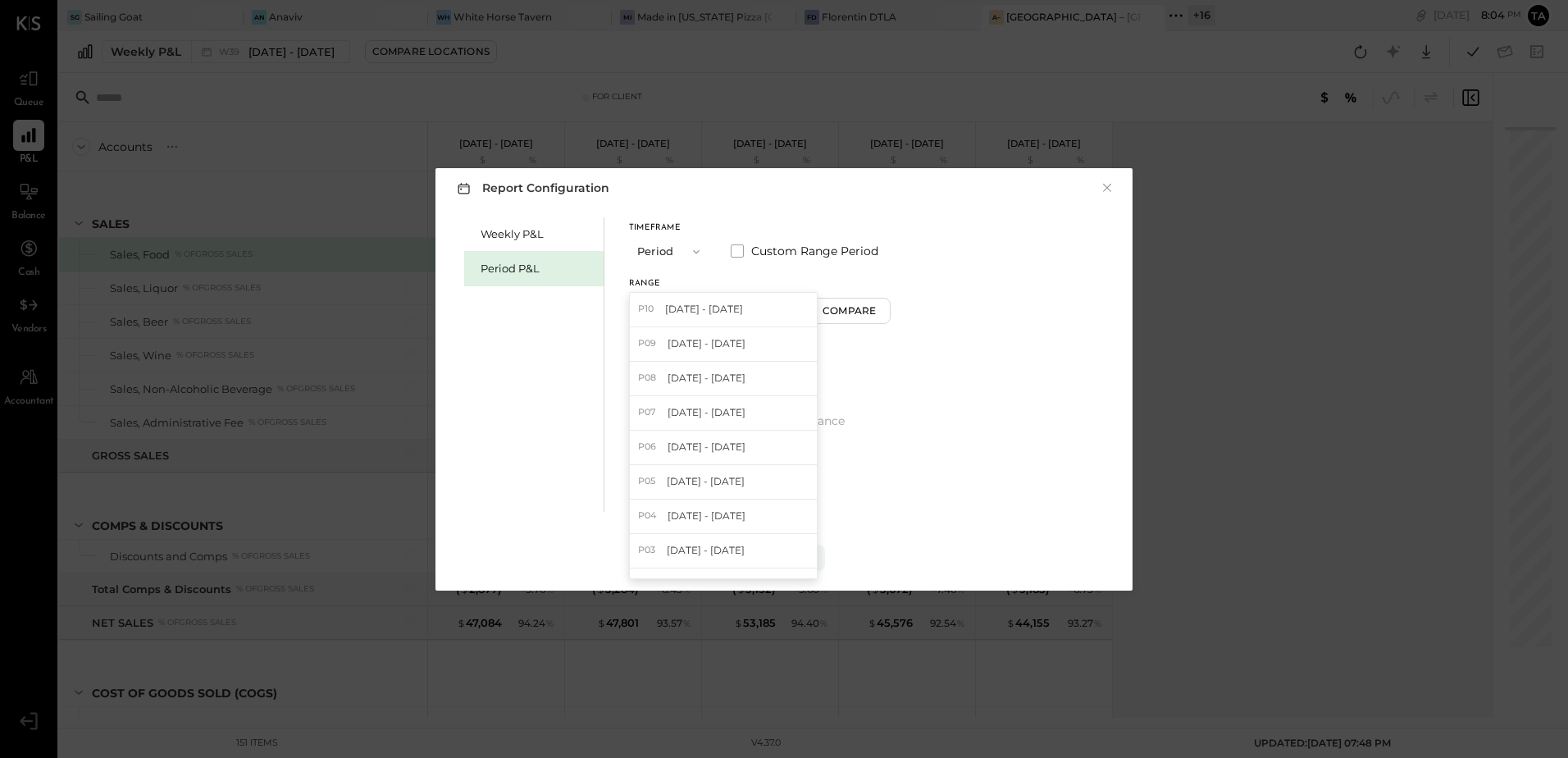
click at [701, 342] on span "[DATE] - [DATE]" at bounding box center [706, 343] width 78 height 14
click at [878, 315] on div "Compare" at bounding box center [851, 310] width 53 height 14
click at [886, 310] on icon "button" at bounding box center [881, 306] width 10 height 10
click at [886, 309] on icon "button" at bounding box center [881, 306] width 10 height 10
type input "*"
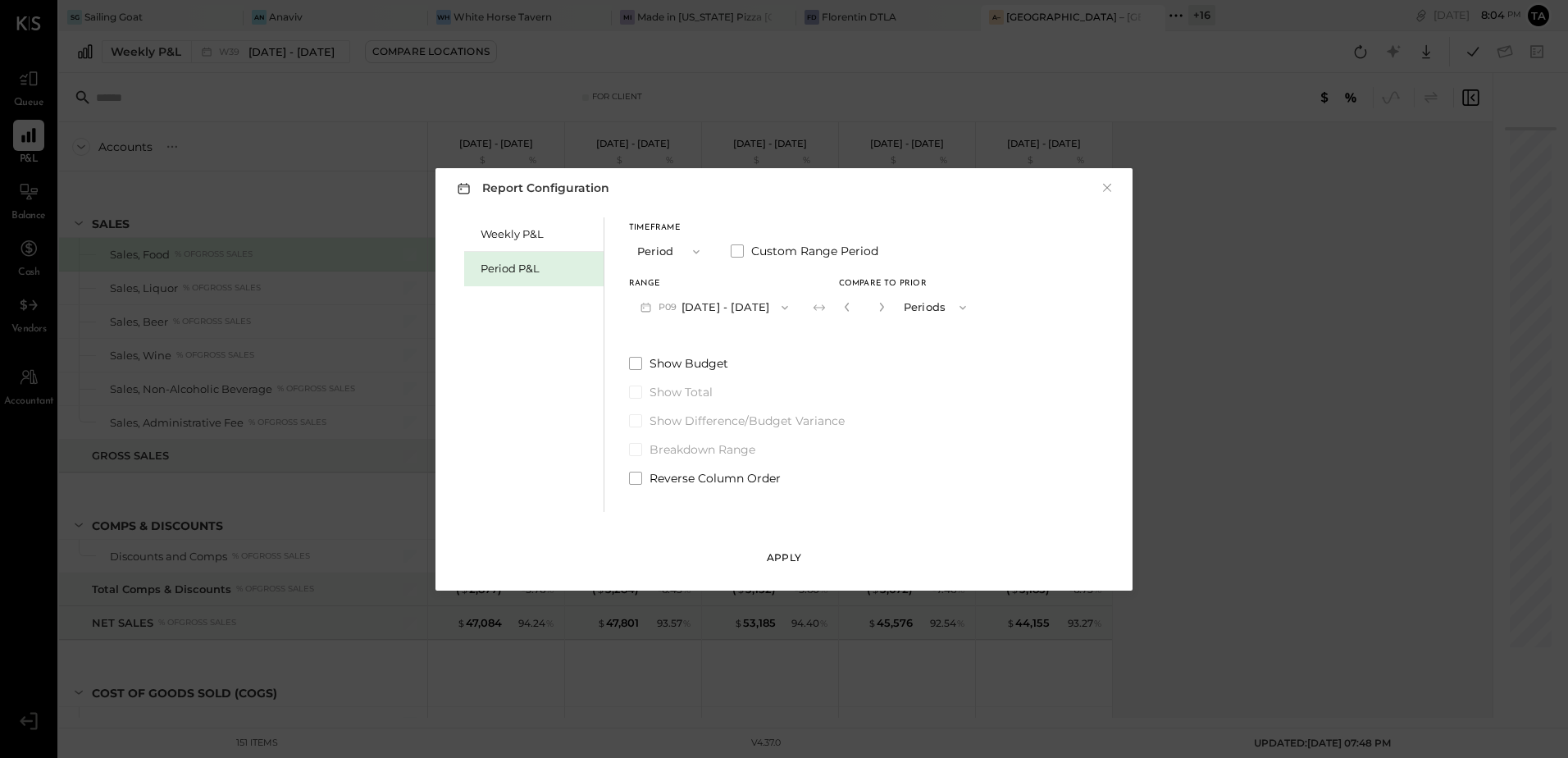
click at [783, 565] on div "Apply" at bounding box center [784, 556] width 35 height 14
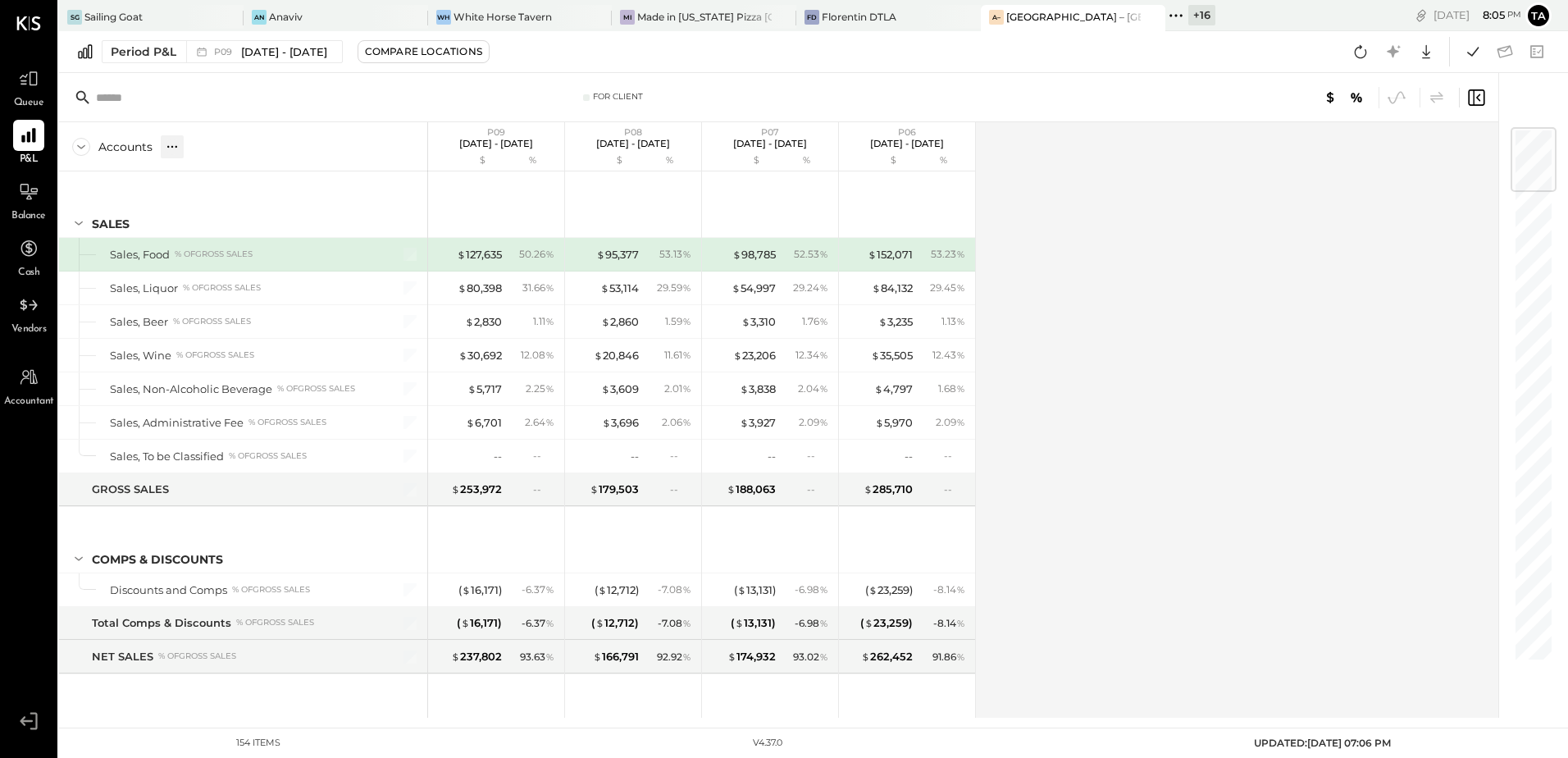
click at [177, 150] on icon at bounding box center [172, 147] width 16 height 16
click at [202, 153] on div "GL" at bounding box center [206, 147] width 18 height 23
click at [1197, 449] on div "Accounts S % GL P09 [DATE] - [DATE] $ % P08 [DATE] - [DATE] $ % P07 [DATE] - [D…" at bounding box center [779, 420] width 1442 height 596
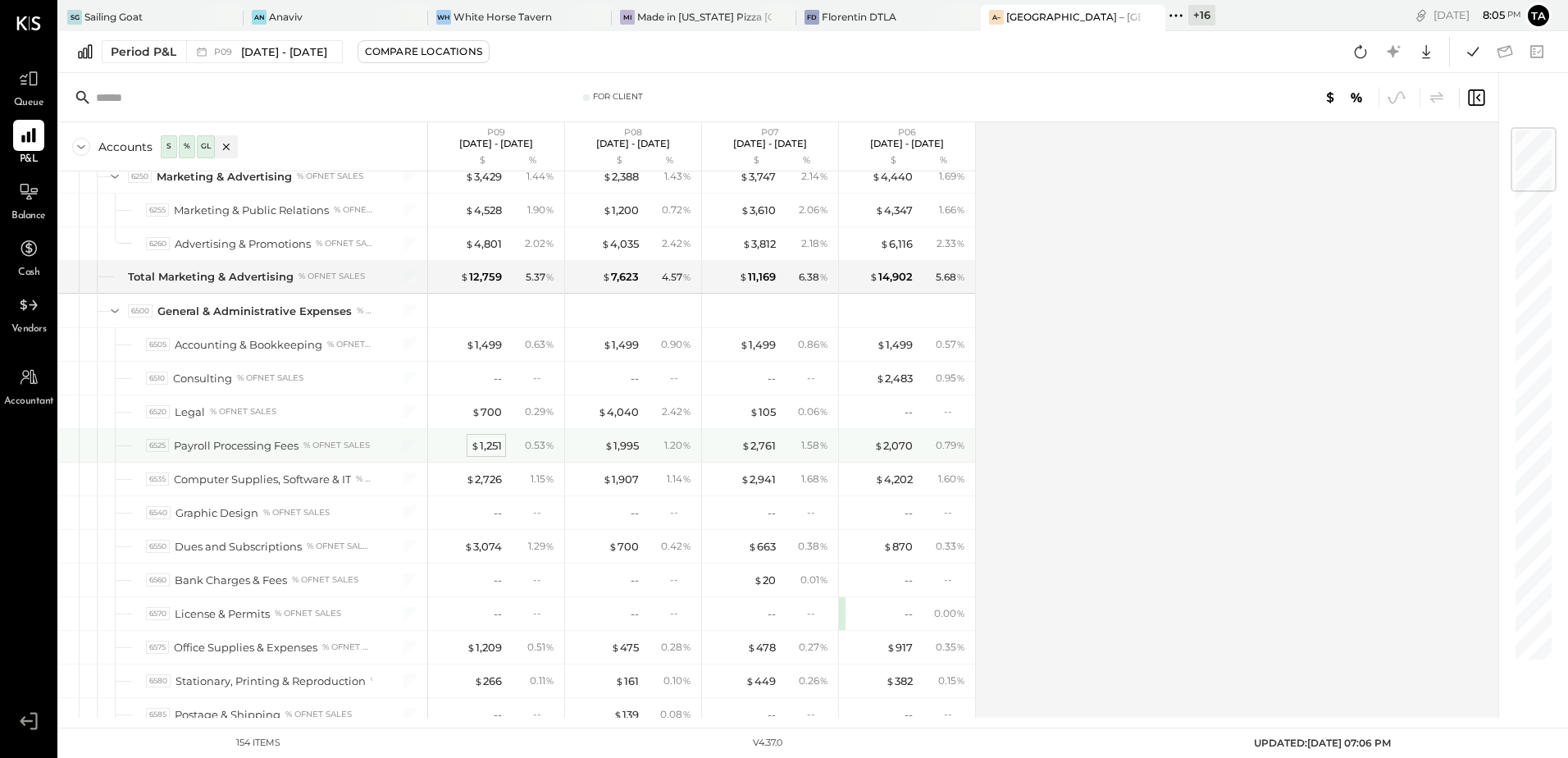
click at [482, 450] on div "$ 1,251" at bounding box center [487, 445] width 31 height 16
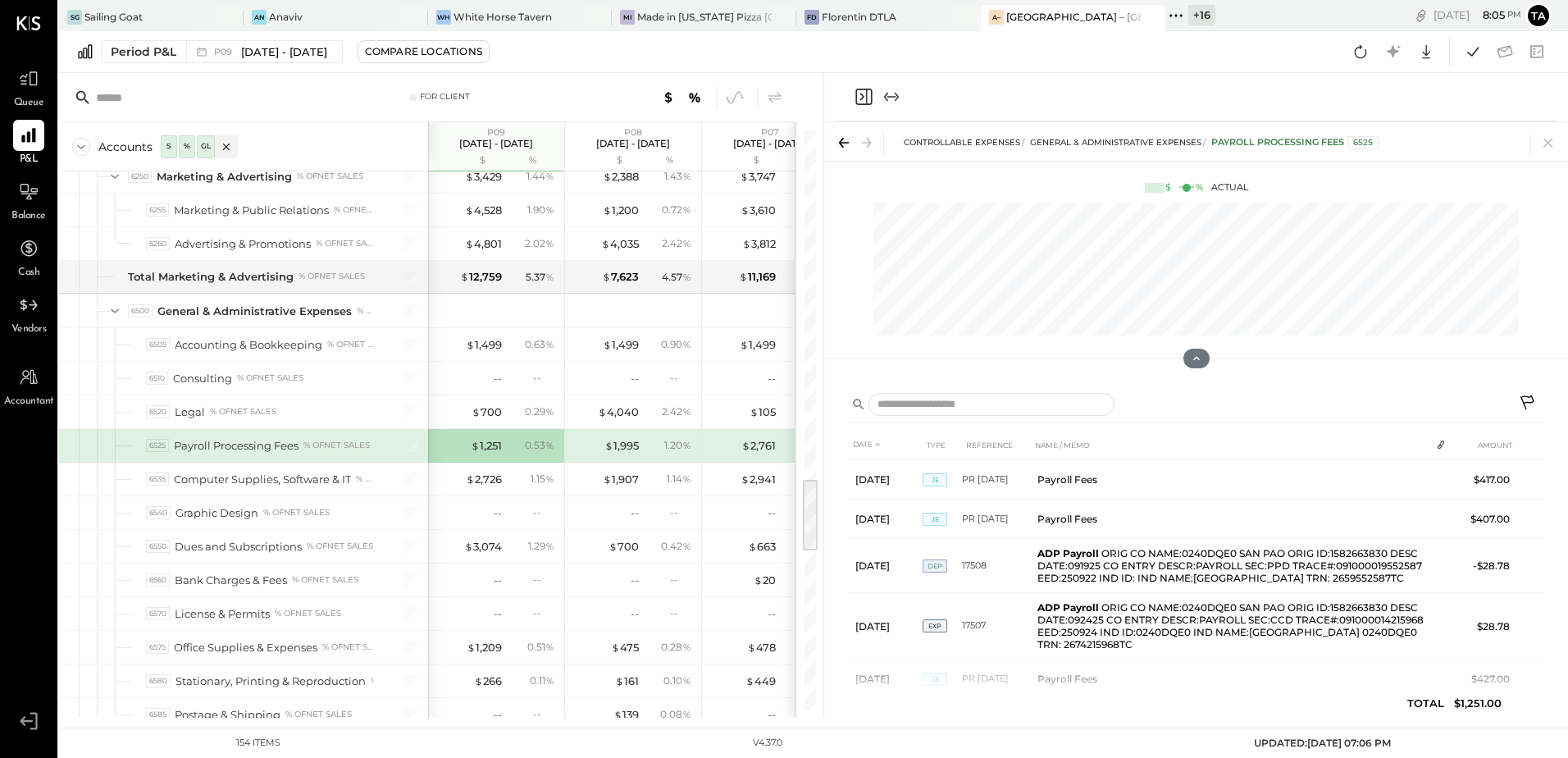
click at [1528, 402] on icon at bounding box center [1527, 401] width 14 height 14
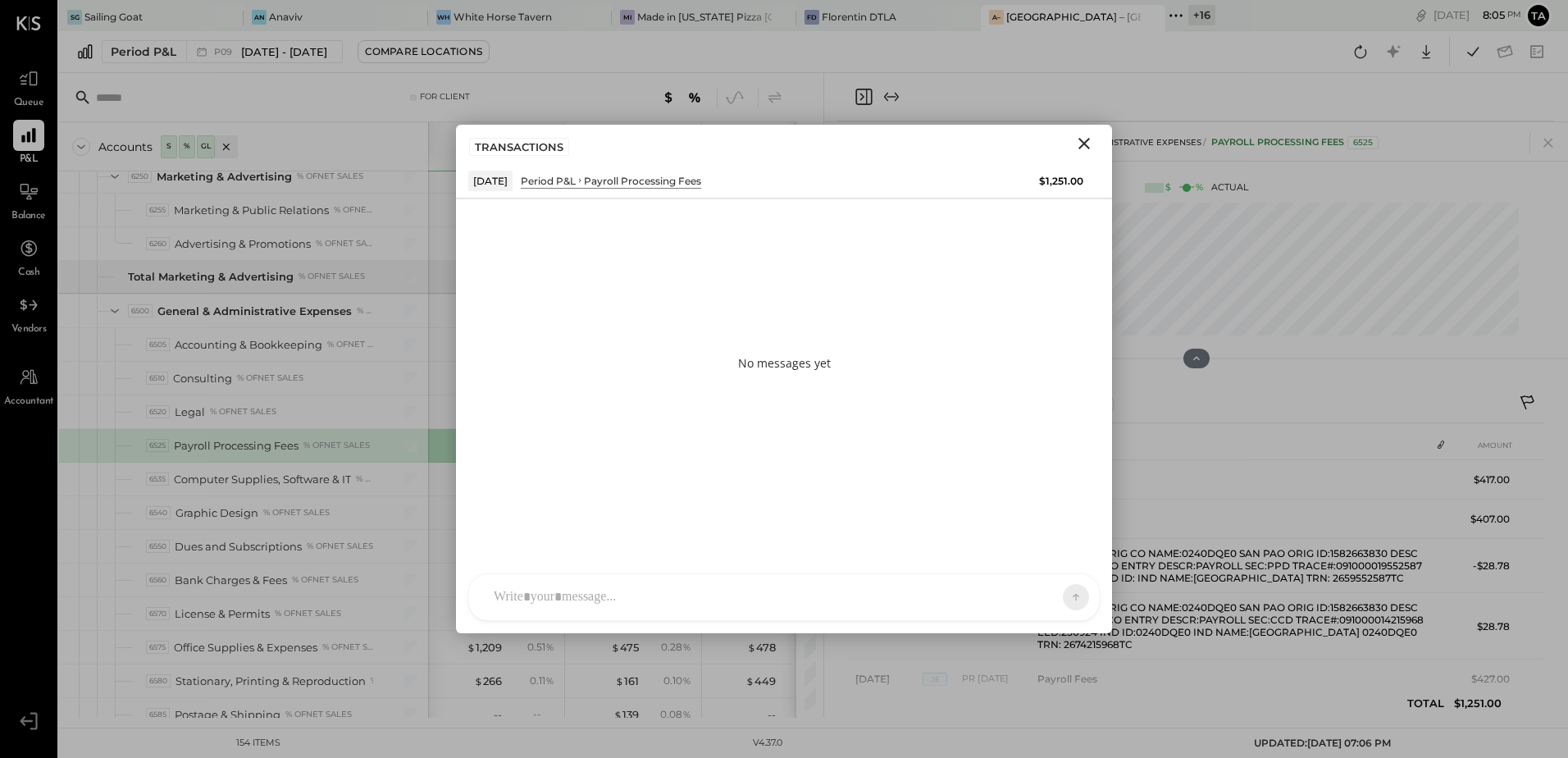
click at [635, 593] on div at bounding box center [784, 597] width 630 height 46
paste div
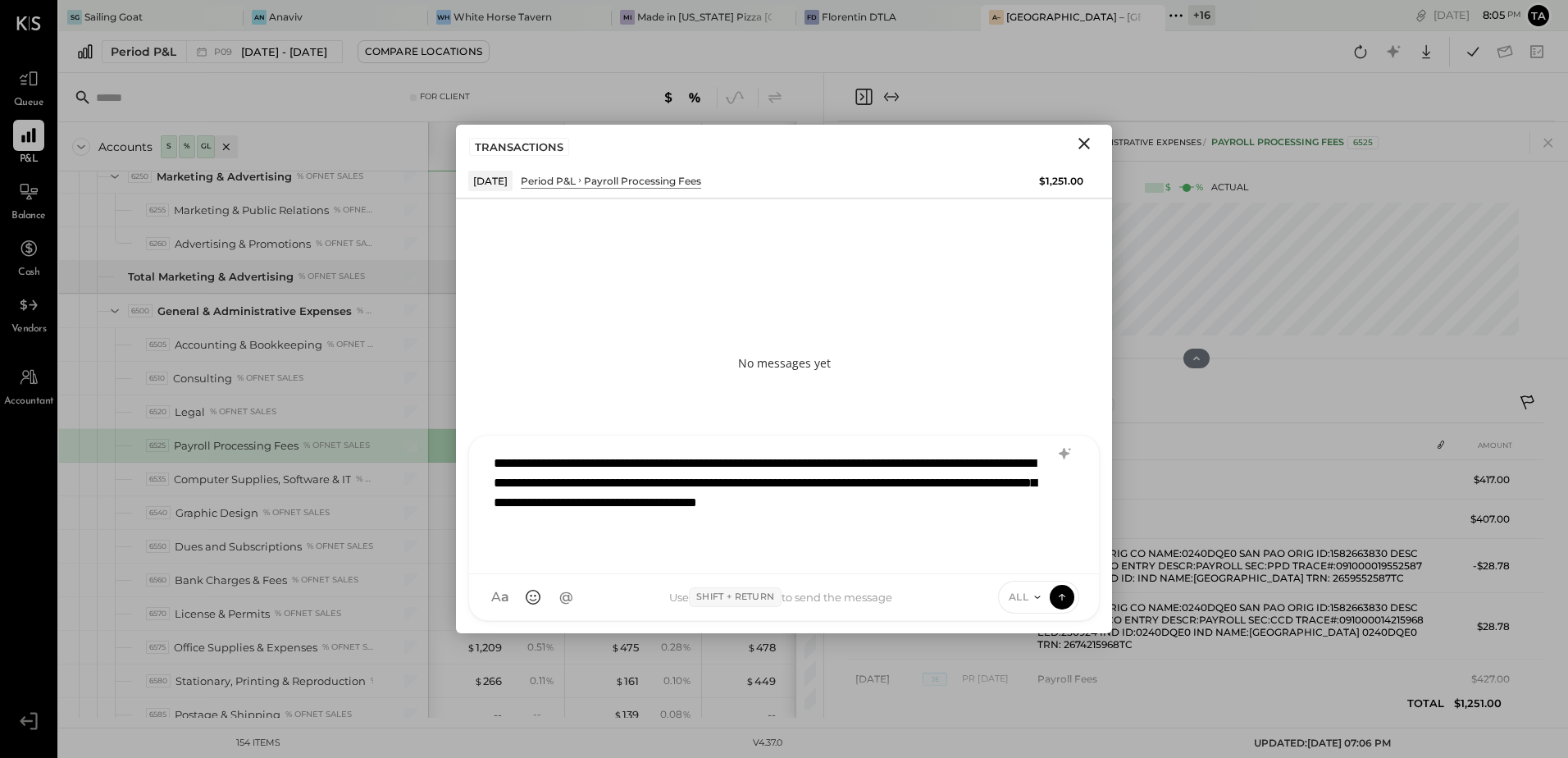
click at [550, 485] on div "**********" at bounding box center [784, 502] width 597 height 115
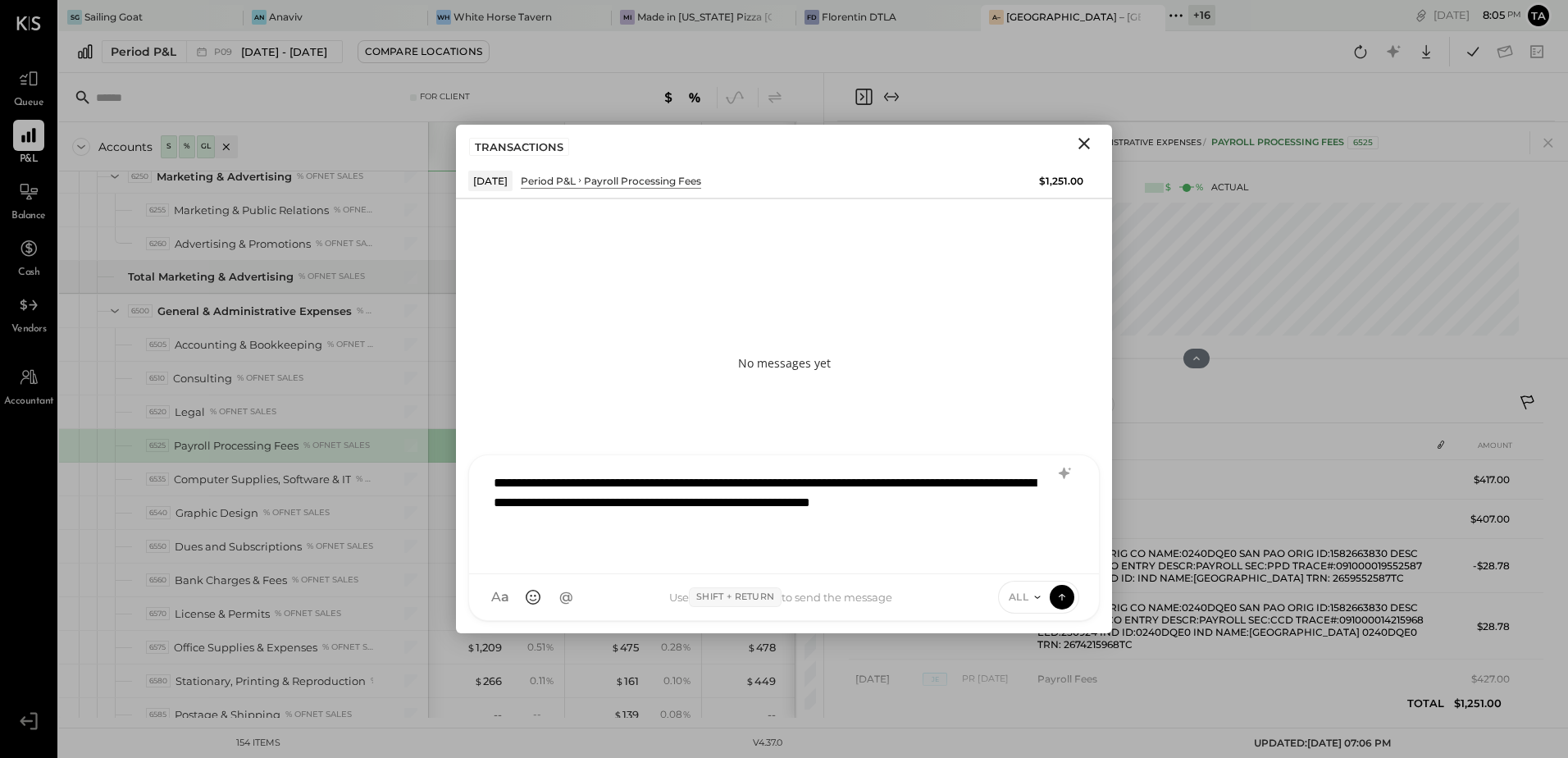
click at [742, 483] on div "**********" at bounding box center [784, 512] width 597 height 95
click at [767, 521] on div "**********" at bounding box center [784, 512] width 597 height 95
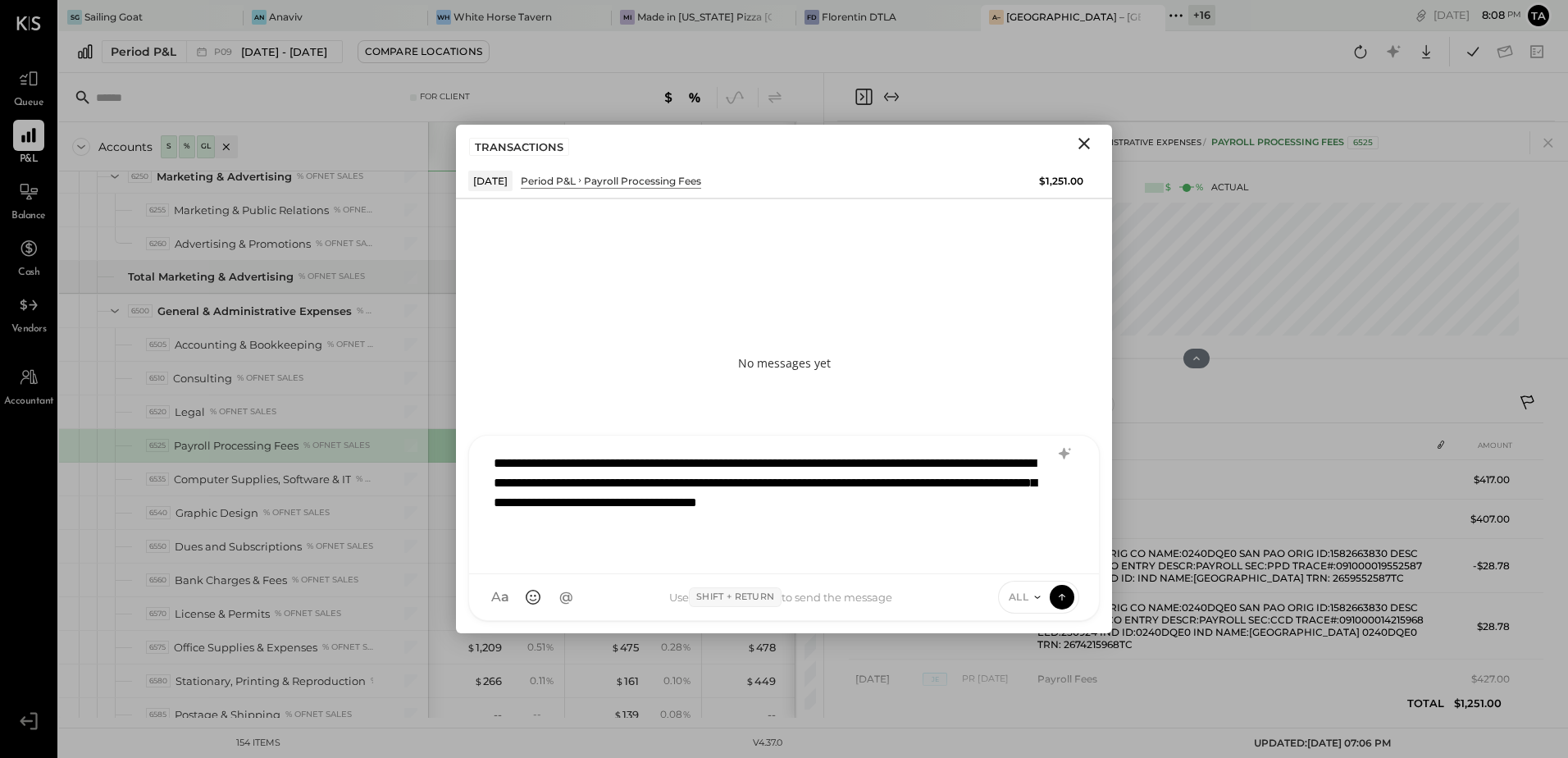
click at [767, 511] on div "**********" at bounding box center [784, 502] width 597 height 115
click at [703, 521] on div "**********" at bounding box center [784, 502] width 597 height 115
drag, startPoint x: 550, startPoint y: 482, endPoint x: 805, endPoint y: 401, distance: 267.6
click at [554, 483] on div "**********" at bounding box center [784, 502] width 597 height 115
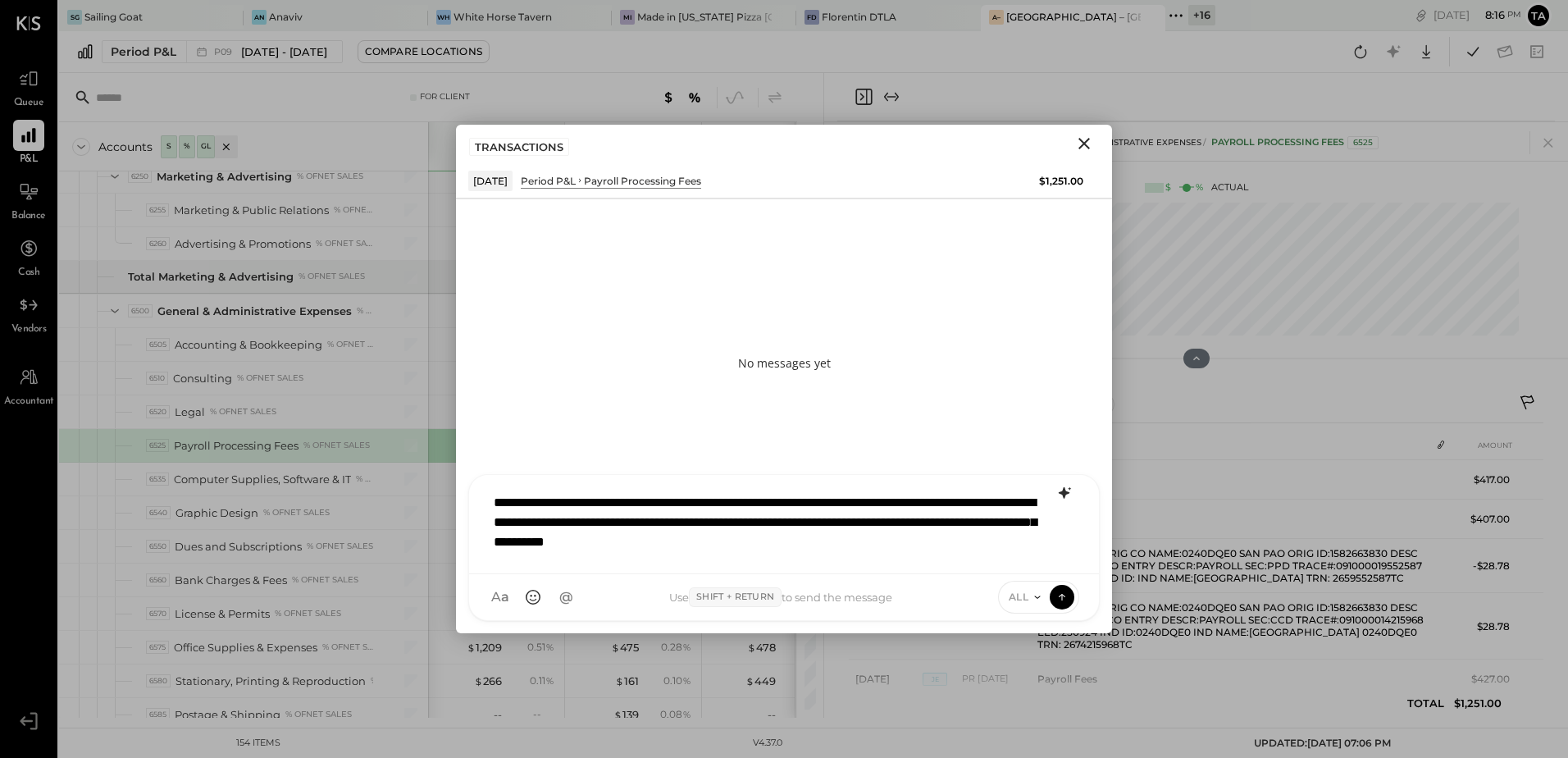
click at [1059, 493] on icon at bounding box center [1064, 492] width 11 height 12
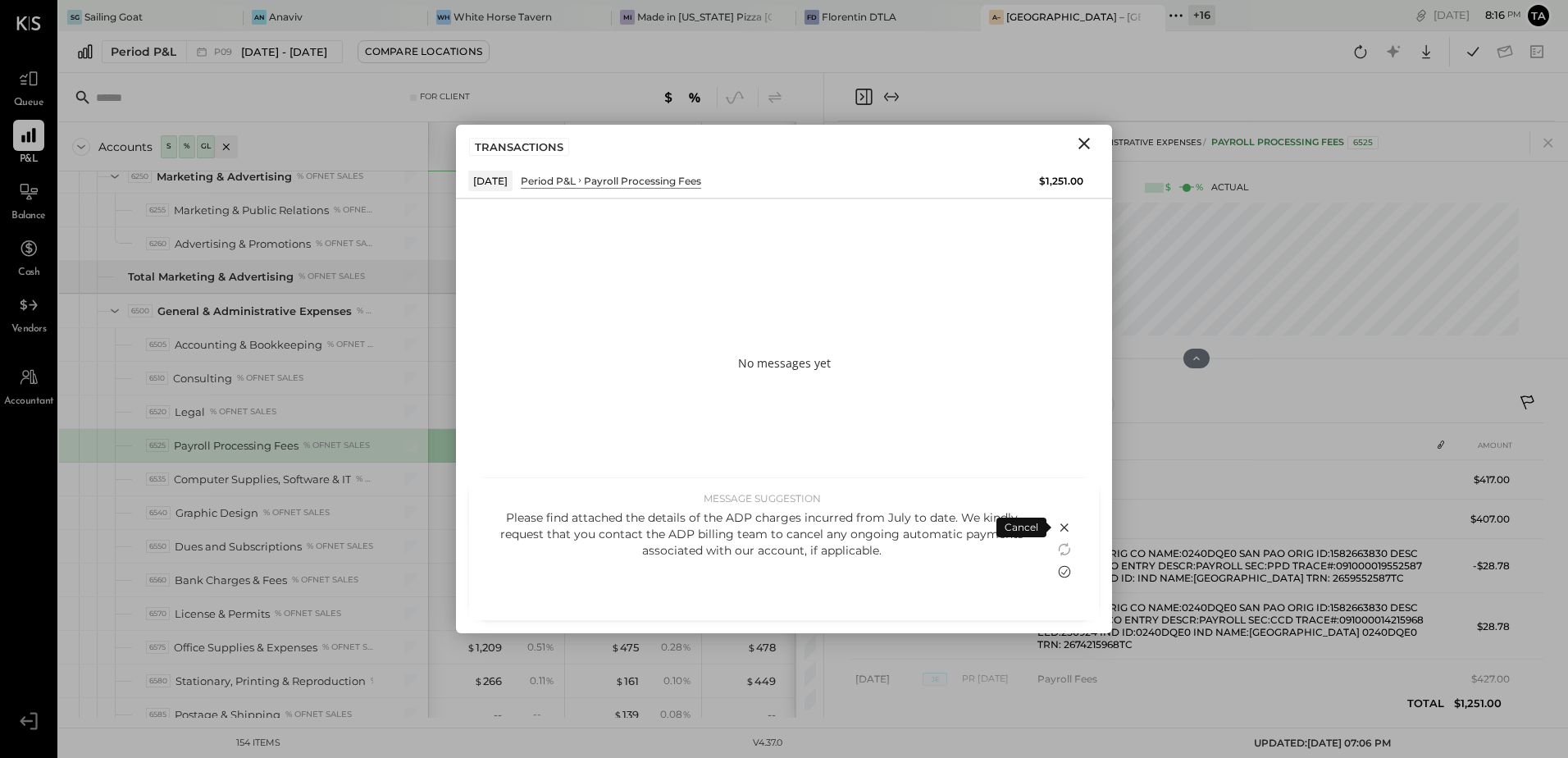
click at [1063, 574] on icon at bounding box center [1064, 570] width 12 height 12
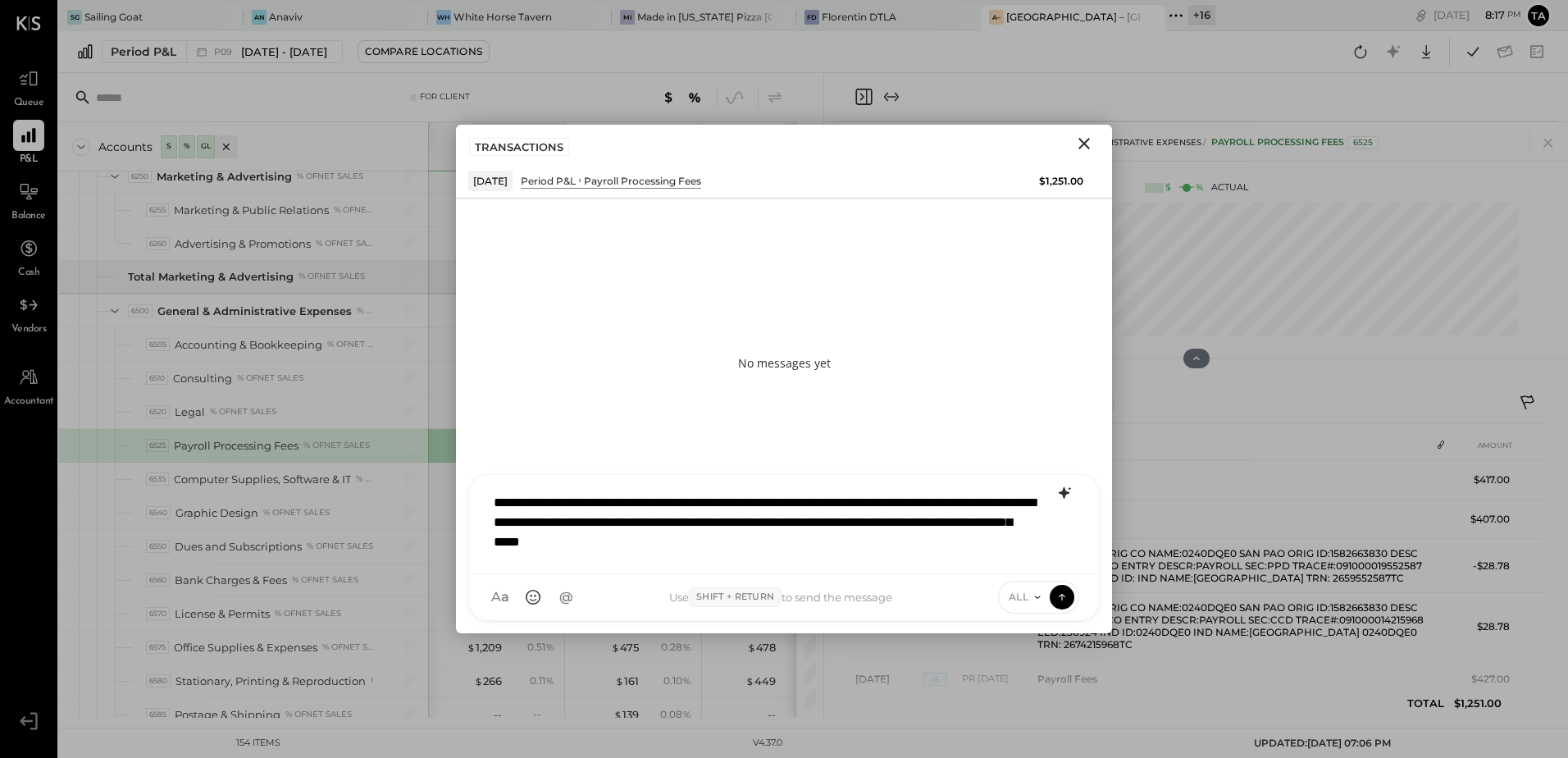
click at [1003, 503] on div "**********" at bounding box center [784, 522] width 597 height 75
click at [999, 544] on div "**********" at bounding box center [784, 522] width 597 height 75
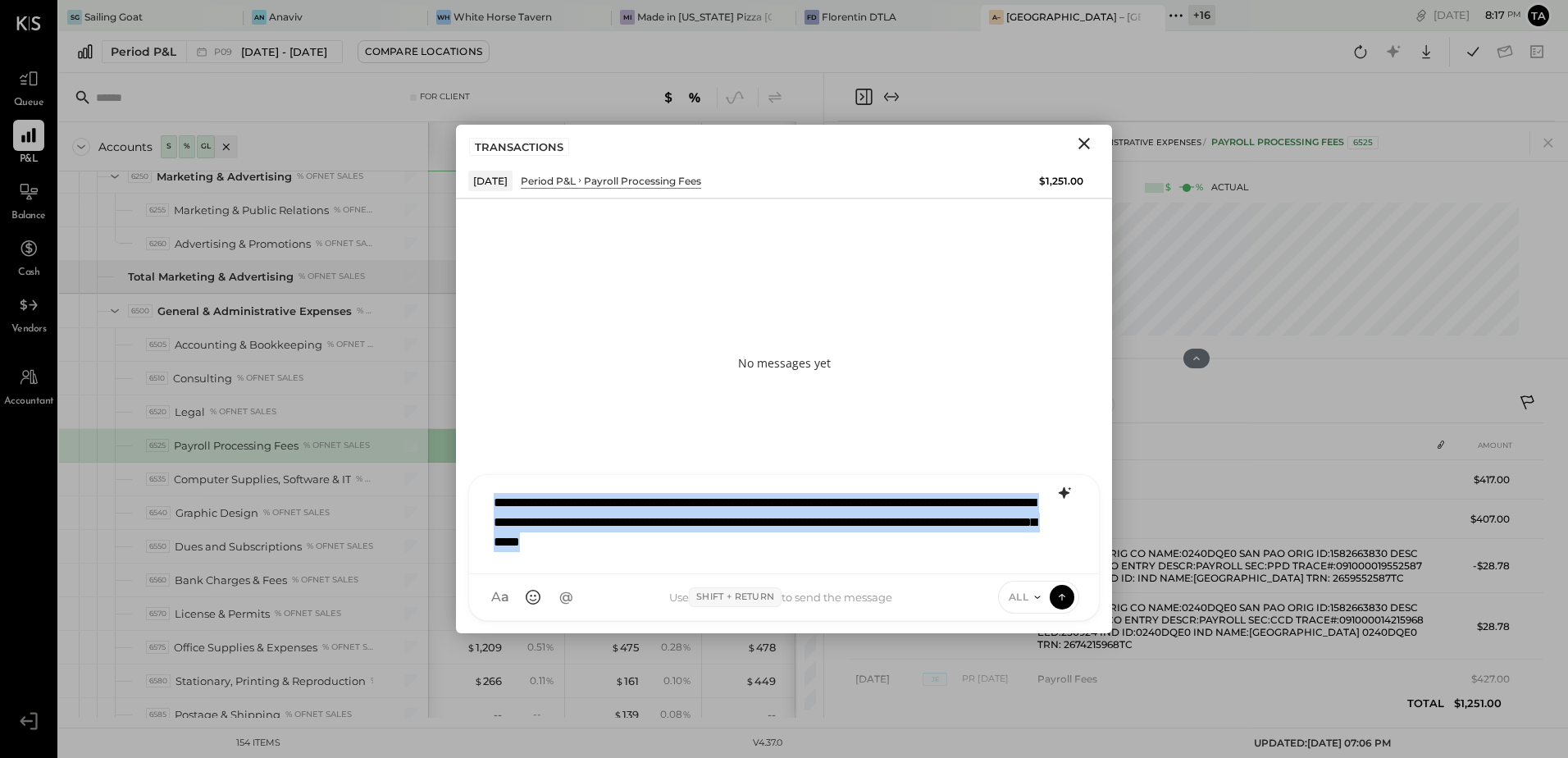
click at [1005, 550] on div "**********" at bounding box center [784, 522] width 597 height 75
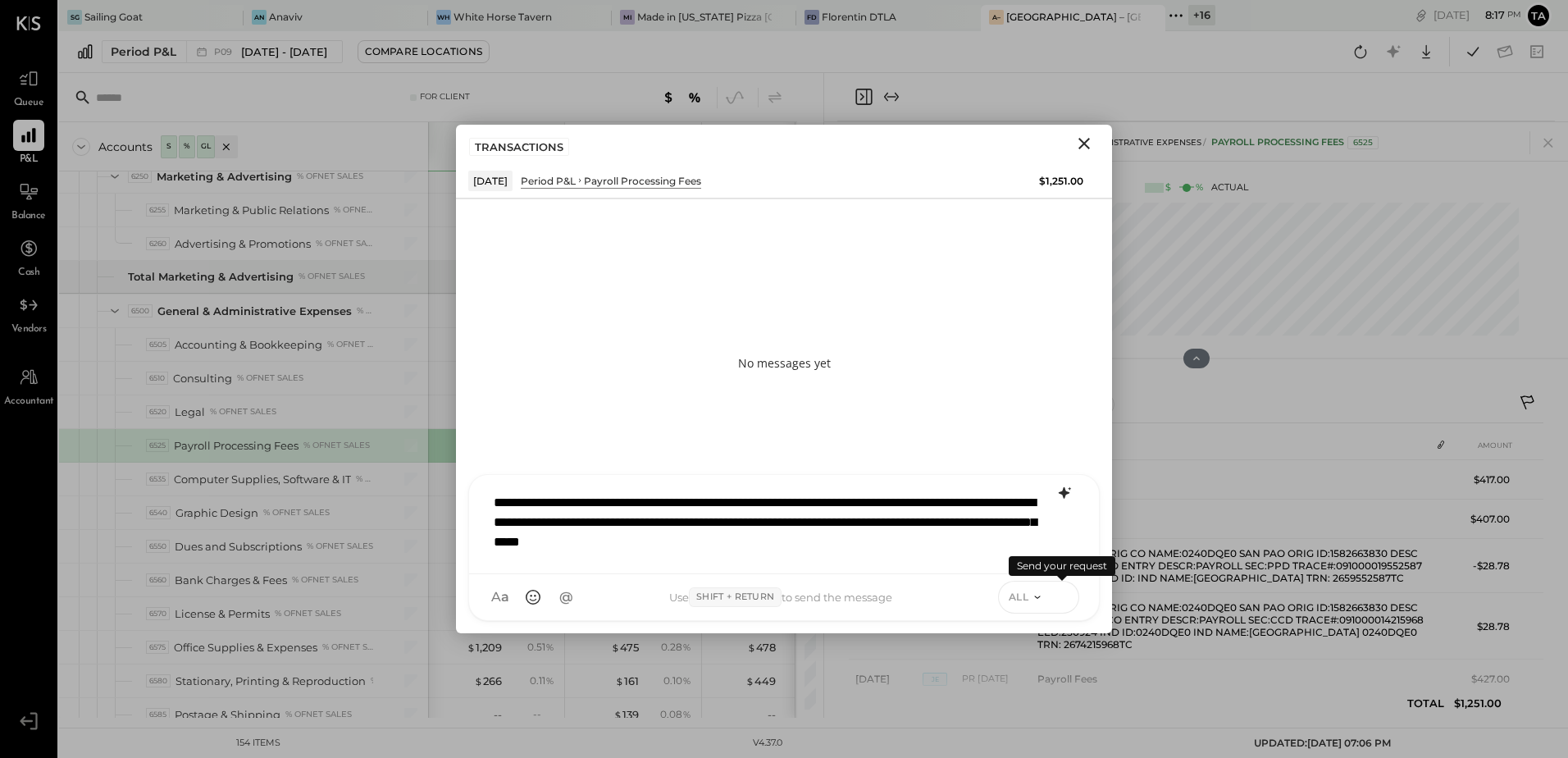
click at [1063, 601] on icon at bounding box center [1062, 597] width 15 height 16
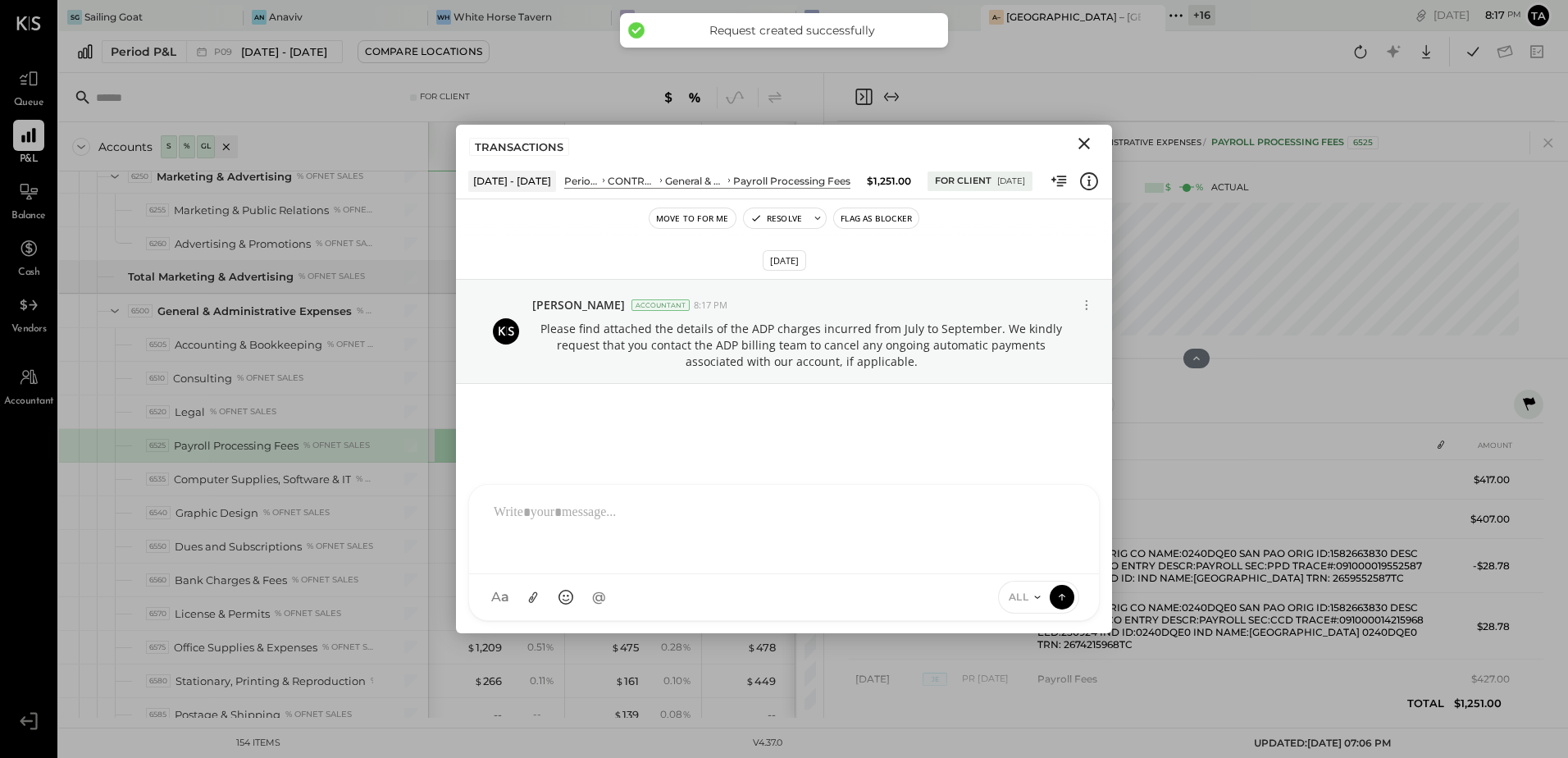
drag, startPoint x: 1085, startPoint y: 145, endPoint x: 1027, endPoint y: 177, distance: 66.2
click at [1085, 145] on icon "Close" at bounding box center [1084, 143] width 12 height 12
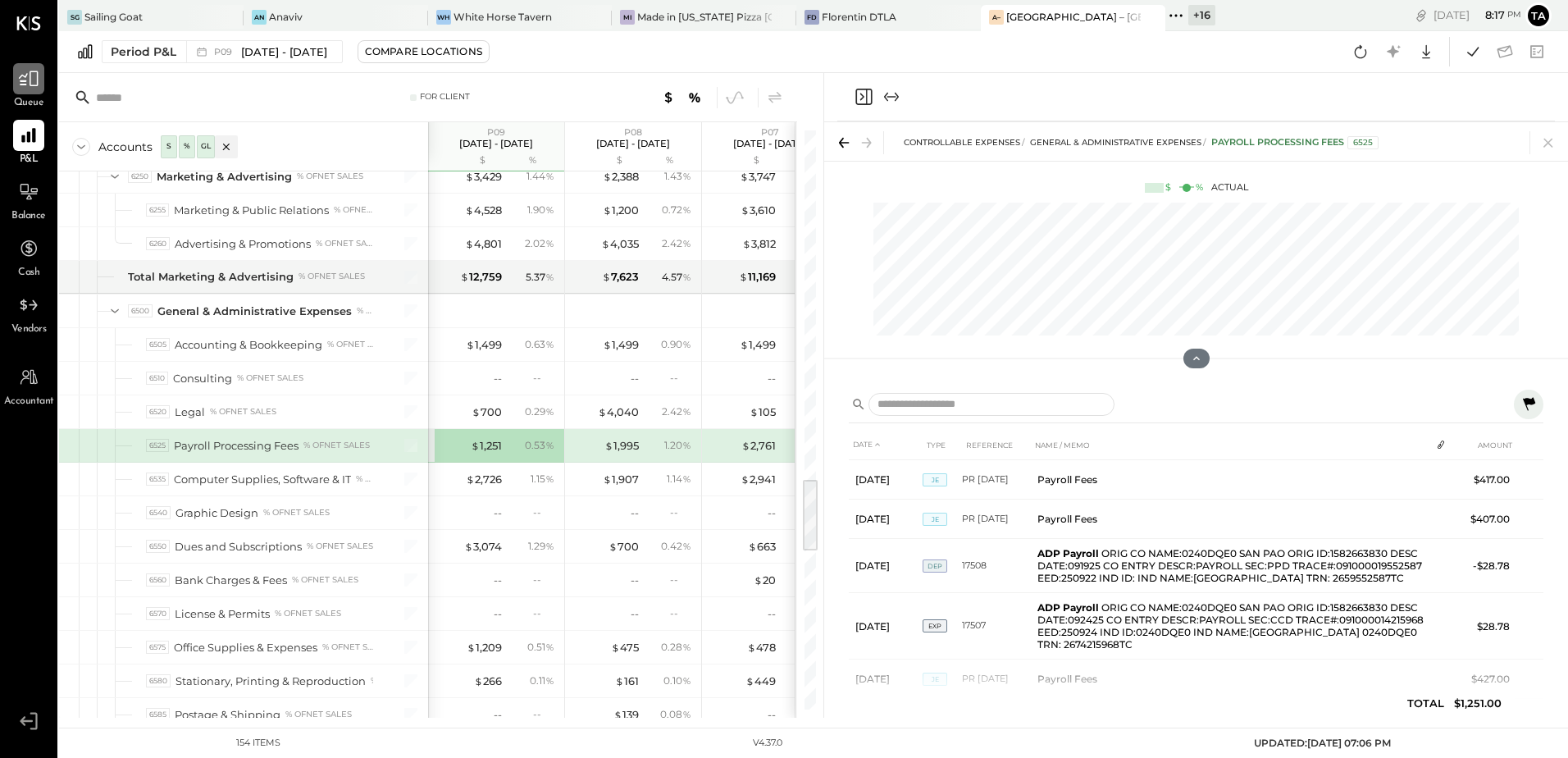
click at [32, 77] on icon at bounding box center [28, 78] width 21 height 21
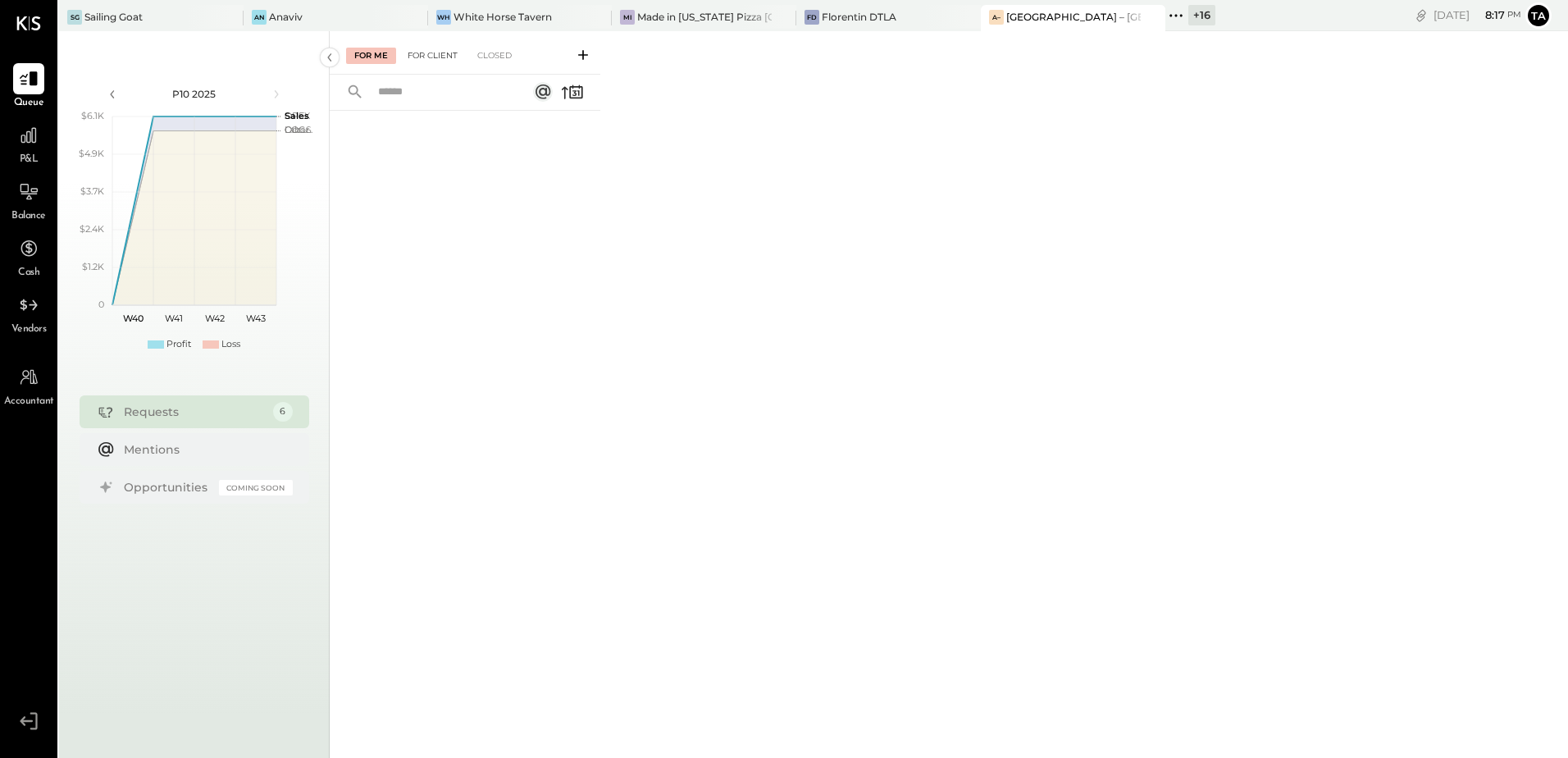
click at [433, 60] on div "For Client" at bounding box center [433, 56] width 66 height 16
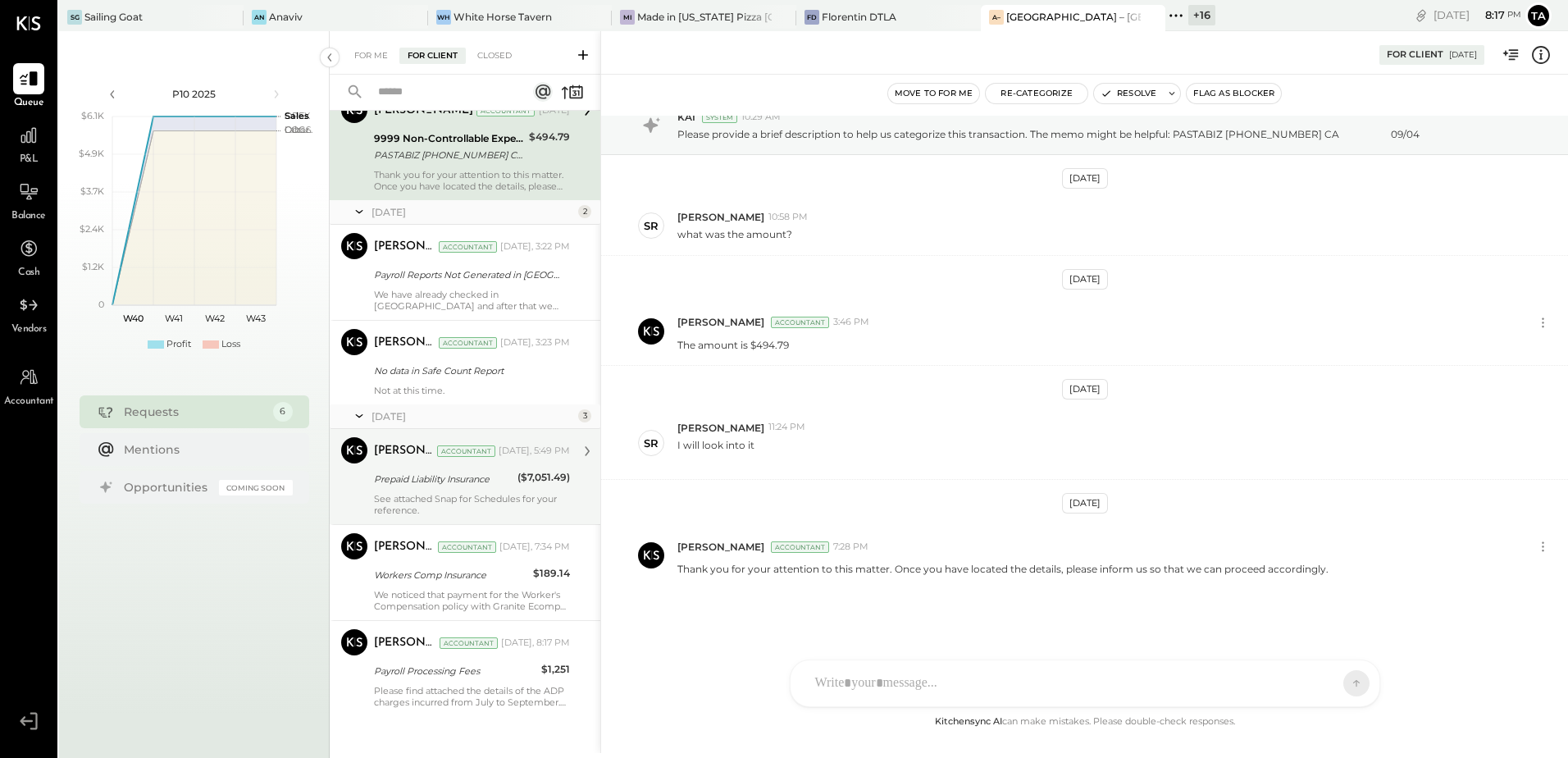
scroll to position [80, 0]
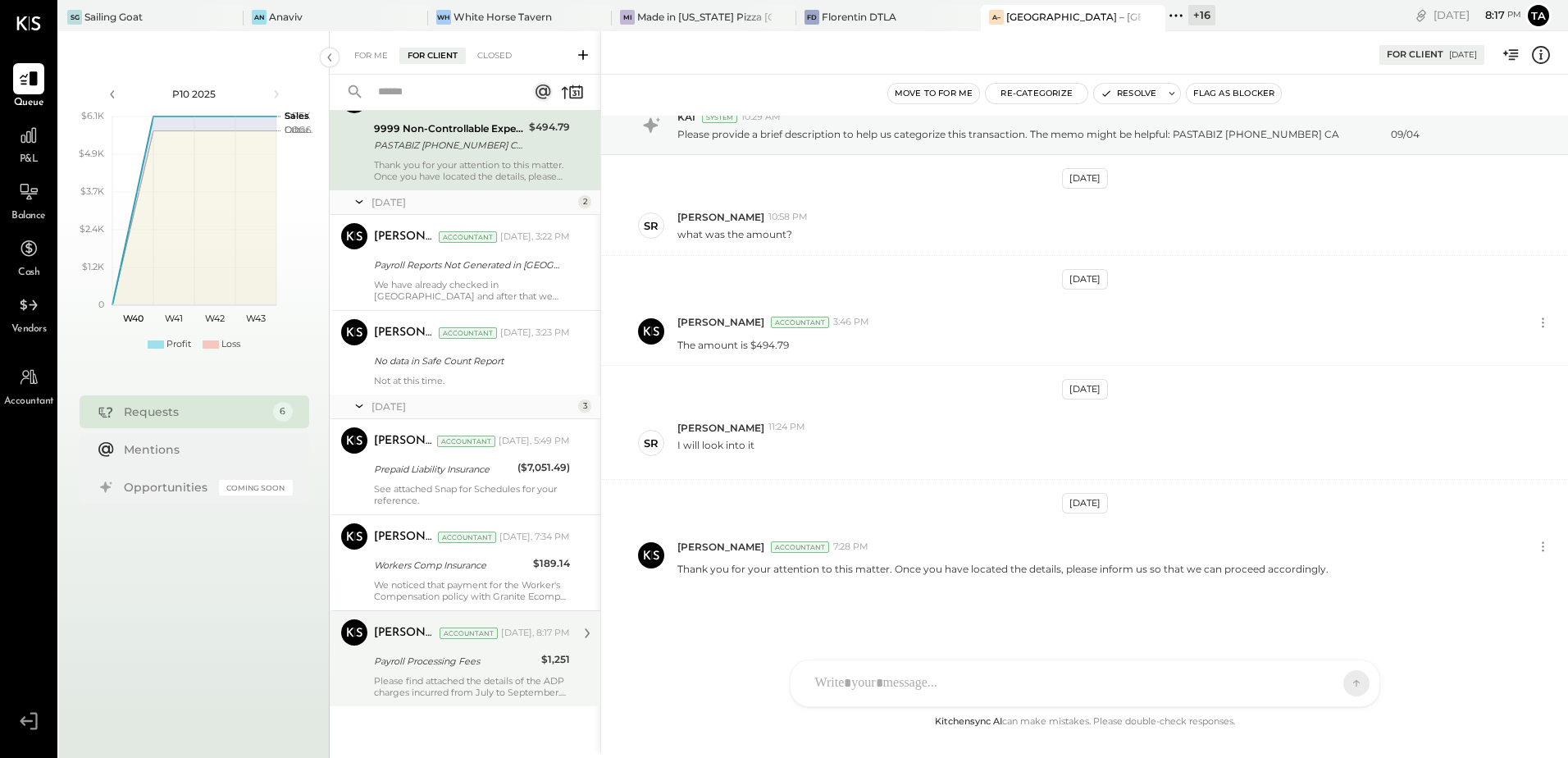
click at [431, 681] on div "Please find attached the details of the ADP charges incurred from July to Septe…" at bounding box center [472, 686] width 196 height 23
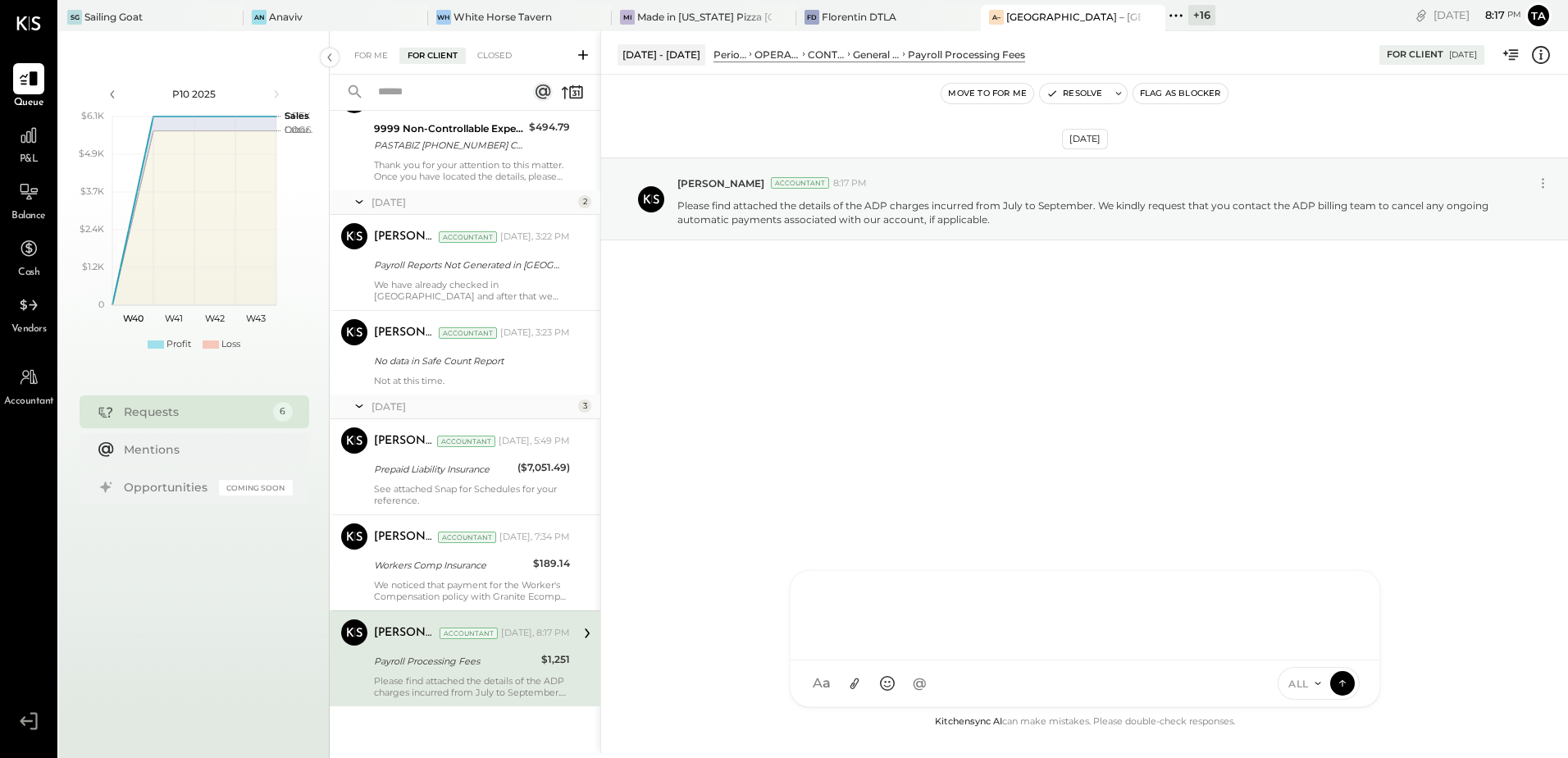
click at [933, 660] on div at bounding box center [1084, 616] width 588 height 90
click at [855, 677] on icon at bounding box center [853, 683] width 17 height 17
click at [883, 537] on div at bounding box center [1084, 552] width 556 height 66
click at [1340, 684] on icon at bounding box center [1343, 682] width 15 height 16
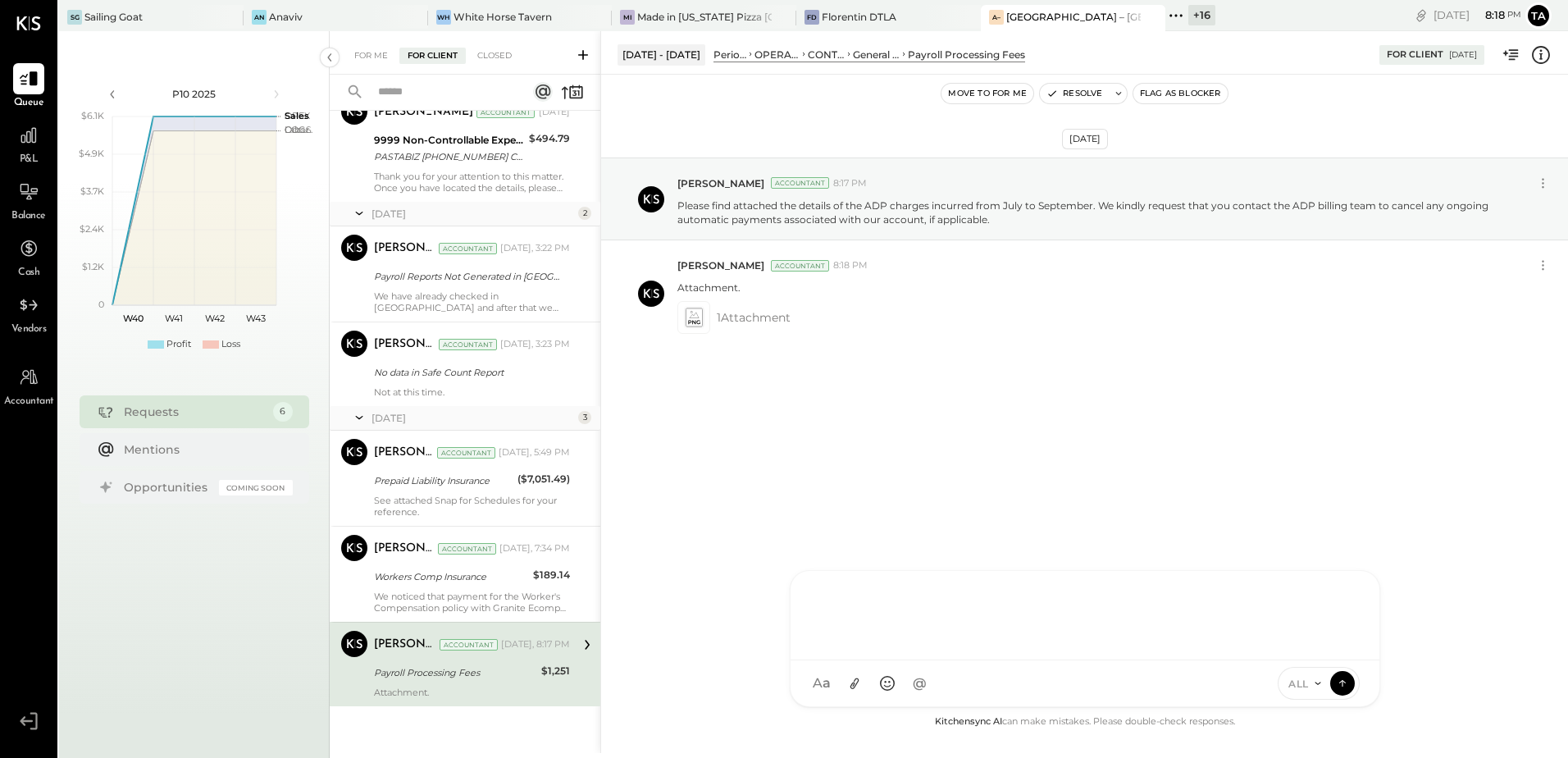
scroll to position [68, 0]
click at [855, 467] on div "[DATE] [PERSON_NAME] Accountant 8:17 PM Please find attached the details of the…" at bounding box center [1084, 292] width 967 height 355
click at [698, 323] on icon at bounding box center [693, 317] width 17 height 19
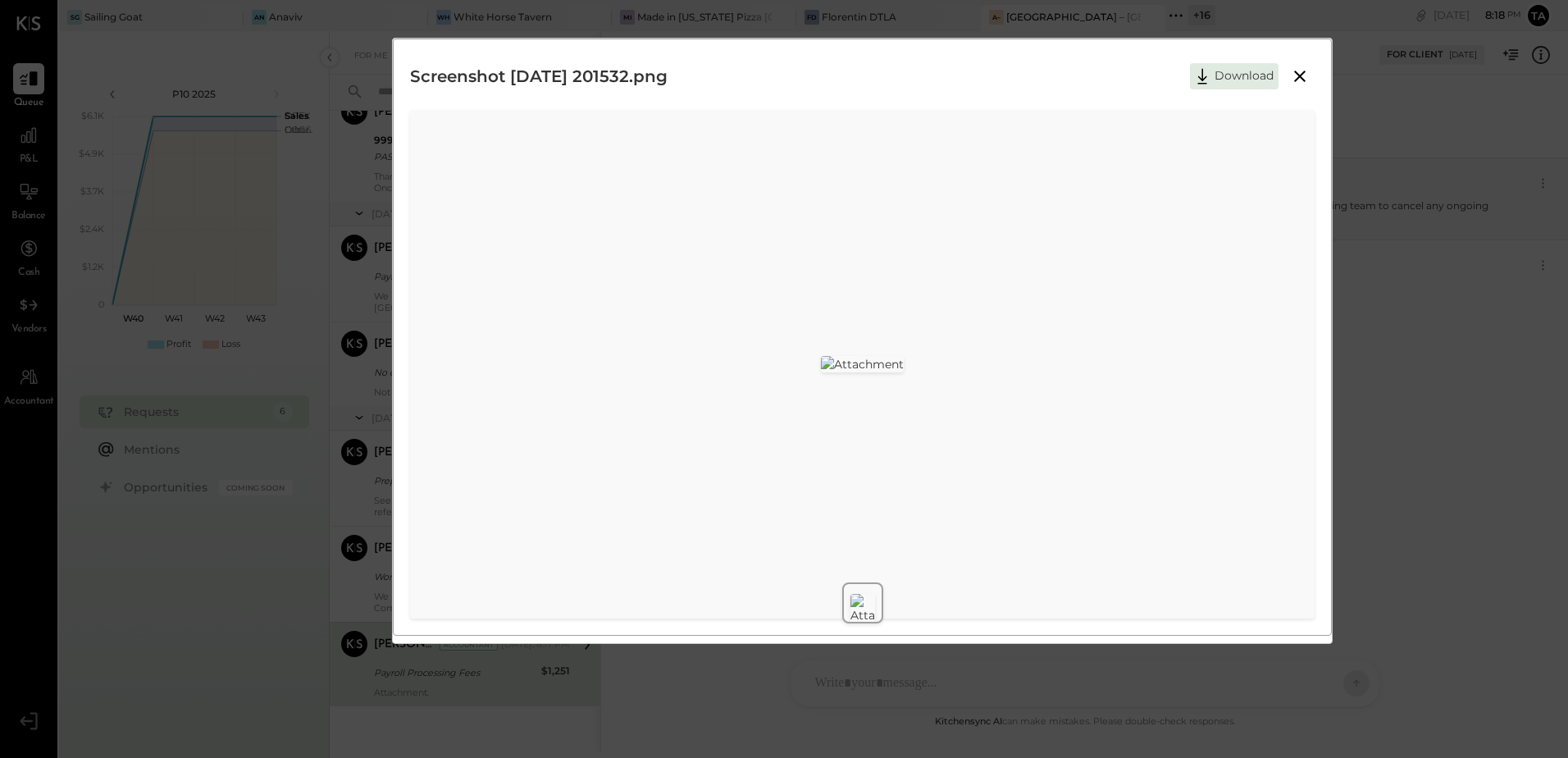
drag, startPoint x: 1301, startPoint y: 81, endPoint x: 1094, endPoint y: 355, distance: 343.4
click at [1301, 81] on icon at bounding box center [1299, 75] width 19 height 19
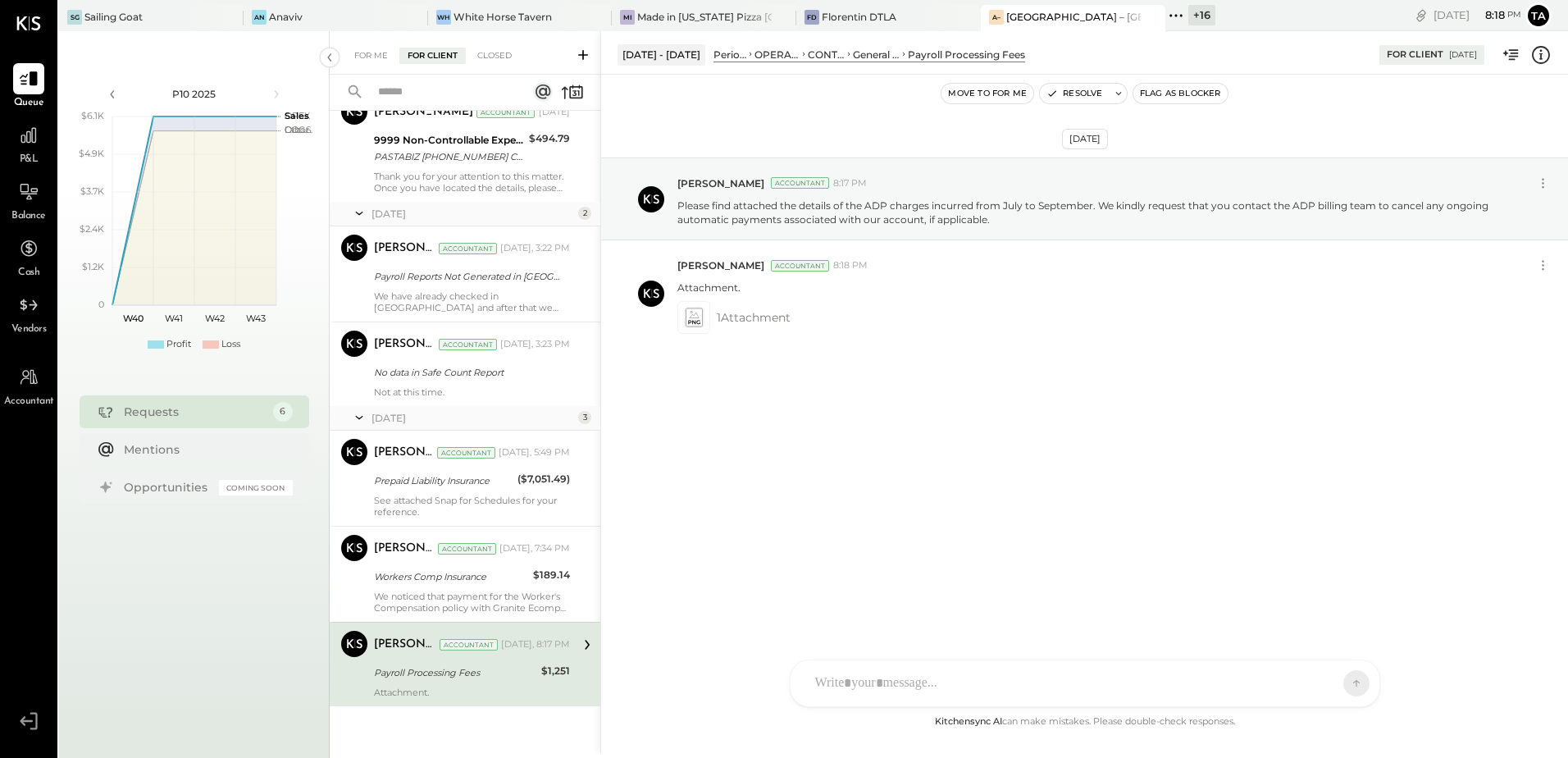
click at [882, 484] on div "[DATE] [PERSON_NAME] Accountant 8:17 PM Please find attached the details of the…" at bounding box center [1084, 392] width 967 height 637
click at [23, 144] on icon at bounding box center [28, 135] width 21 height 21
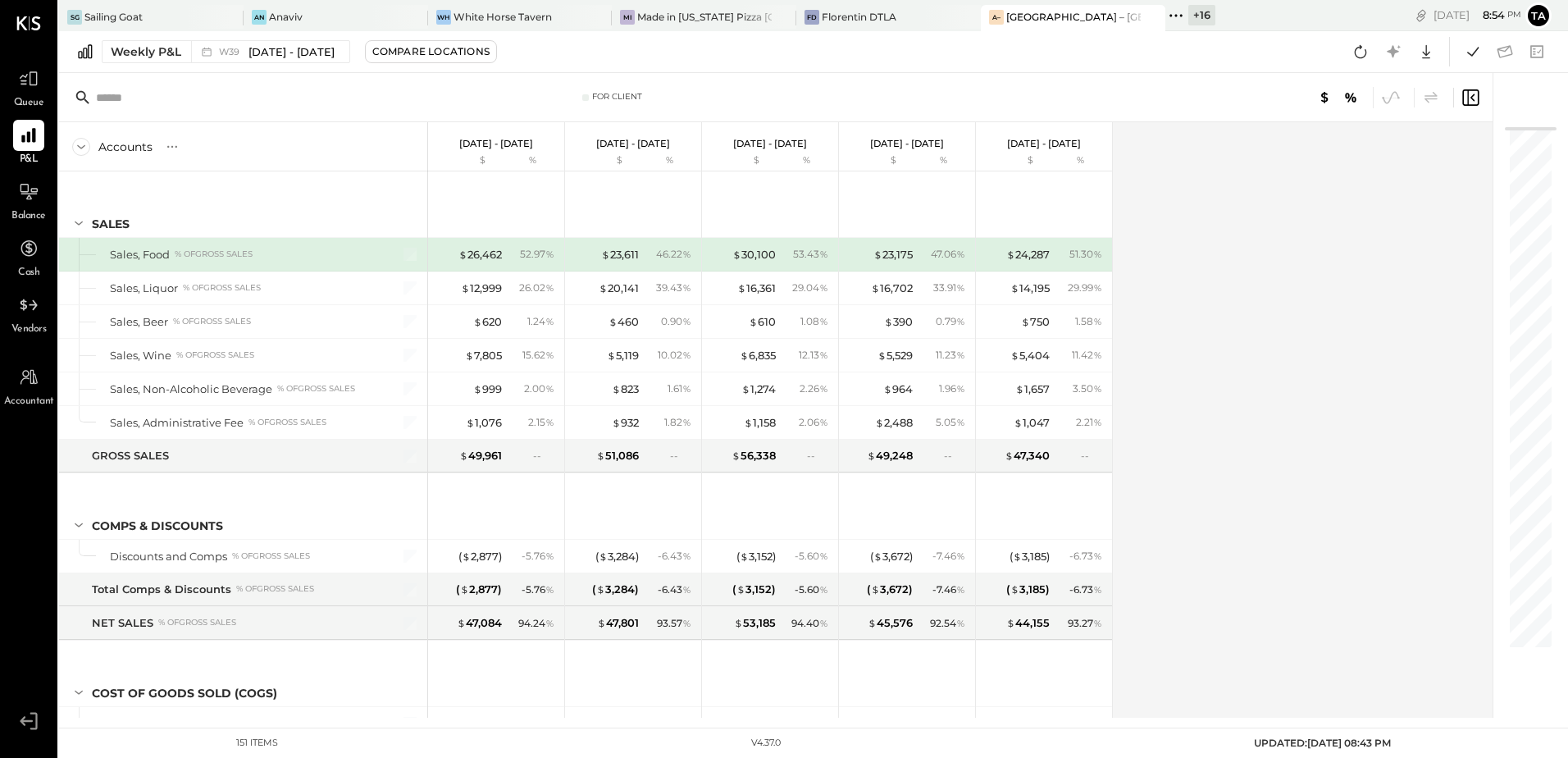
click at [1282, 588] on div "Accounts S % GL [DATE] - [DATE] $ % [DATE] - [DATE] $ % [DATE] - [DATE] $ % [DA…" at bounding box center [776, 420] width 1436 height 596
click at [1364, 55] on icon at bounding box center [1360, 51] width 21 height 21
drag, startPoint x: 1273, startPoint y: 490, endPoint x: 1280, endPoint y: 391, distance: 99.2
click at [1273, 486] on div "Accounts S % GL [DATE] - [DATE] $ % [DATE] - [DATE] $ % [DATE] - [DATE] $ % [DA…" at bounding box center [776, 420] width 1436 height 596
click at [1354, 49] on icon at bounding box center [1360, 51] width 21 height 21
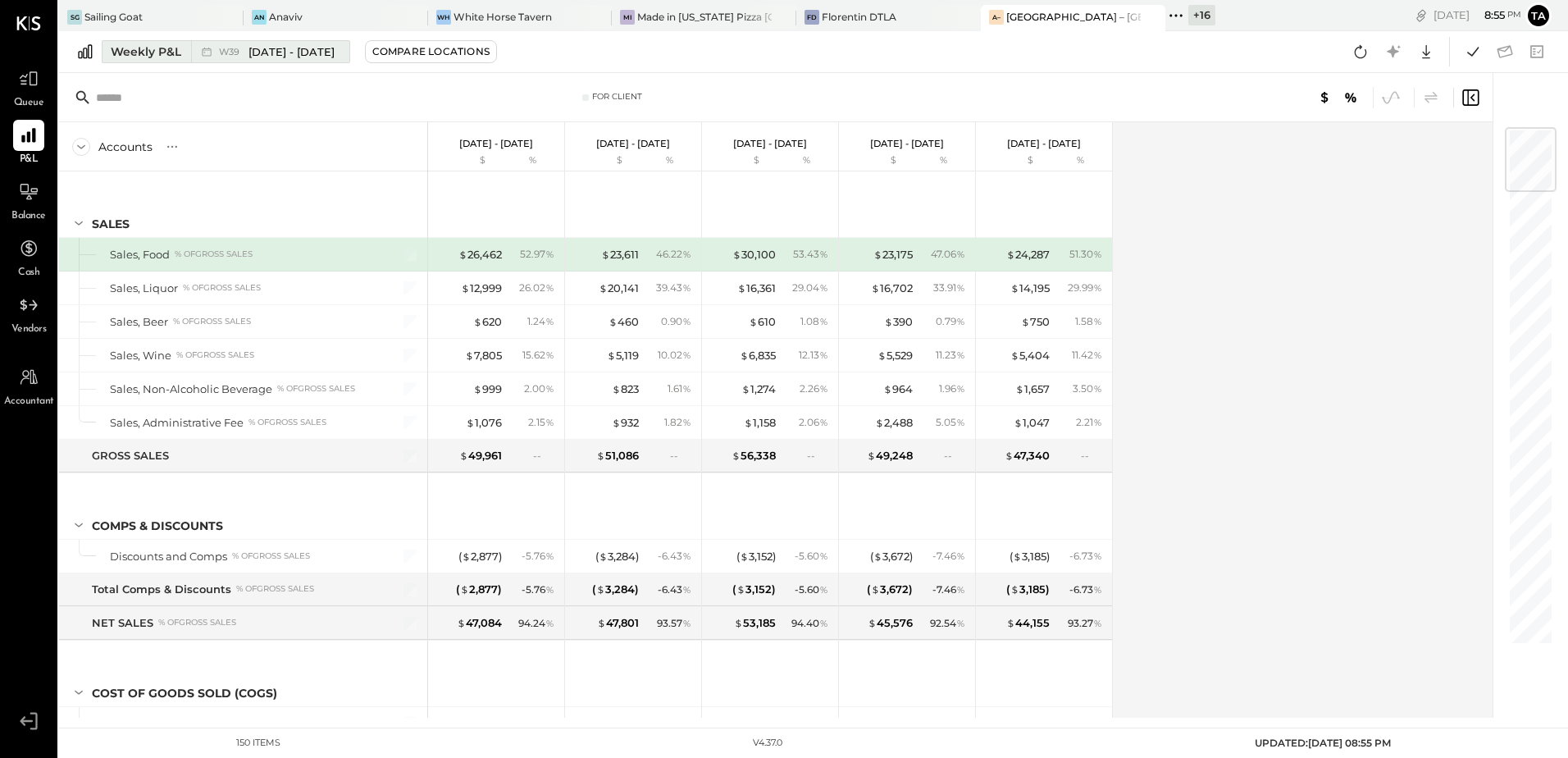
click at [255, 56] on span "[DATE] - [DATE]" at bounding box center [291, 51] width 86 height 16
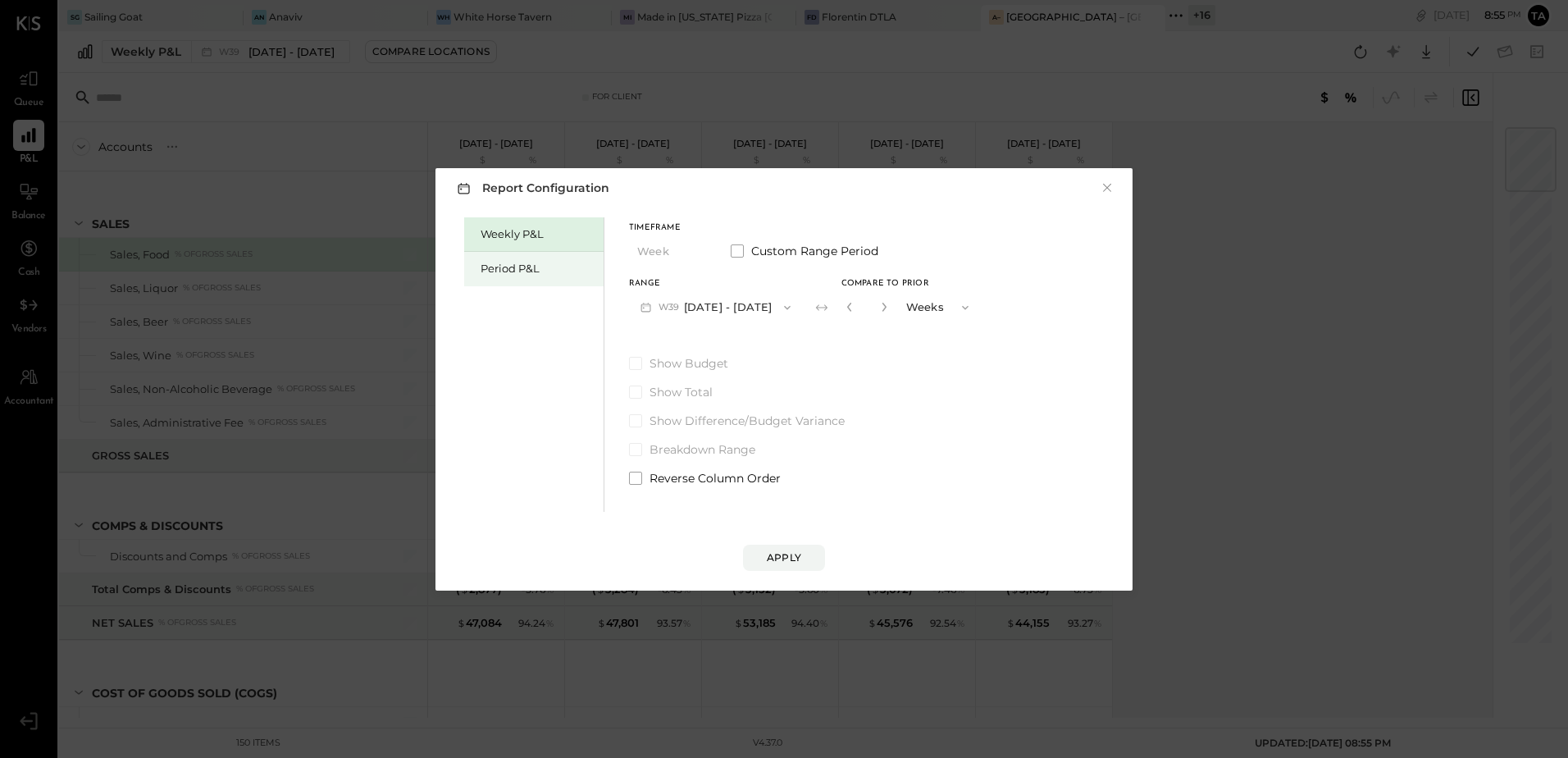
click at [508, 272] on div "Period P&L" at bounding box center [537, 269] width 115 height 16
click at [722, 307] on button "P10 [DATE] - [DATE]" at bounding box center [712, 307] width 168 height 30
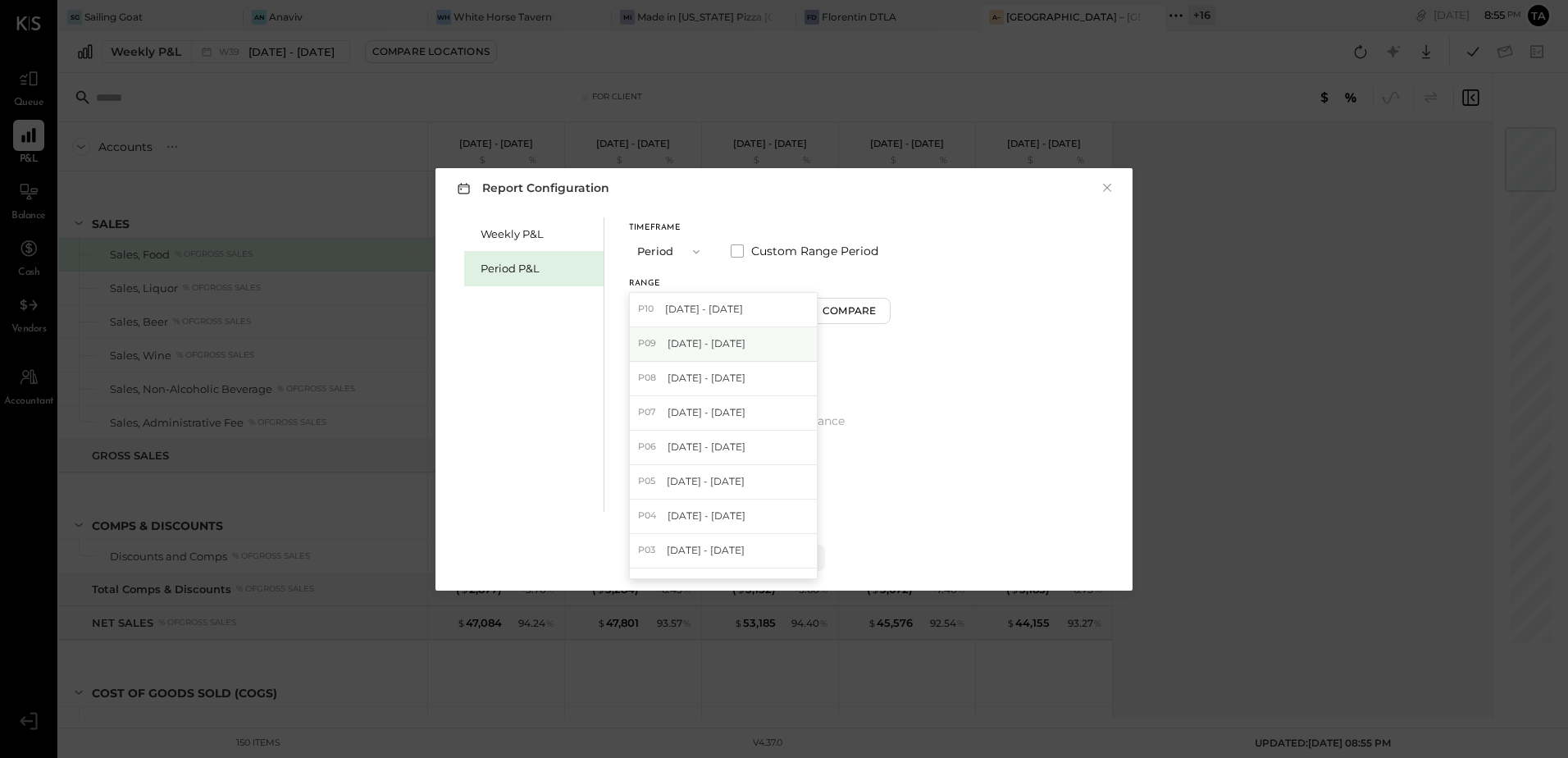
click at [705, 339] on span "[DATE] - [DATE]" at bounding box center [706, 343] width 78 height 14
click at [872, 314] on div "Compare" at bounding box center [851, 310] width 53 height 14
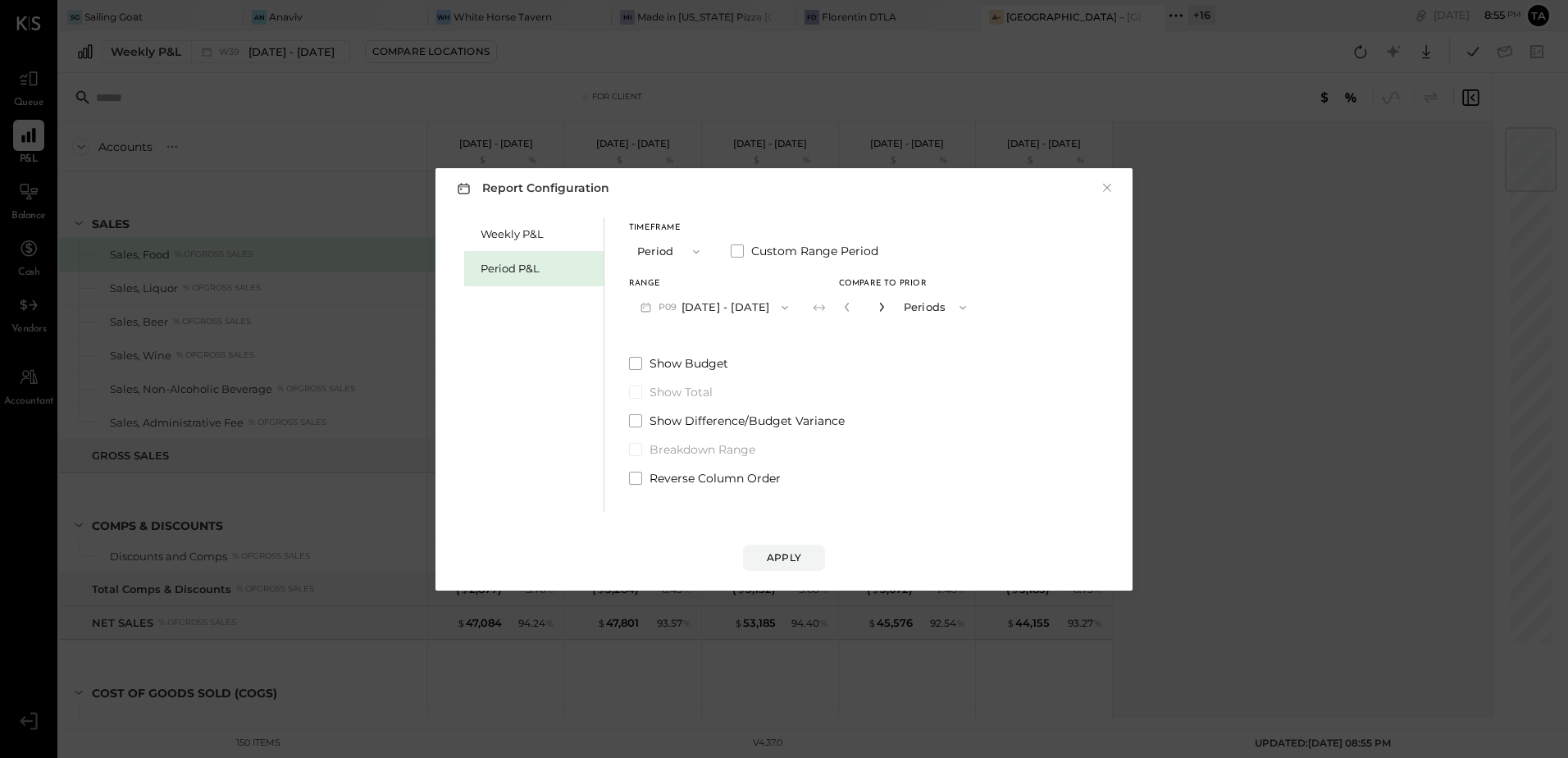
click at [886, 310] on icon "button" at bounding box center [881, 306] width 10 height 10
type input "*"
click at [787, 556] on div "Apply" at bounding box center [784, 556] width 35 height 14
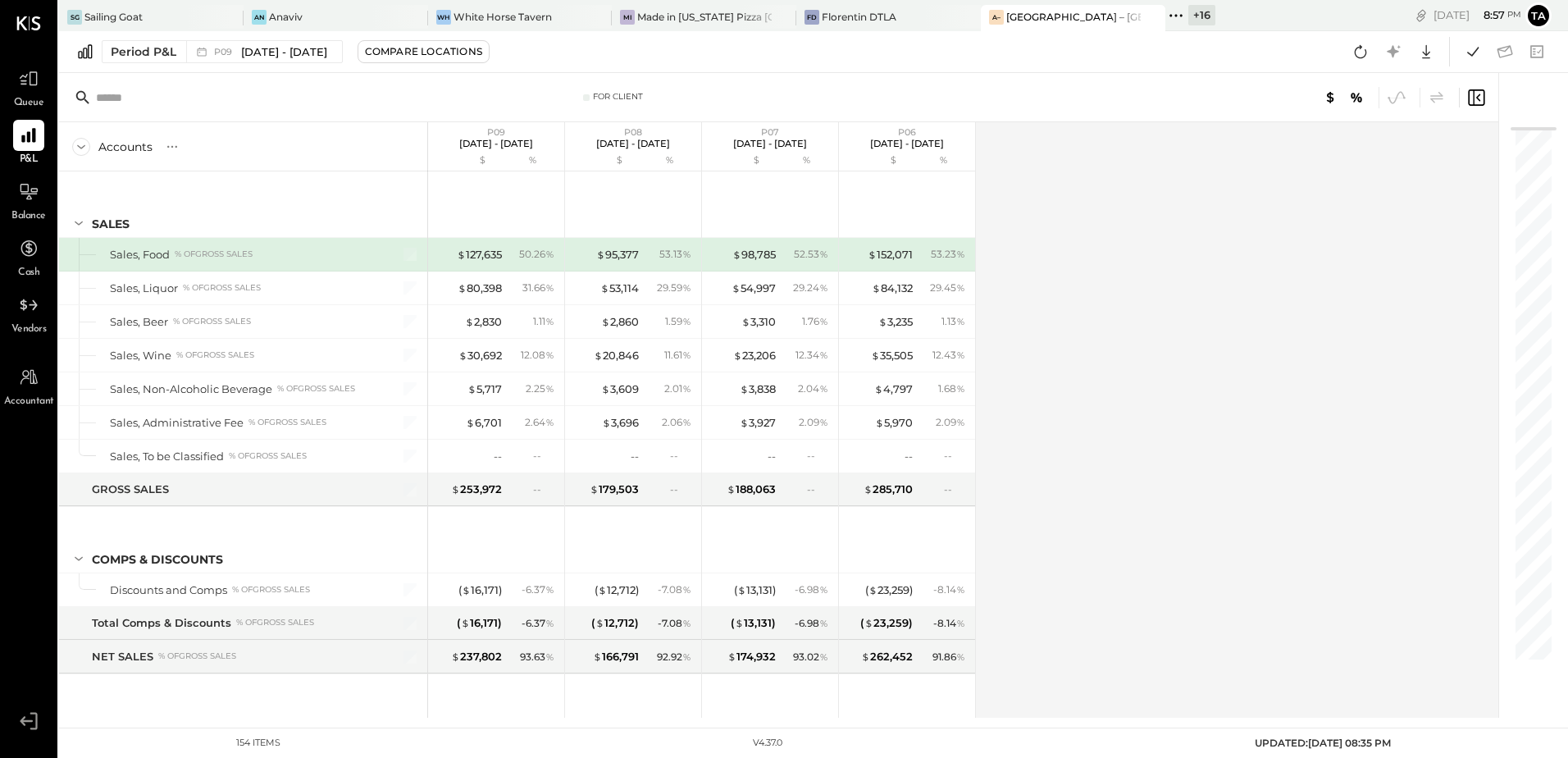
click at [1188, 564] on div "Accounts S % GL P09 [DATE] - [DATE] $ % P08 [DATE] - [DATE] $ % P07 [DATE] - [D…" at bounding box center [779, 420] width 1442 height 596
click at [1362, 58] on icon at bounding box center [1360, 51] width 12 height 13
drag, startPoint x: 1422, startPoint y: 57, endPoint x: 1407, endPoint y: 119, distance: 63.8
click at [1422, 57] on icon at bounding box center [1425, 51] width 21 height 21
click at [1352, 149] on div "Excel" at bounding box center [1375, 148] width 131 height 35
